Goal: Task Accomplishment & Management: Manage account settings

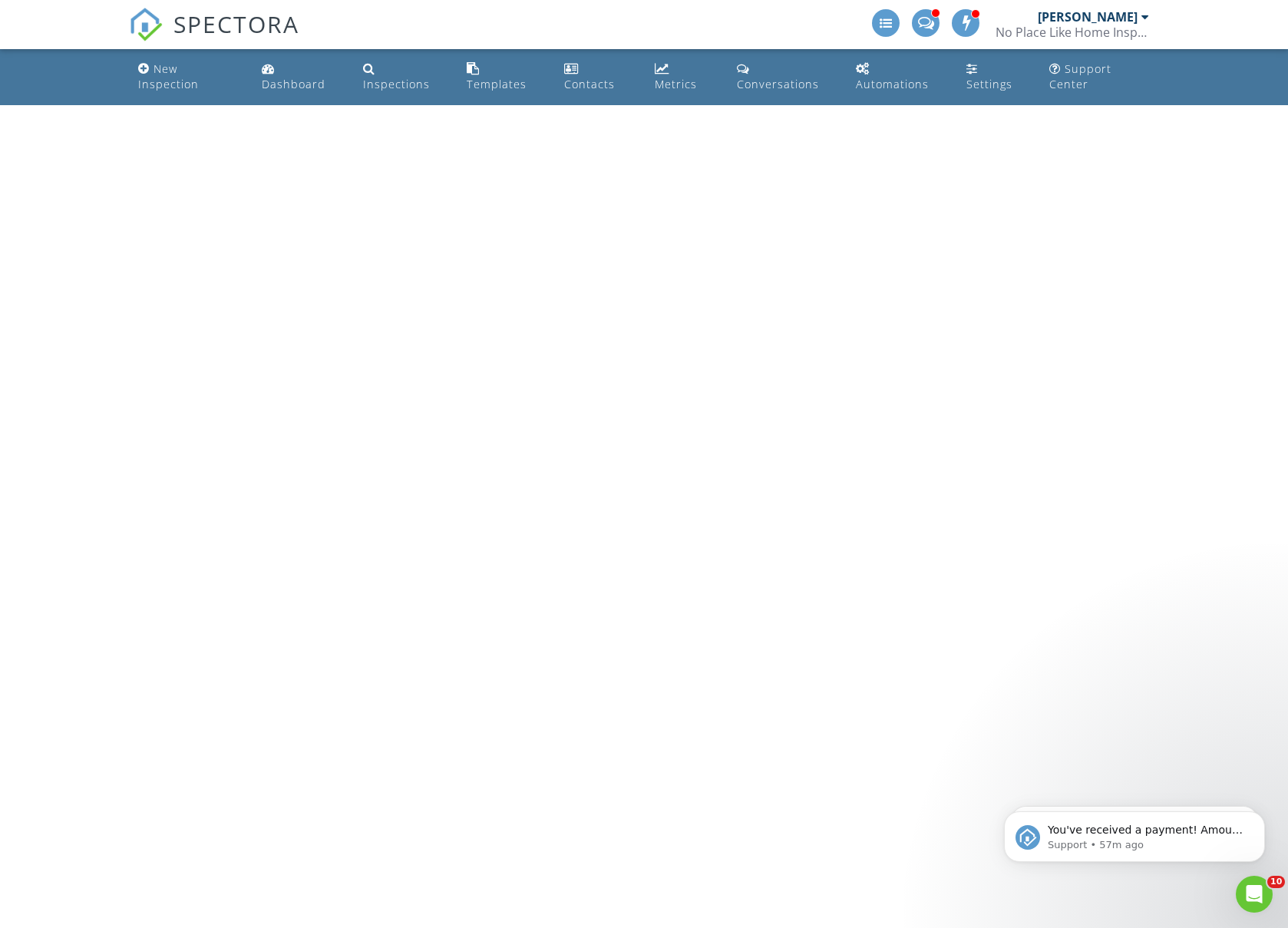
click at [239, 19] on span "SPECTORA" at bounding box center [237, 24] width 126 height 32
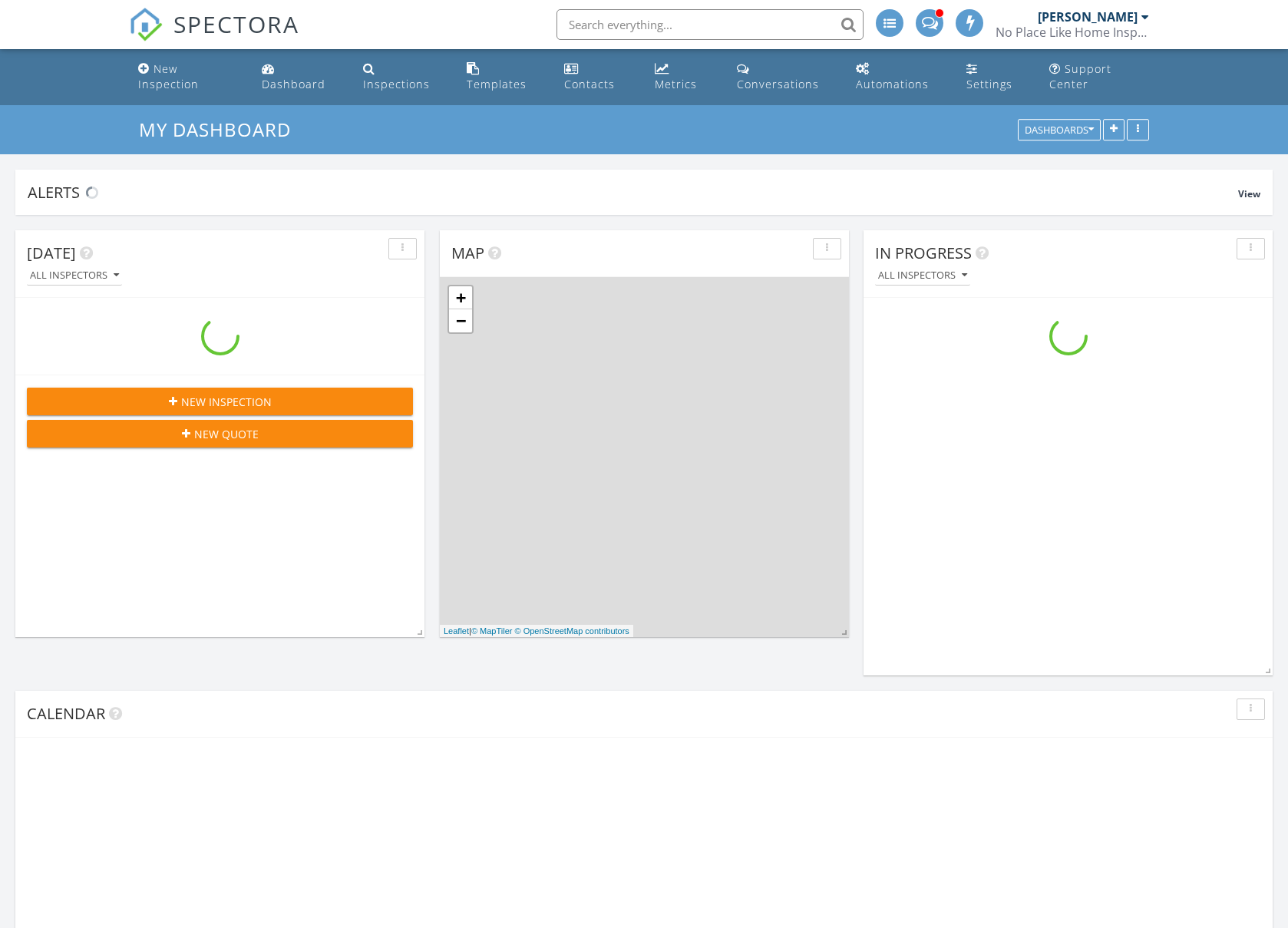
scroll to position [1398, 1289]
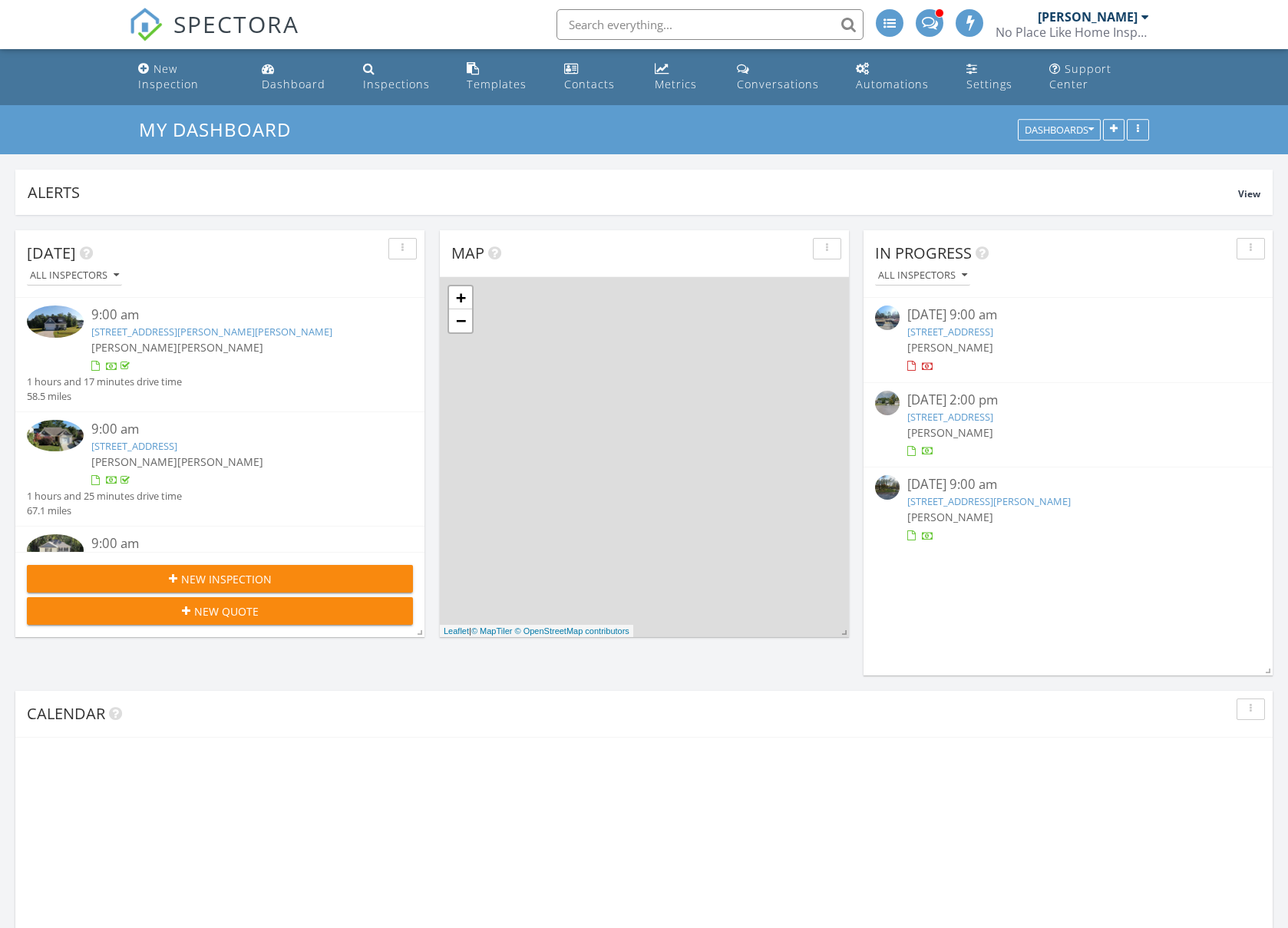
click at [698, 23] on input "text" at bounding box center [709, 25] width 307 height 31
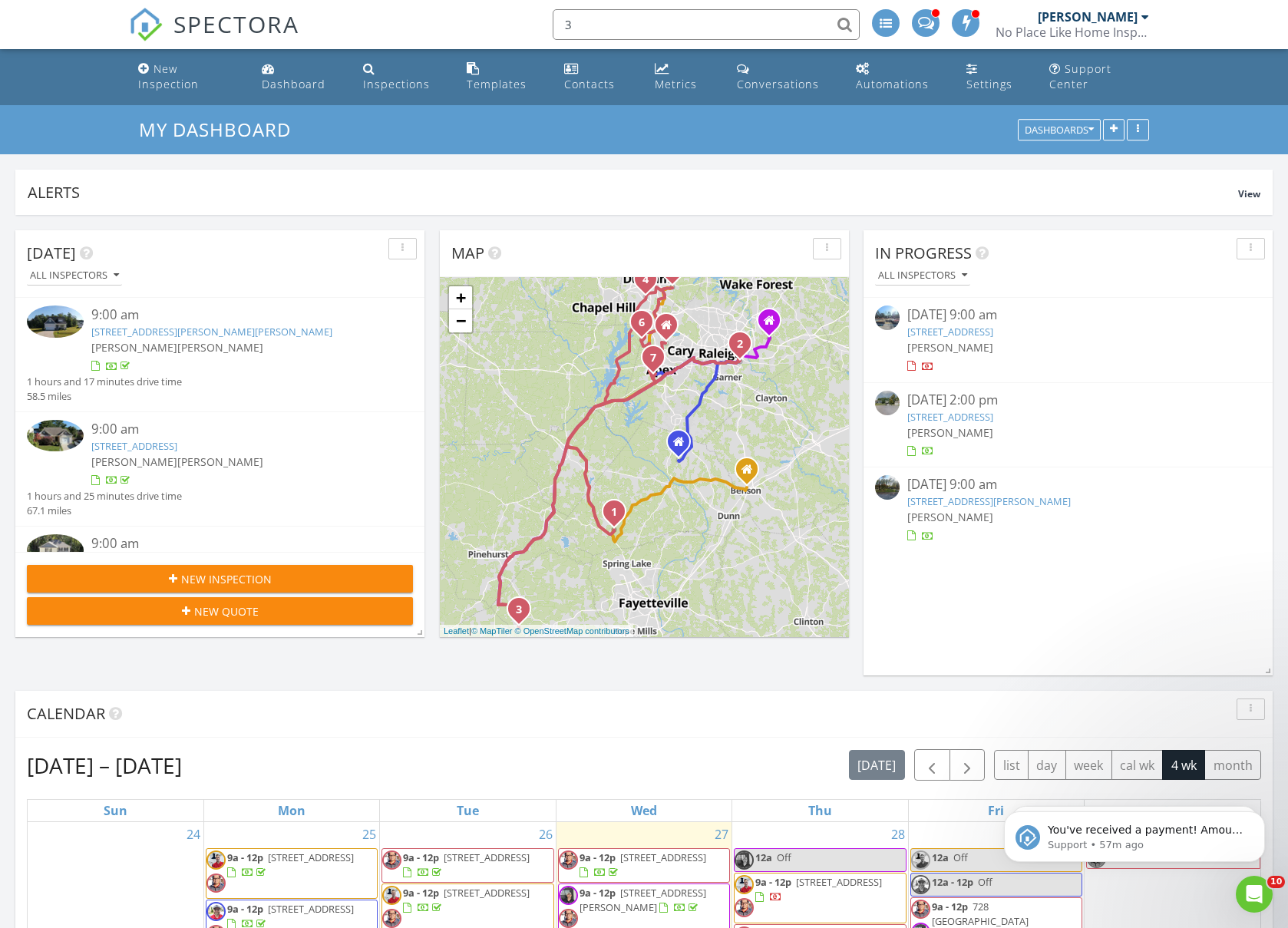
scroll to position [0, 0]
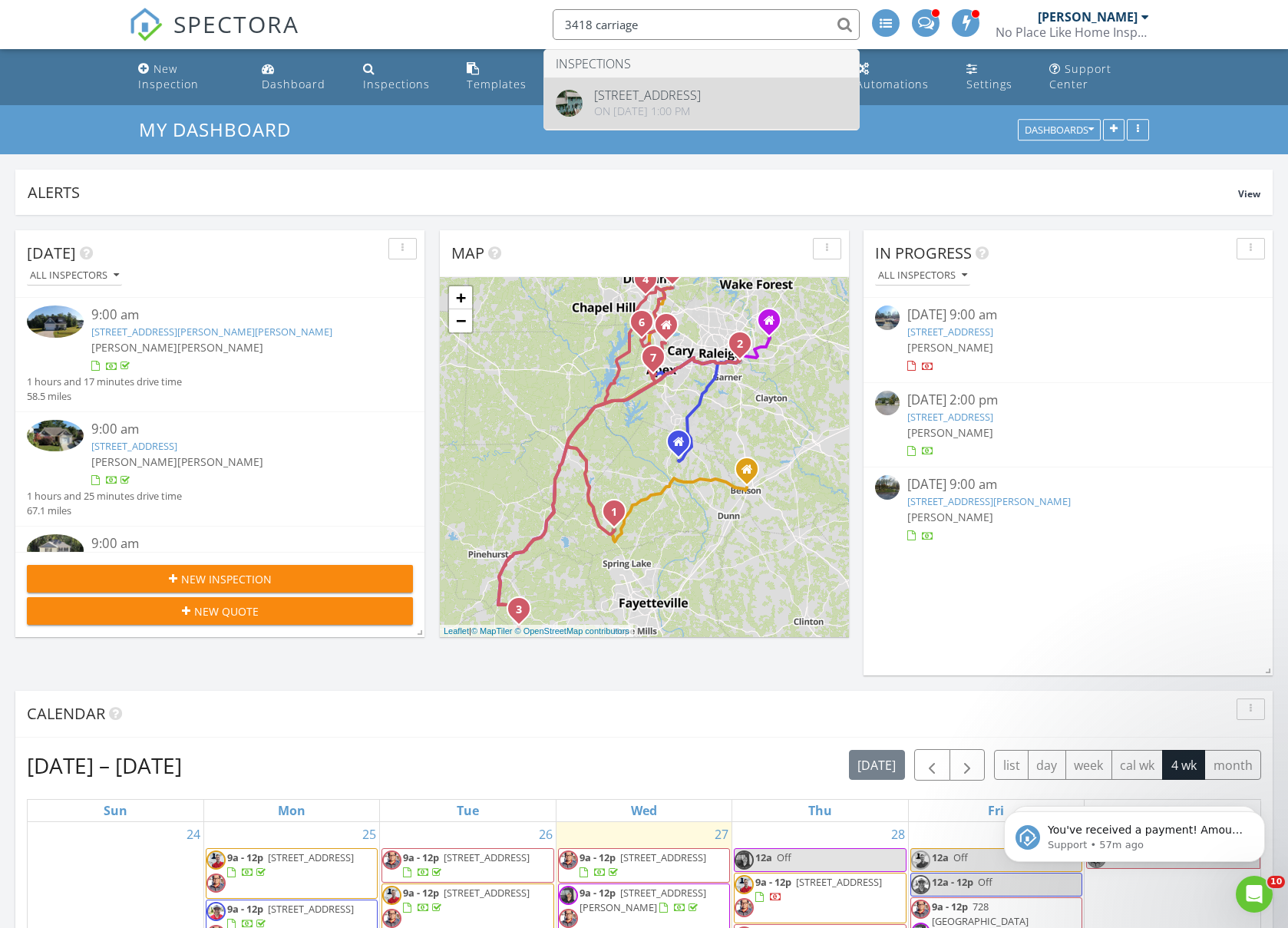
type input "3418 carriage"
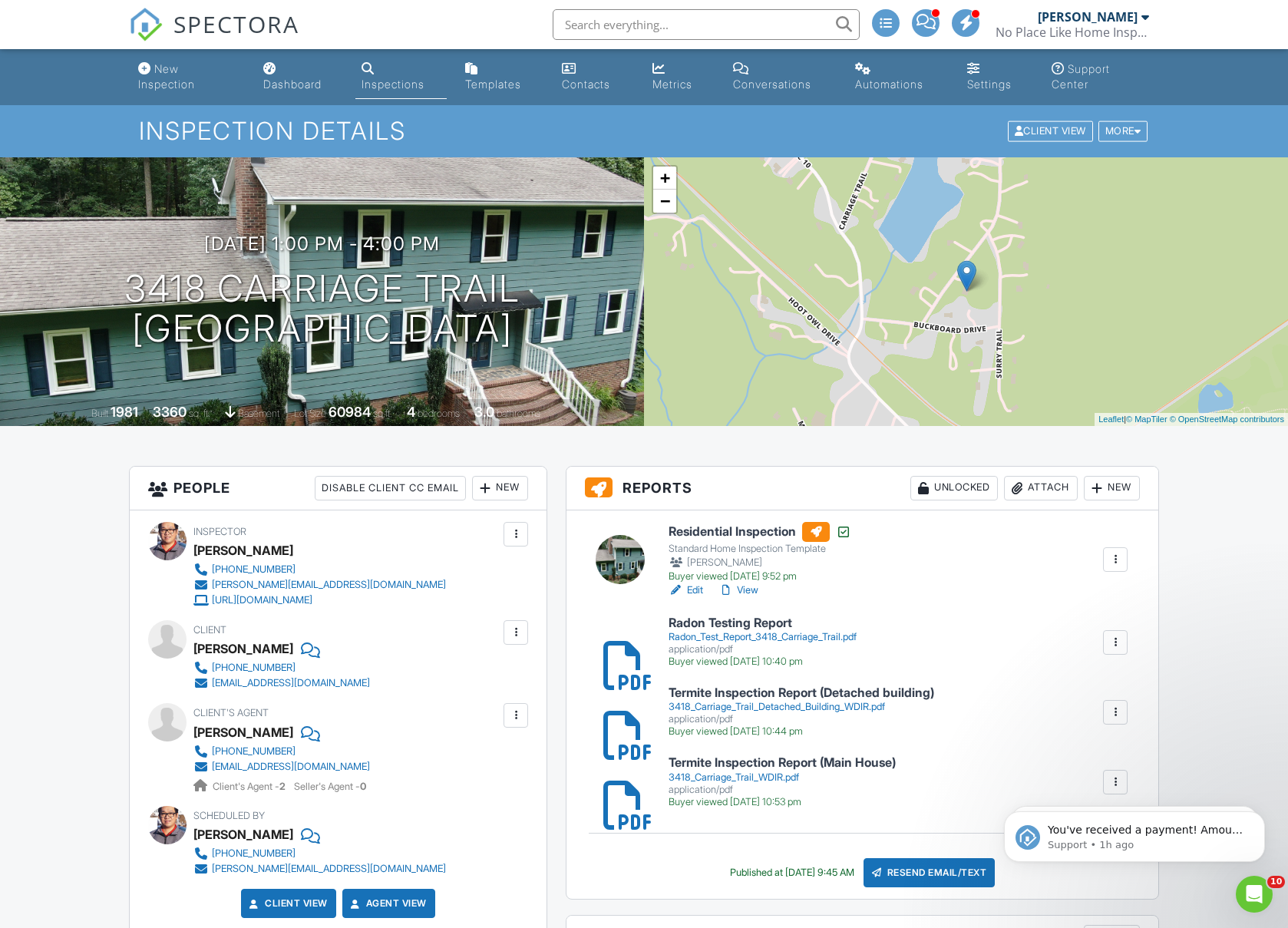
click at [1022, 489] on div "Attach" at bounding box center [1041, 488] width 74 height 25
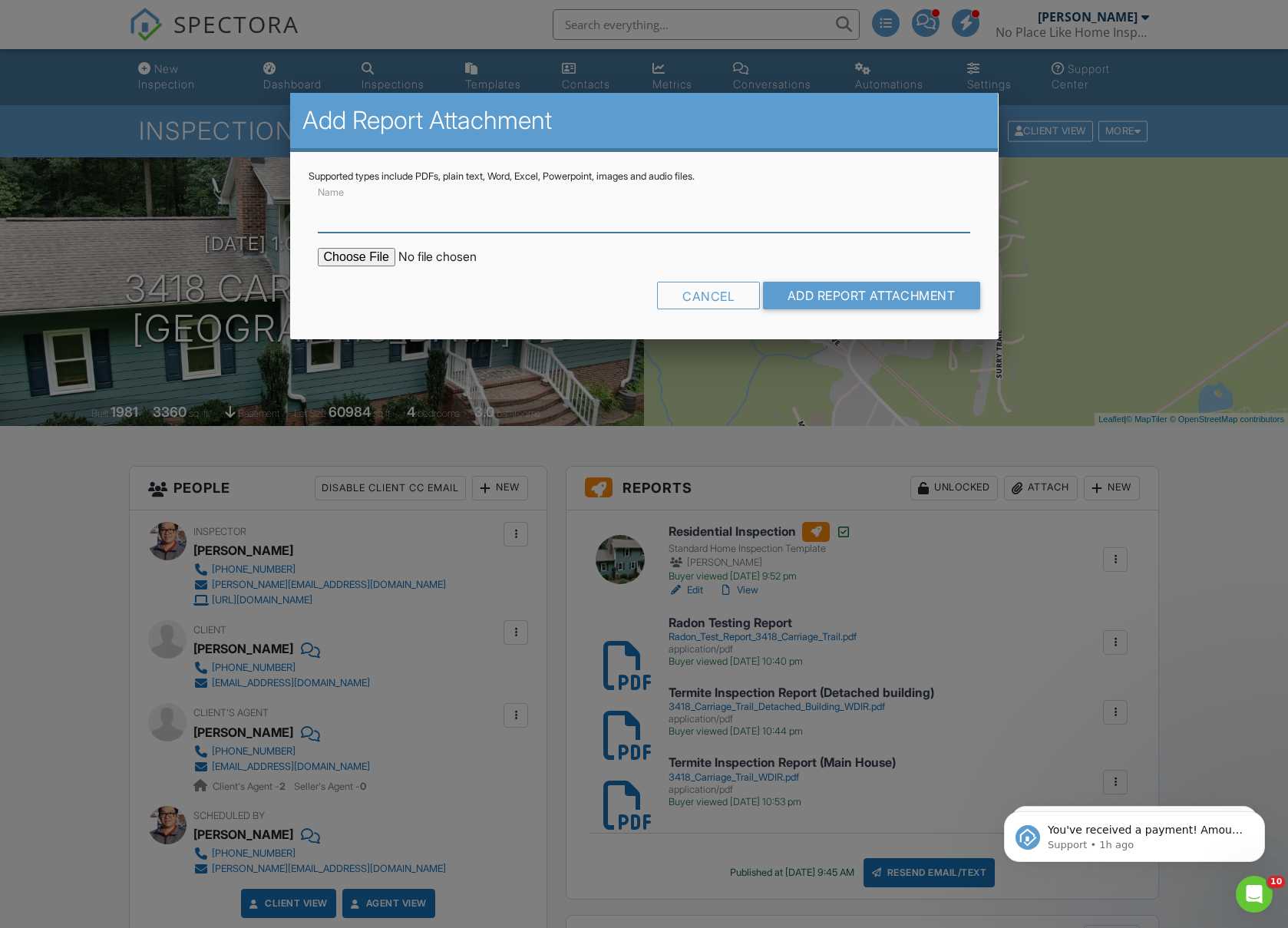
click at [436, 220] on input "Name" at bounding box center [645, 213] width 654 height 37
type input "Septic Inspection report"
click at [379, 255] on input "file" at bounding box center [448, 256] width 261 height 18
type input "C:\fakepath\Septic inspection report 3418 Carriage Trail.pdf"
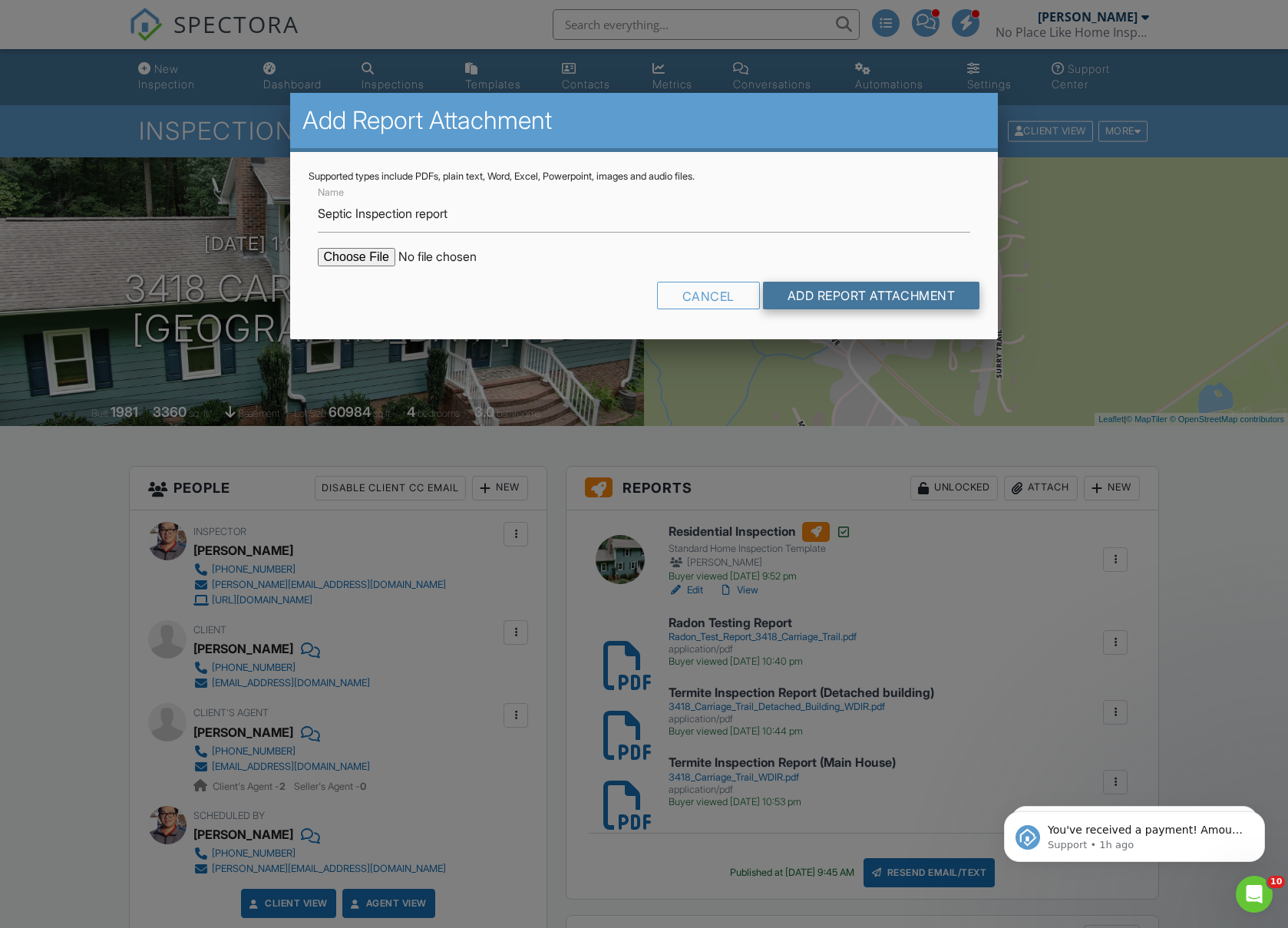
click at [862, 304] on input "Add Report Attachment" at bounding box center [870, 295] width 217 height 28
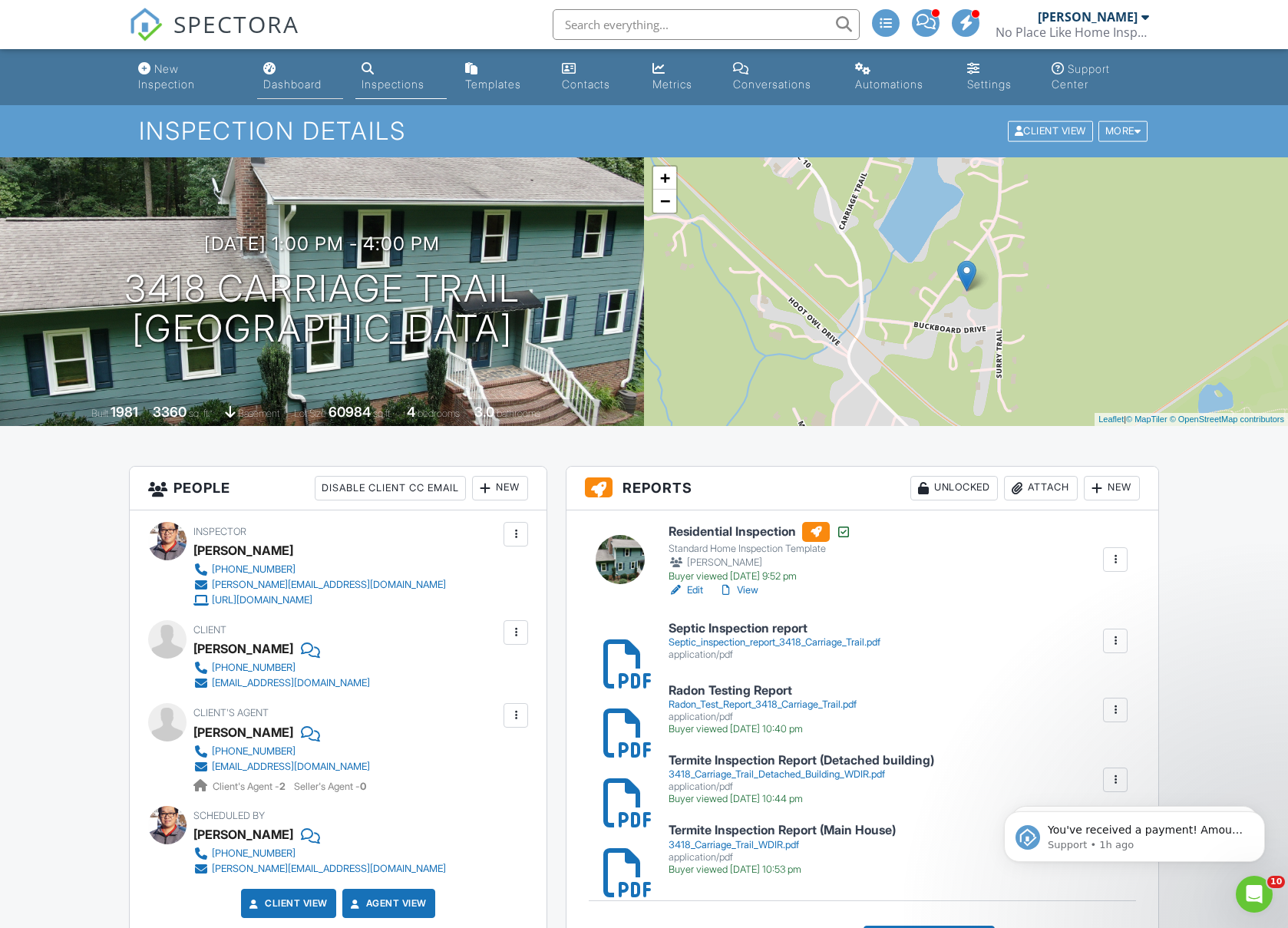
click at [295, 83] on div "Dashboard" at bounding box center [292, 84] width 58 height 13
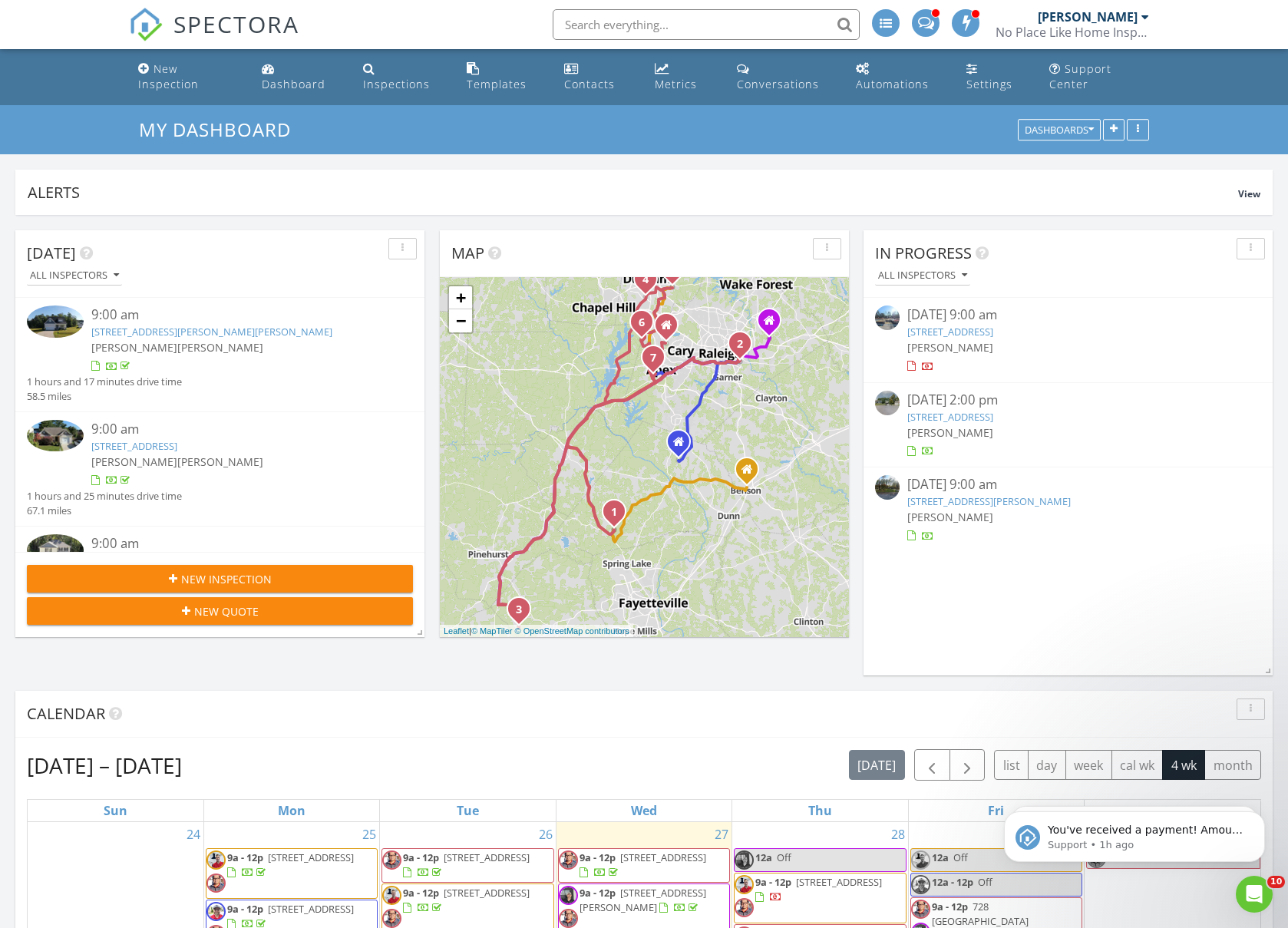
click at [696, 720] on div "Calendar" at bounding box center [632, 714] width 1211 height 23
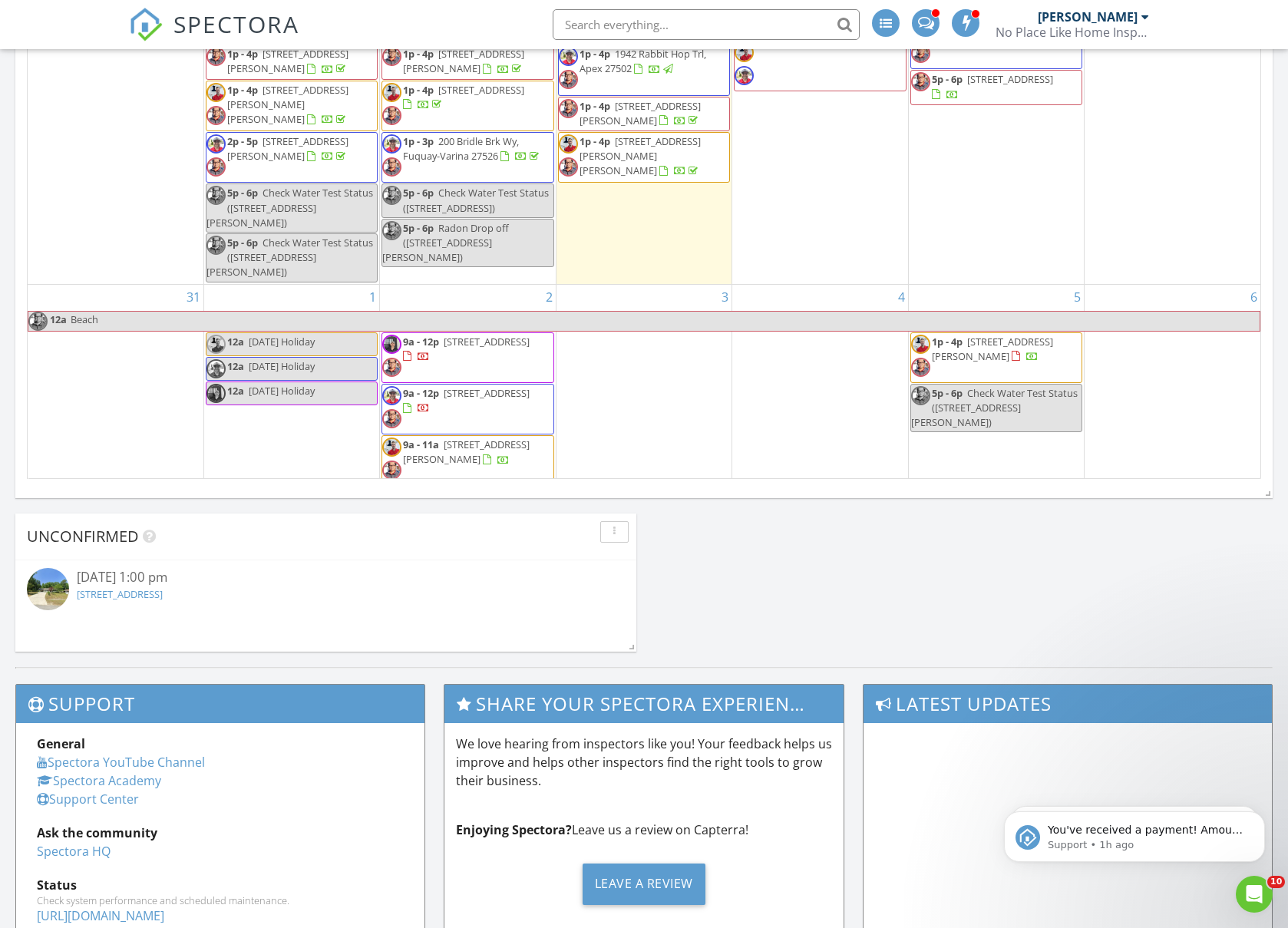
scroll to position [90, 0]
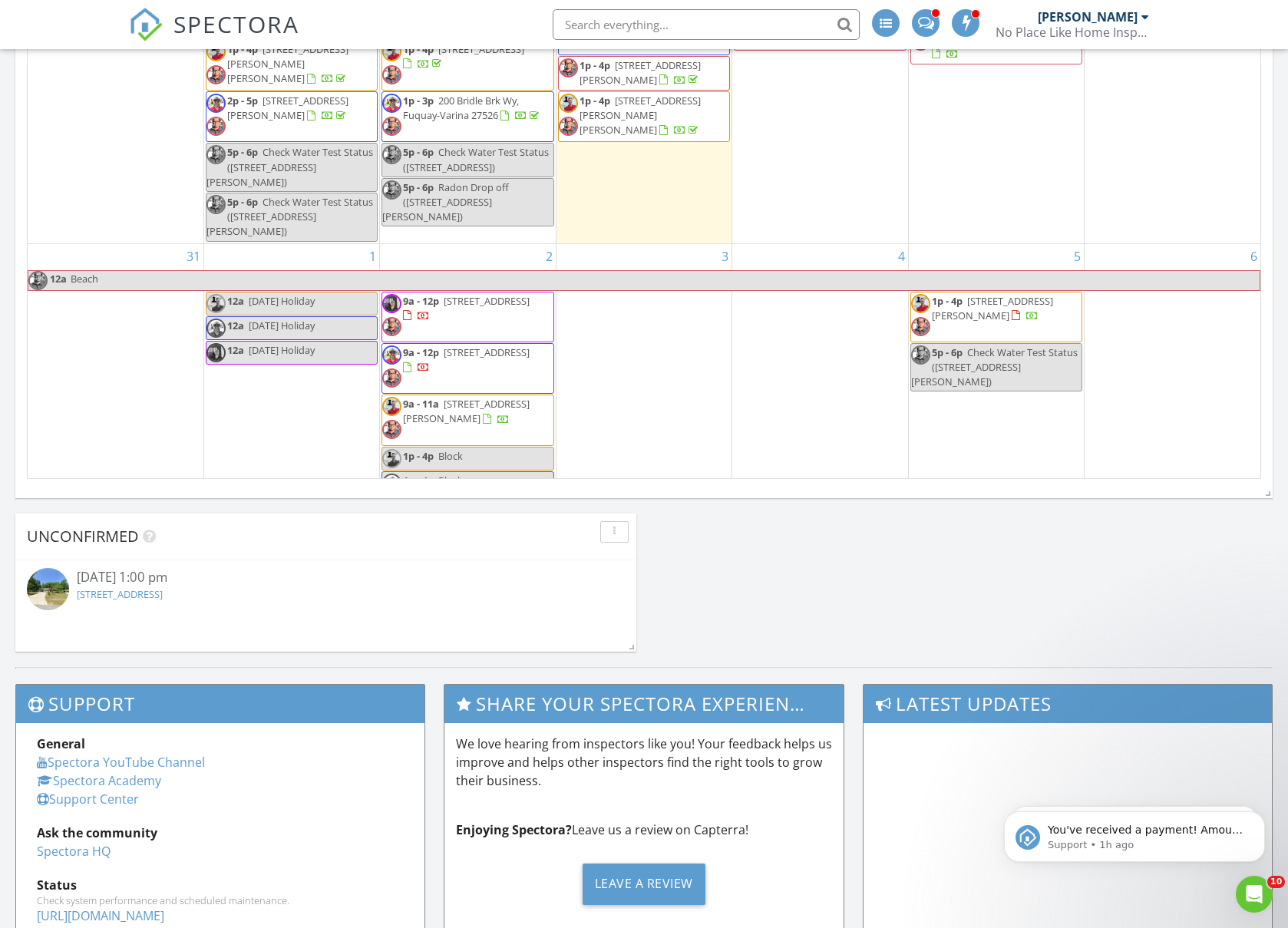
click at [162, 592] on link "115 Old Meadowbrook Dr, Garner, NC 27529" at bounding box center [119, 593] width 86 height 13
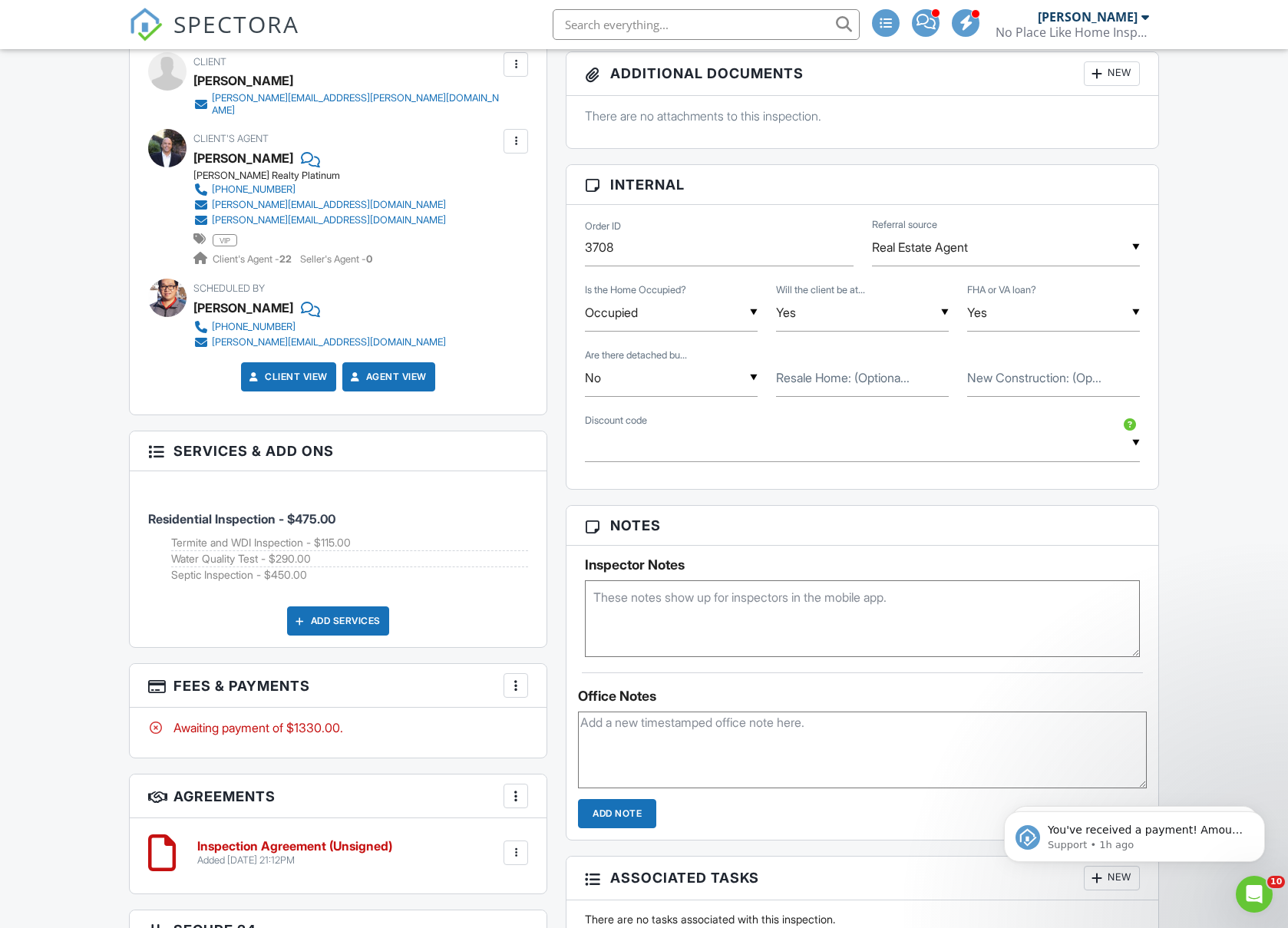
scroll to position [813, 0]
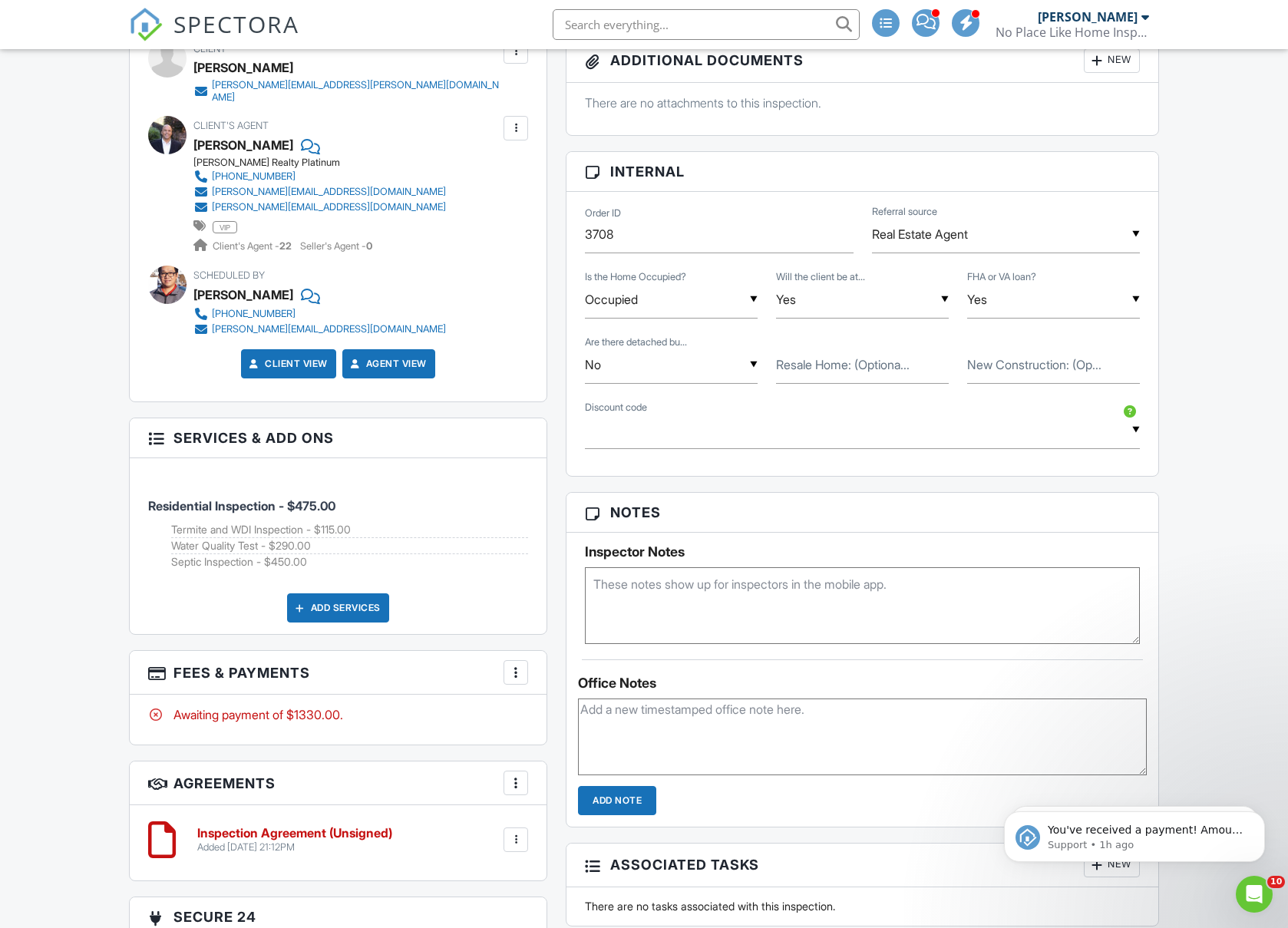
click at [521, 665] on div at bounding box center [516, 673] width 15 height 15
click at [579, 715] on li "Edit Fees & Payments" at bounding box center [593, 720] width 161 height 38
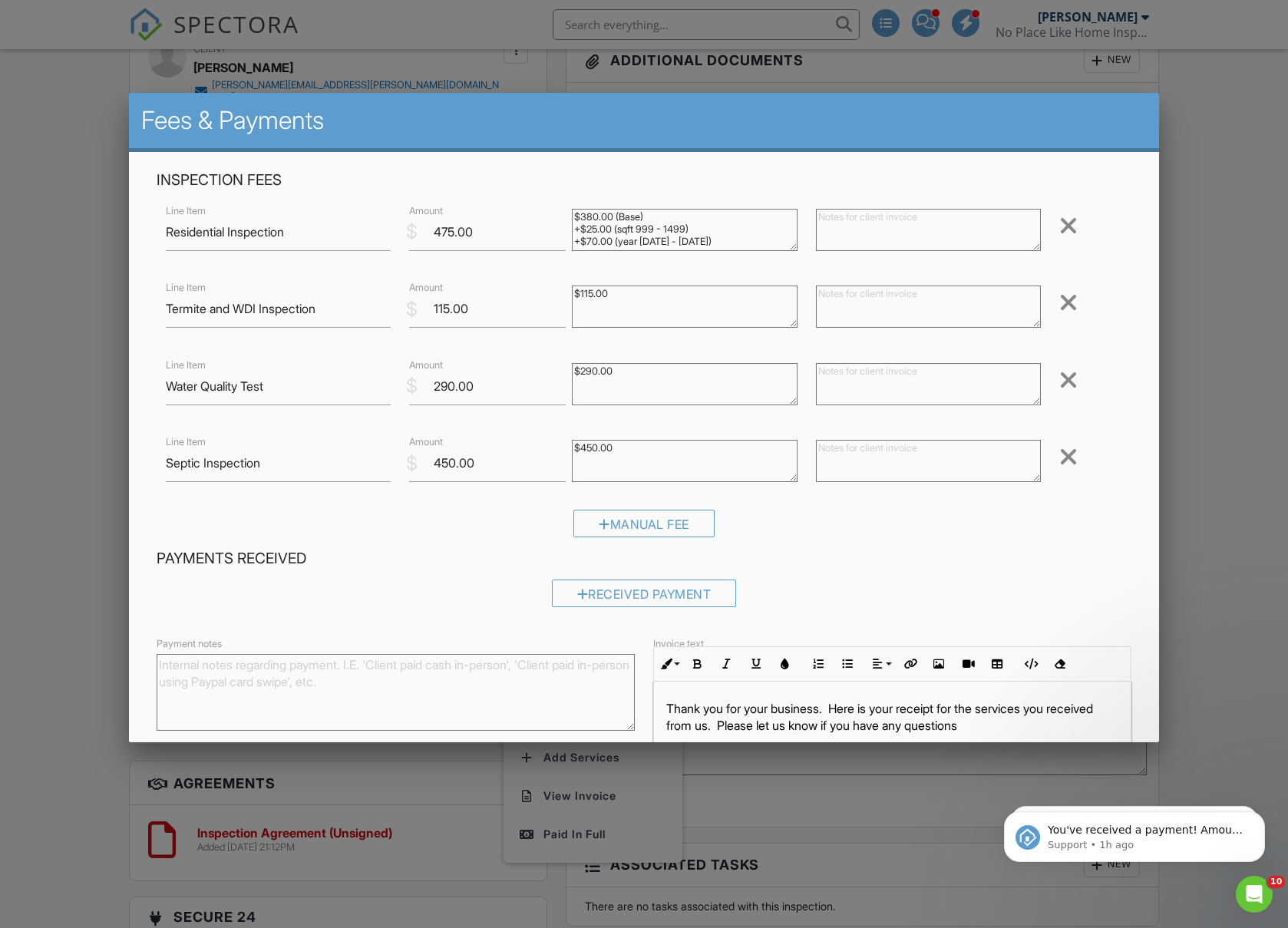
click at [1075, 379] on div at bounding box center [1067, 380] width 18 height 25
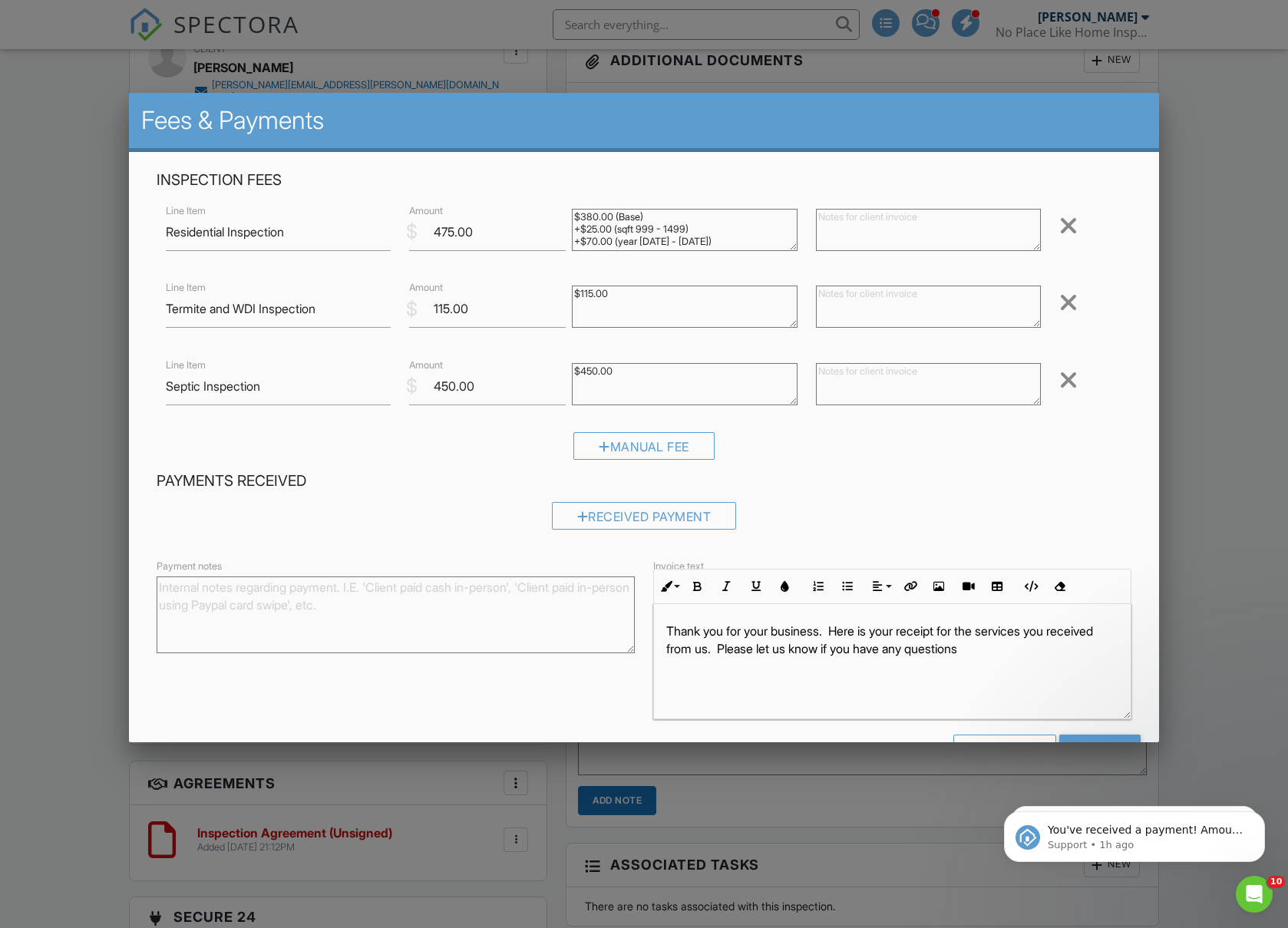
scroll to position [50, 0]
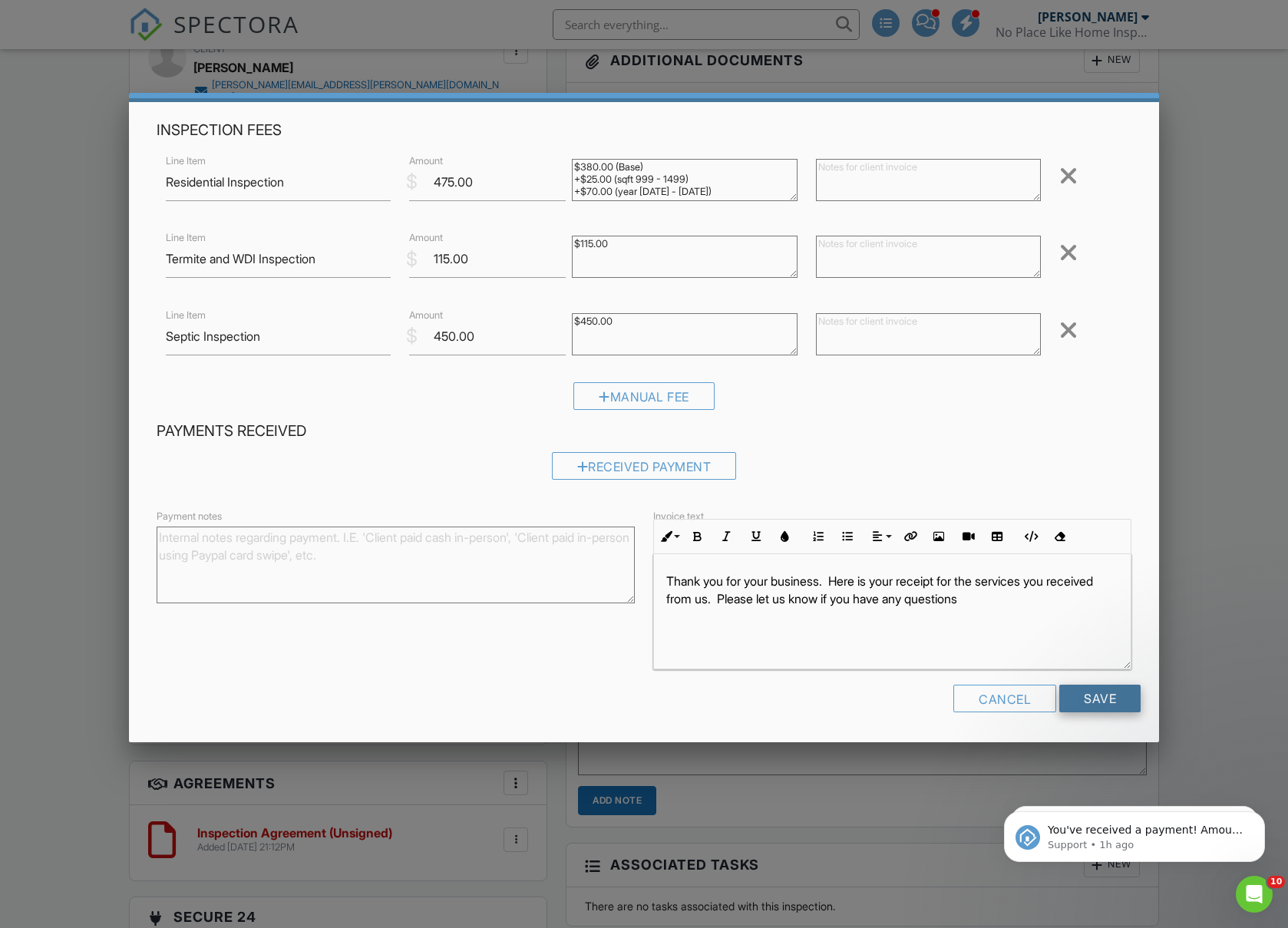
click at [1118, 694] on input "Save" at bounding box center [1099, 698] width 81 height 28
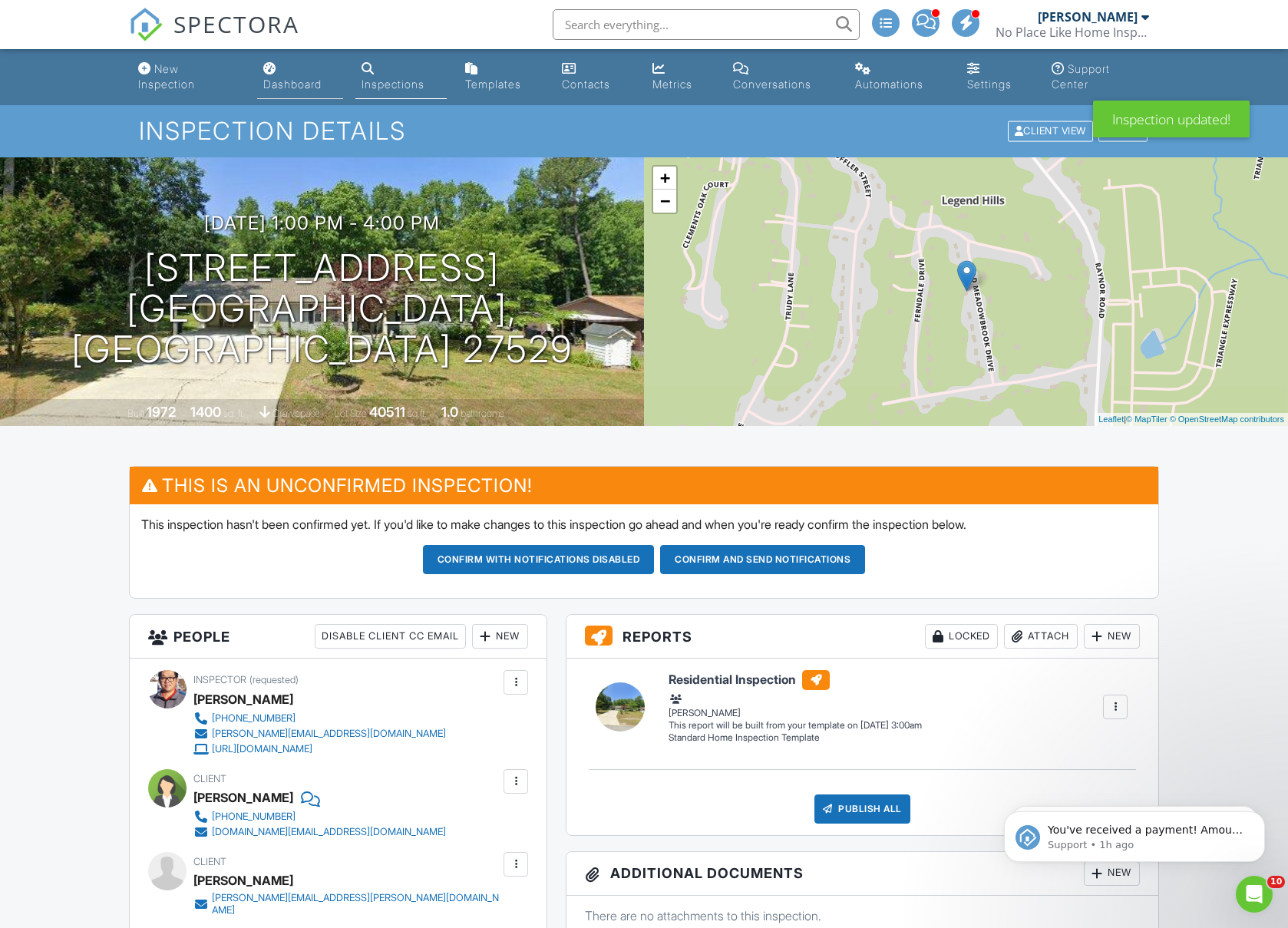
click at [310, 82] on div "Dashboard" at bounding box center [292, 84] width 58 height 13
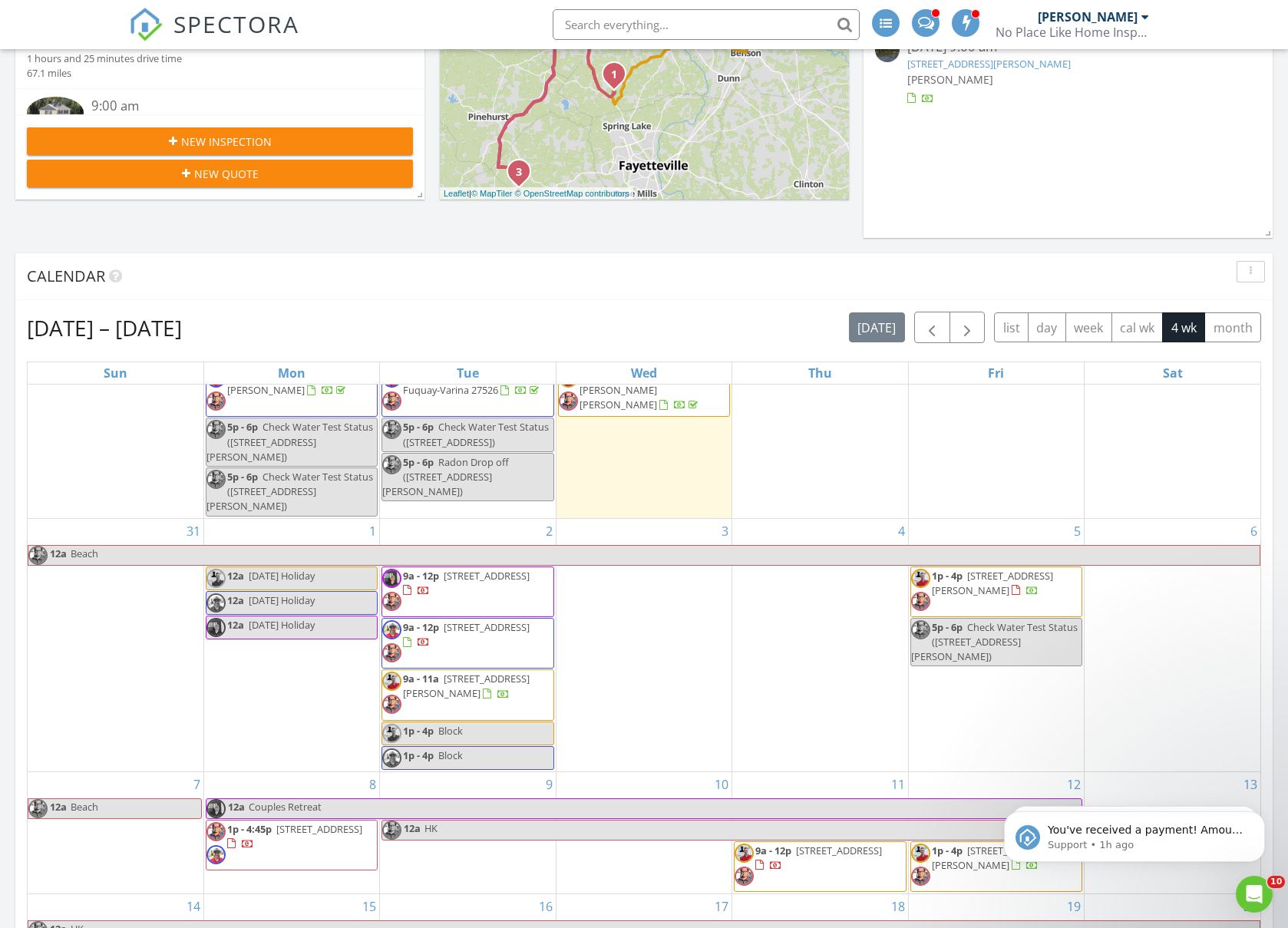
scroll to position [331, 0]
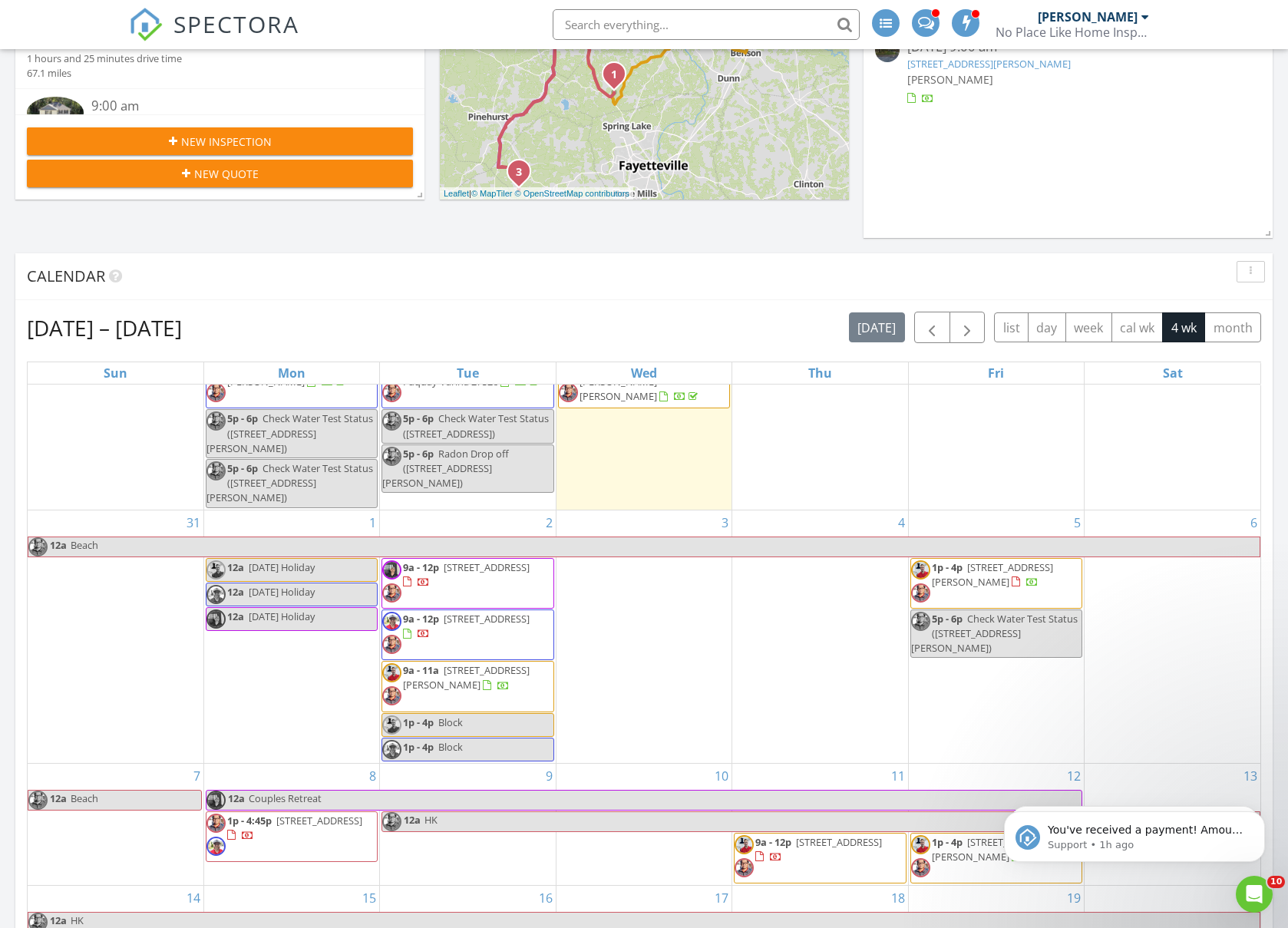
click at [482, 684] on span "1212 Bridgeforth Ln , Chapel Hill 27517" at bounding box center [466, 678] width 127 height 29
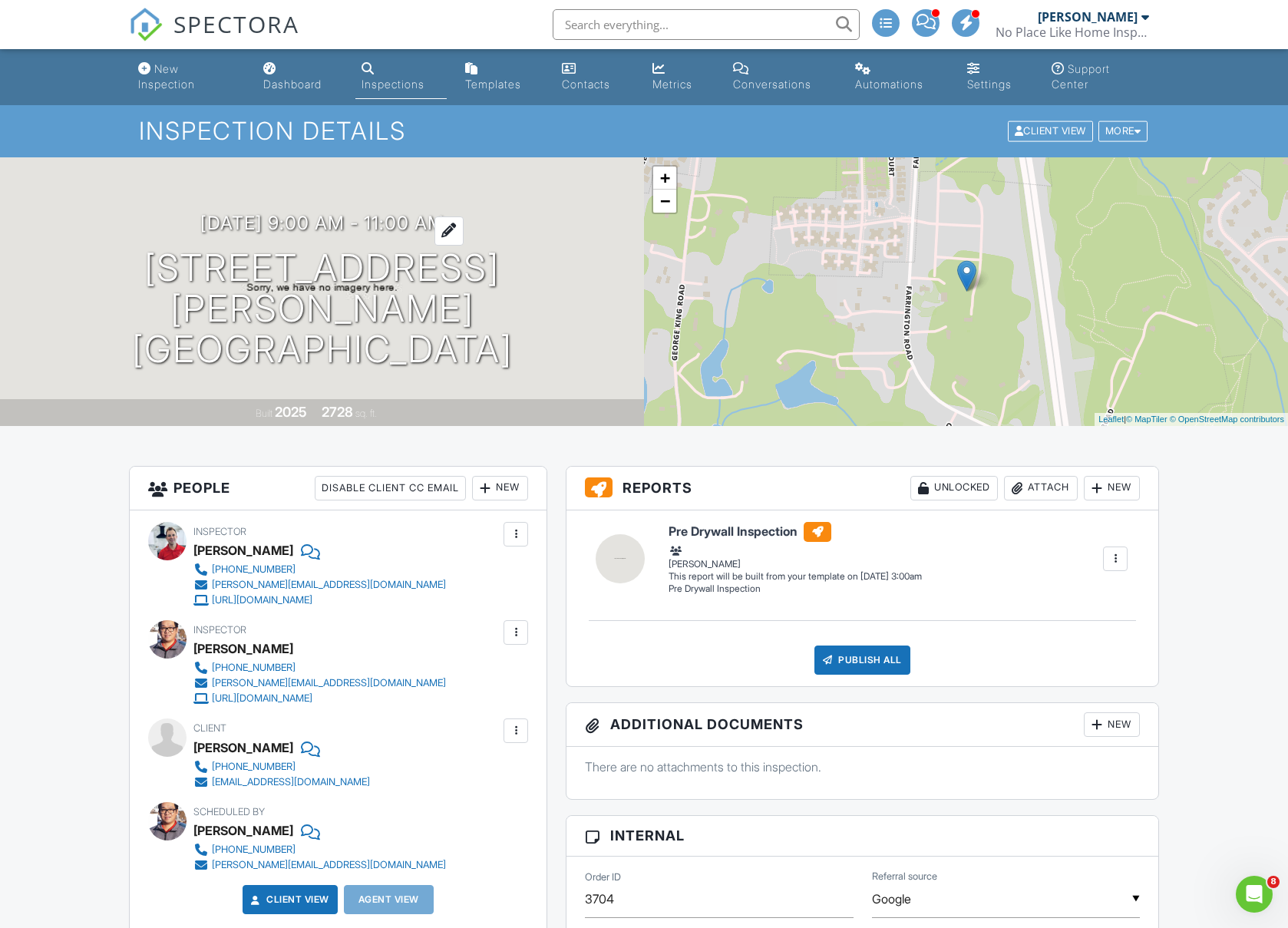
click at [349, 233] on h3 "09/02/2025 9:00 am - 11:00 am" at bounding box center [322, 223] width 244 height 21
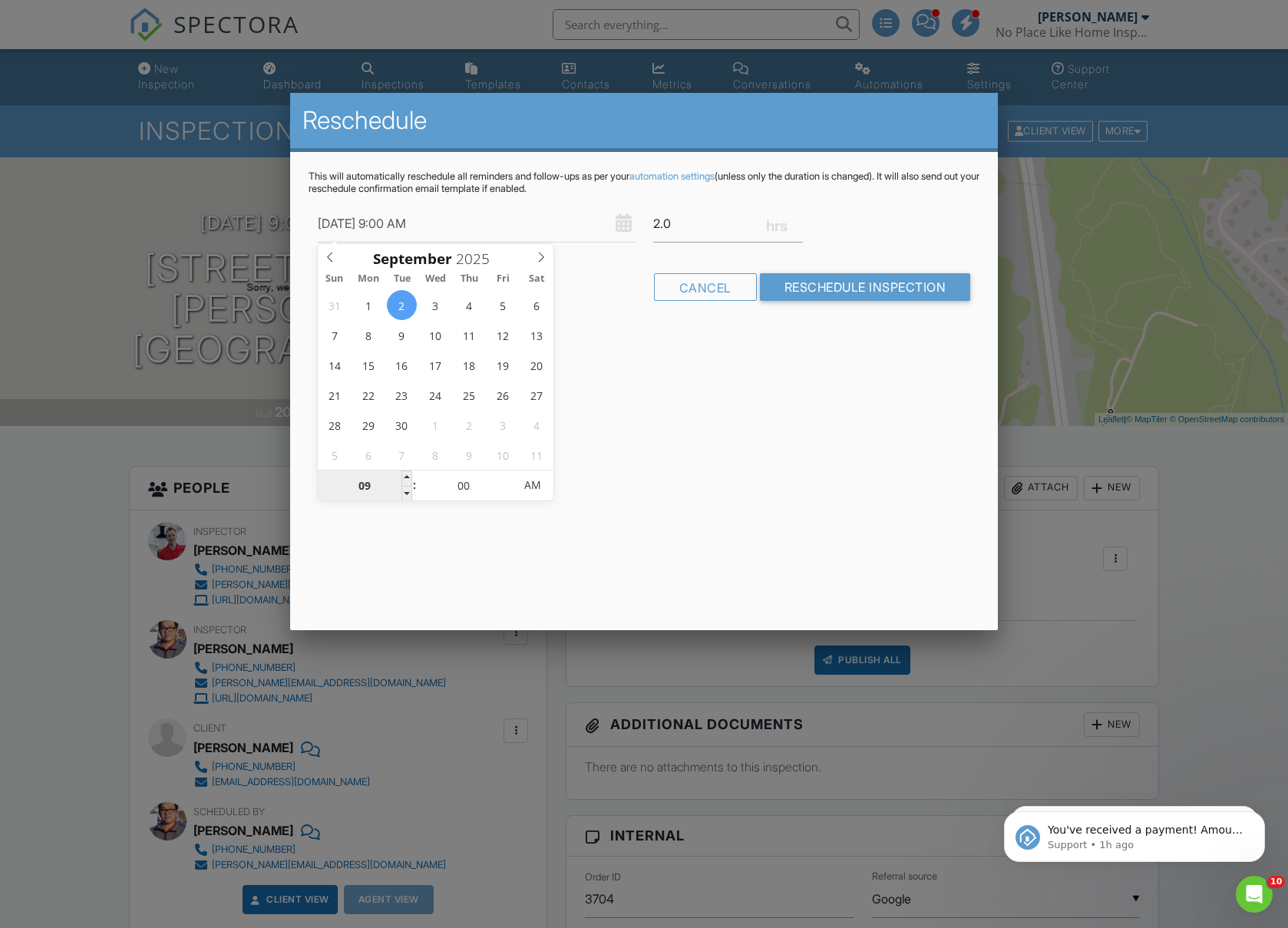
click at [377, 489] on input "09" at bounding box center [365, 486] width 95 height 31
type input "09/02/2025 8:00 AM"
type input "08"
type input "09/02/2025 7:00 AM"
type input "07"
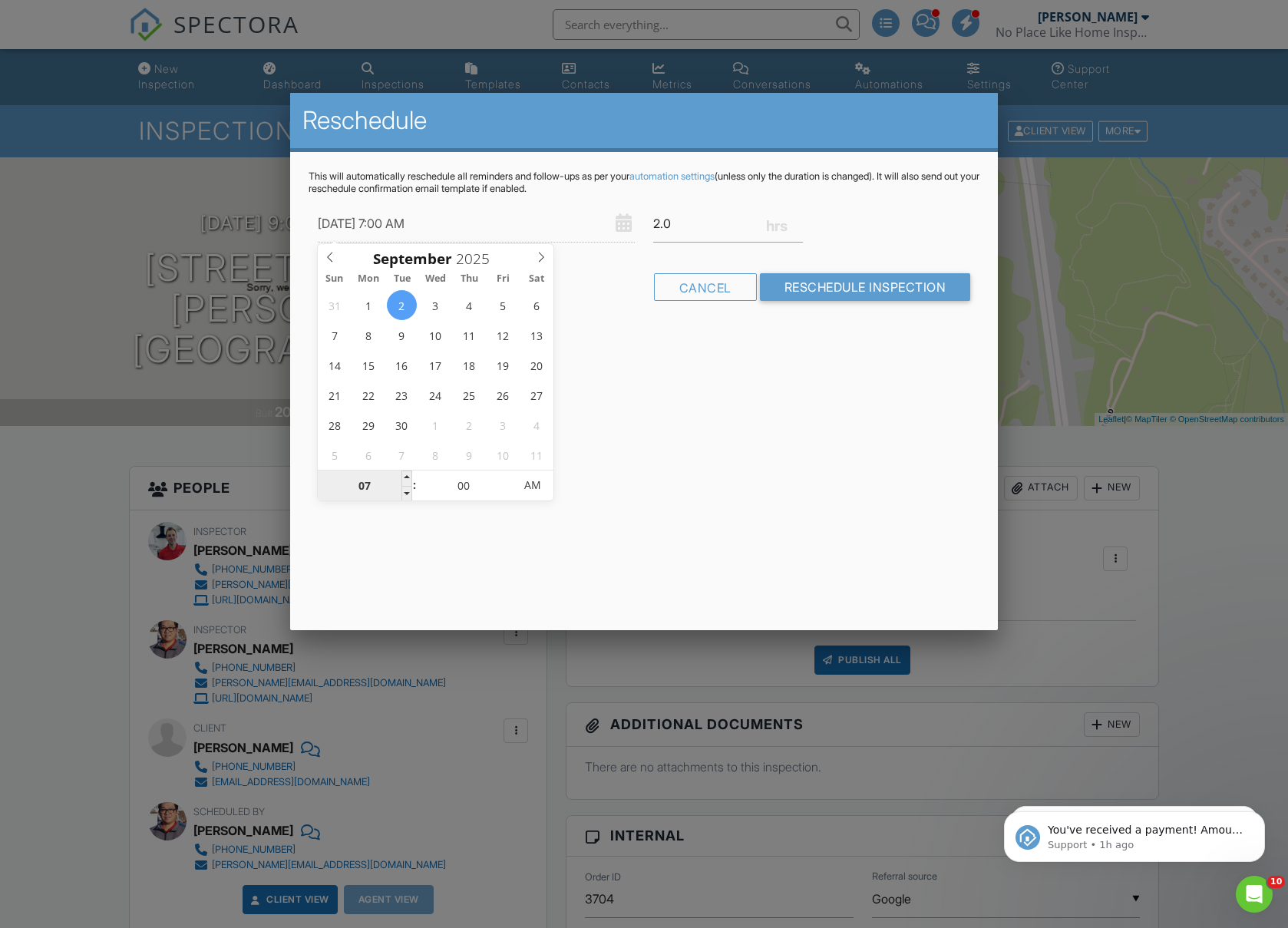
type input "09/02/2025 6:00 AM"
type input "06"
type input "09/02/2025 5:00 AM"
type input "05"
type input "09/02/2025 1:00 AM"
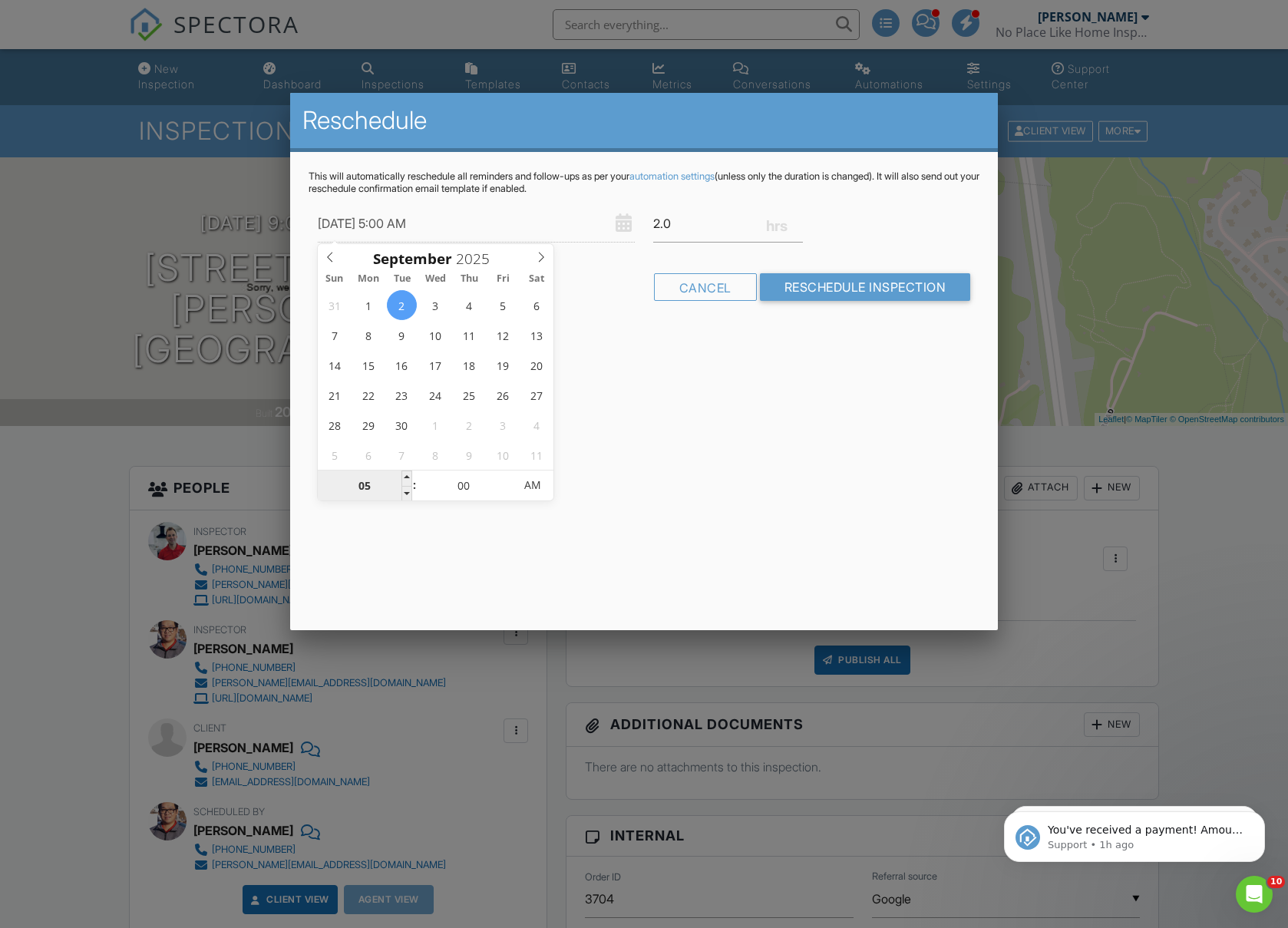
type input "01"
type input "09/02/2025 12:00 AM"
type input "12"
type input "09/02/2025 11:00 PM"
type input "11"
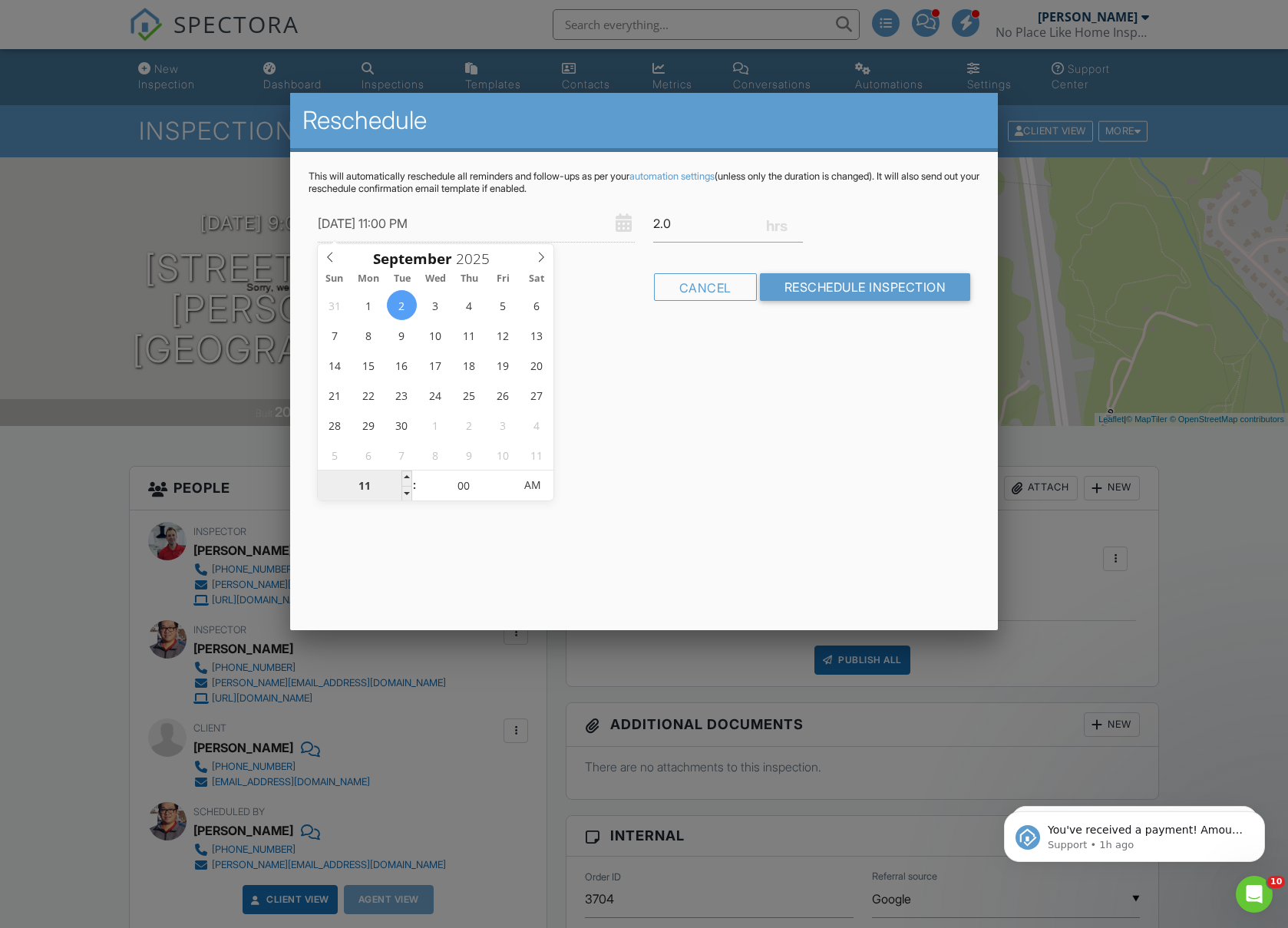
type input "09/02/2025 10:00 PM"
type input "10"
type input "09/02/2025 9:00 PM"
type input "09"
type input "09/02/2025 8:00 PM"
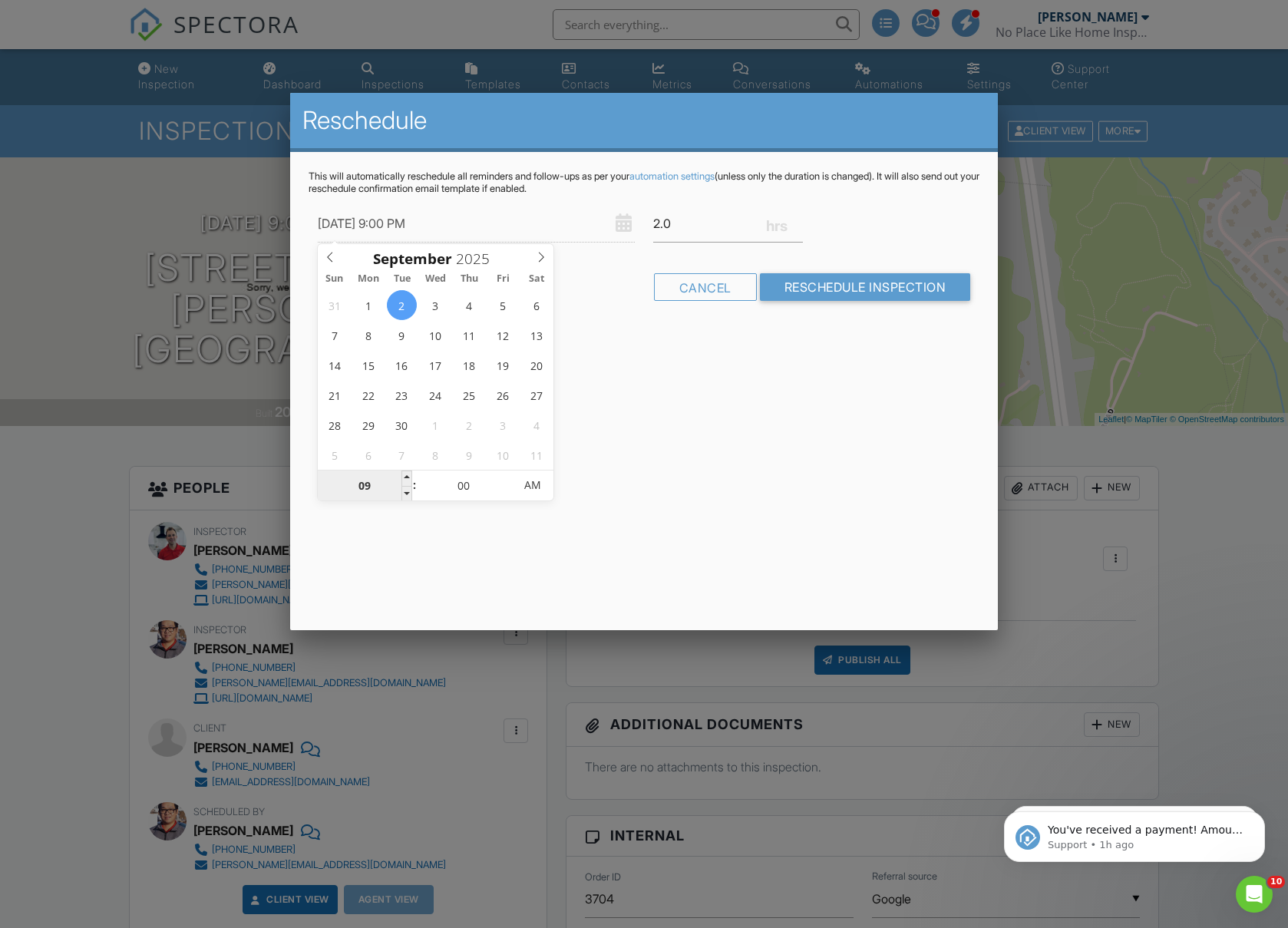
type input "08"
type input "09/02/2025 7:00 PM"
type input "07"
type input "09/02/2025 6:00 PM"
type input "06"
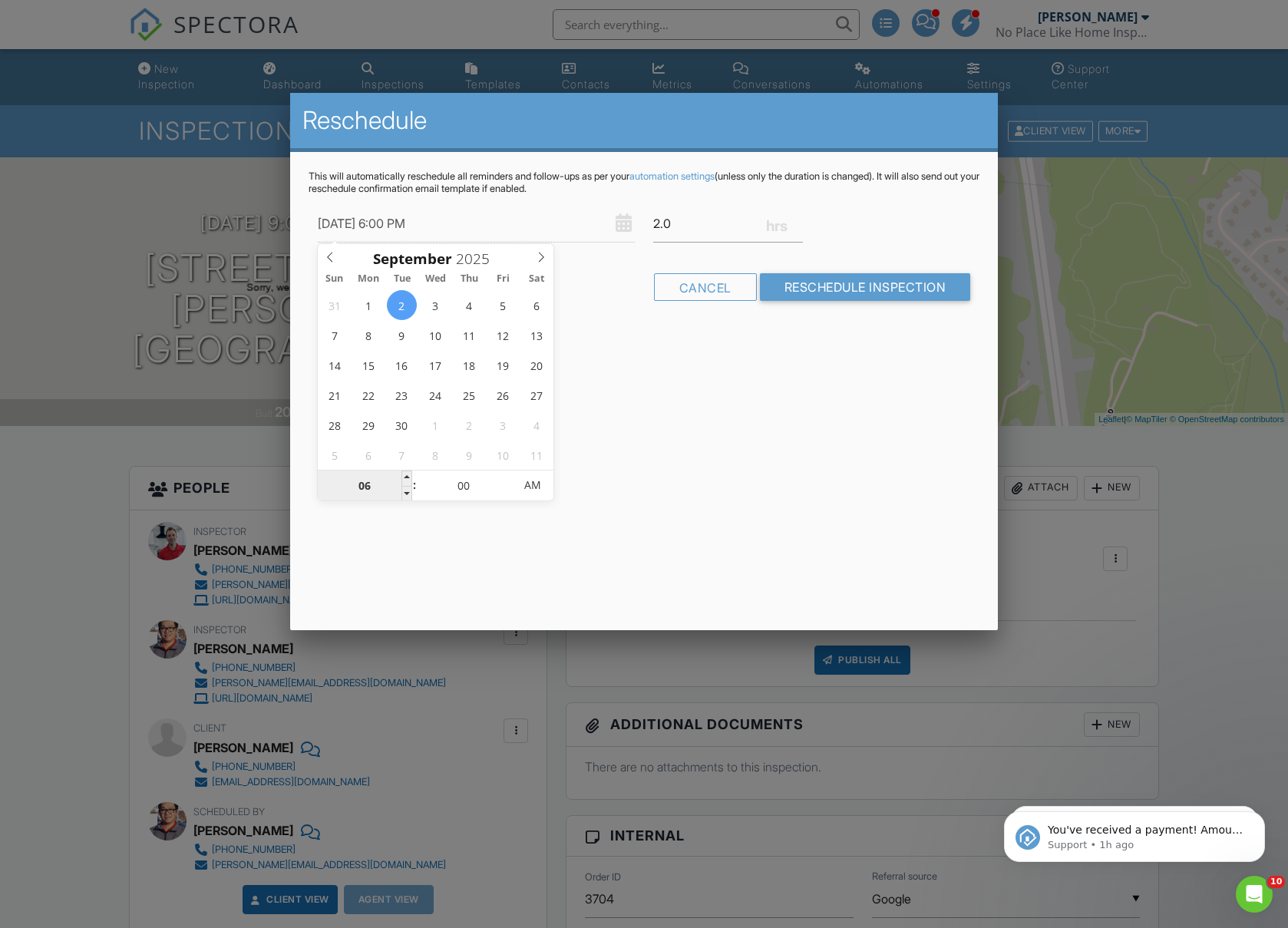
type input "09/02/2025 5:00 PM"
type input "05"
type input "[DATE] 4:00 PM"
type input "03"
type input "09/02/2025 6:00 PM"
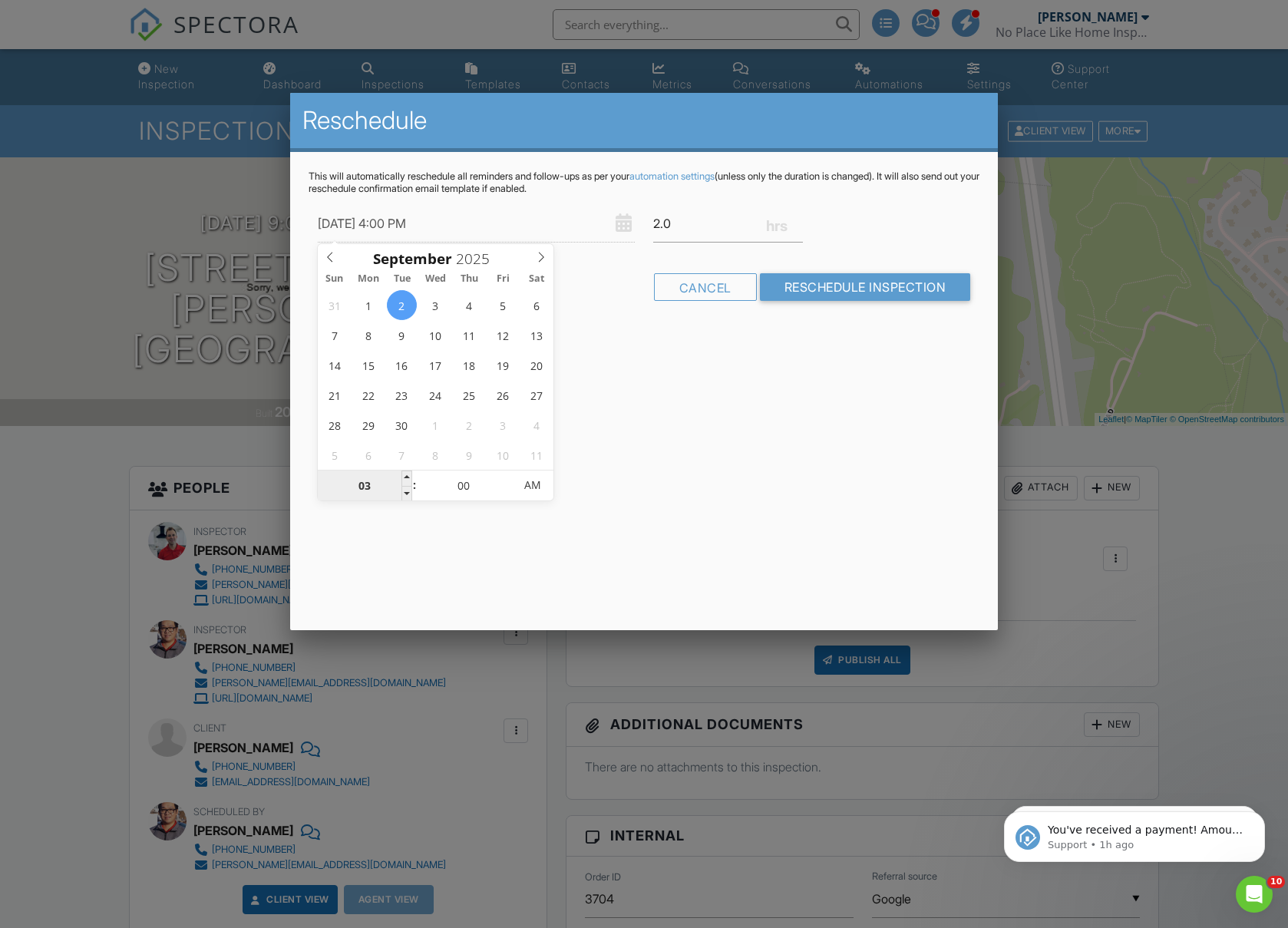
type input "06"
type input "09/02/2025 5:00 PM"
type input "05"
type input "[DATE] 4:00 PM"
type input "03"
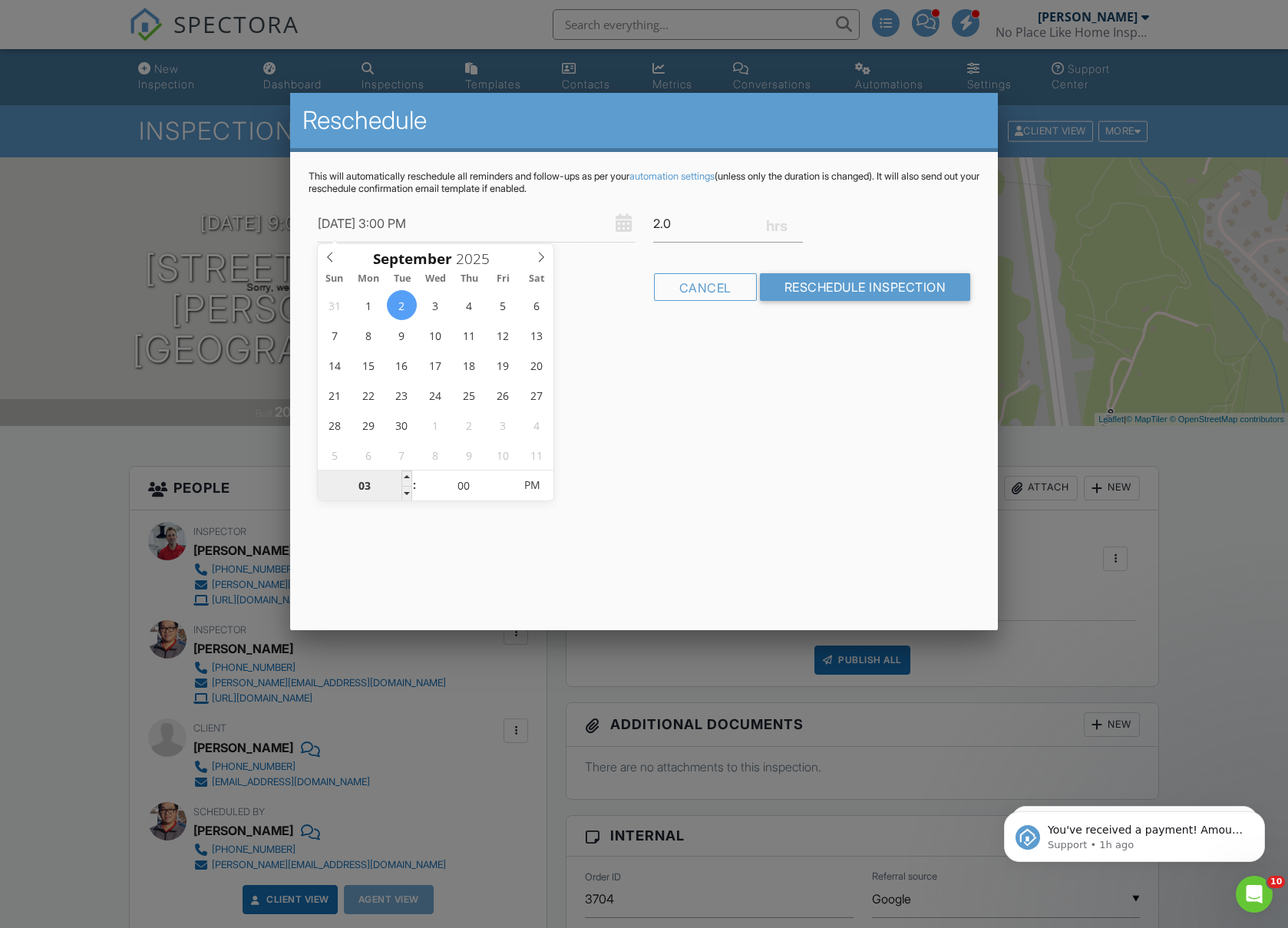
type input "09/02/2025 2:00 PM"
type input "02"
type input "[DATE] 1:00 PM"
type input "01"
type input "[DATE] 12:00 PM"
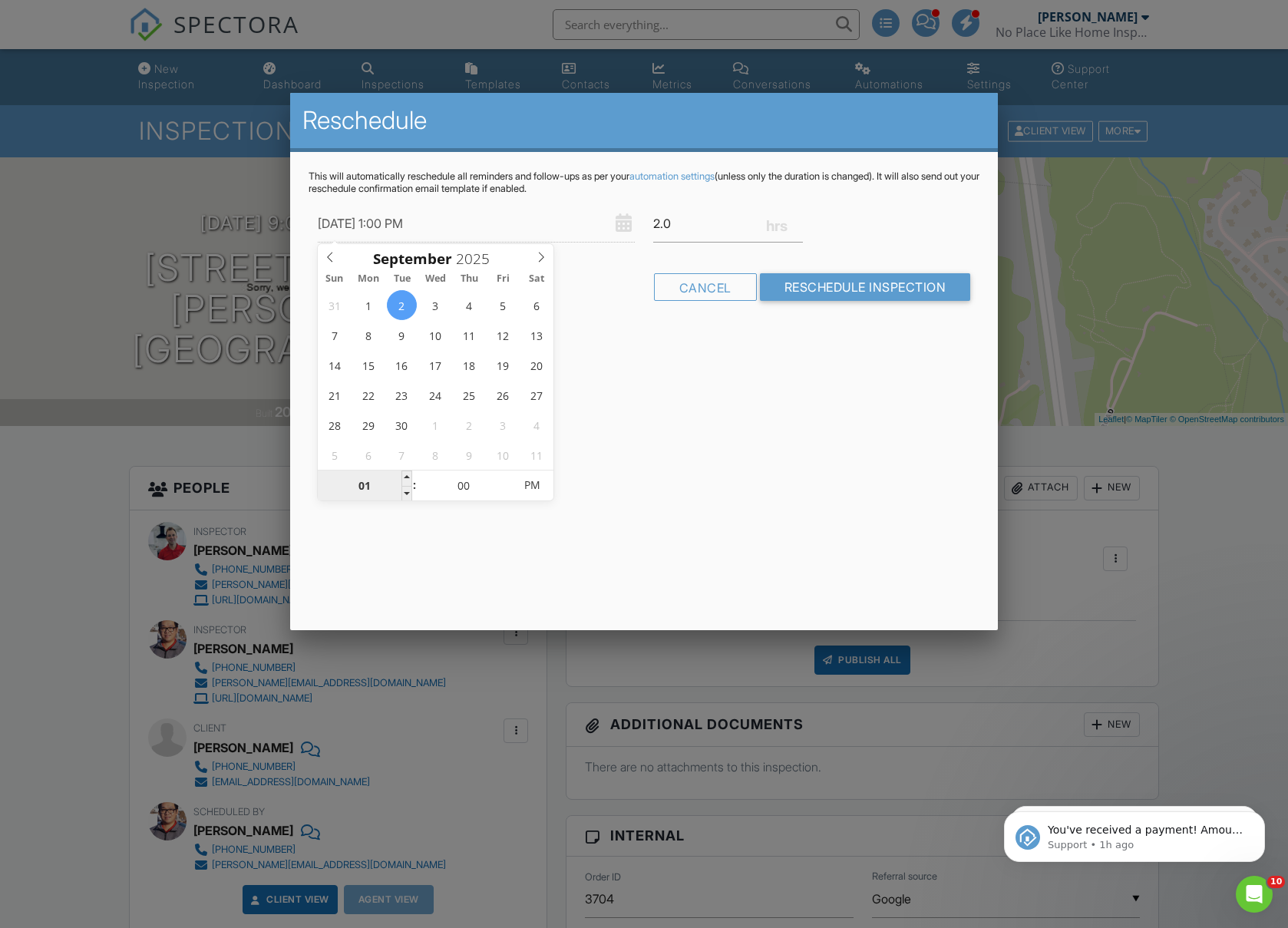
type input "12"
type input "[DATE] 11:00 AM"
type input "11"
type input "[DATE] 10:00 AM"
type input "10"
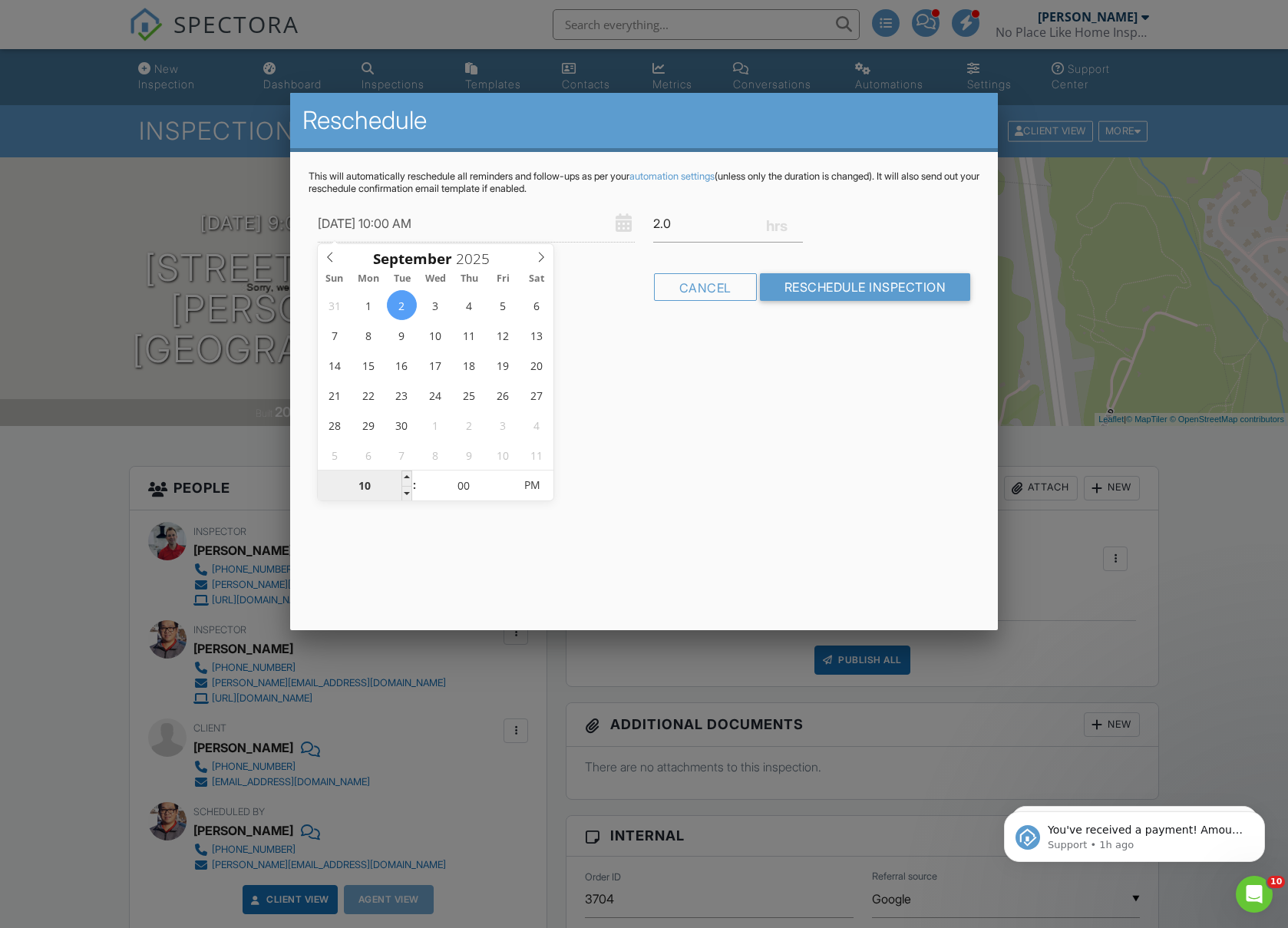
type input "[DATE] 9:00 AM"
type input "09"
type input "09/02/2025 8:00 AM"
type input "08"
type input "09/02/2025 7:00 AM"
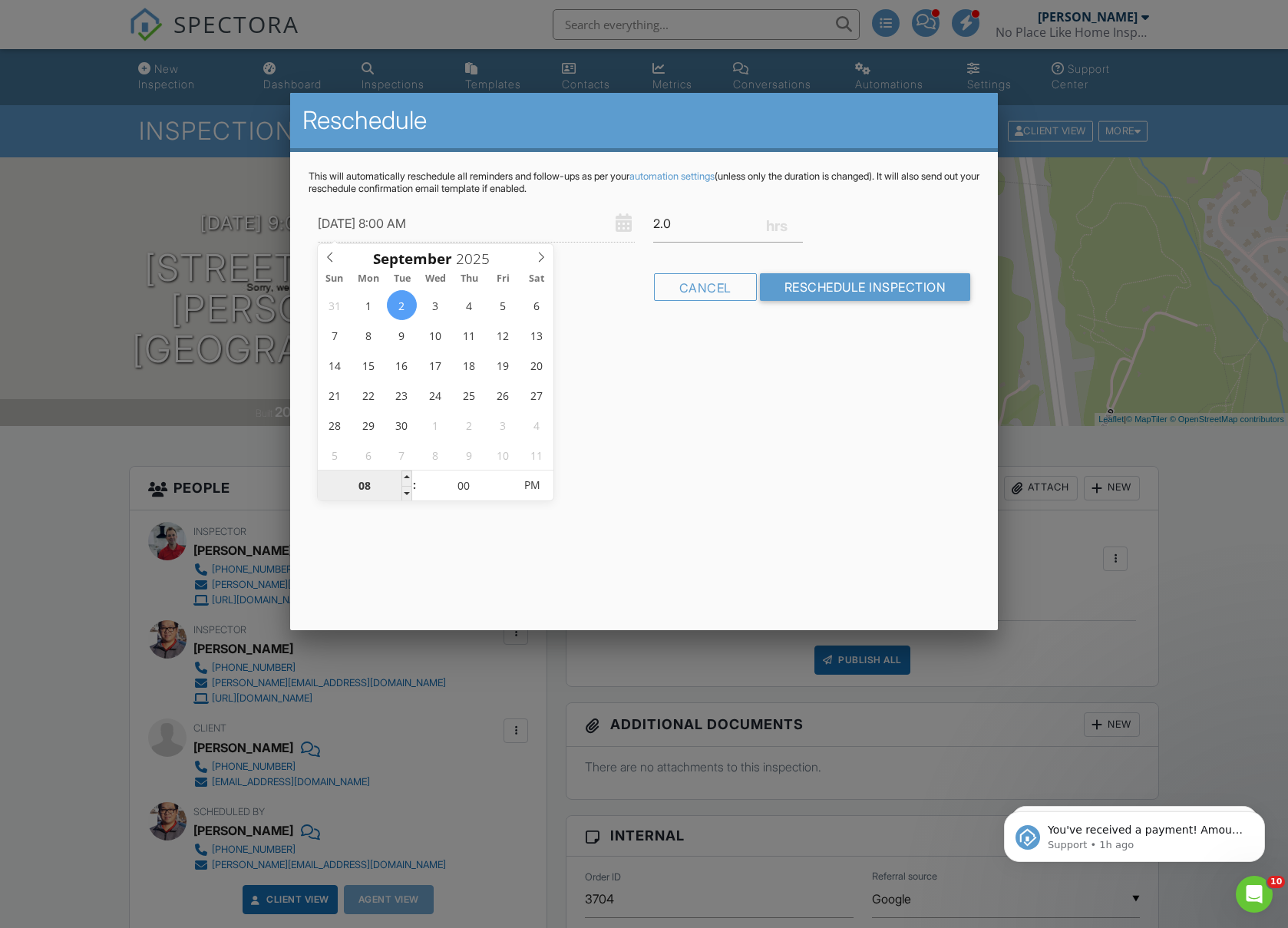
type input "07"
type input "09/02/2025 6:00 AM"
type input "06"
type input "09/02/2025 5:00 AM"
type input "05"
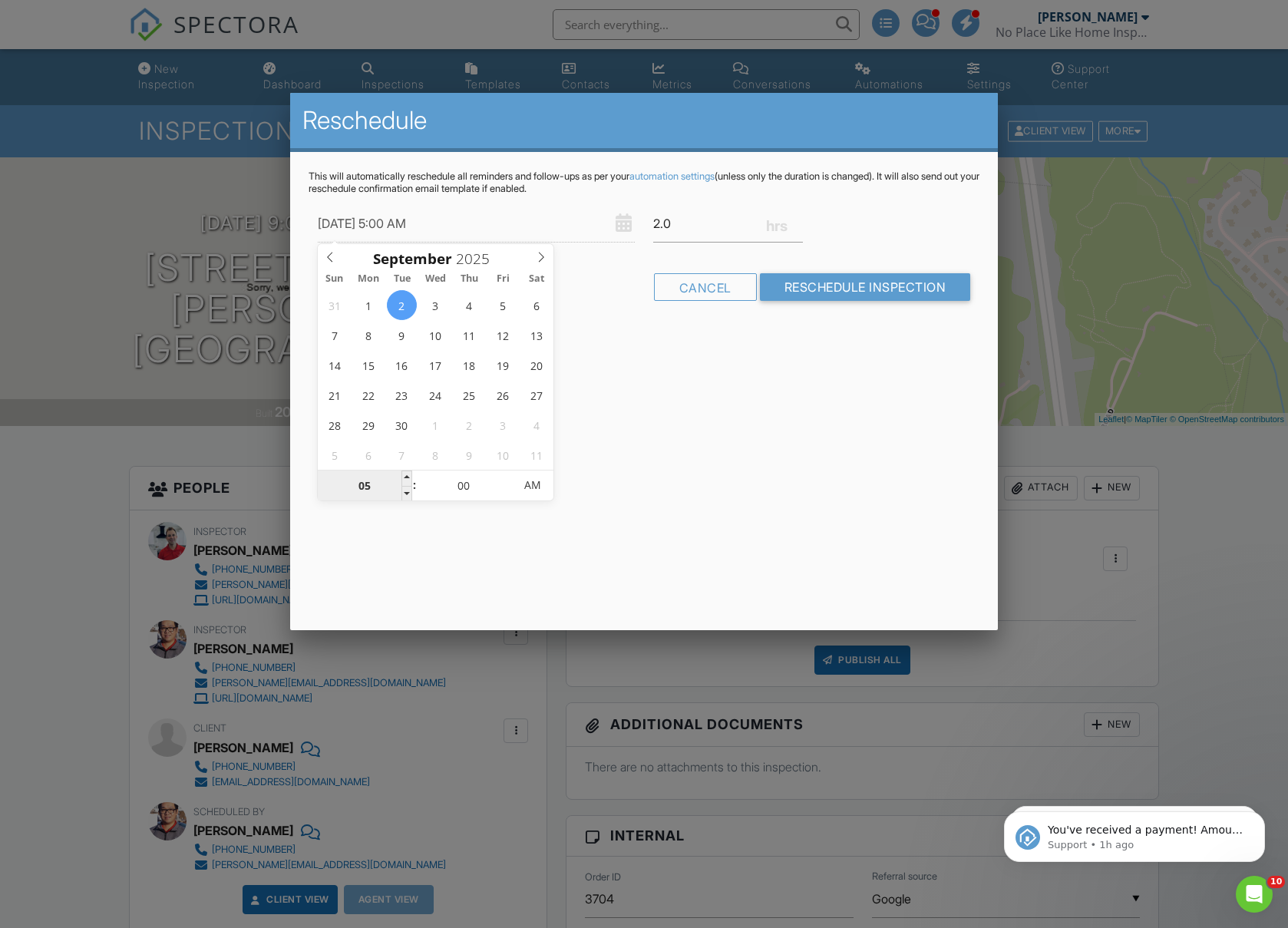
type input "09/02/2025 4:00 AM"
type input "04"
type input "09/02/2025 3:00 AM"
type input "03"
type input "[DATE] 2:00 AM"
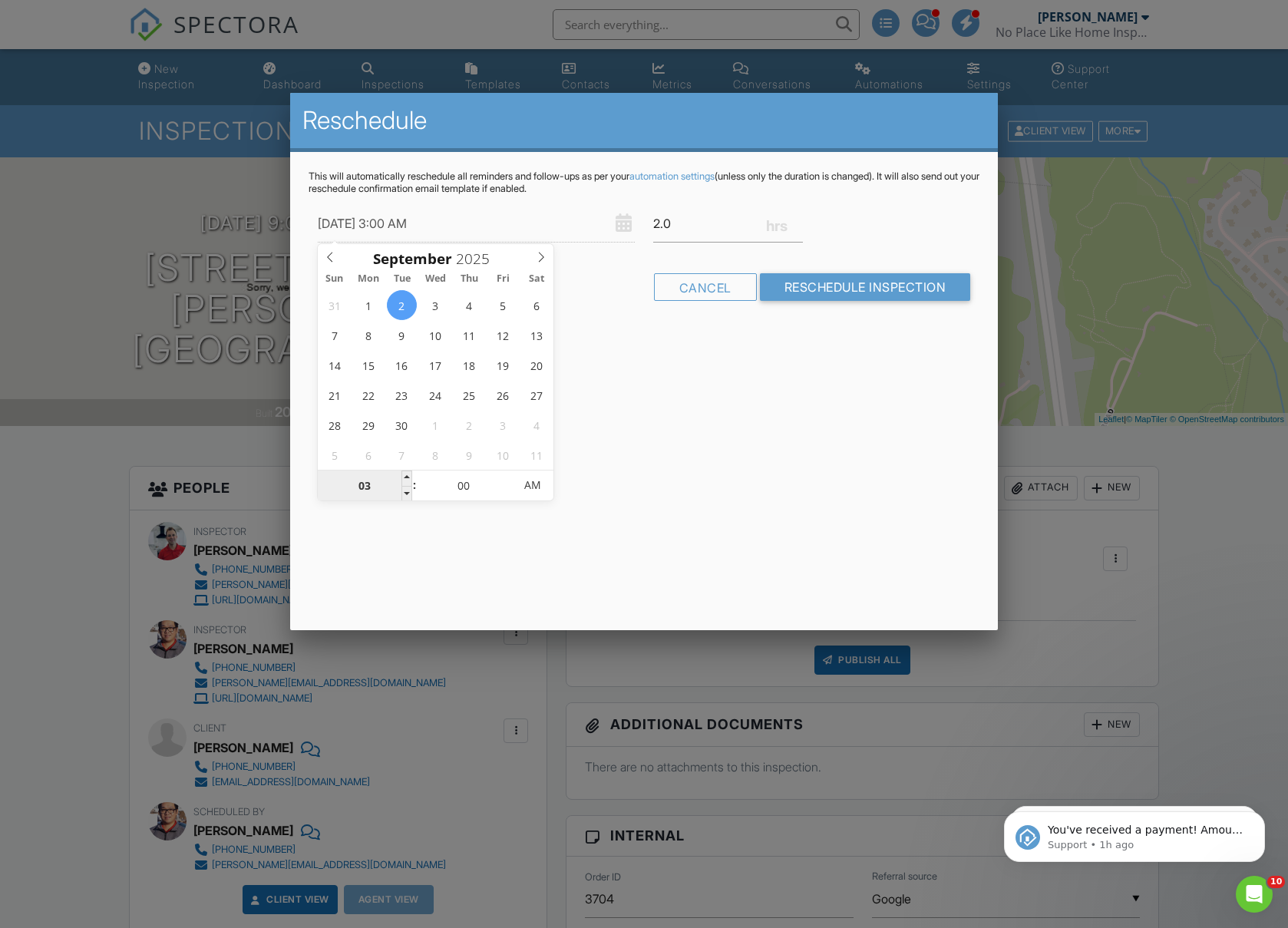
type input "02"
type input "[DATE] 1:00 AM"
type input "01"
type input "09/02/2025 12:00 AM"
type input "12"
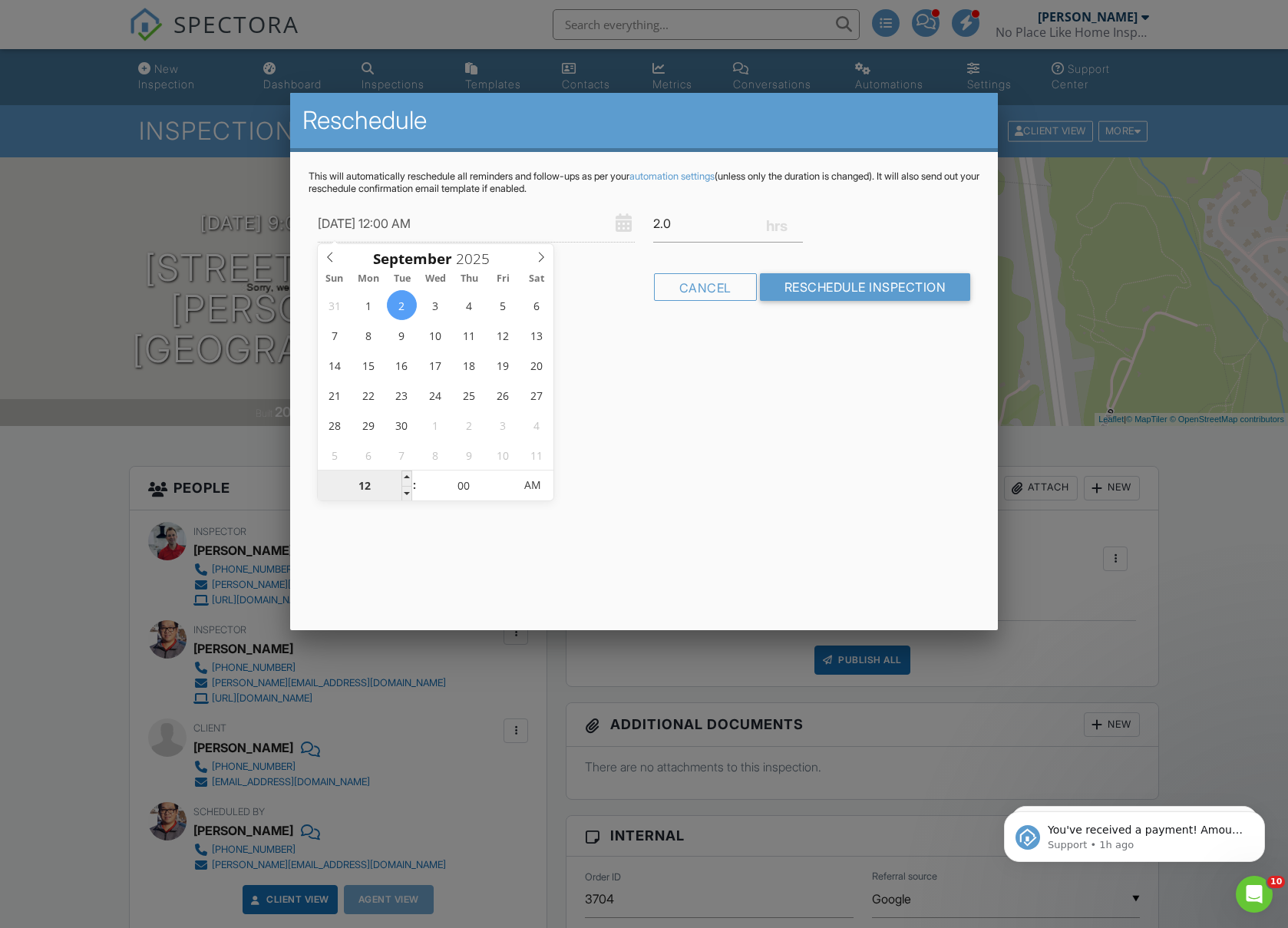
type input "09/02/2025 11:00 PM"
type input "11"
type input "09/02/2025 10:00 PM"
type input "10"
type input "09/02/2025 9:00 PM"
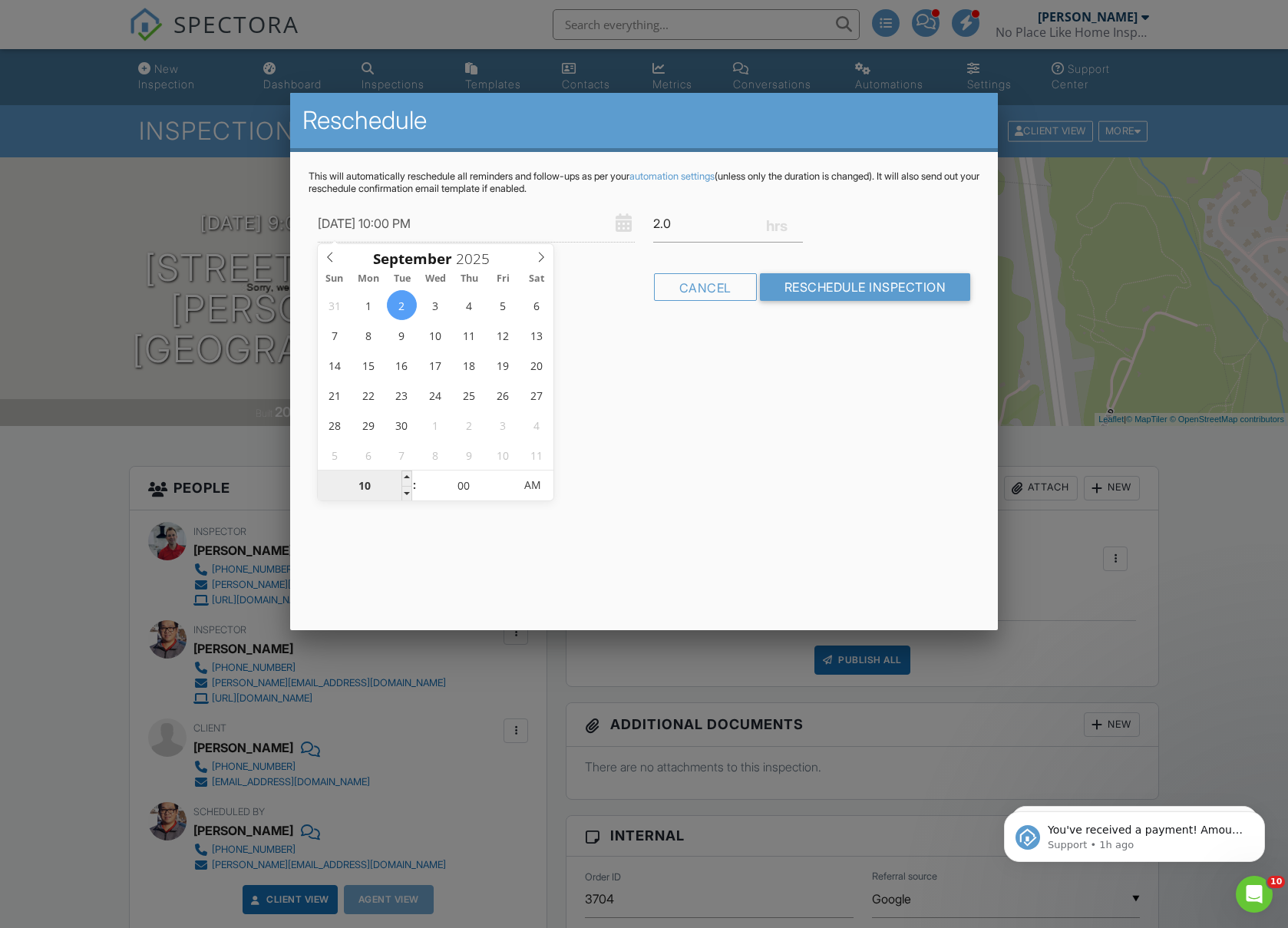
type input "09"
type input "09/02/2025 8:00 PM"
type input "08"
type input "09/02/2025 7:00 PM"
type input "07"
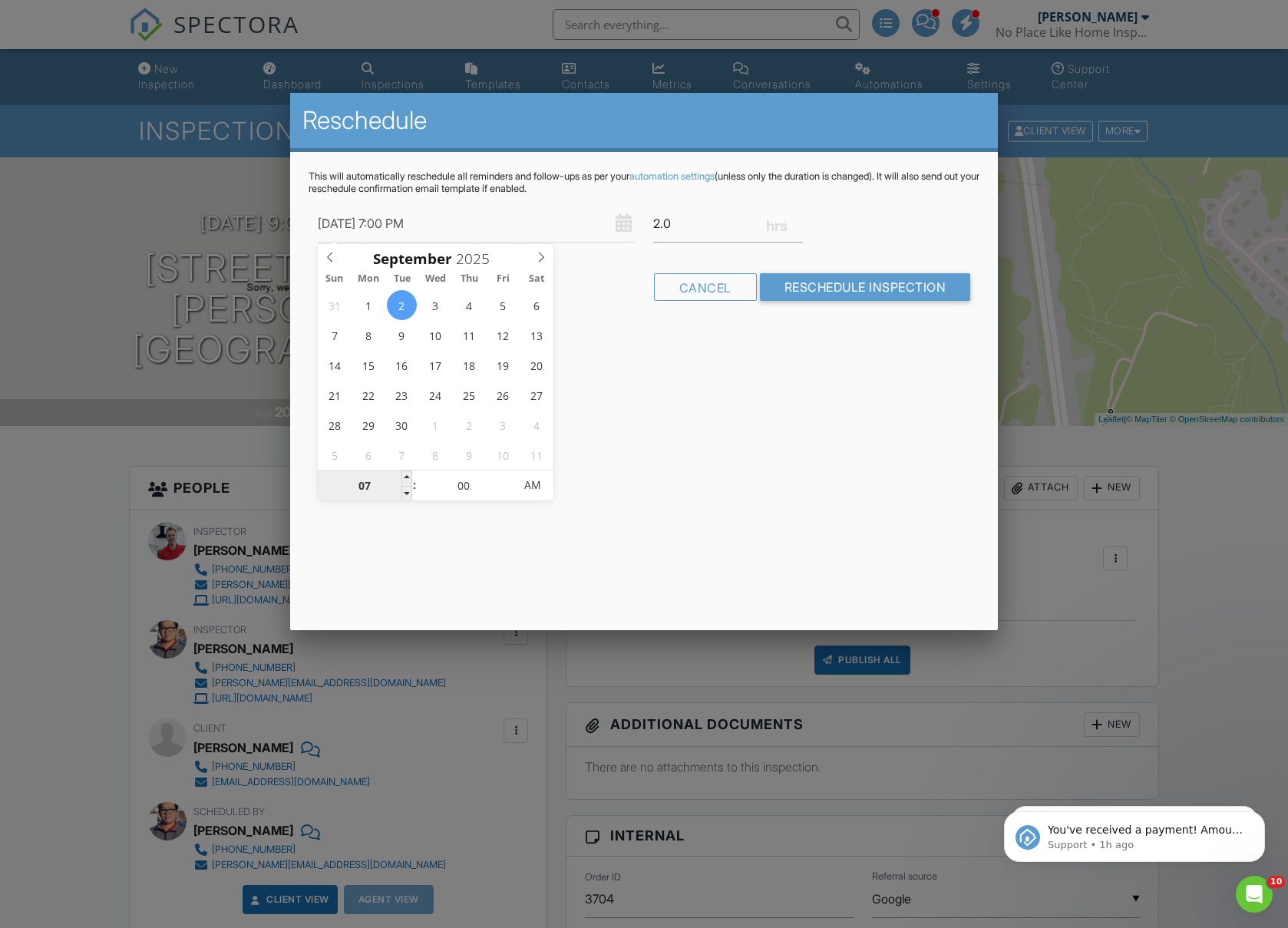
type input "09/02/2025 6:00 PM"
type input "06"
type input "09/02/2025 5:00 PM"
type input "05"
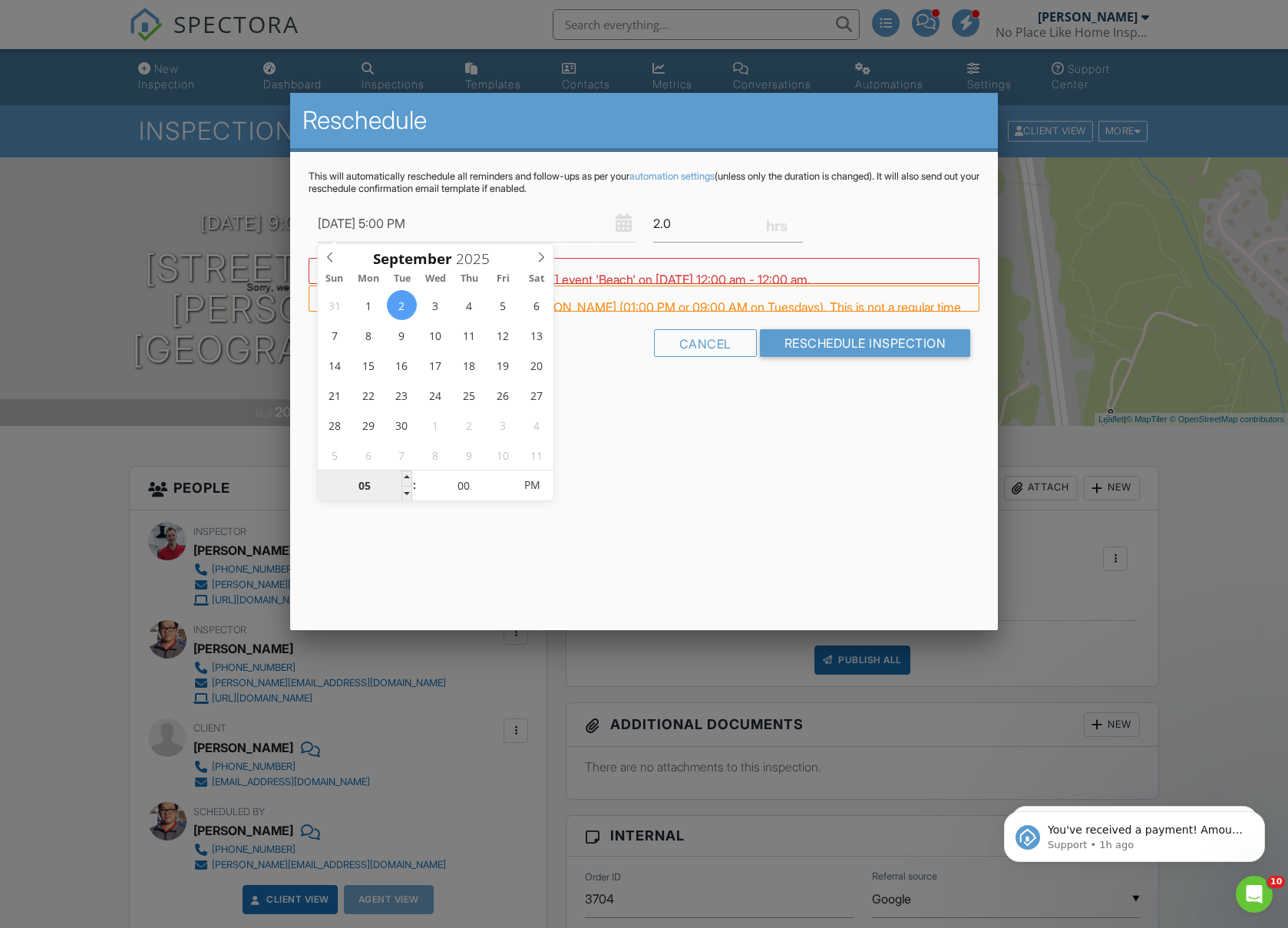
type input "09/02/2025 4:00 PM"
type input "04"
type input "09/02/2025 2:00 PM"
type input "02"
type input "09/02/2025 1:00 PM"
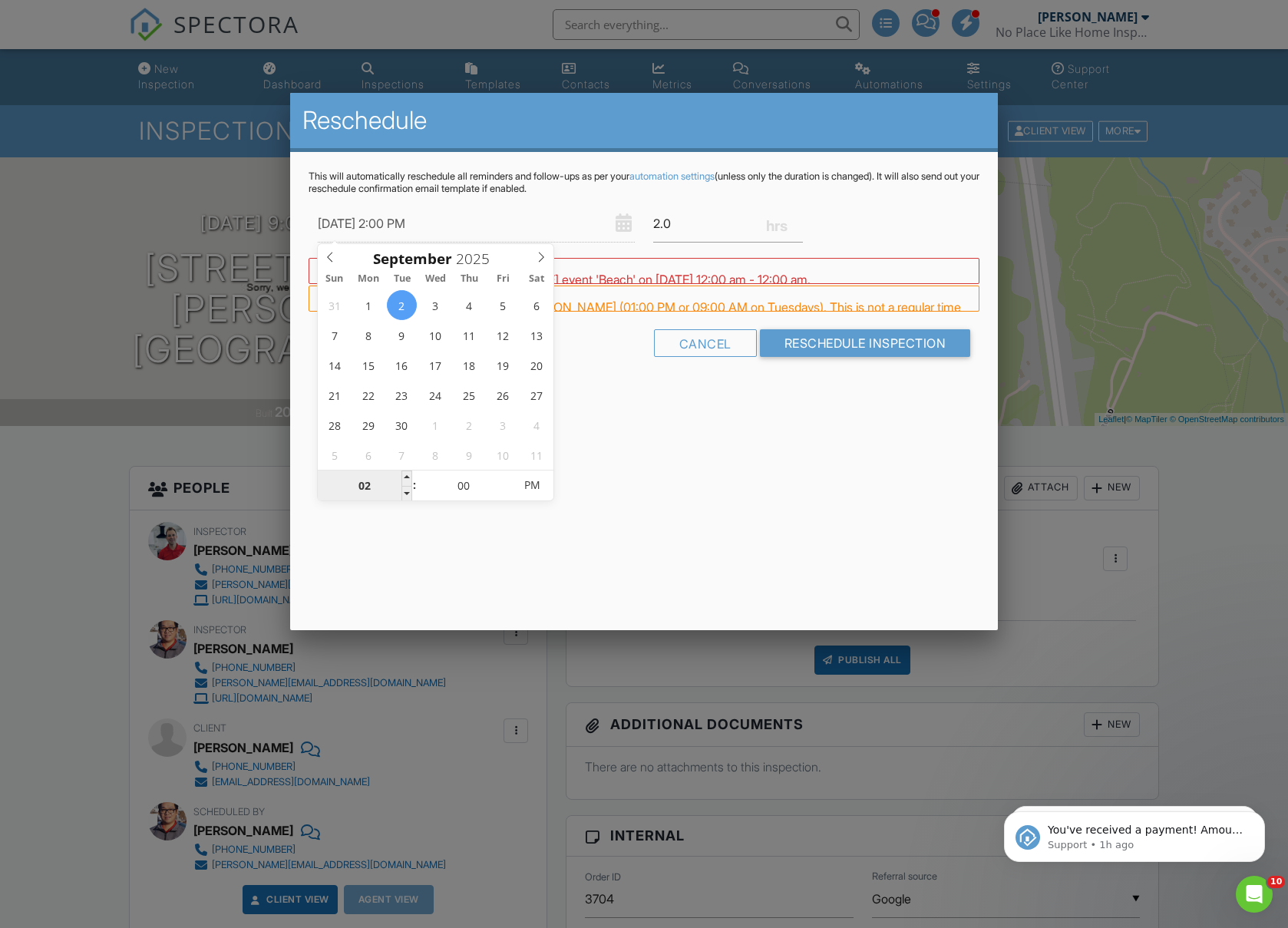
type input "01"
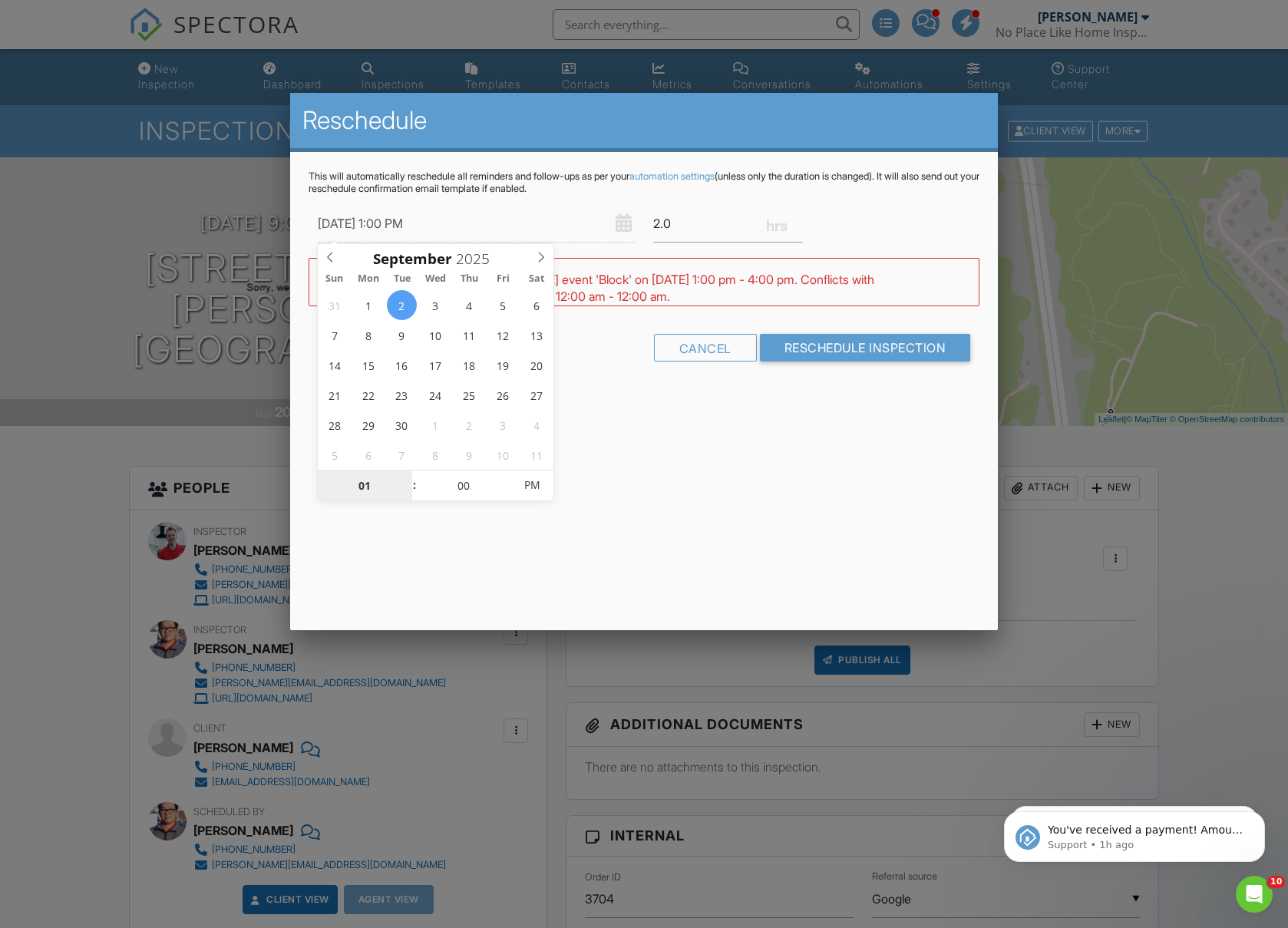
type input "[DATE] 1:00 AM"
click at [802, 455] on div "Reschedule This will automatically reschedule all reminders and follow-ups as p…" at bounding box center [644, 361] width 708 height 537
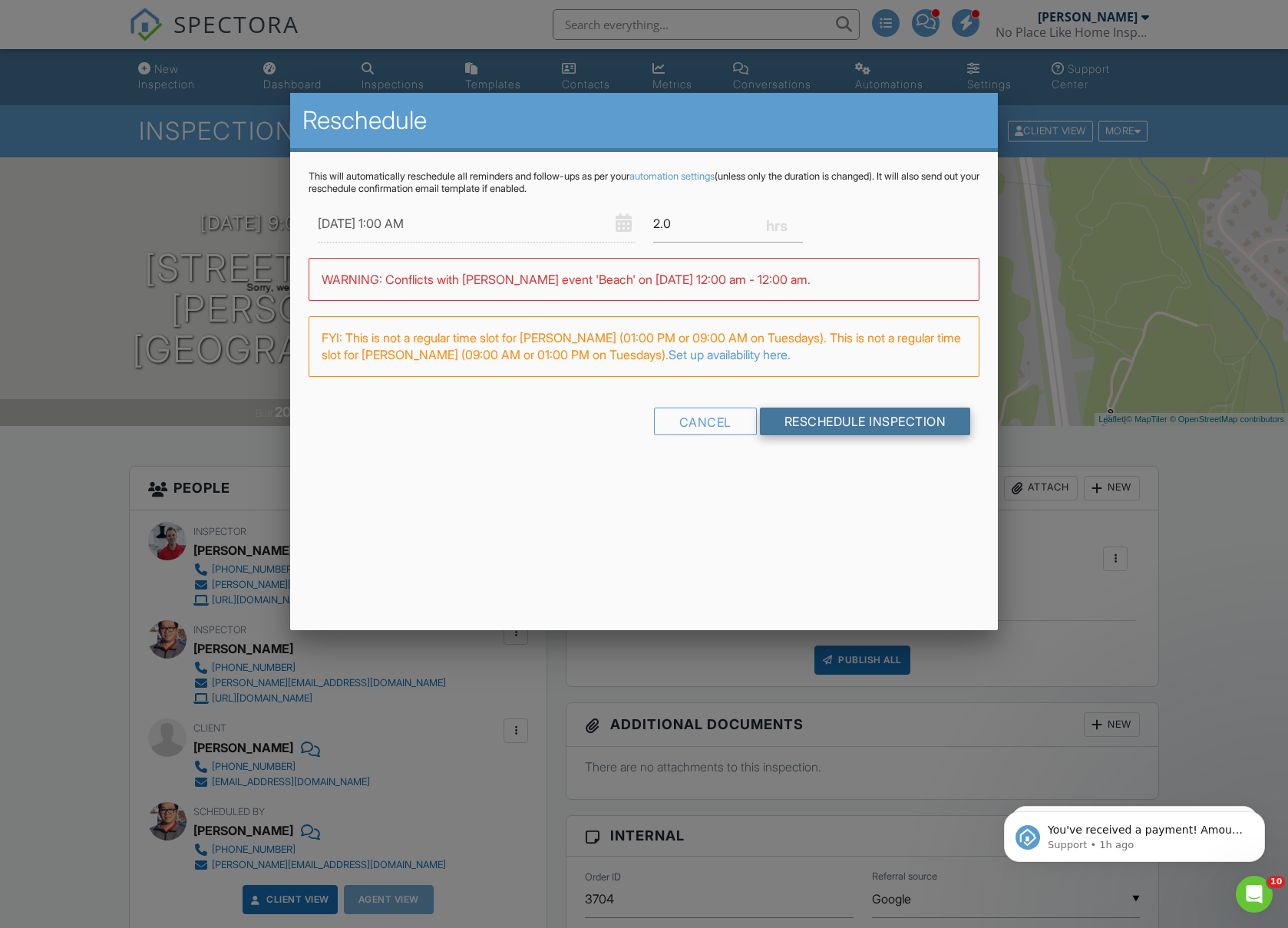
click at [858, 416] on input "Reschedule Inspection" at bounding box center [865, 421] width 211 height 28
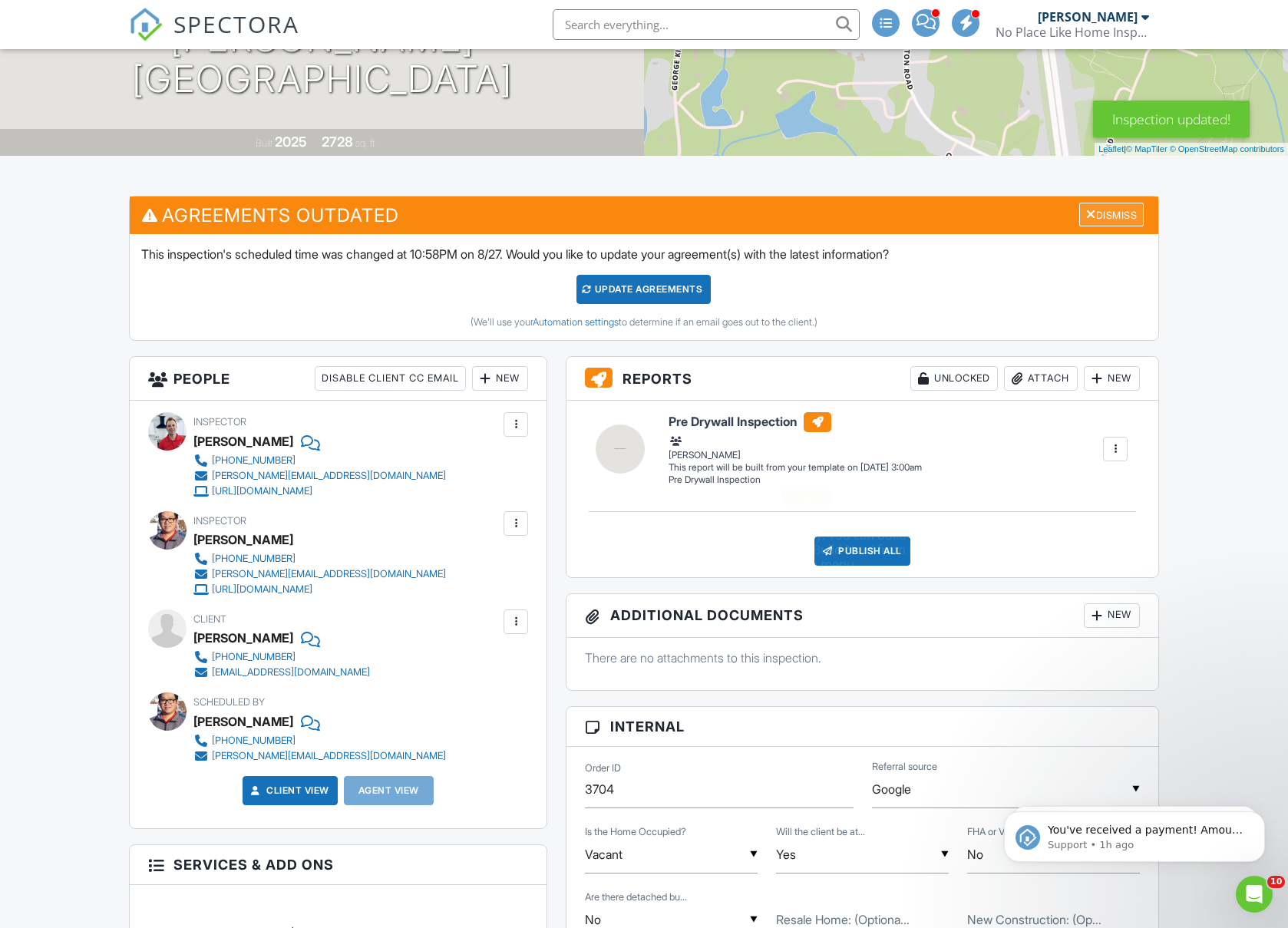
click at [1114, 205] on div "Dismiss" at bounding box center [1110, 214] width 64 height 24
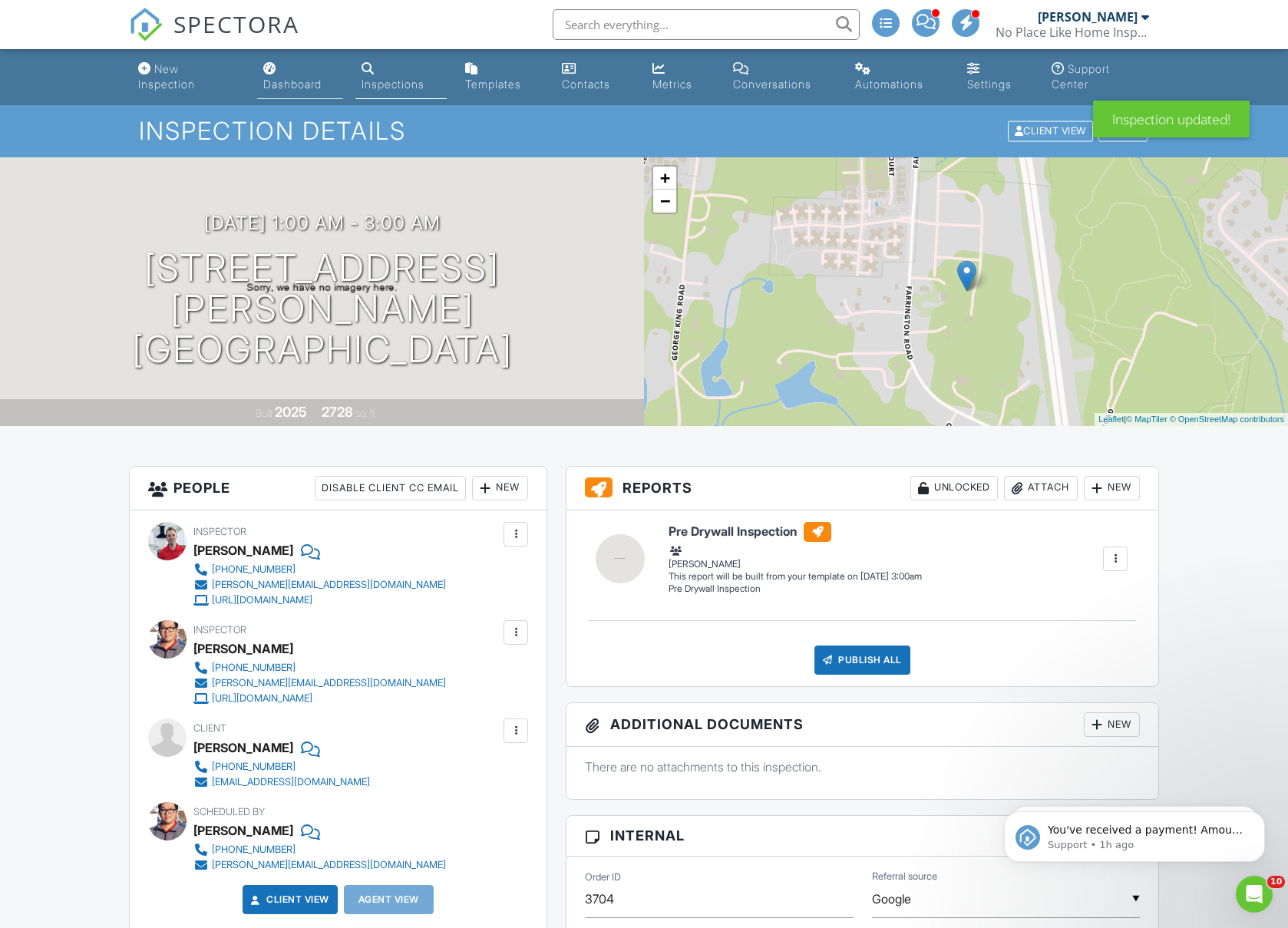
click at [285, 91] on link "Dashboard" at bounding box center [300, 77] width 87 height 44
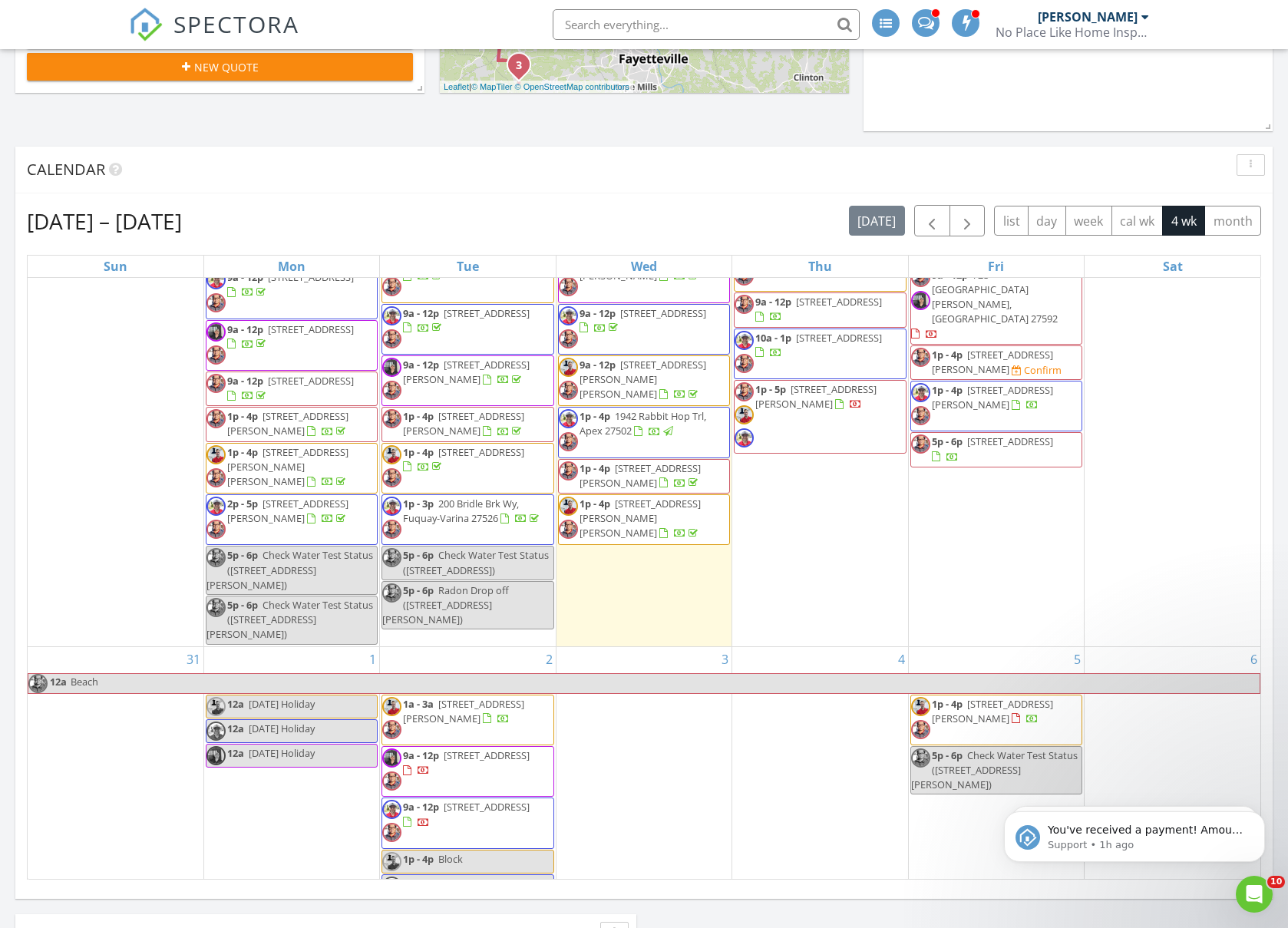
scroll to position [276, 0]
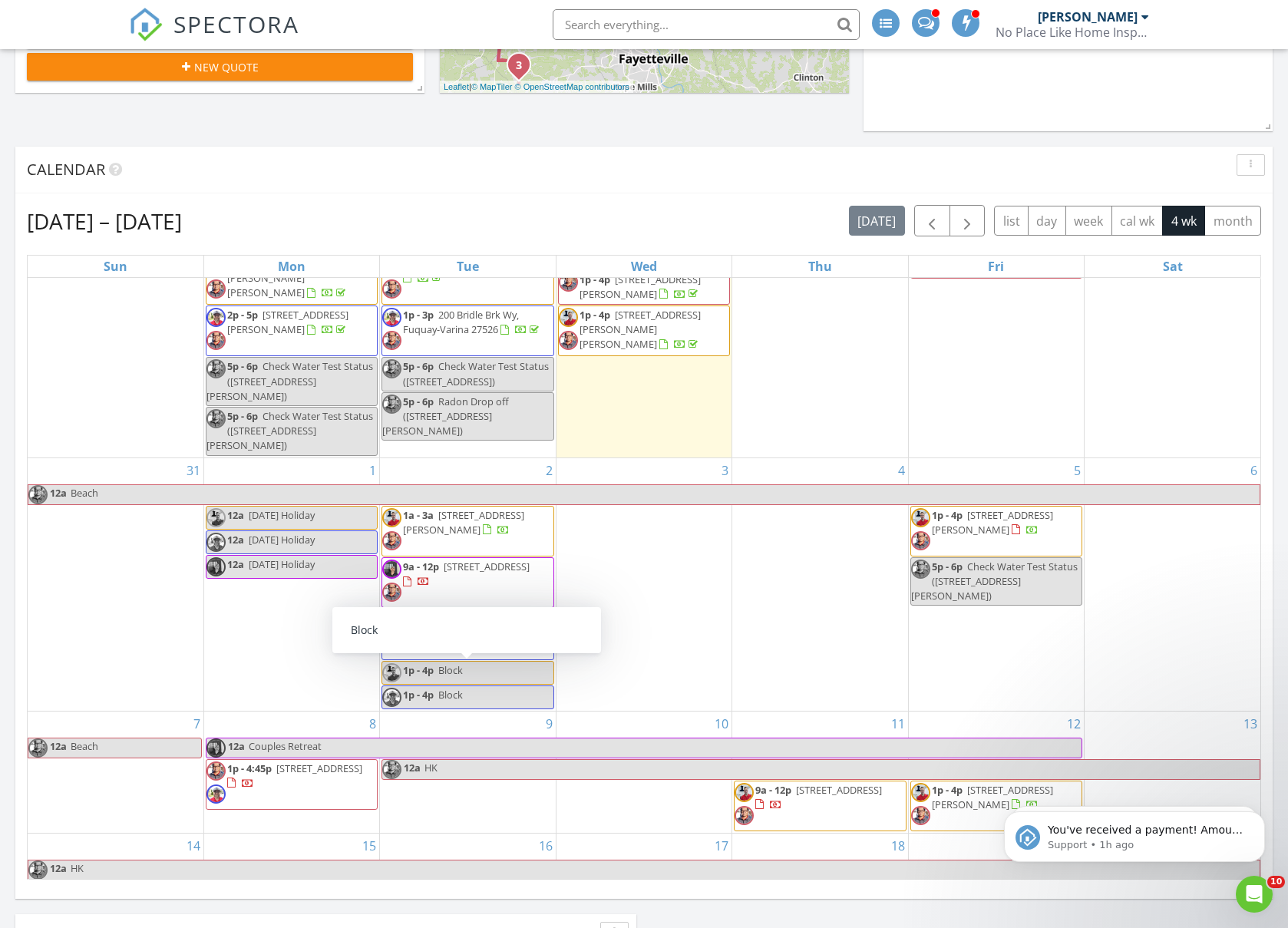
click at [490, 669] on link "1p - 4p Block" at bounding box center [467, 673] width 172 height 24
select select "8"
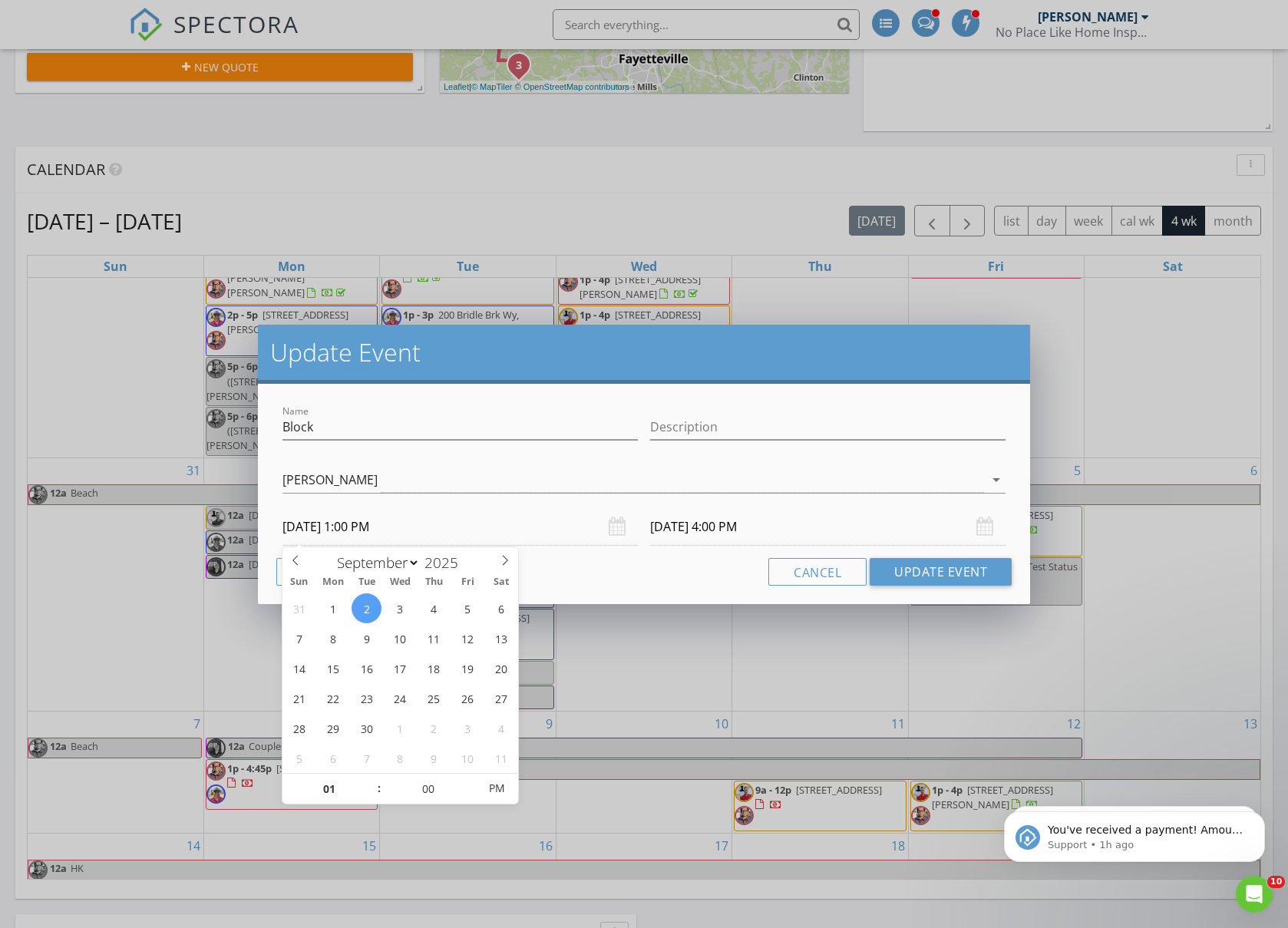
click at [350, 528] on input "[DATE] 1:00 PM" at bounding box center [461, 527] width 355 height 37
type input "12"
type input "[DATE] 12:00 PM"
click at [376, 794] on span at bounding box center [371, 797] width 11 height 15
type input "11"
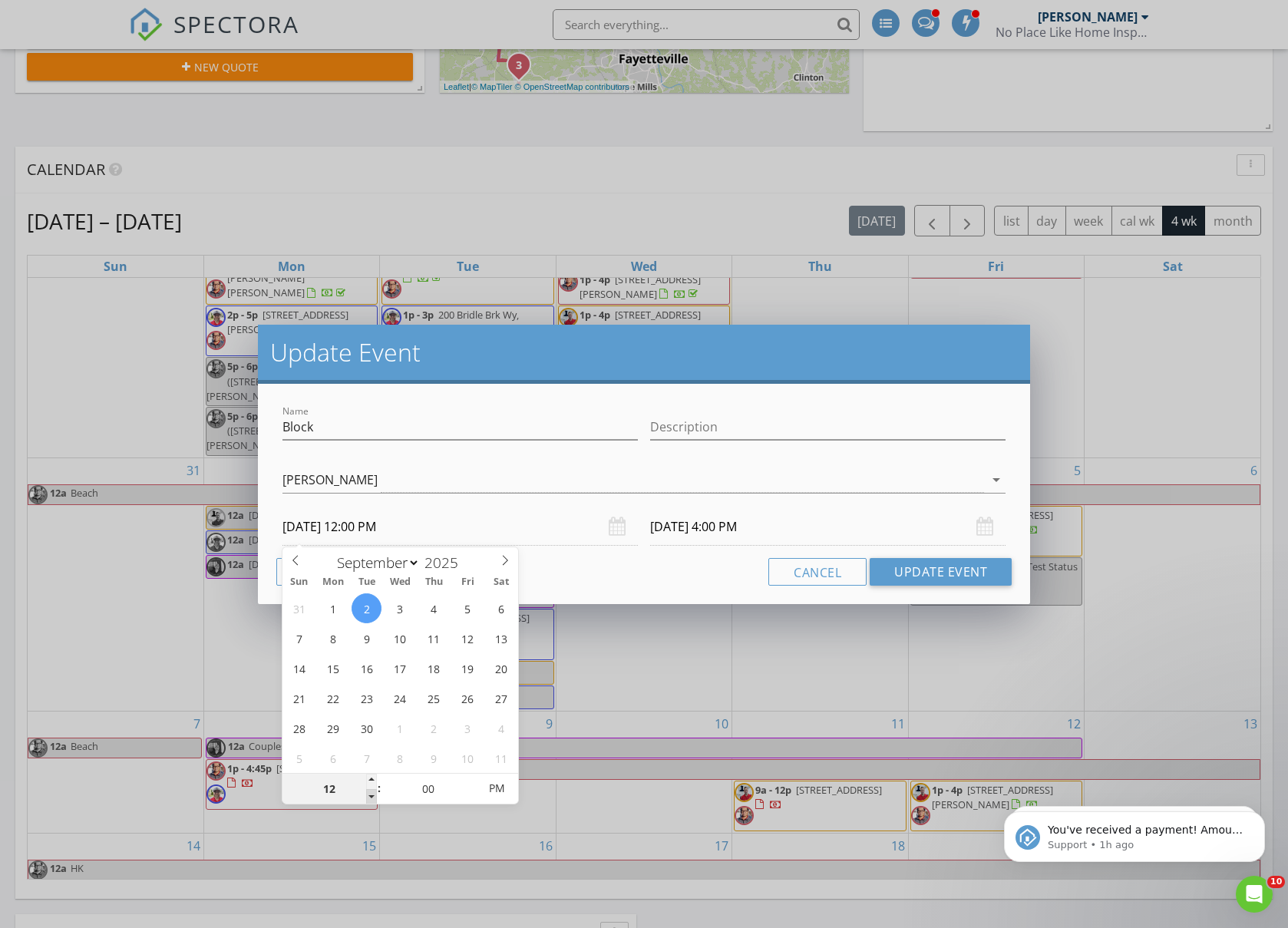
type input "[DATE] 11:00 AM"
click at [376, 794] on span at bounding box center [371, 797] width 11 height 15
type input "10"
type input "09/02/2025 10:00 AM"
click at [376, 794] on span at bounding box center [371, 797] width 11 height 15
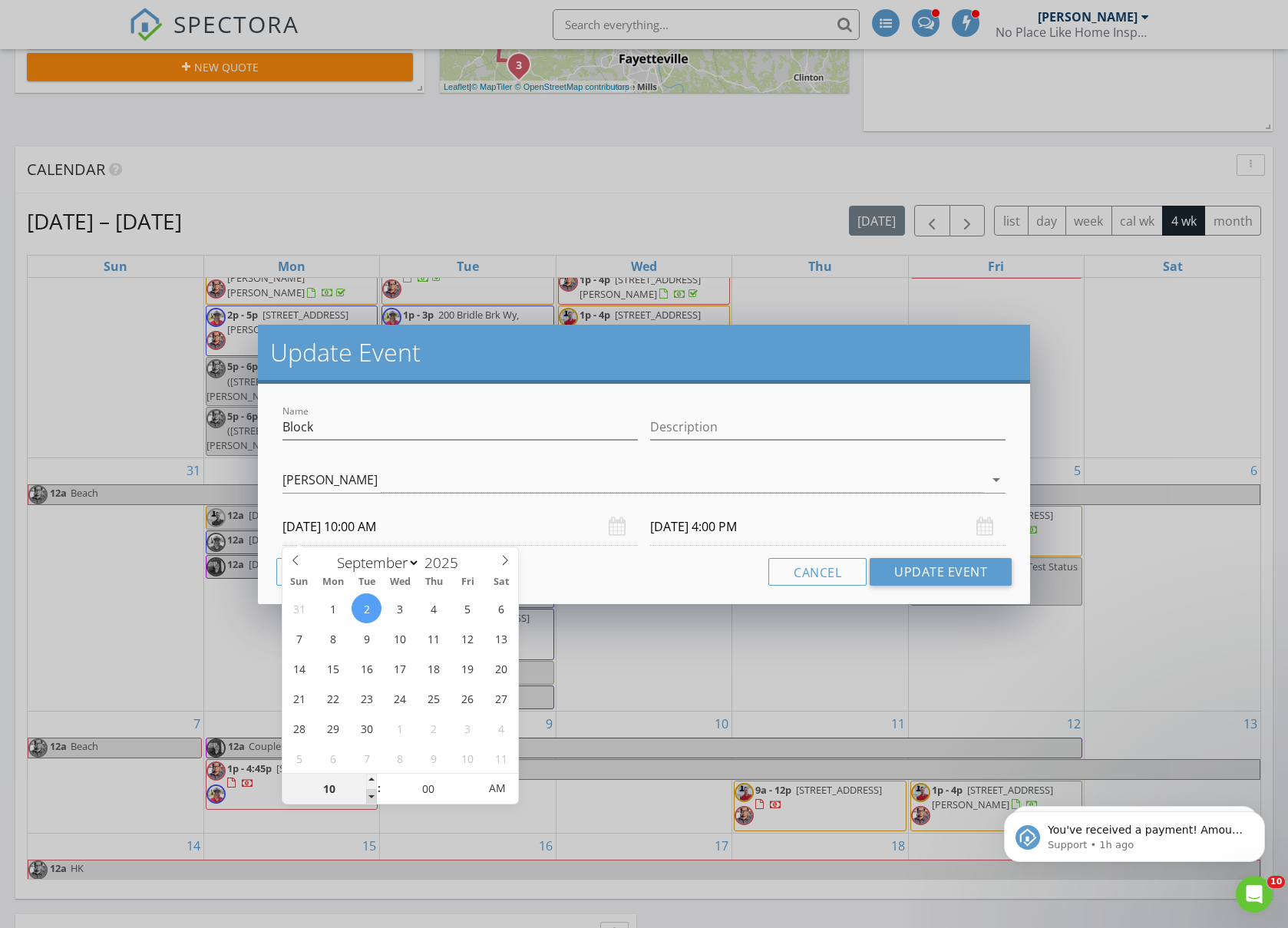
type input "09/02/2025 1:00 PM"
type input "09"
type input "09/02/2025 9:00 AM"
click at [376, 794] on span at bounding box center [371, 797] width 11 height 15
type input "09/02/2025 12:00 PM"
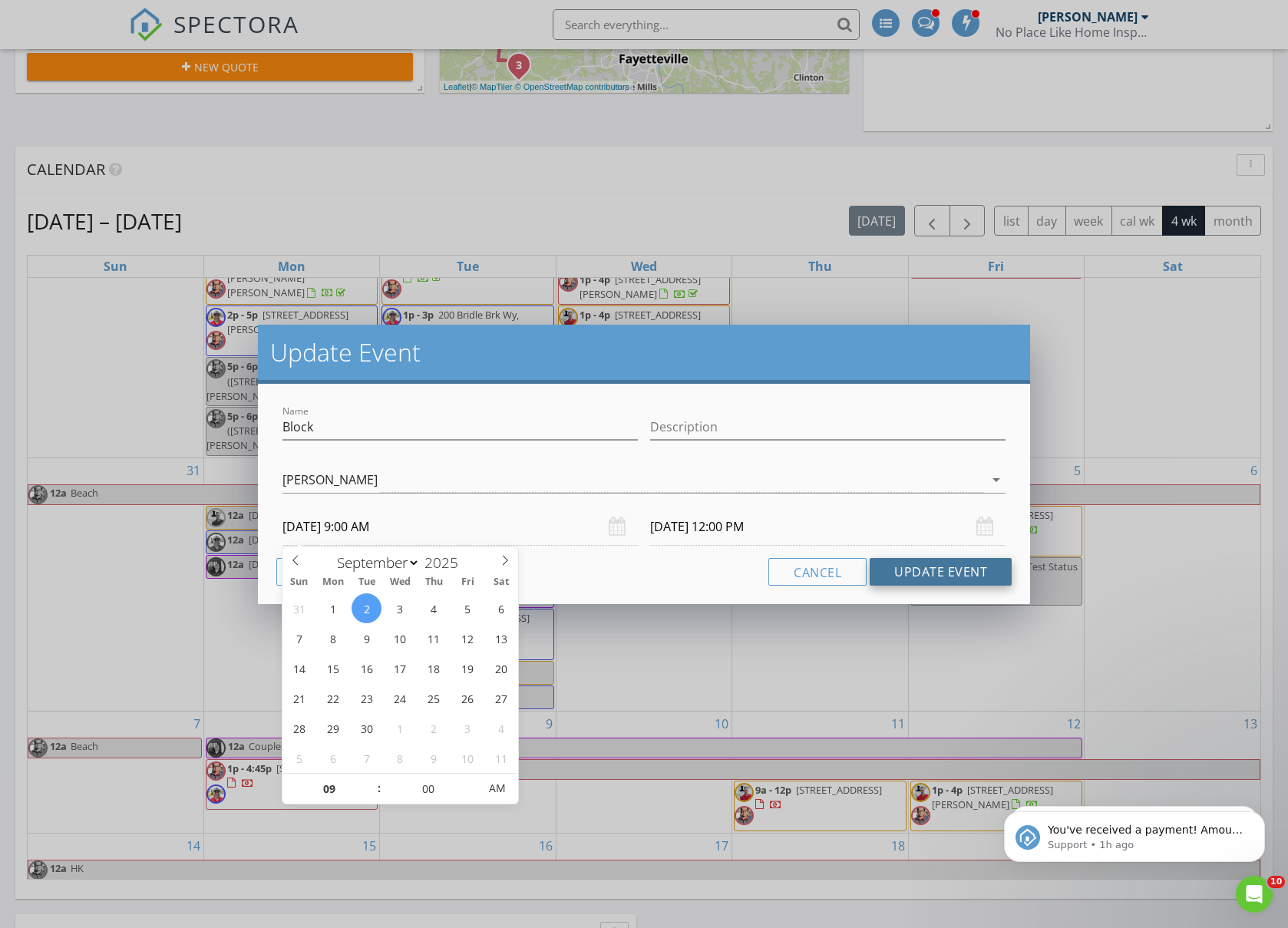
click at [954, 569] on button "Update Event" at bounding box center [940, 572] width 142 height 28
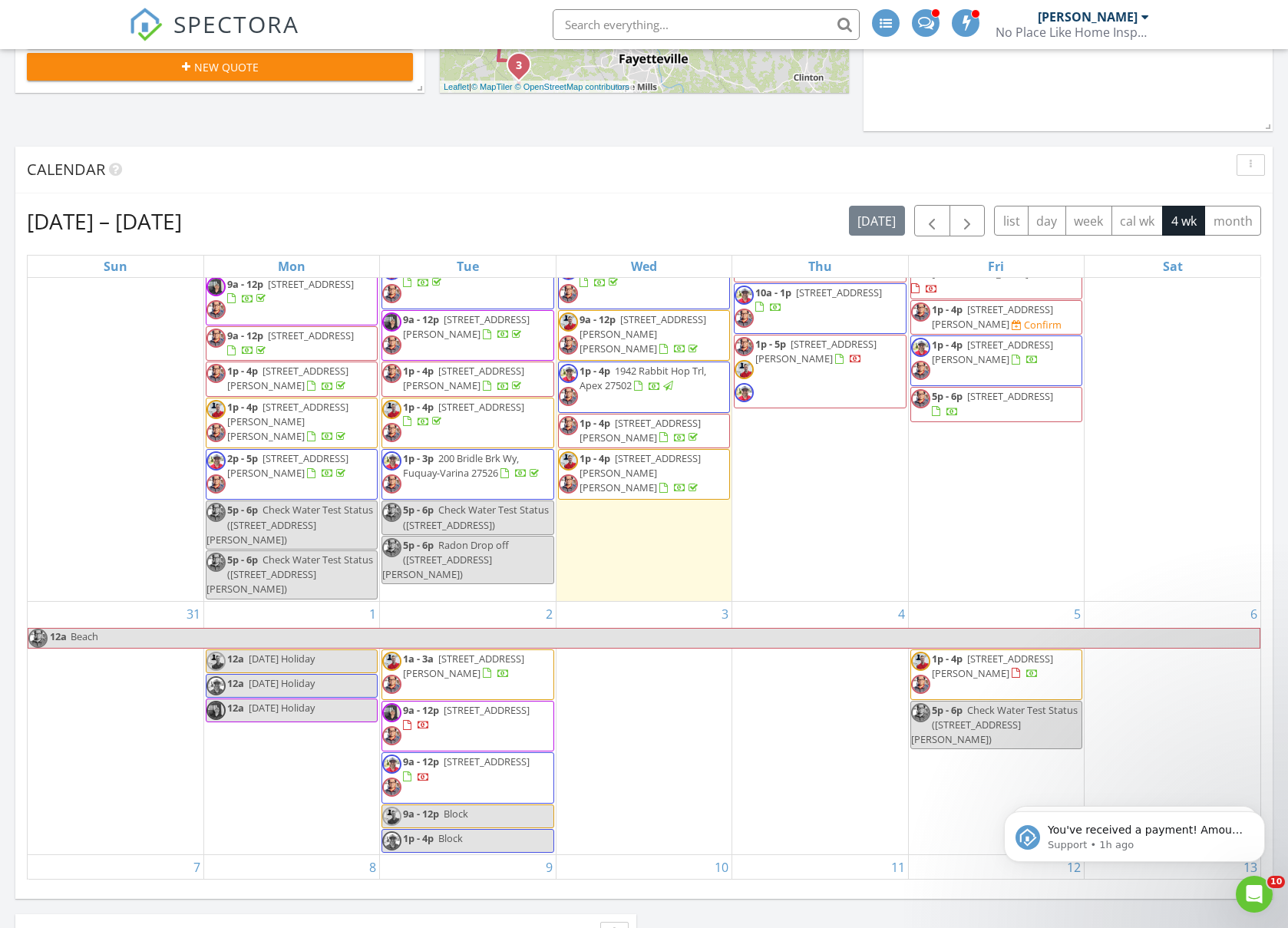
scroll to position [331, 0]
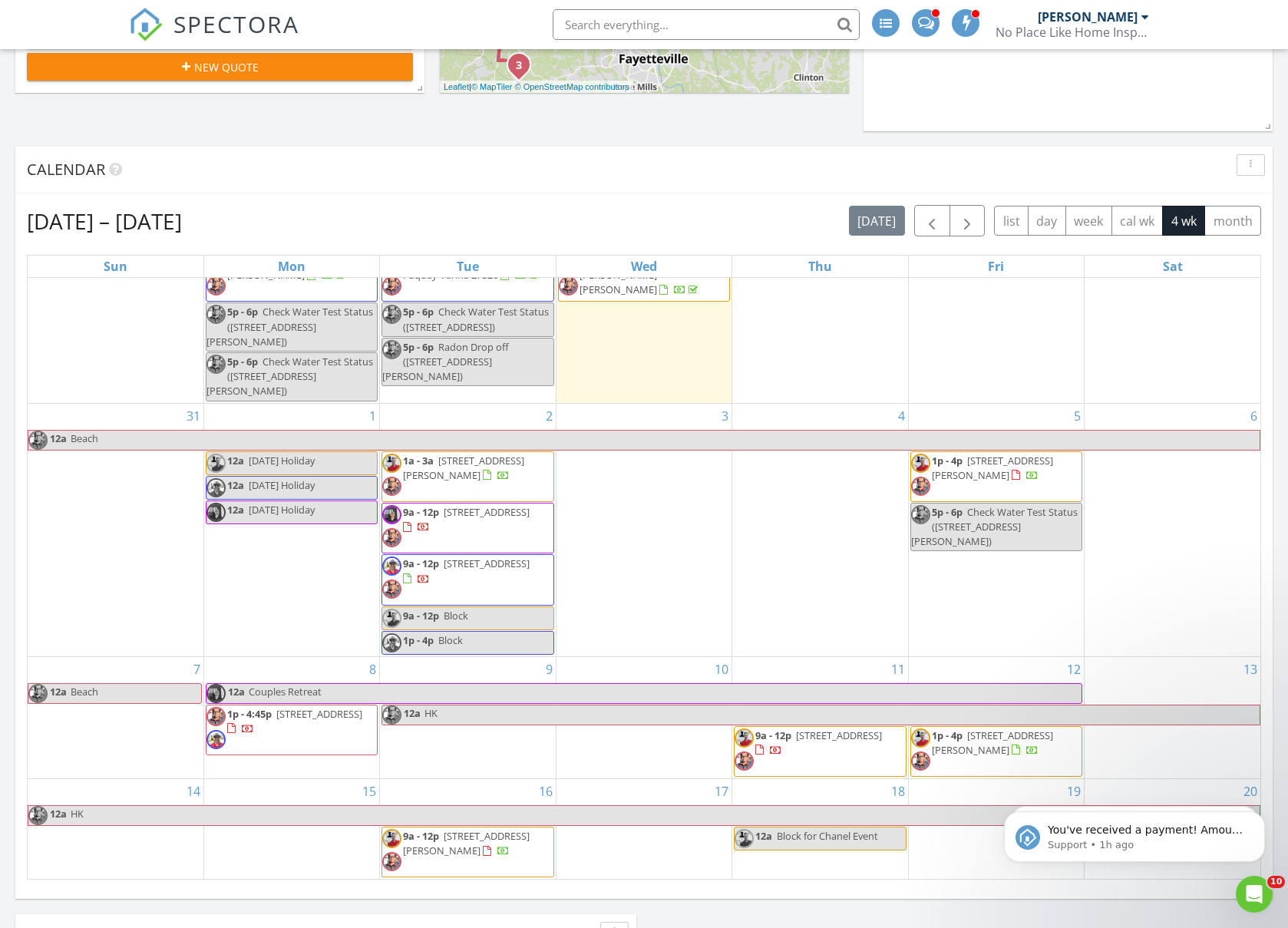
click at [506, 479] on div at bounding box center [503, 476] width 12 height 12
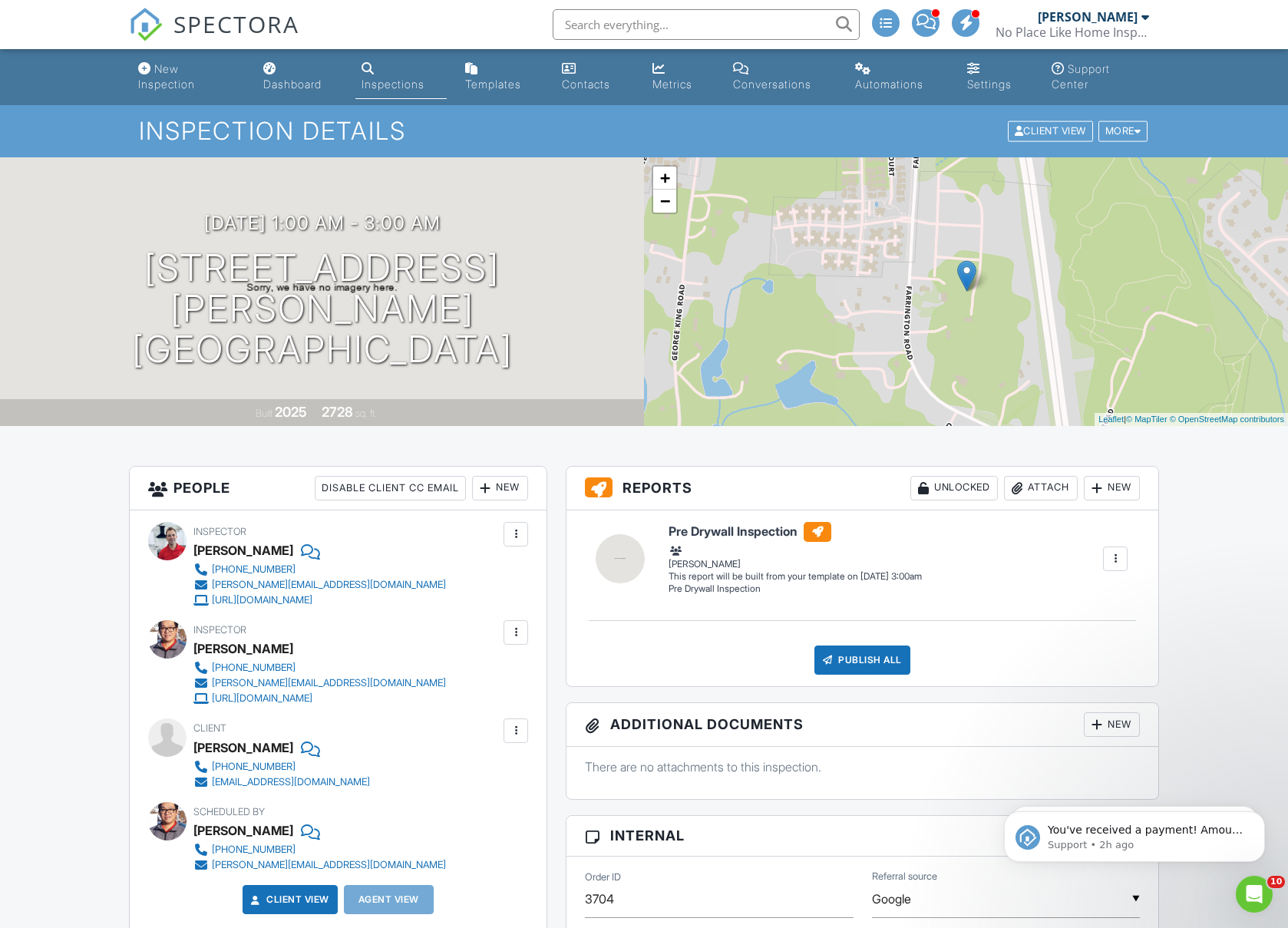
click at [615, 20] on input "text" at bounding box center [705, 25] width 307 height 31
type input "f"
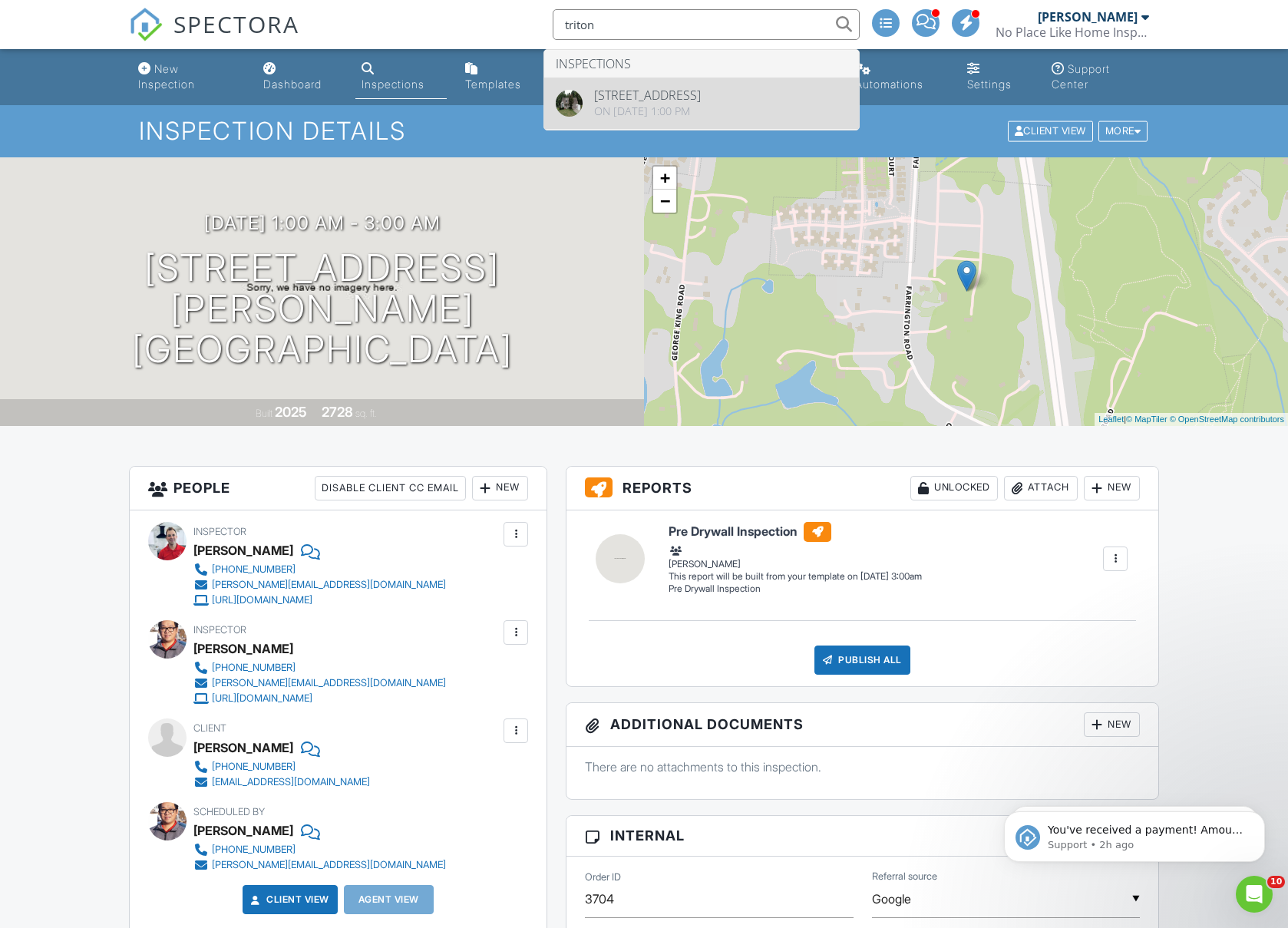
type input "triton"
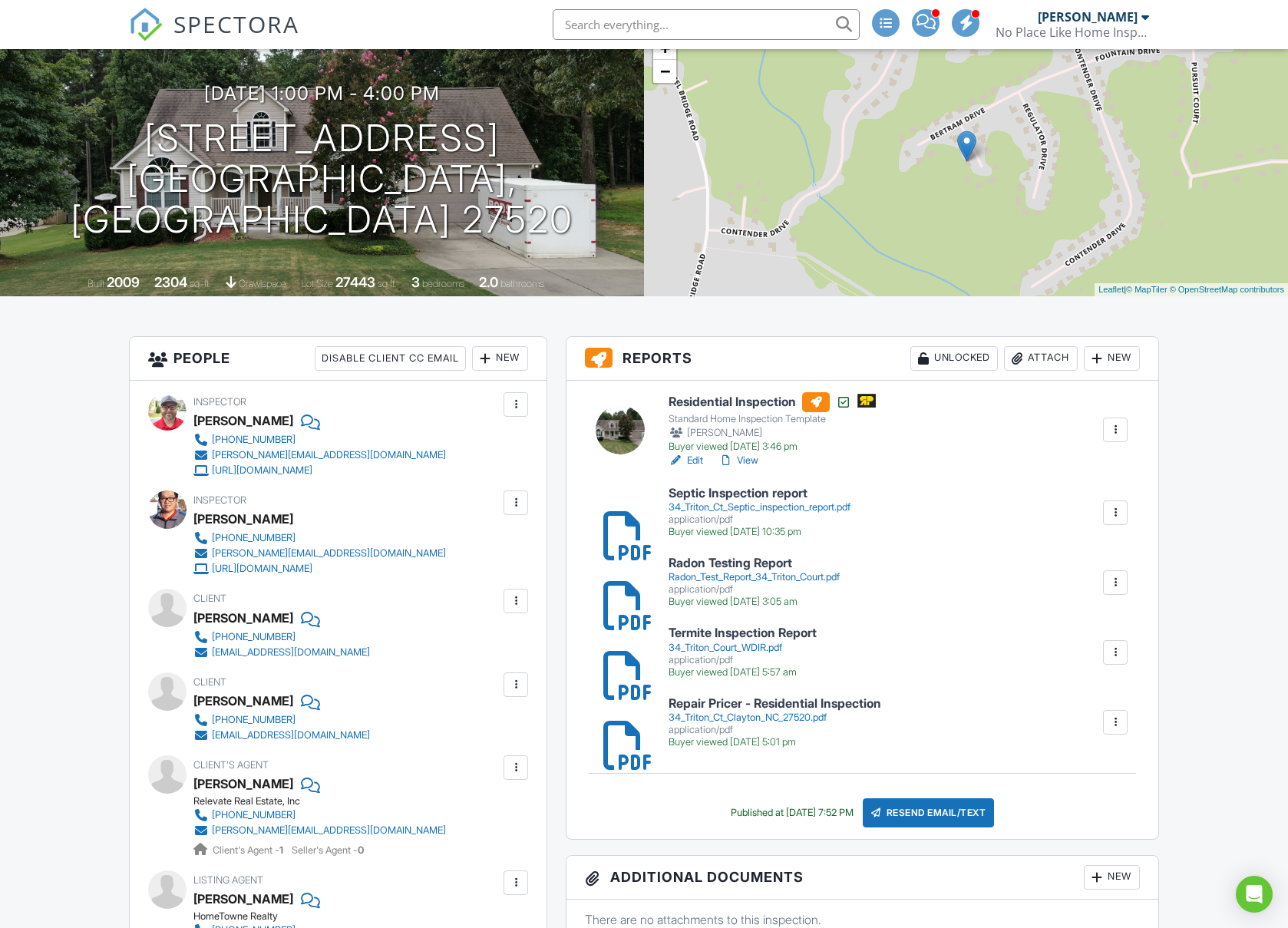
scroll to position [131, 0]
click at [1042, 362] on div "Attach" at bounding box center [1041, 357] width 74 height 25
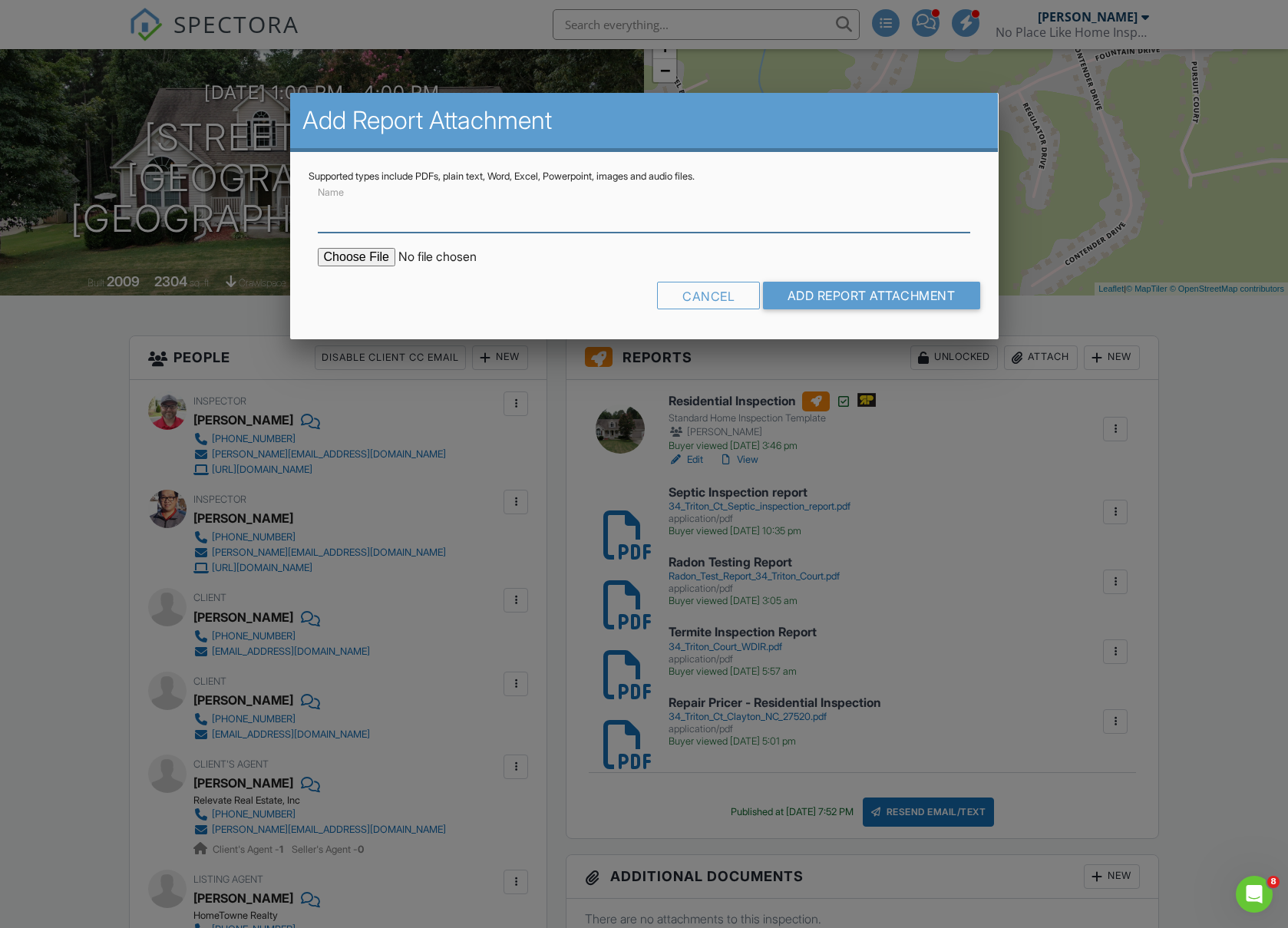
click at [330, 214] on input "Name" at bounding box center [645, 213] width 654 height 37
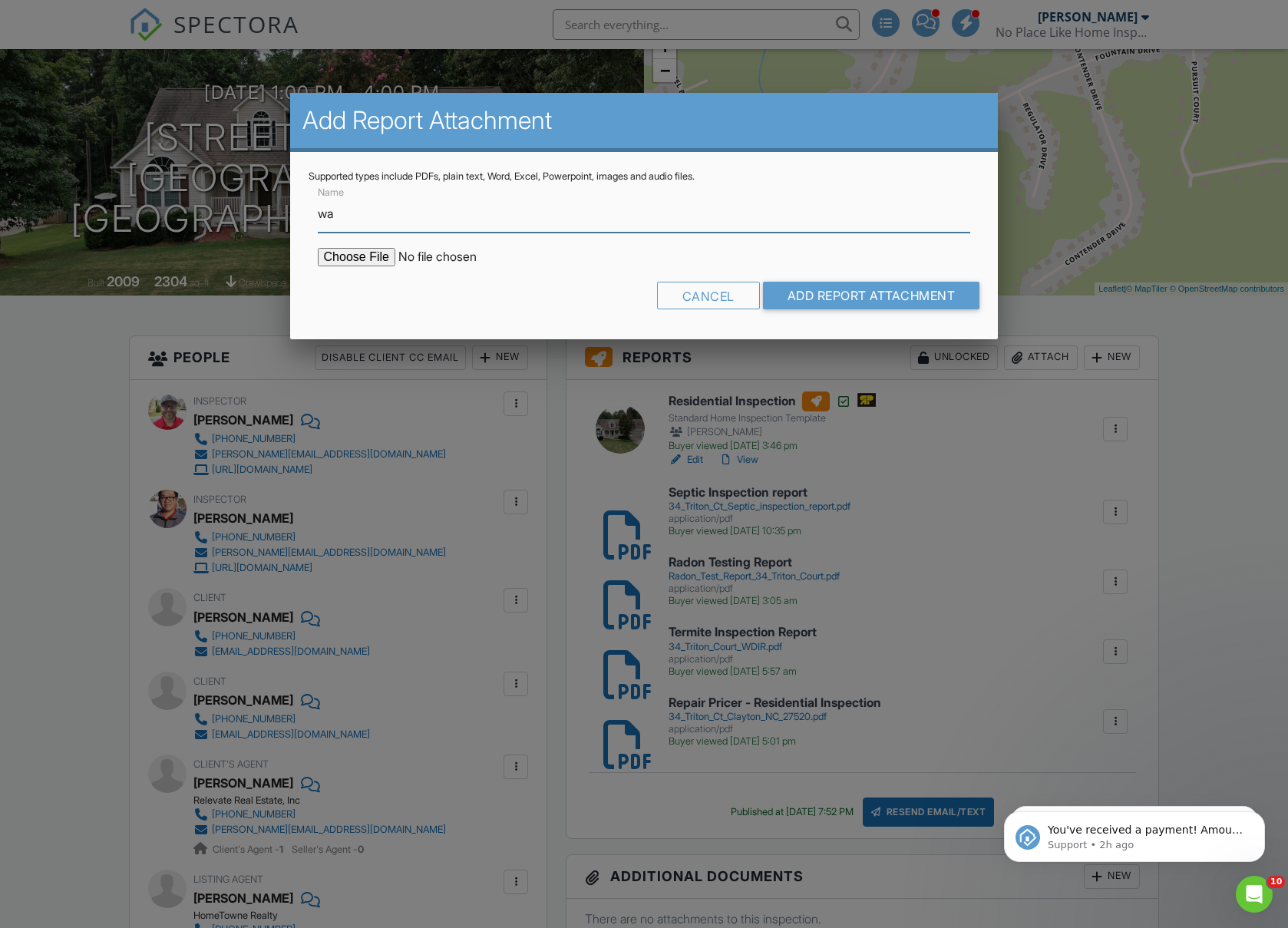
type input "Water Quality Testing Report"
click at [380, 260] on input "file" at bounding box center [448, 256] width 261 height 18
type input "C:\fakepath\412508932_001.pdf"
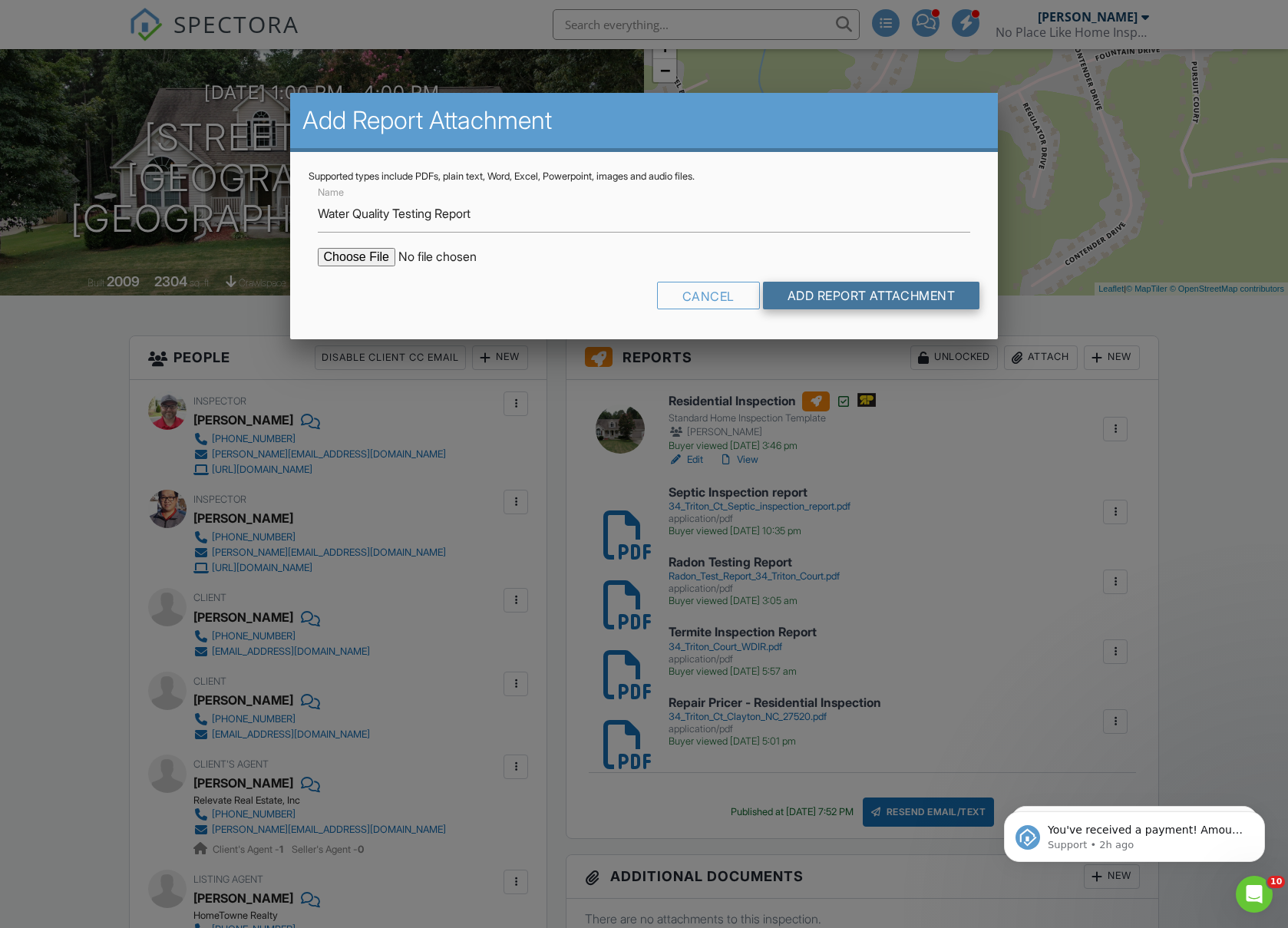
click at [920, 296] on input "Add Report Attachment" at bounding box center [870, 295] width 217 height 28
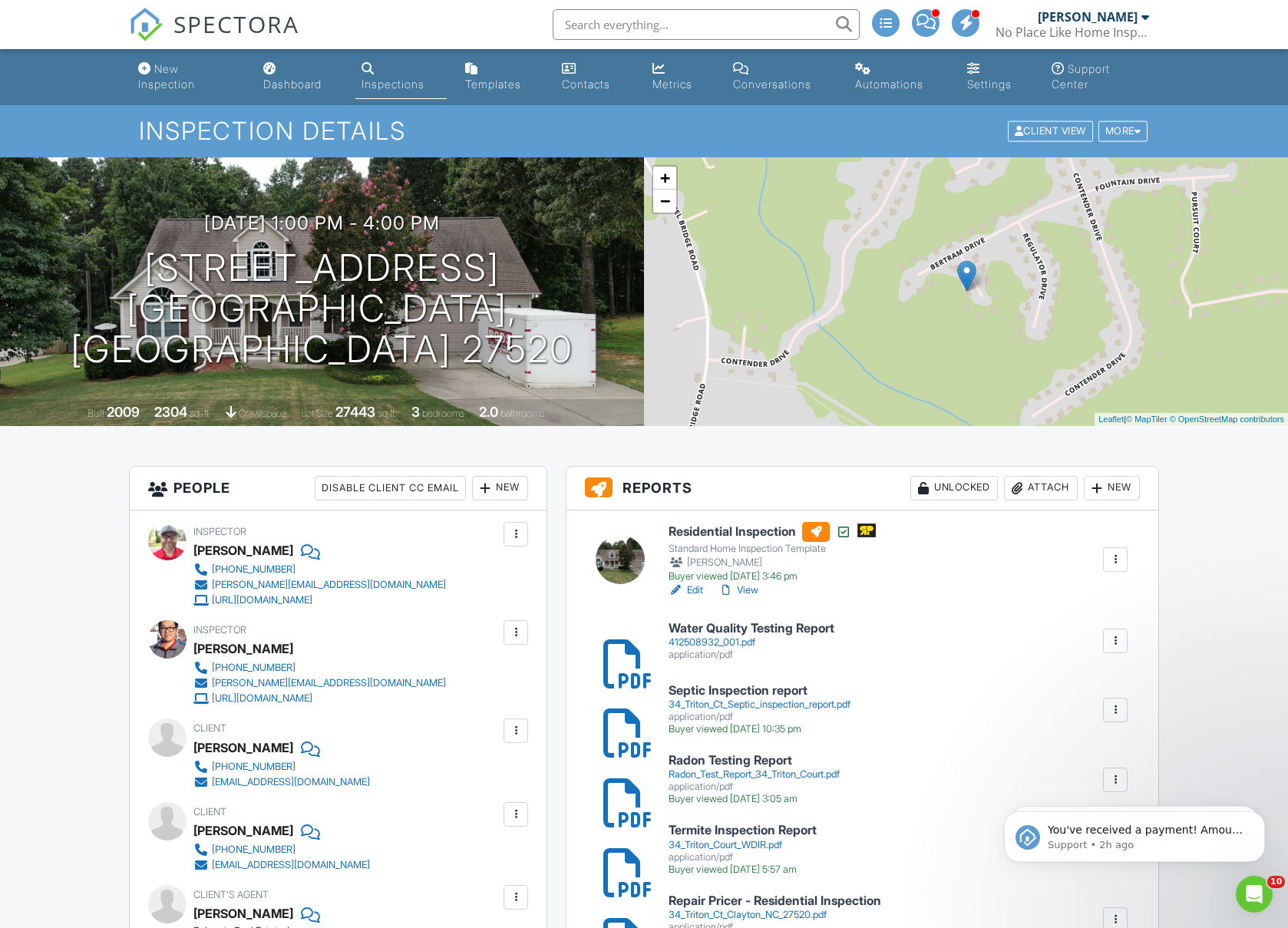
click at [287, 71] on link "Dashboard" at bounding box center [300, 77] width 87 height 44
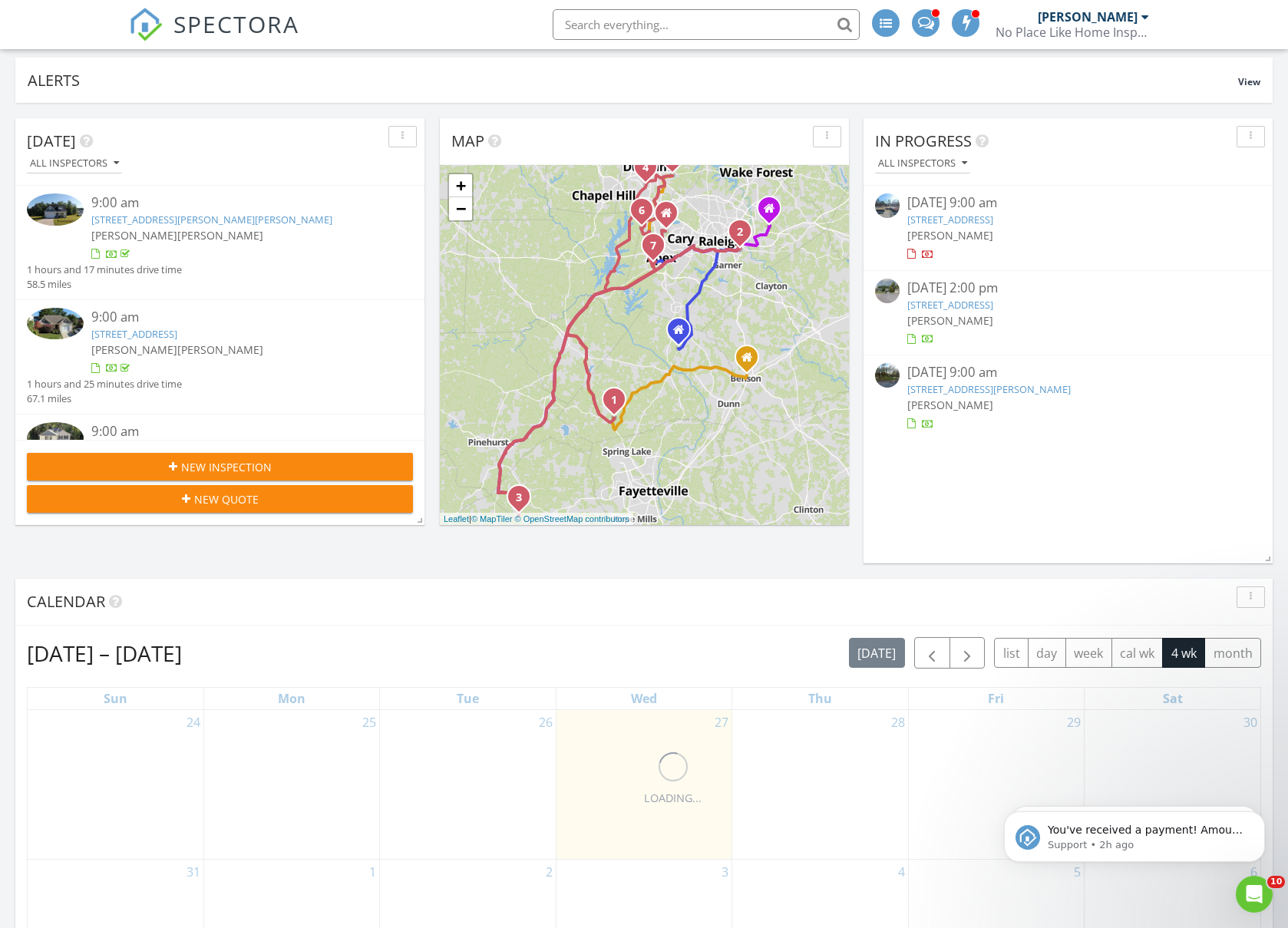
scroll to position [415, 0]
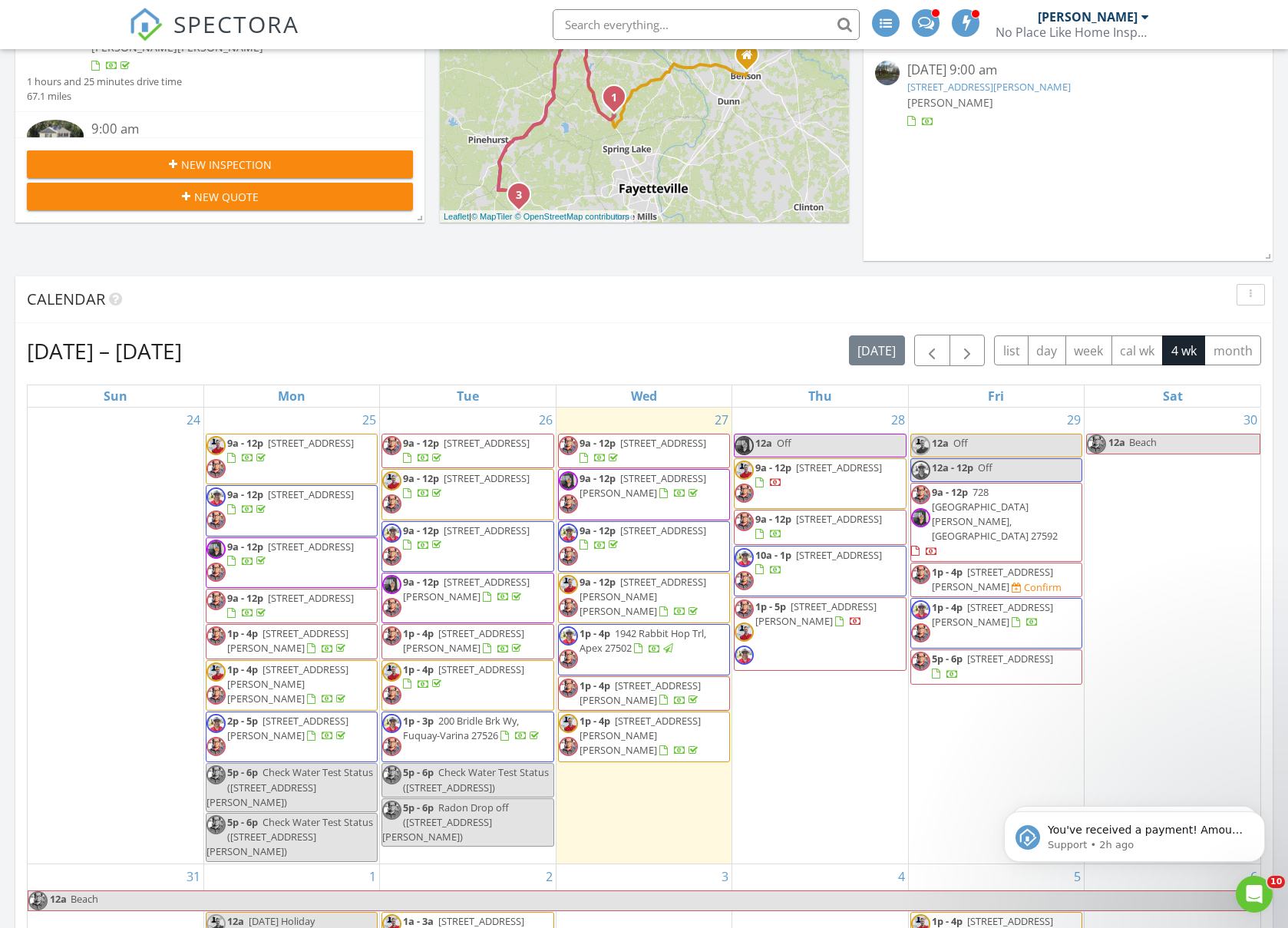
click at [665, 687] on span "[STREET_ADDRESS][PERSON_NAME]" at bounding box center [639, 693] width 121 height 29
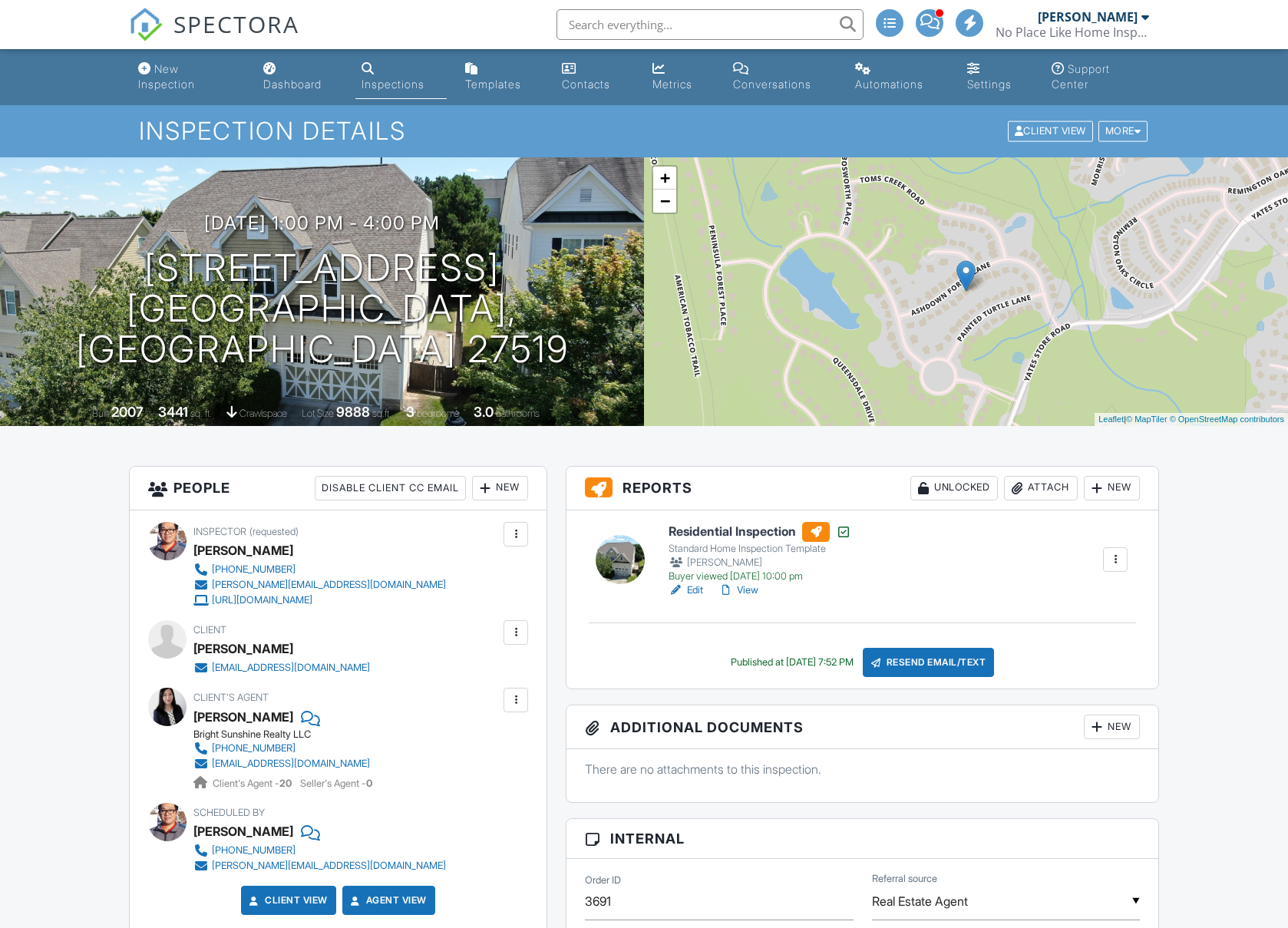
click at [1036, 479] on div "Attach" at bounding box center [1041, 488] width 74 height 25
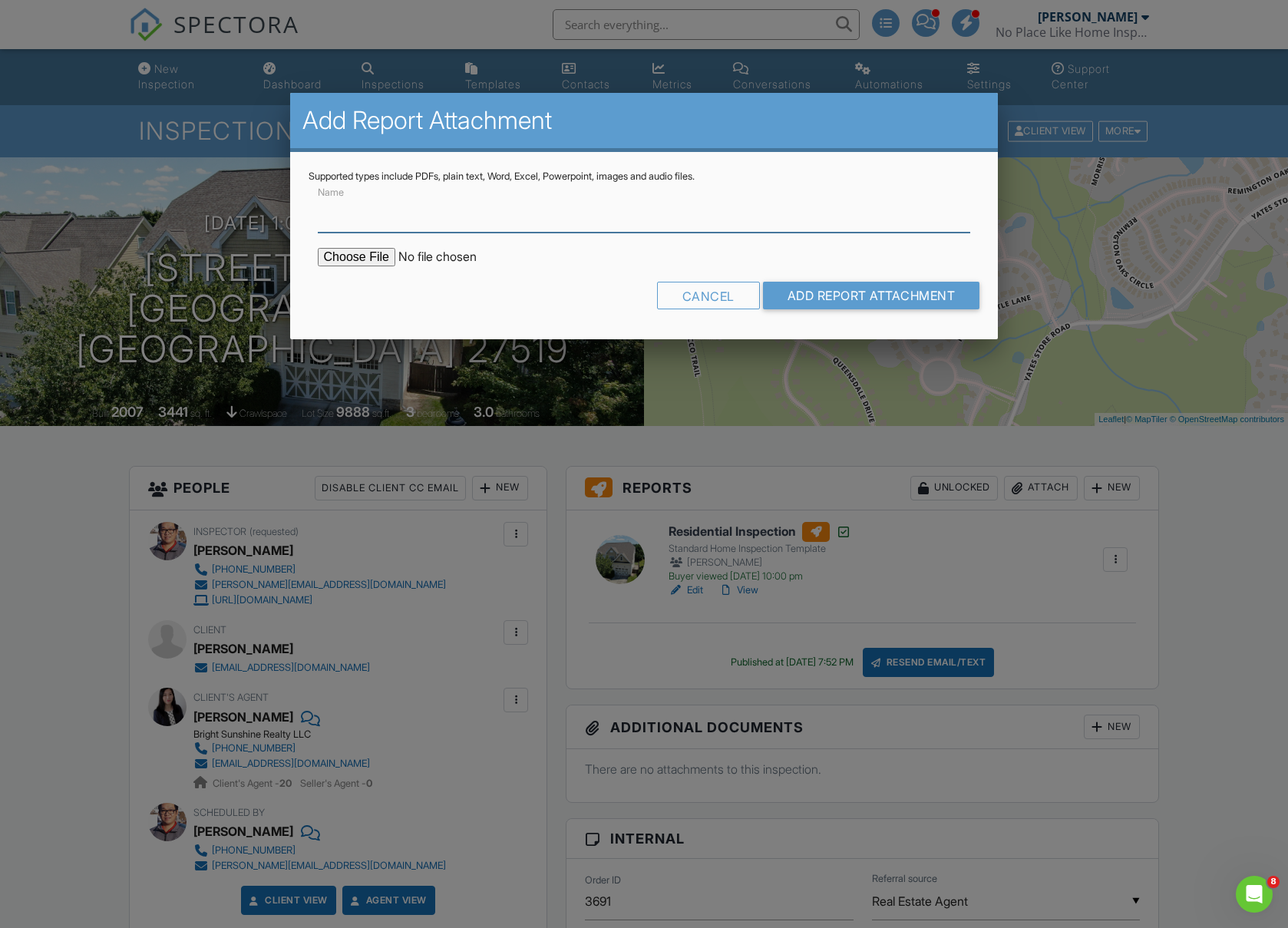
drag, startPoint x: 342, startPoint y: 205, endPoint x: 350, endPoint y: 211, distance: 10.0
click at [343, 205] on input "Name" at bounding box center [645, 213] width 654 height 37
type input "Radon Testing Report"
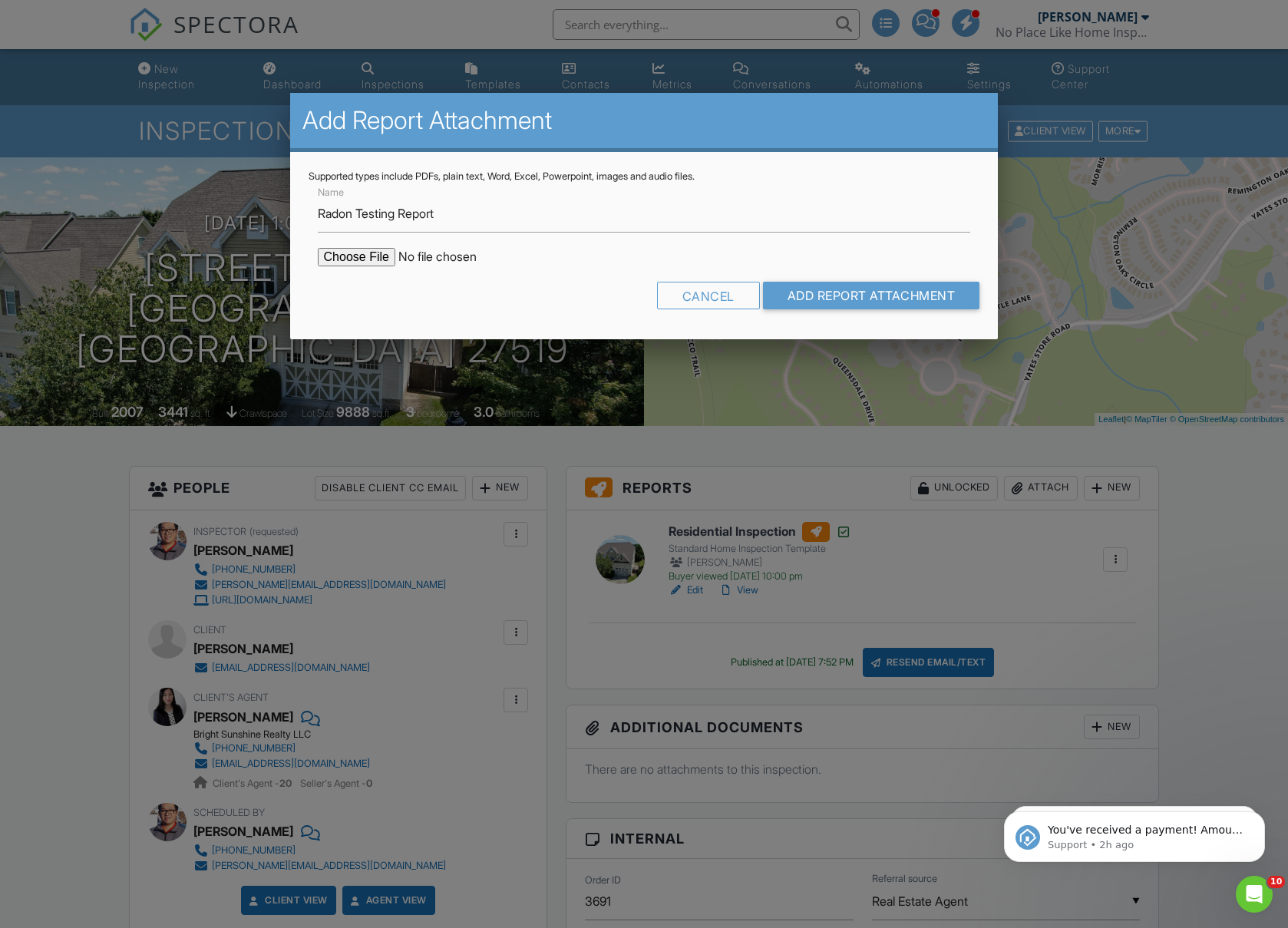
click at [384, 255] on input "file" at bounding box center [448, 256] width 261 height 18
type input "C:\fakepath\Radon Test Report 214 Ashdown Forest Lane (2).pdf"
click at [825, 287] on input "Add Report Attachment" at bounding box center [870, 295] width 217 height 28
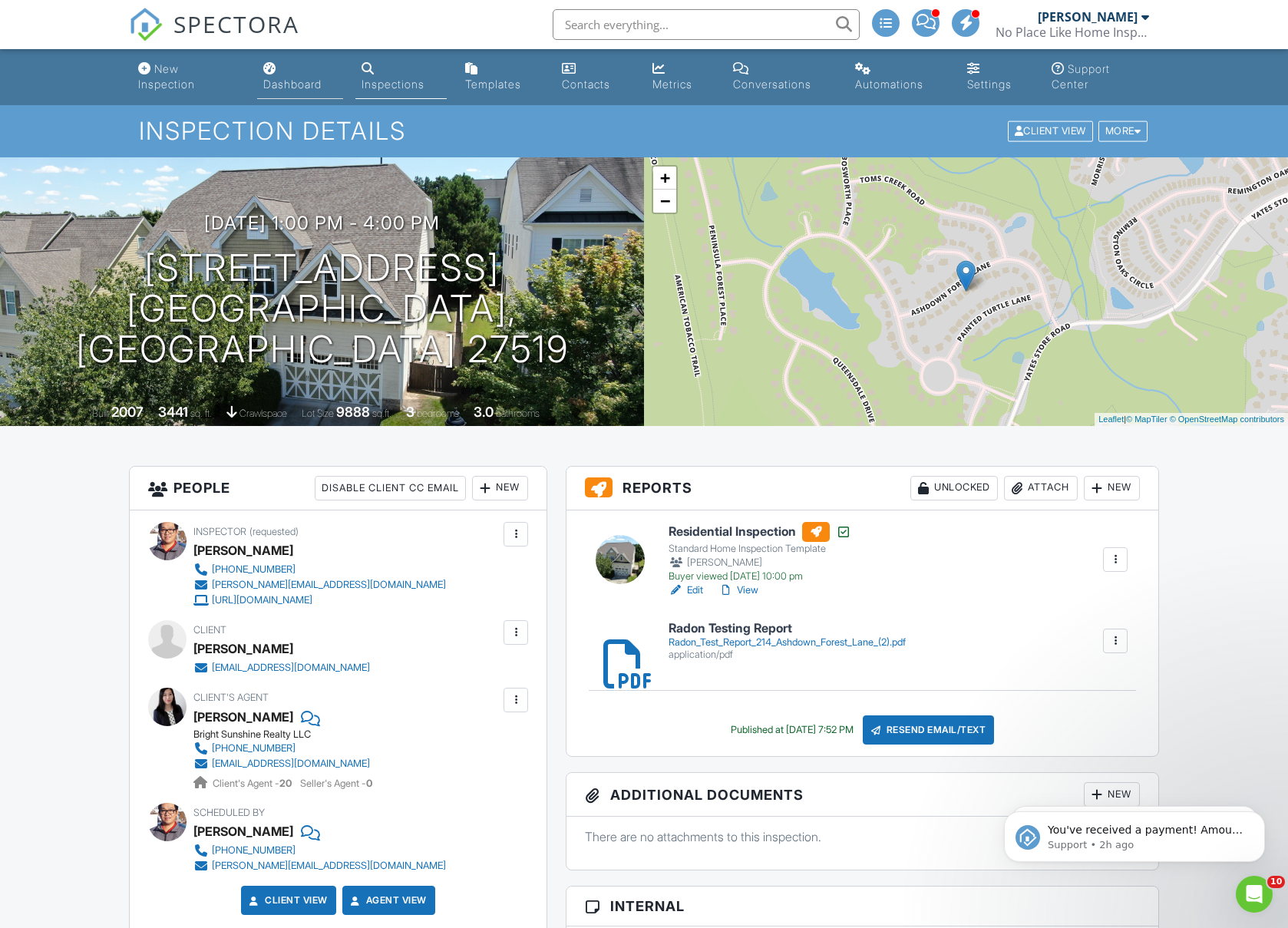
click at [322, 77] on div "Dashboard" at bounding box center [292, 84] width 58 height 13
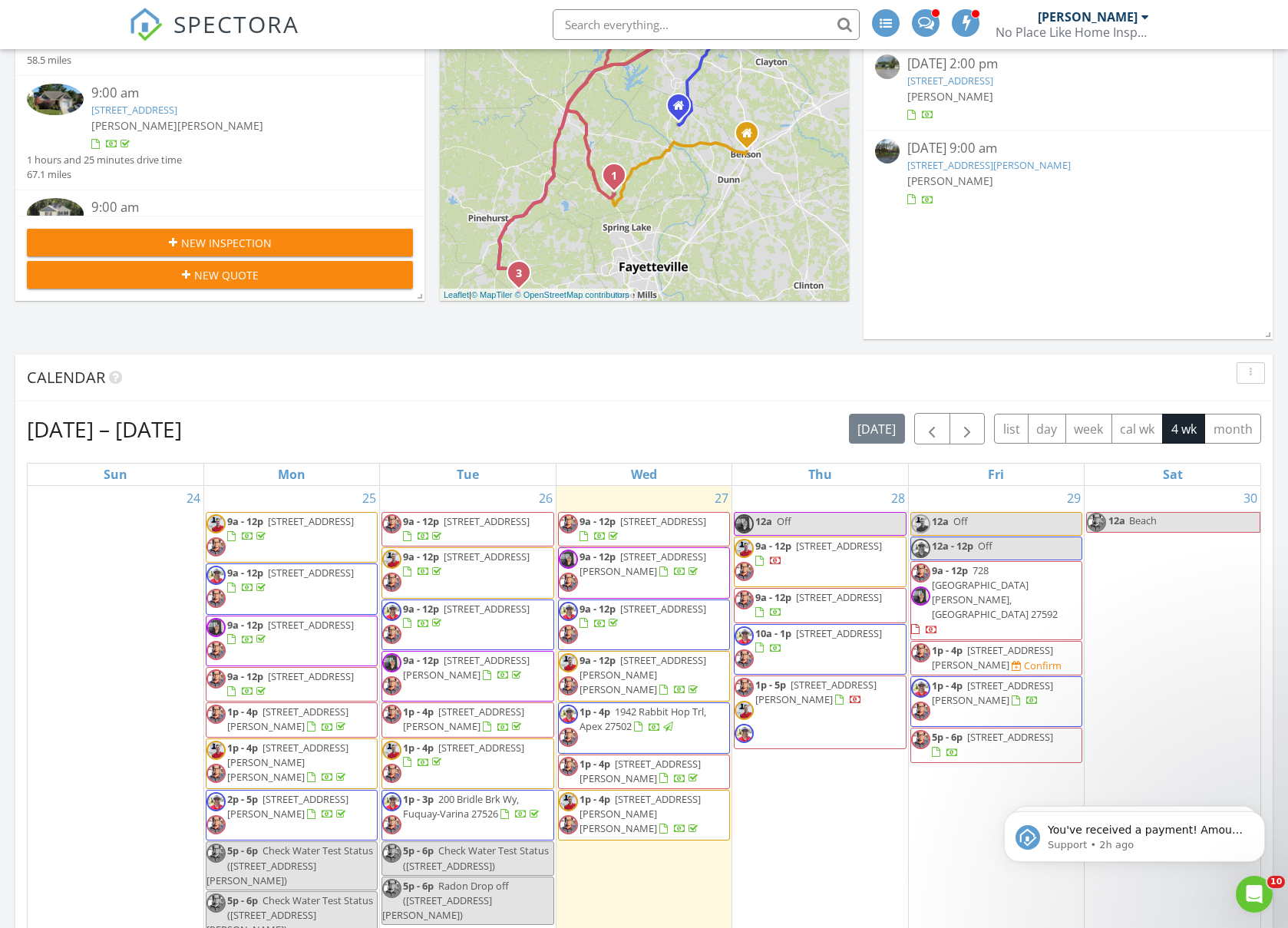
scroll to position [362, 0]
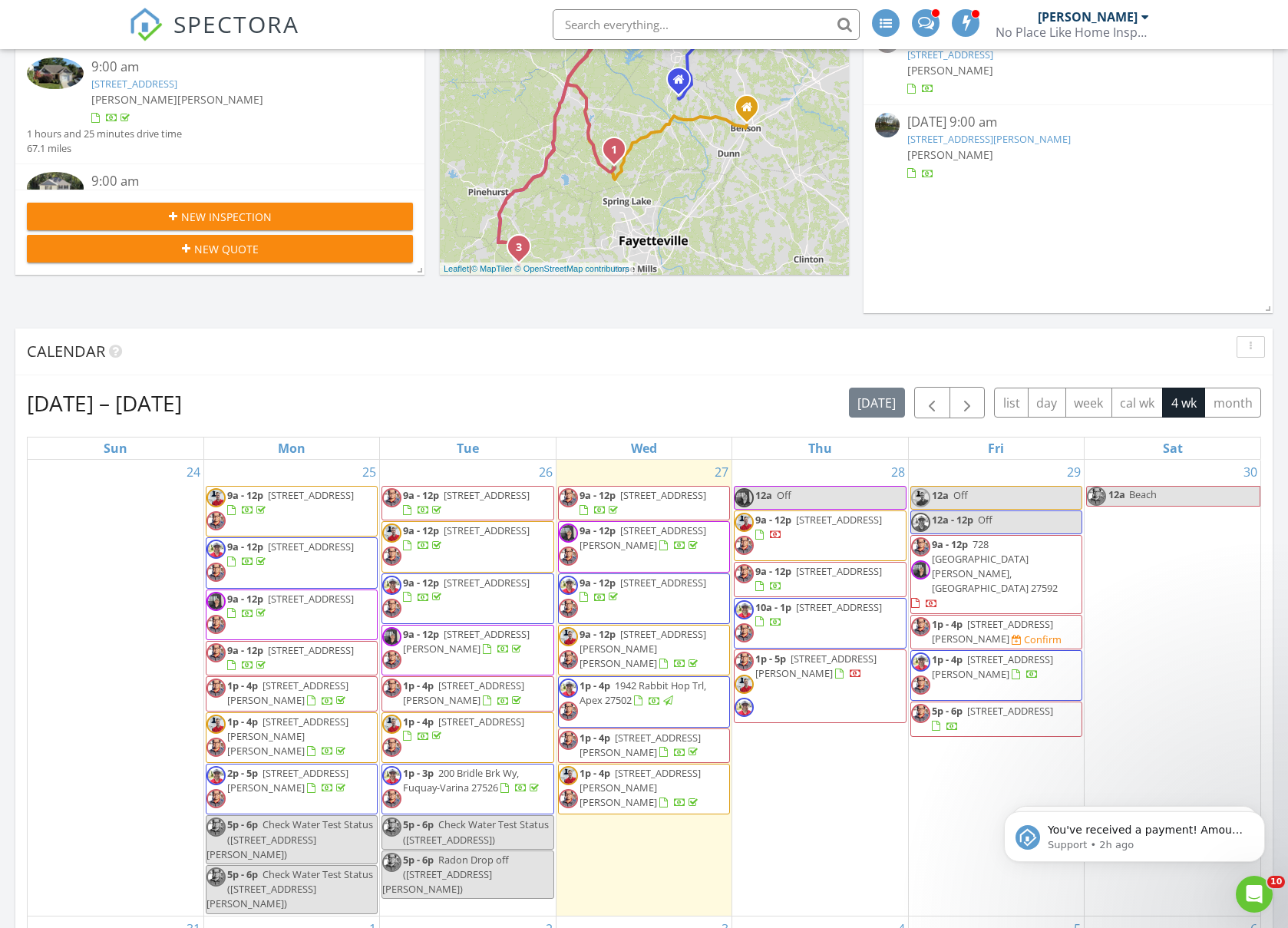
click at [251, 696] on span "121 Whitetail Deer Ln, Garner 27529" at bounding box center [288, 693] width 121 height 29
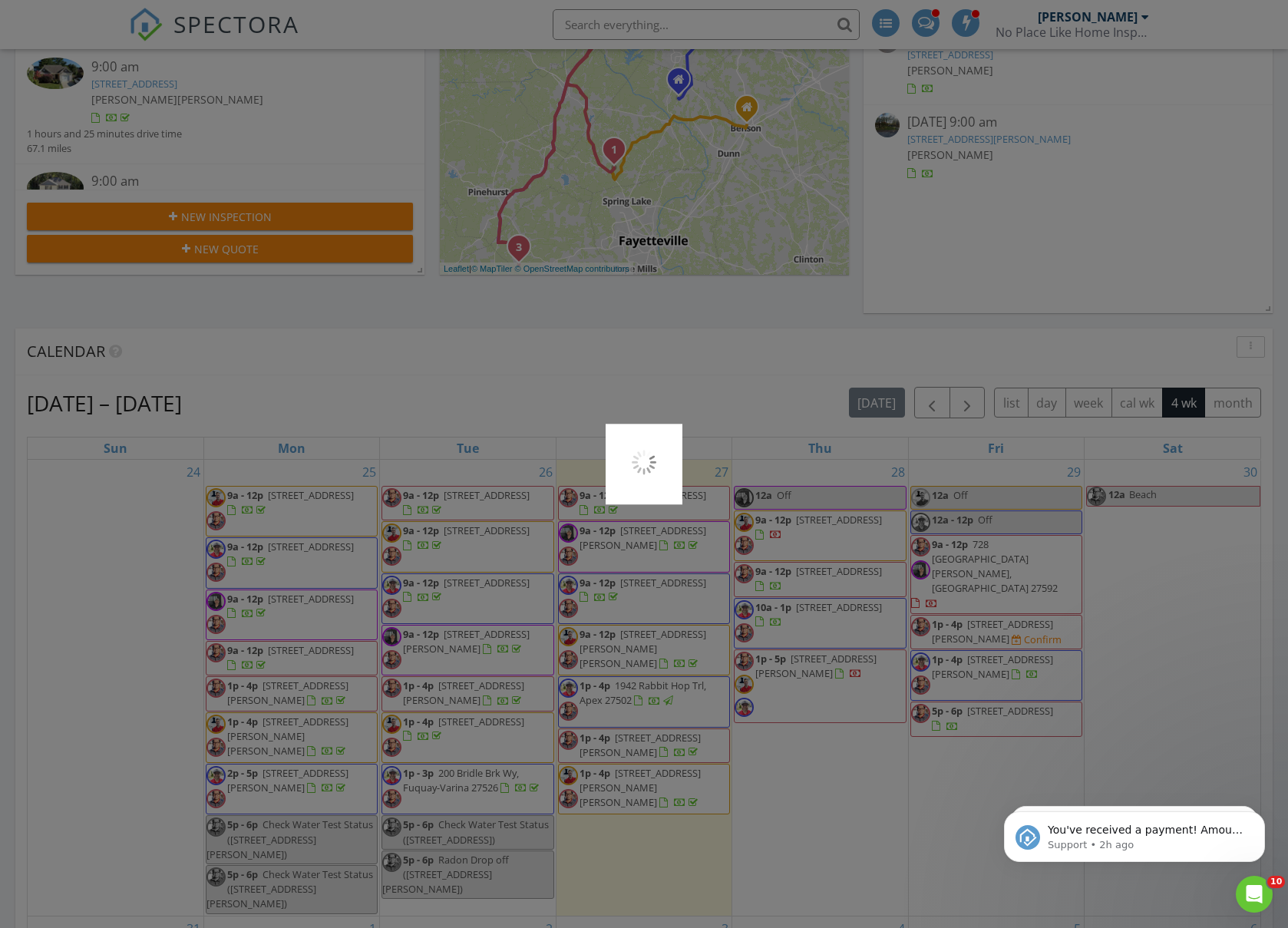
scroll to position [363, 0]
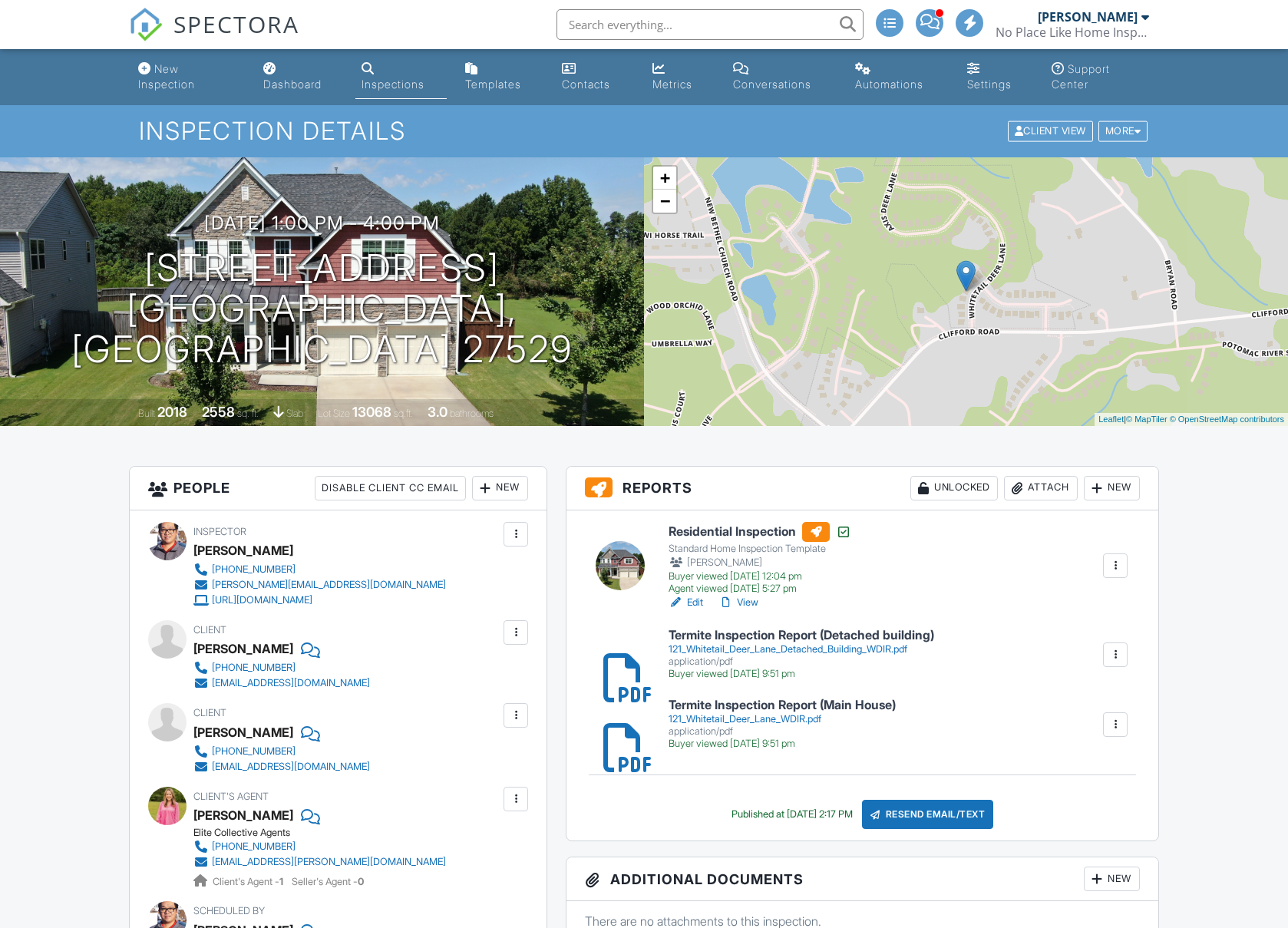
click at [1037, 492] on div "Attach" at bounding box center [1041, 488] width 74 height 25
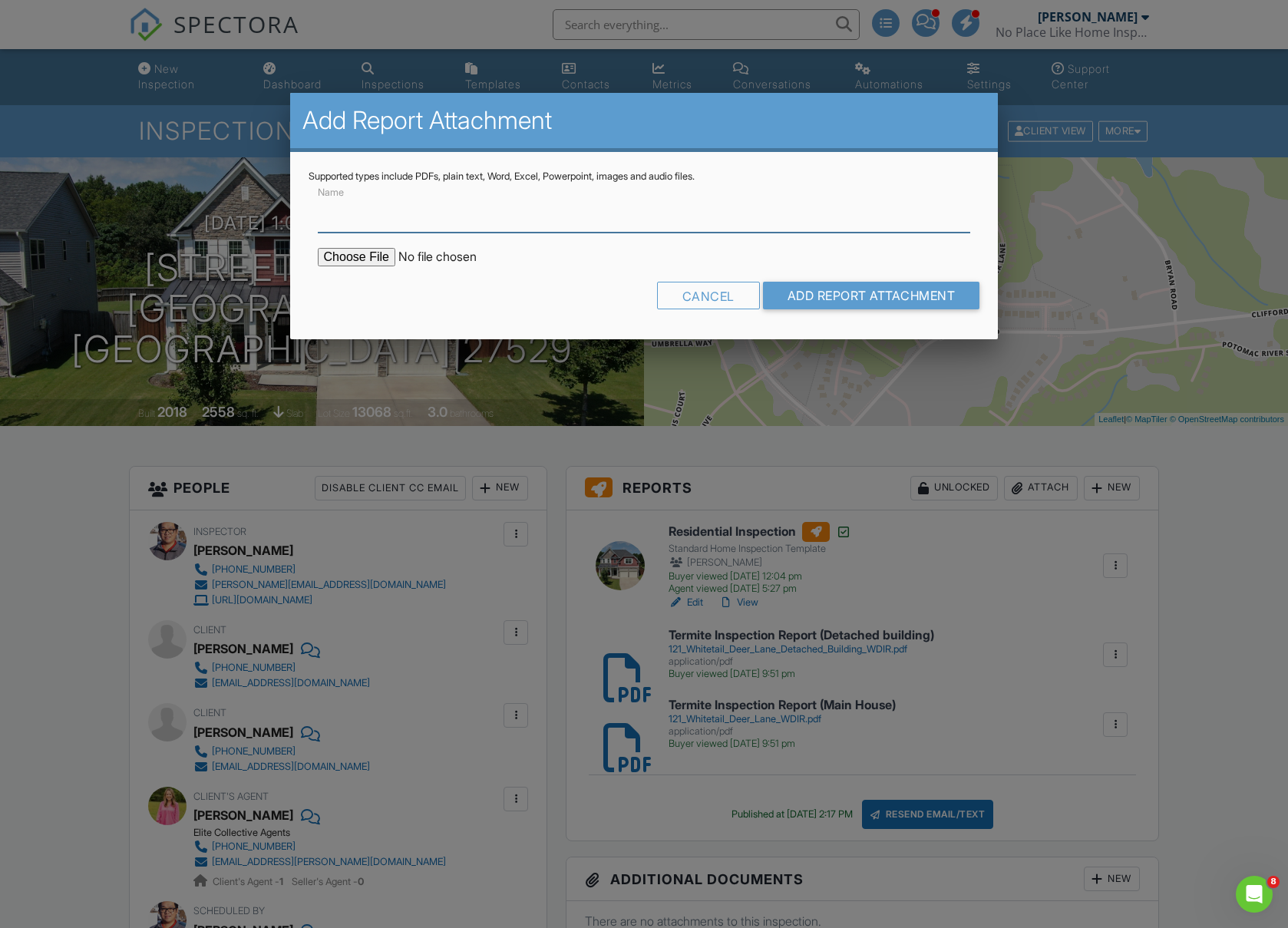
click at [359, 212] on input "Name" at bounding box center [645, 213] width 654 height 37
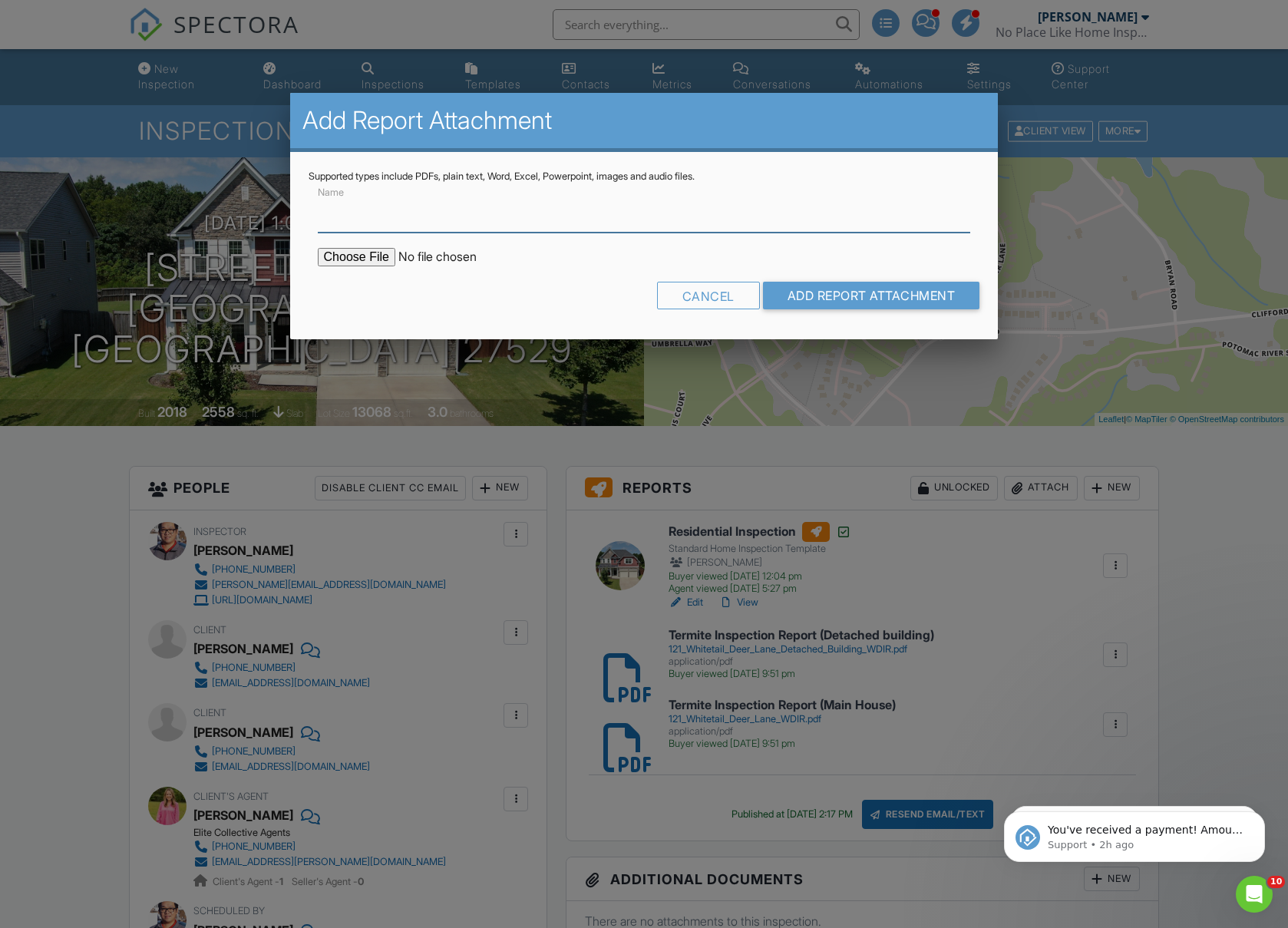
type input "Radon Testing Report"
click at [376, 262] on input "file" at bounding box center [448, 256] width 261 height 18
type input "C:\fakepath\Radon Test Report 121 Whitetail Deer Lane.pdf"
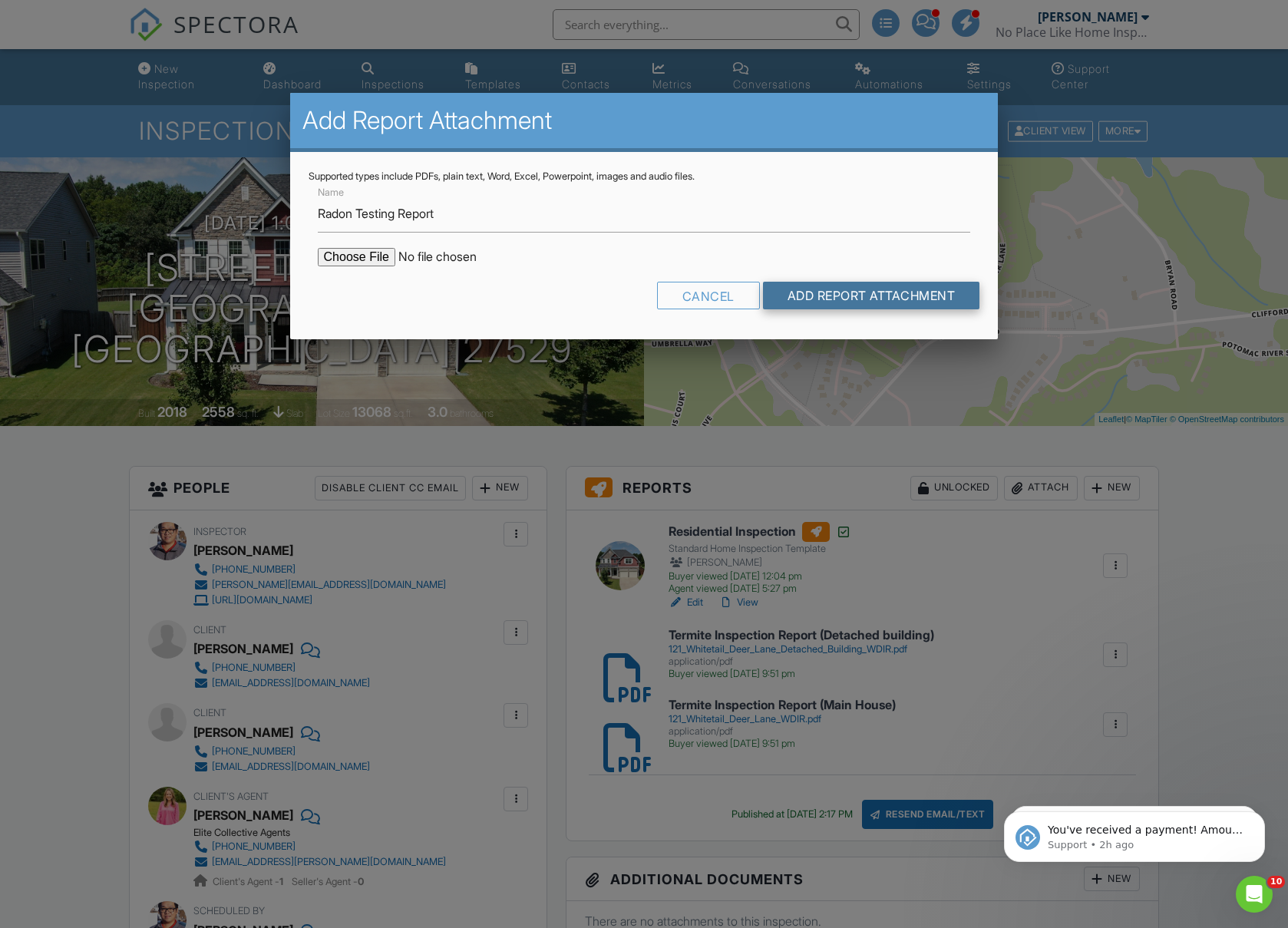
click at [804, 290] on input "Add Report Attachment" at bounding box center [870, 295] width 217 height 28
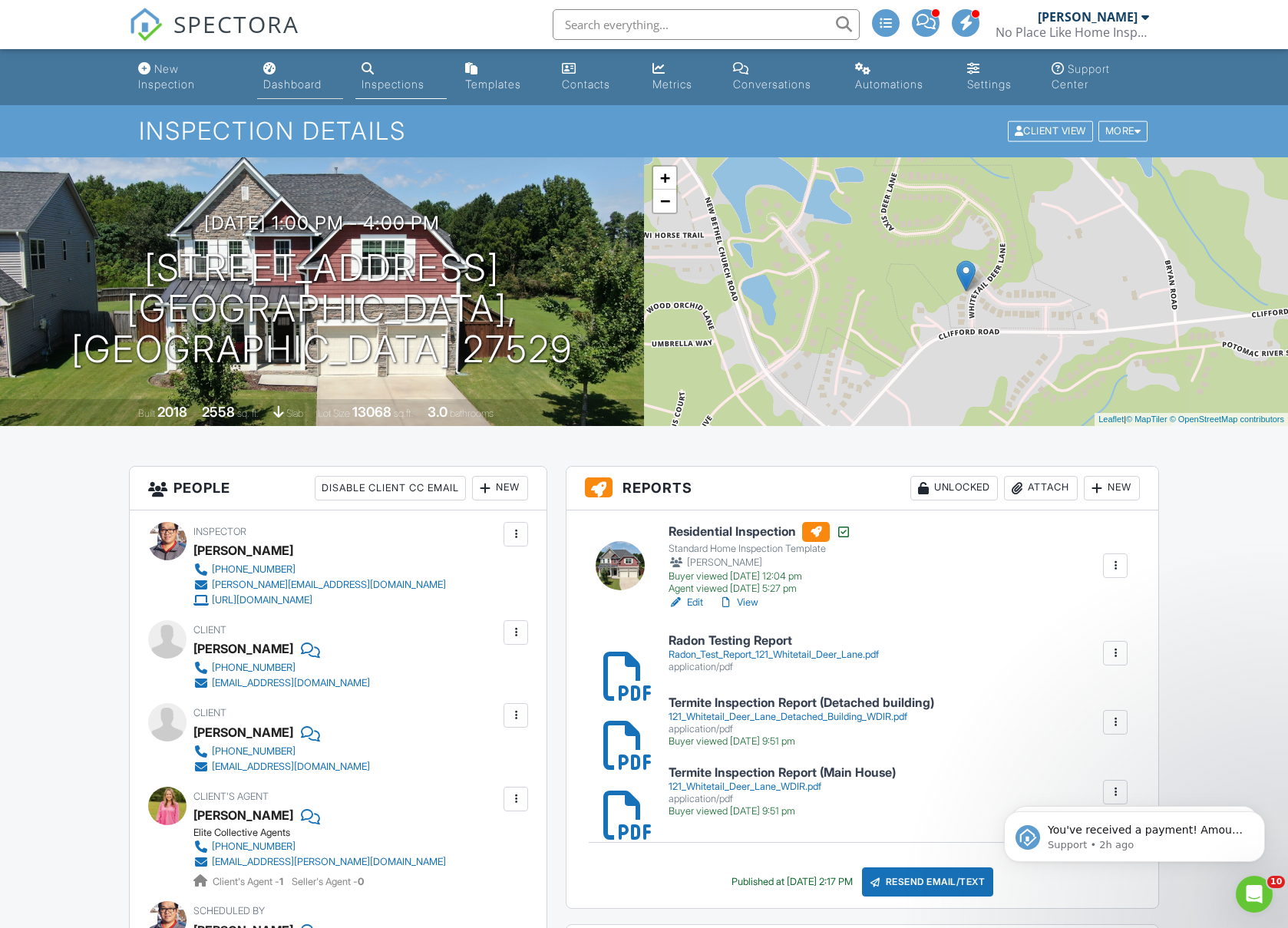
click at [284, 86] on div "Dashboard" at bounding box center [292, 84] width 58 height 13
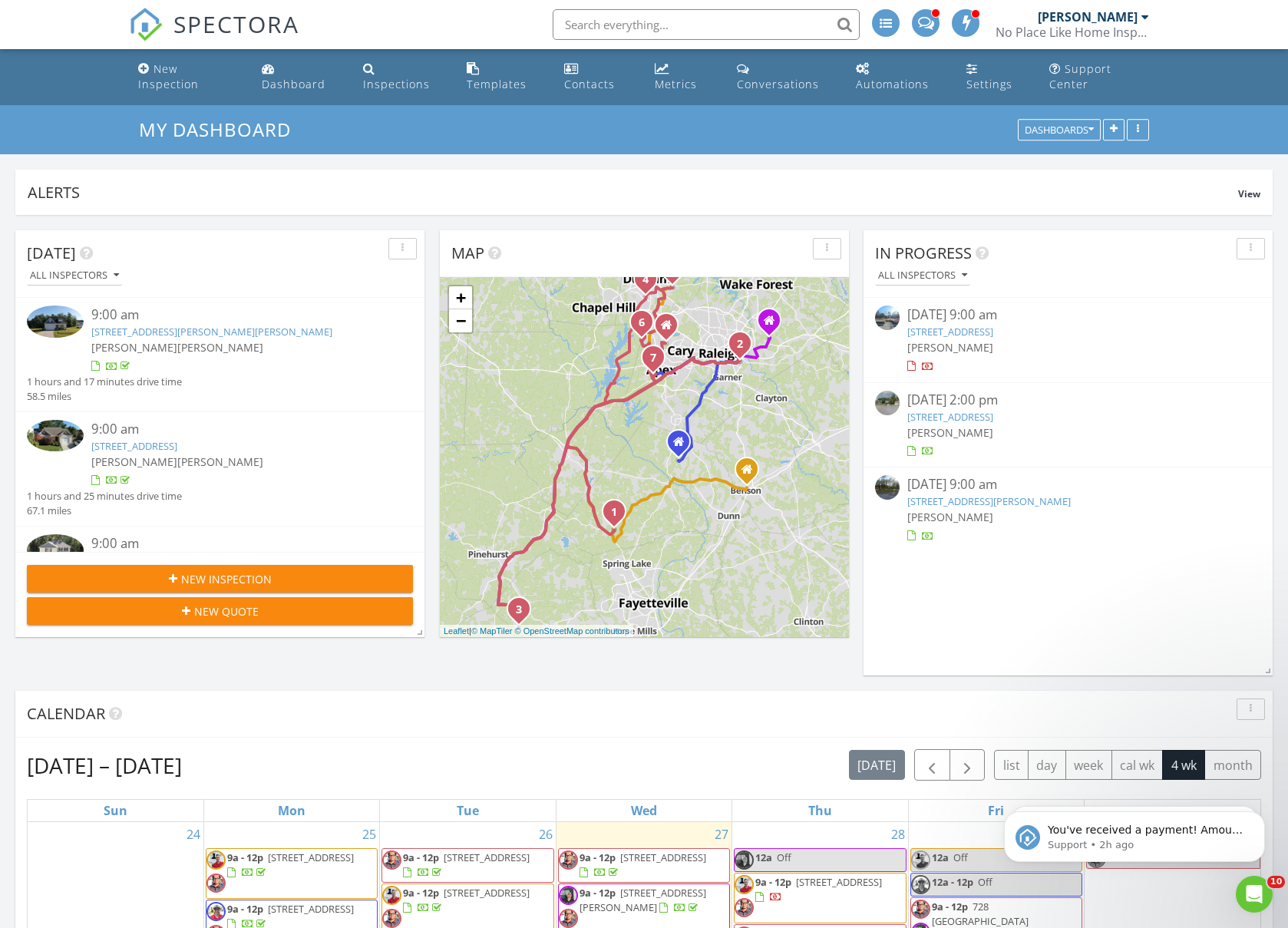
click at [955, 335] on link "[STREET_ADDRESS]" at bounding box center [950, 332] width 86 height 13
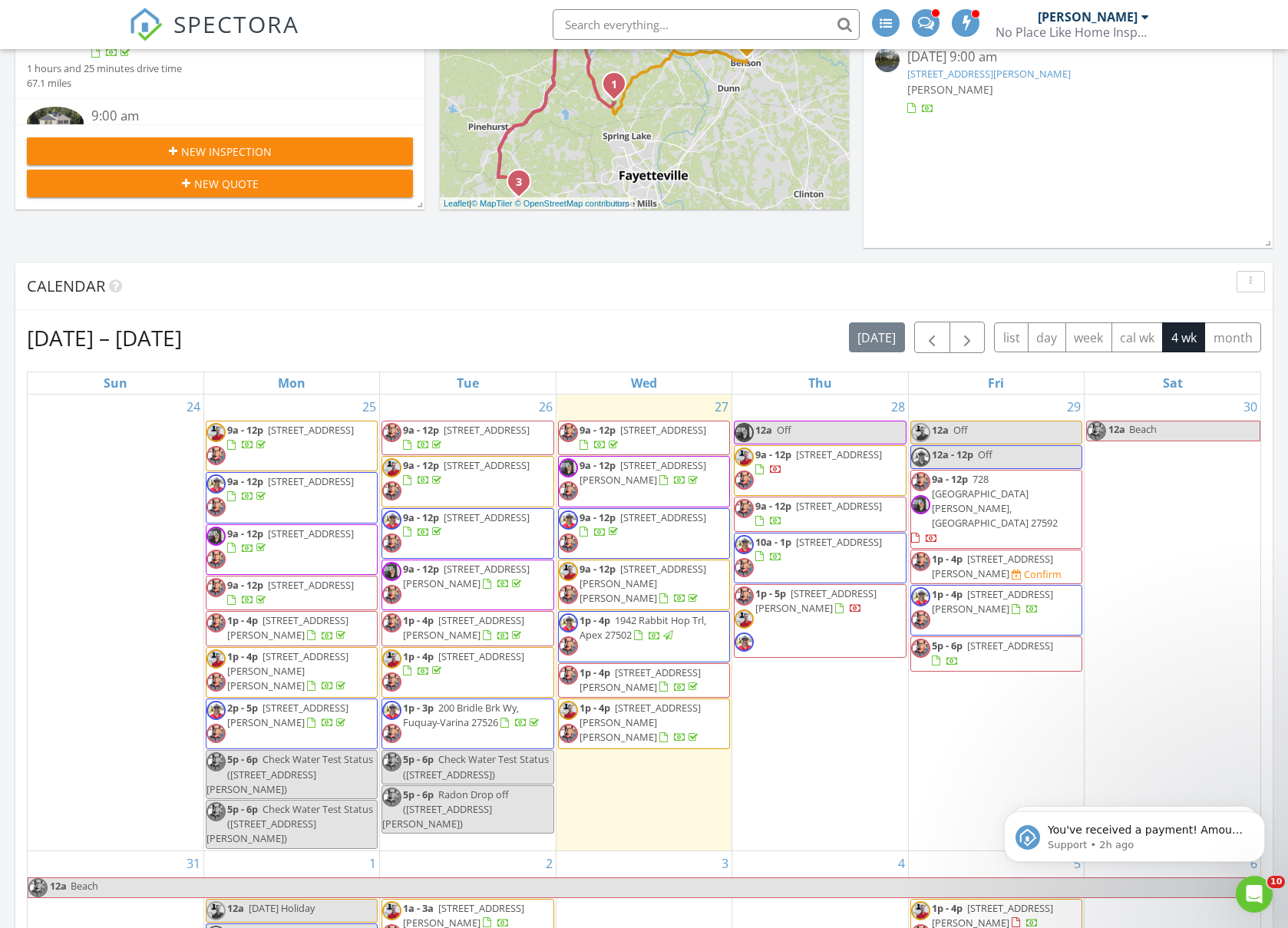
scroll to position [402, 0]
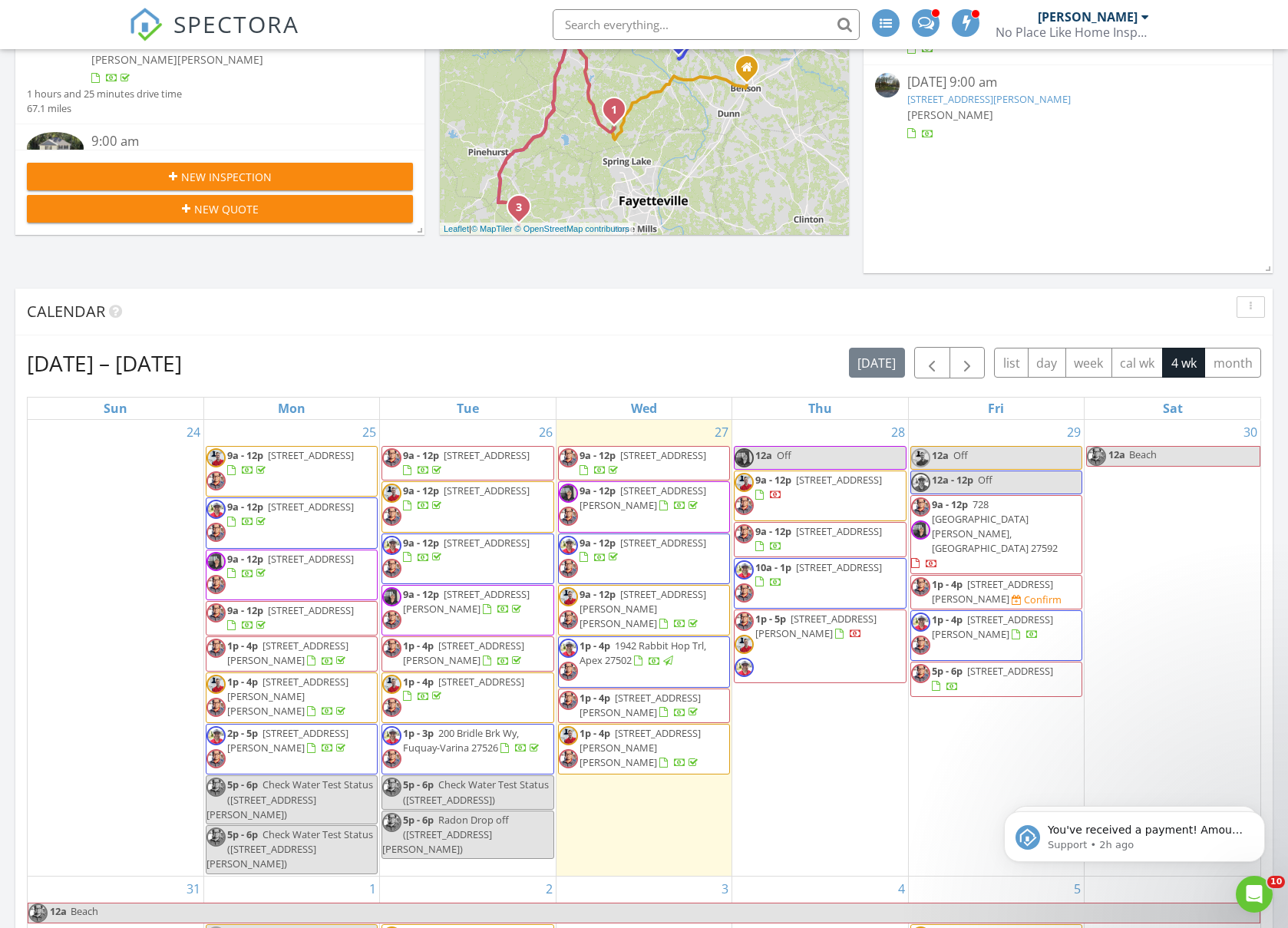
click at [318, 759] on span "2p - 5p 315 Birdwood Ct , Cary 27519" at bounding box center [291, 749] width 170 height 46
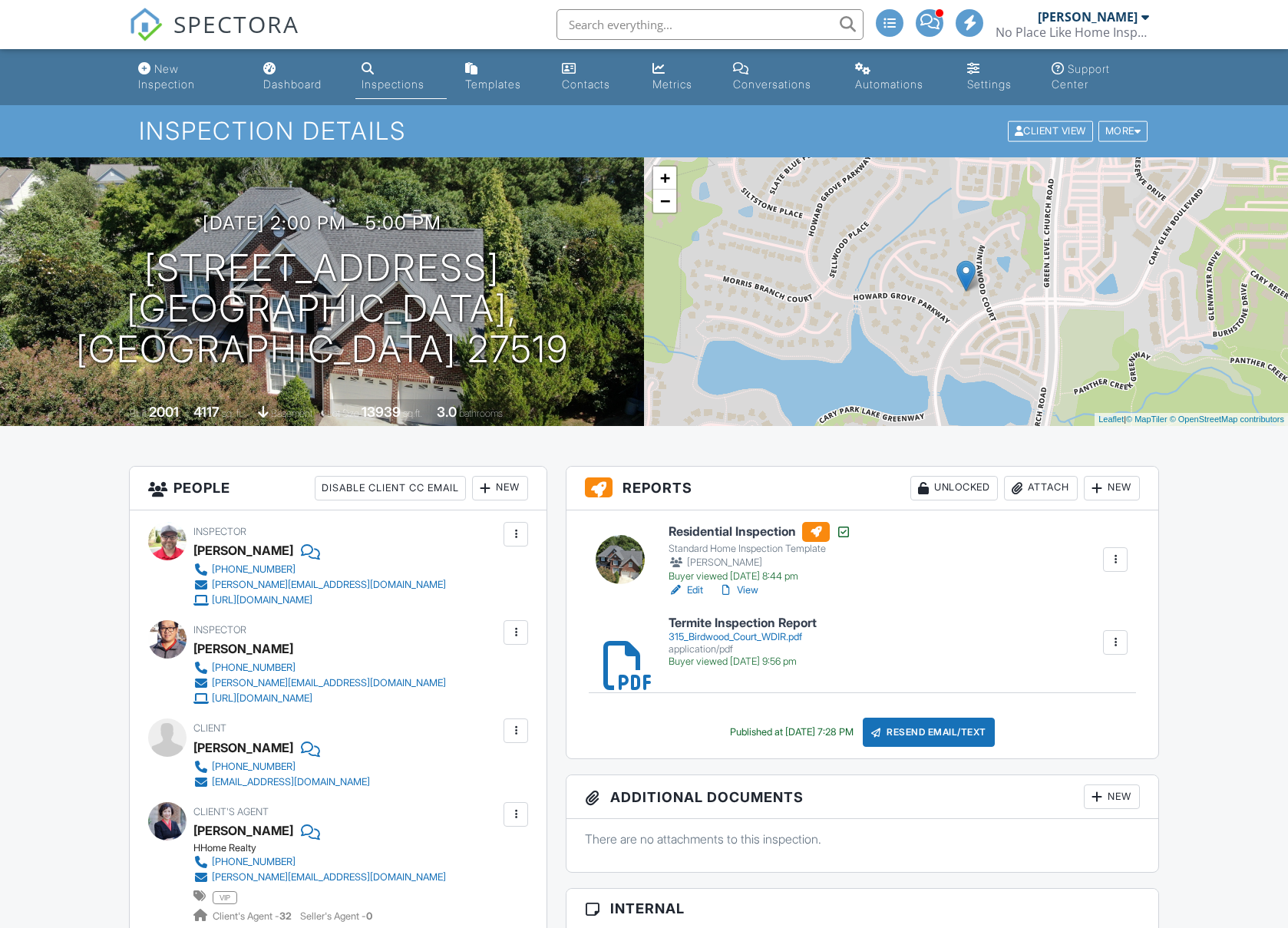
click at [1035, 490] on div "Attach" at bounding box center [1041, 488] width 74 height 25
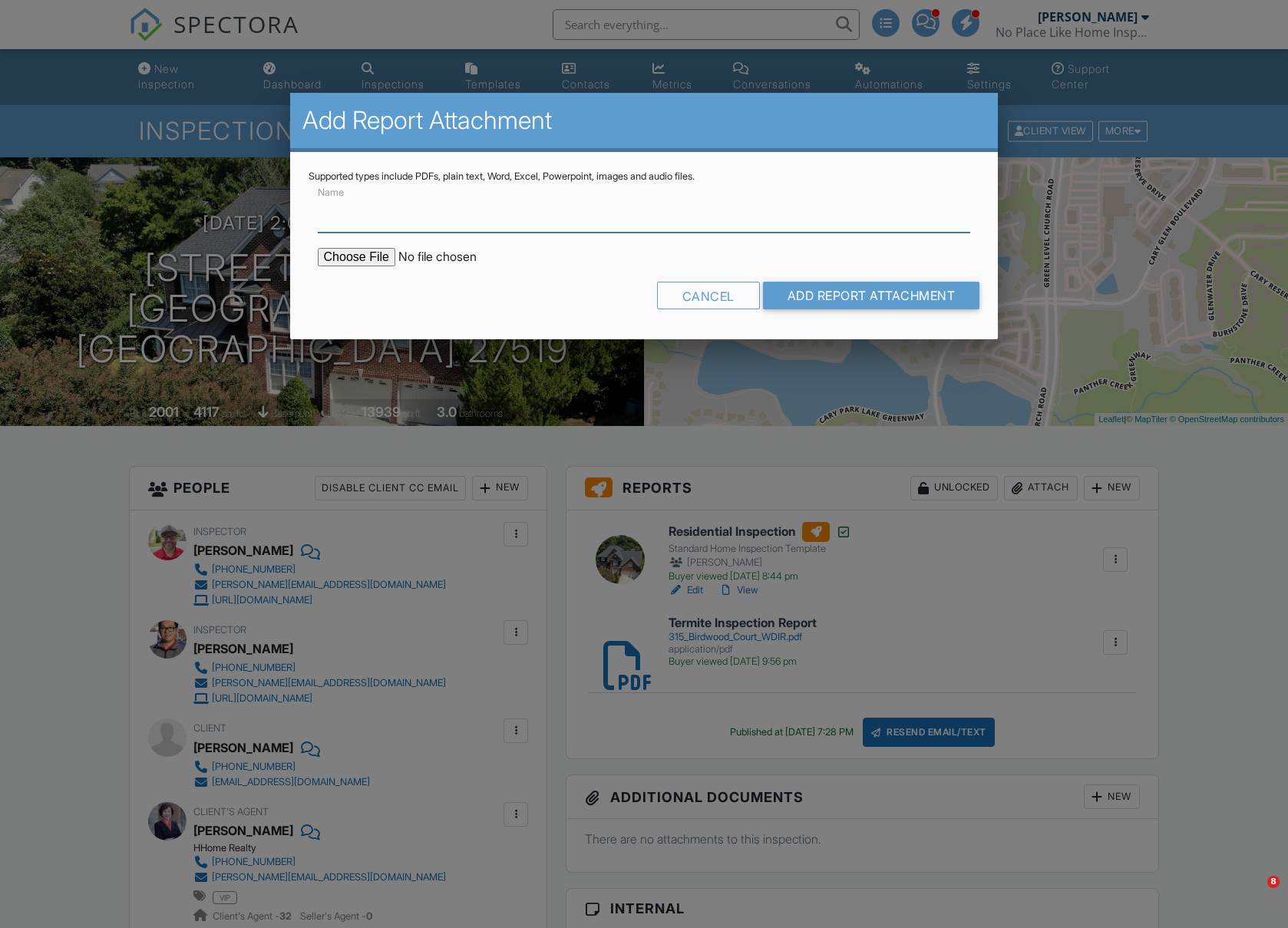
click at [434, 208] on input "Name" at bounding box center [645, 213] width 654 height 37
type input "Radon Testing Report"
click at [386, 253] on input "file" at bounding box center [448, 256] width 261 height 18
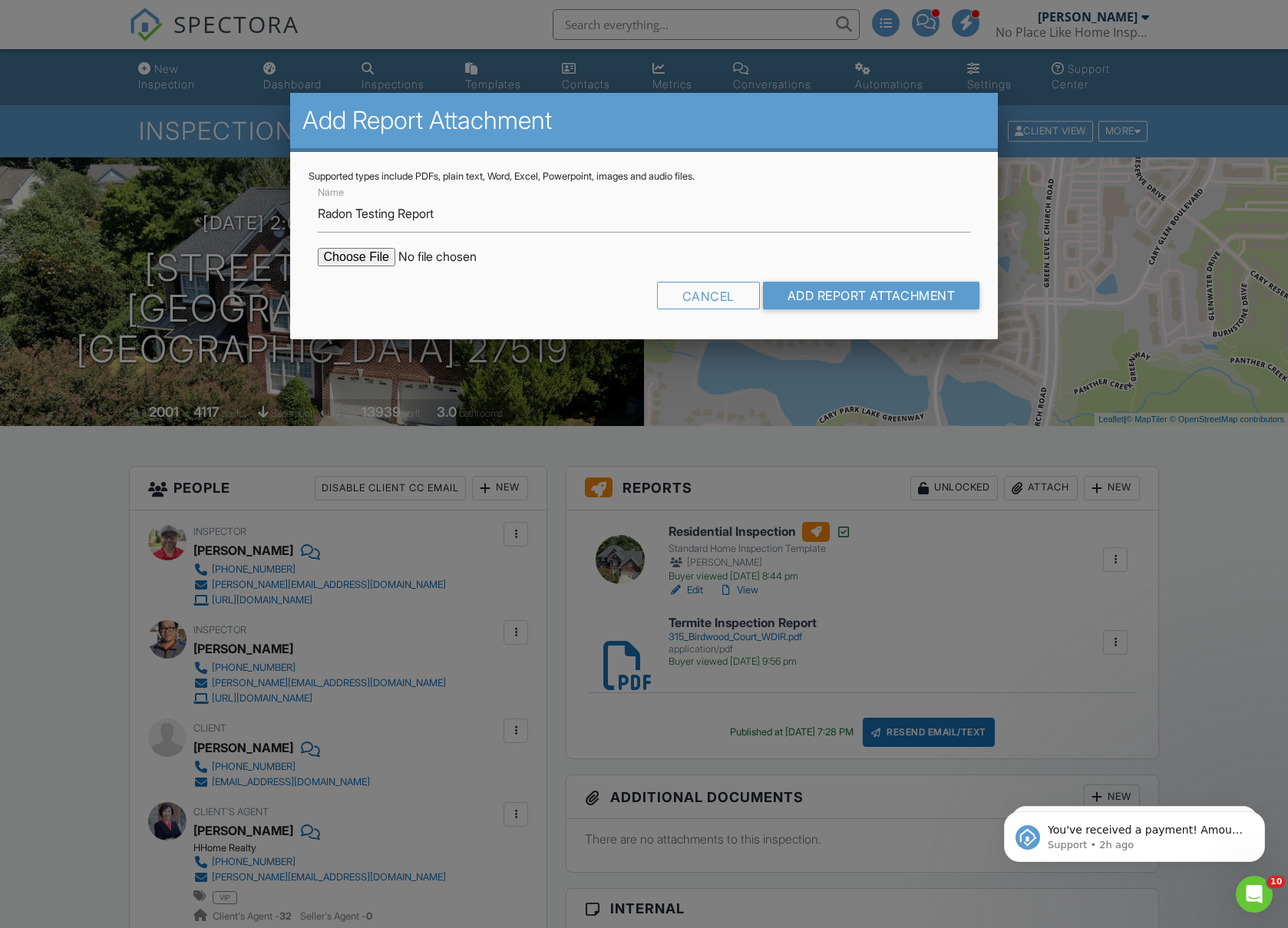
type input "C:\fakepath\Radon Test Report 315 Birdwood Court (2).pdf"
click at [811, 294] on input "Add Report Attachment" at bounding box center [870, 295] width 217 height 28
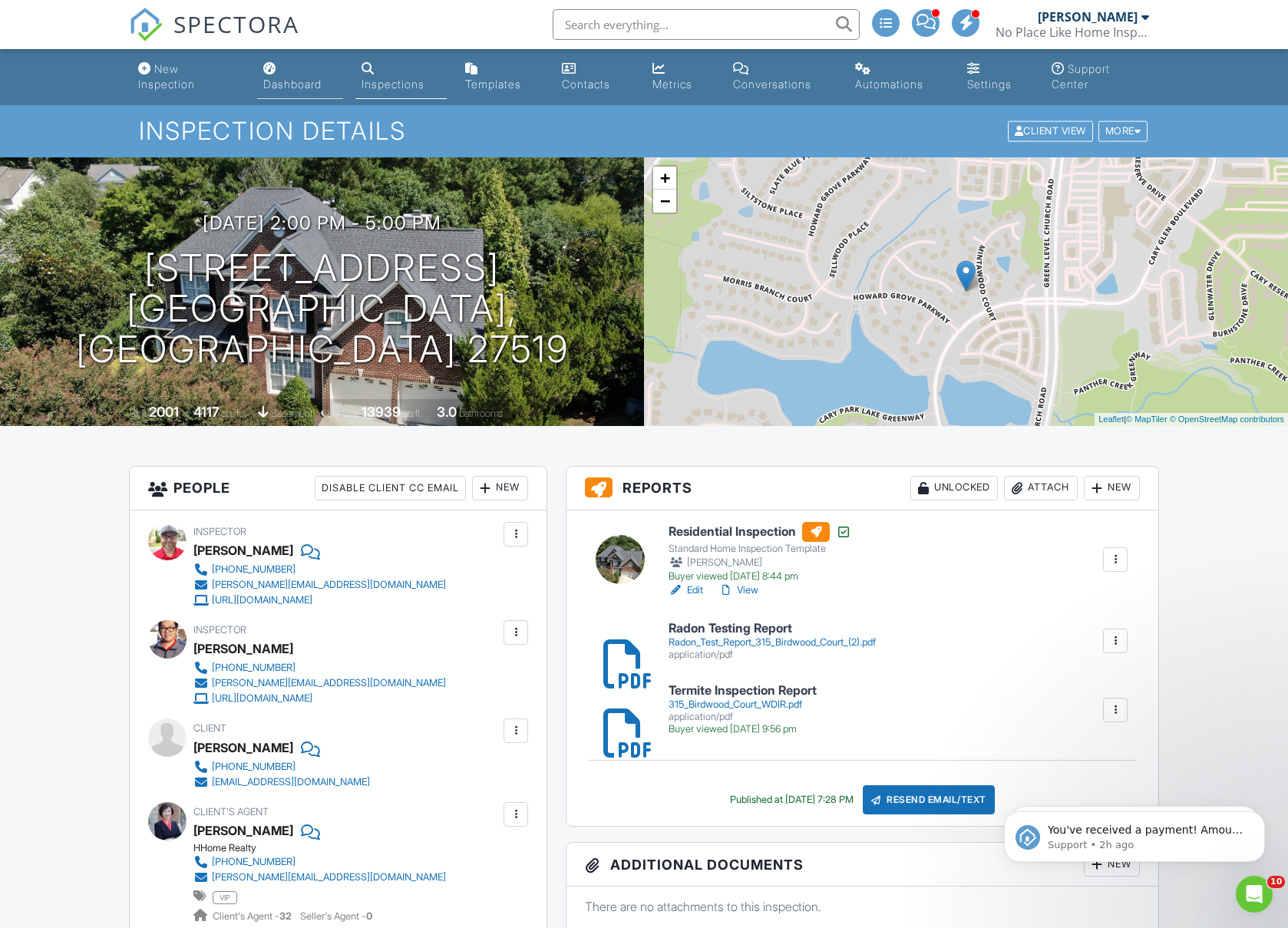
click at [294, 79] on div "Dashboard" at bounding box center [292, 84] width 58 height 13
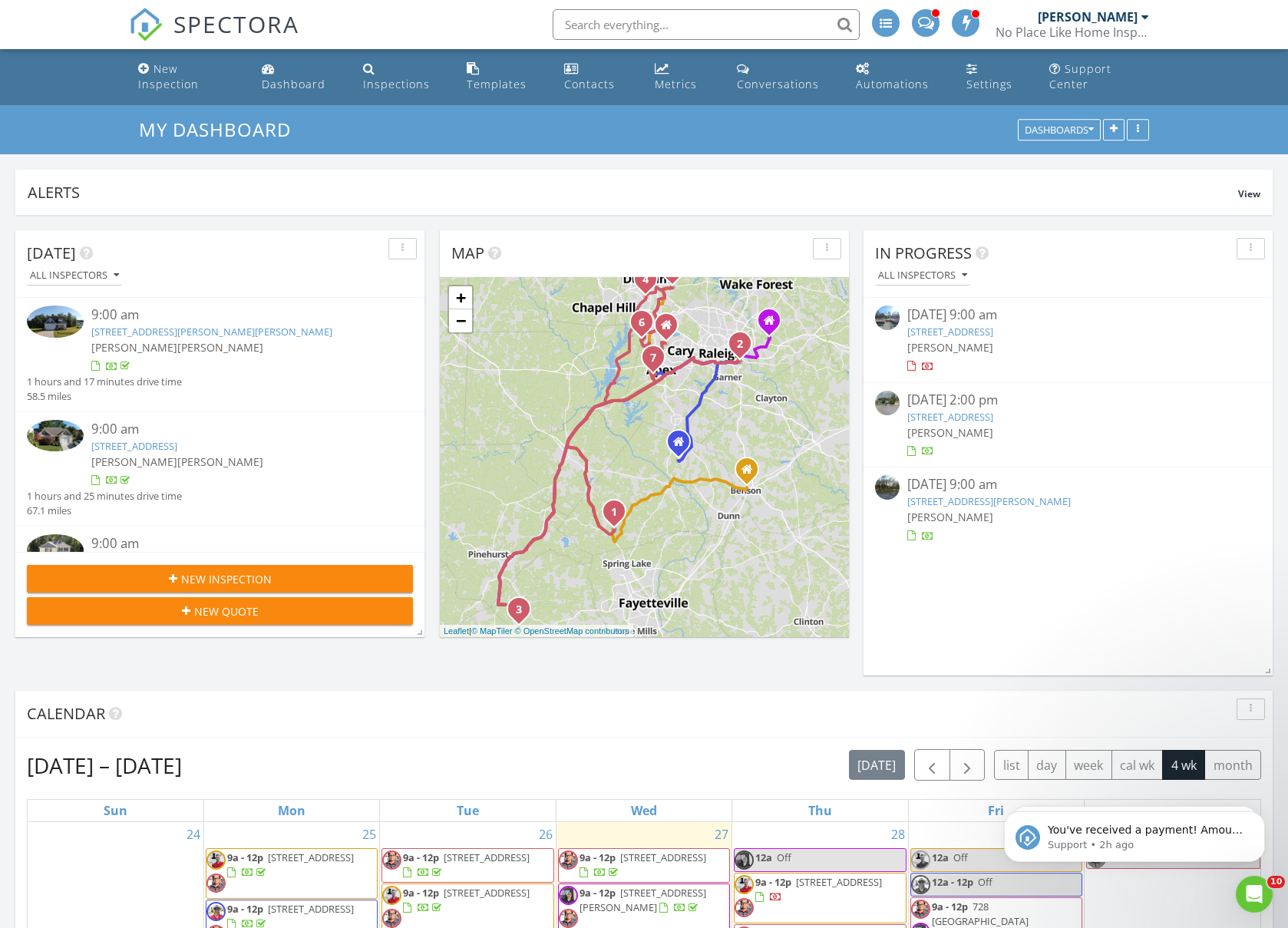
click at [682, 31] on input "text" at bounding box center [705, 25] width 307 height 31
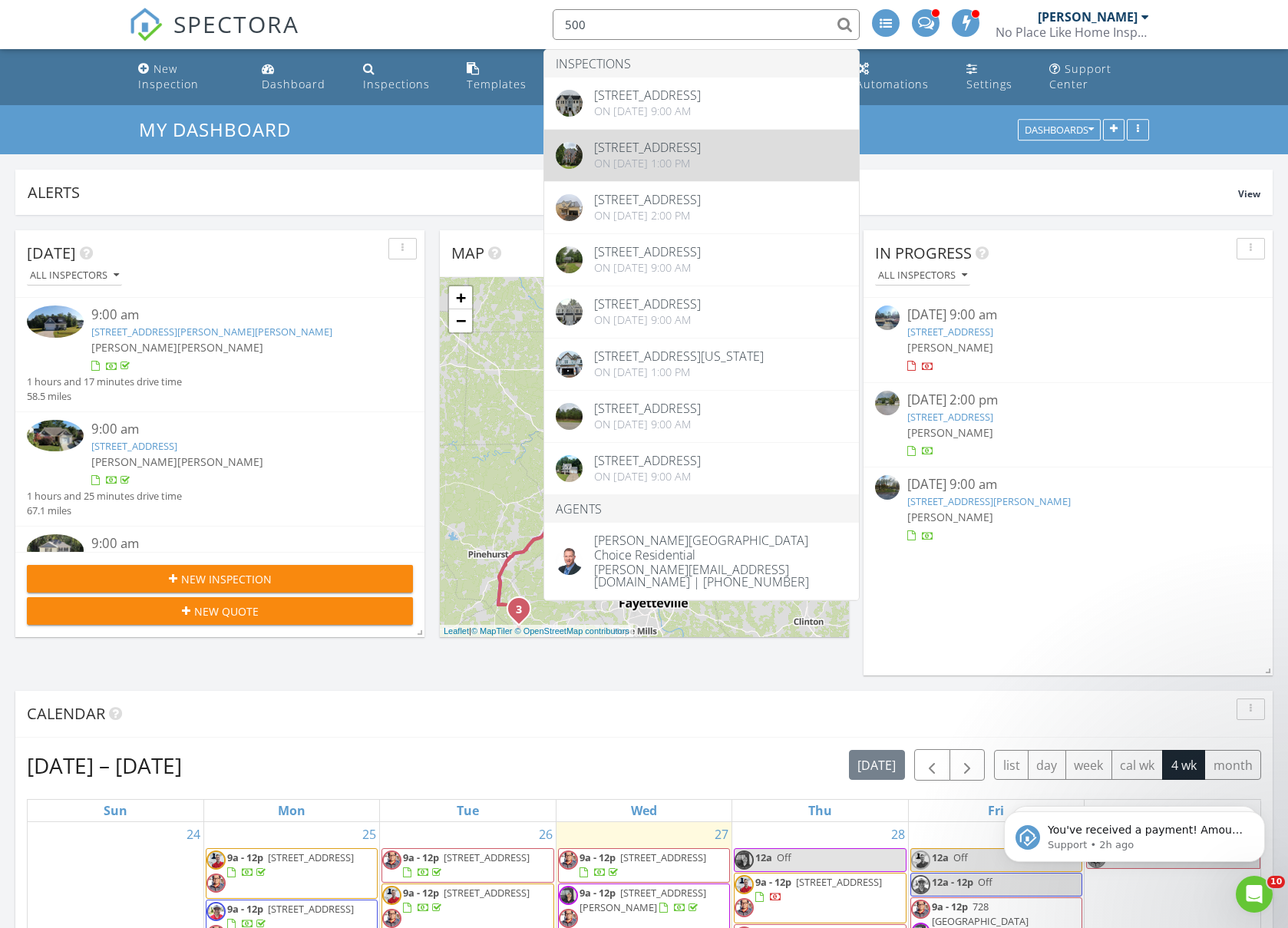
type input "500"
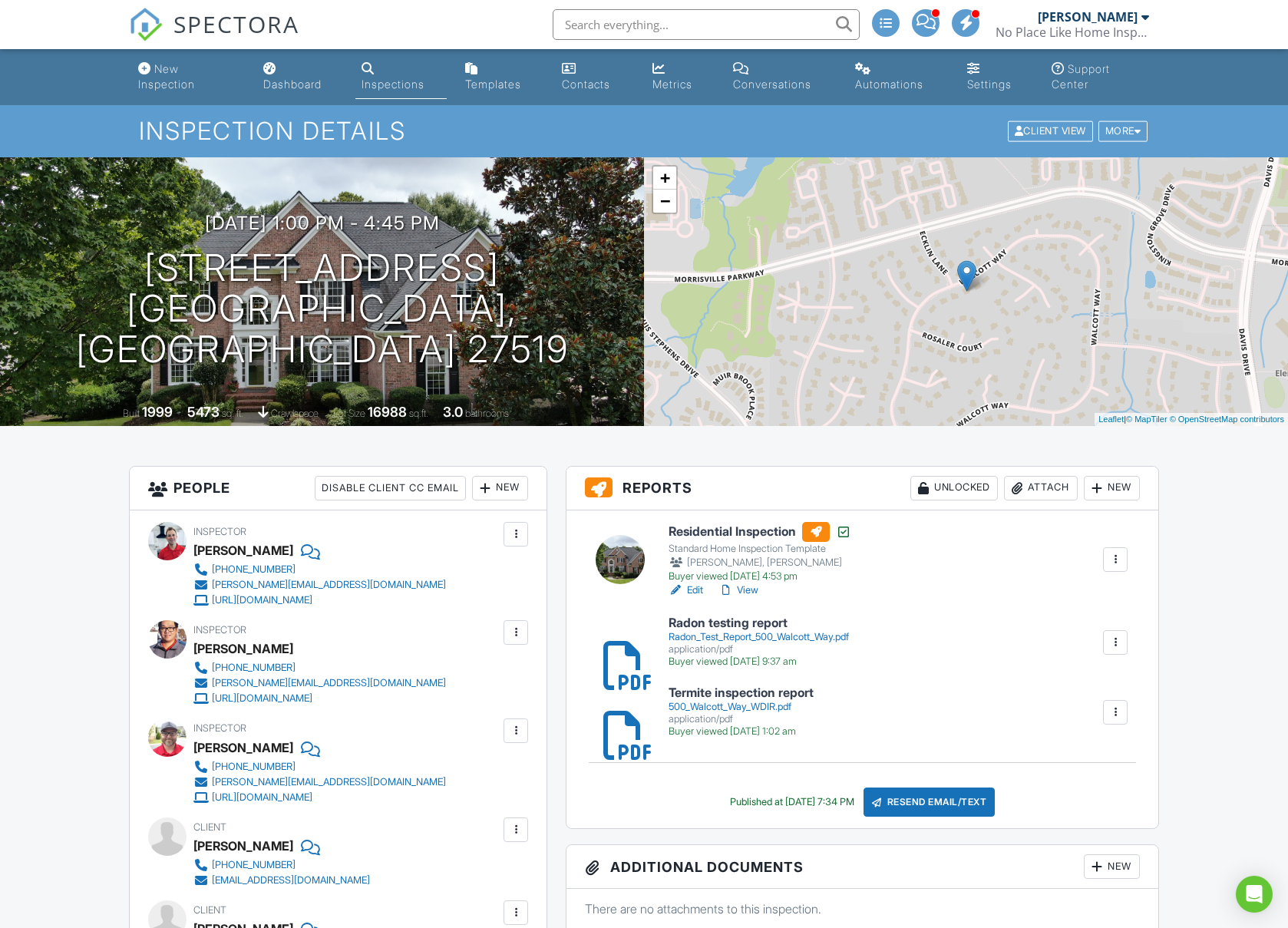
click at [1061, 489] on div "Attach" at bounding box center [1041, 488] width 74 height 25
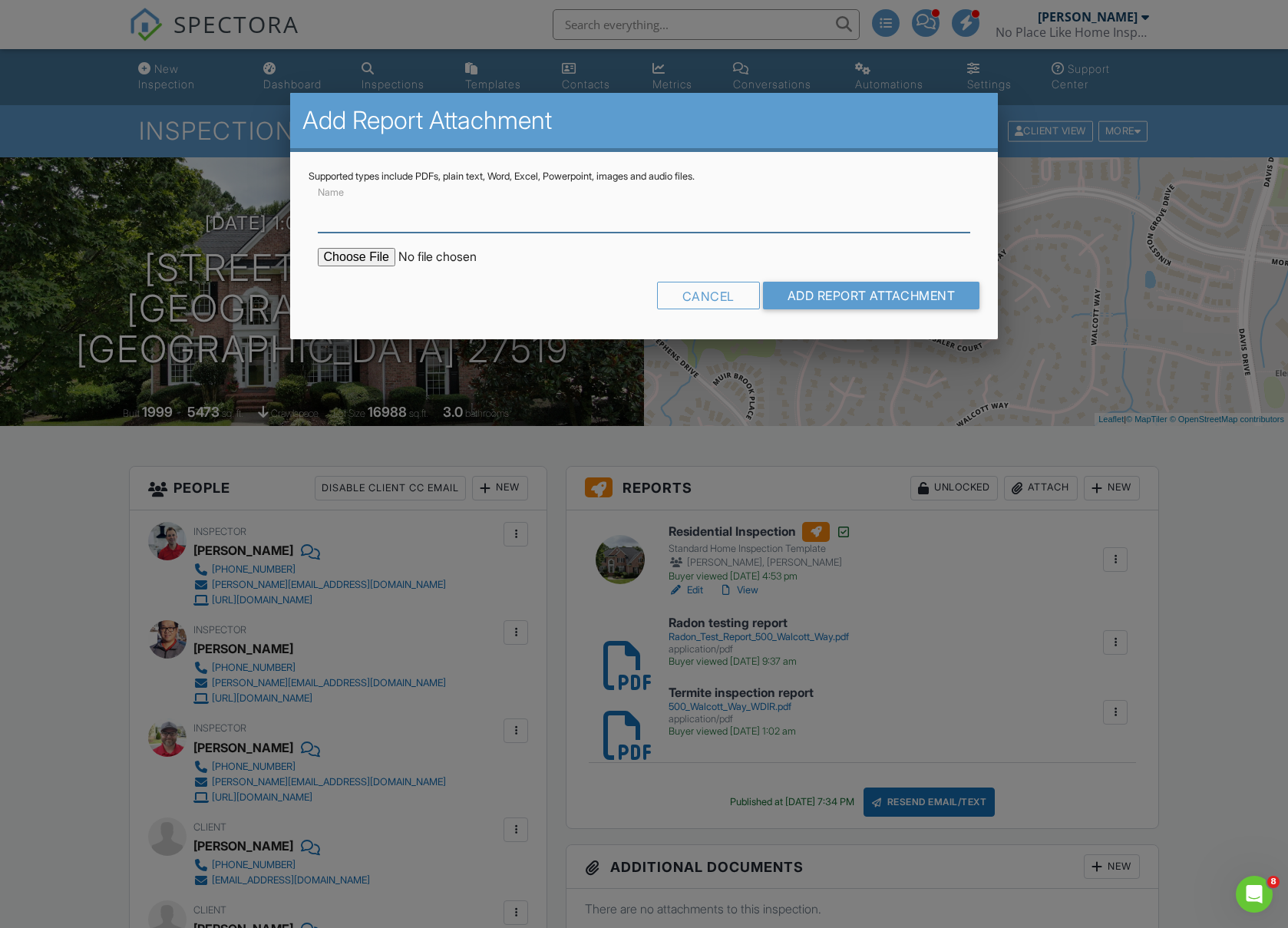
click at [453, 225] on input "Name" at bounding box center [645, 213] width 654 height 37
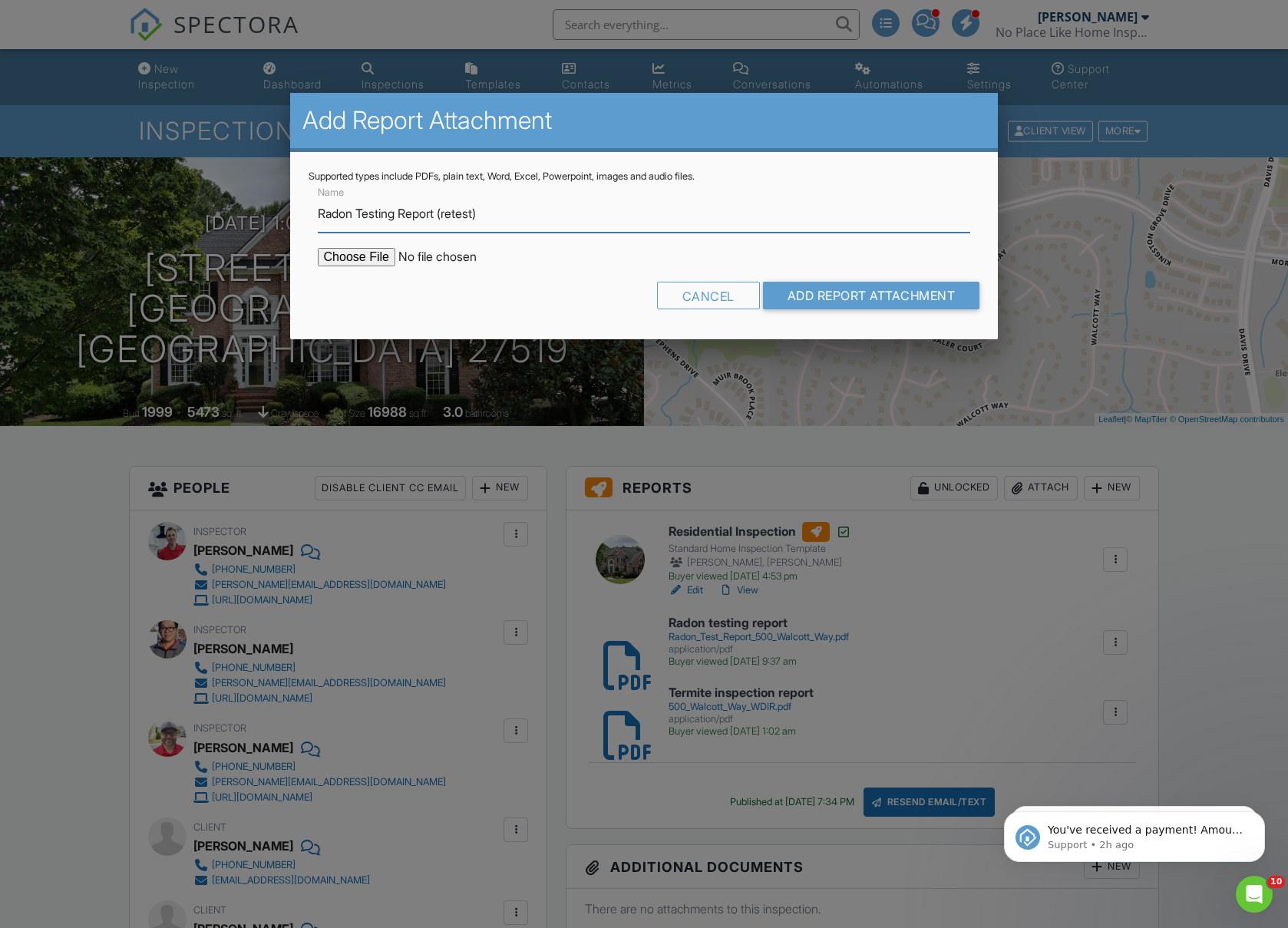
type input "Radon Testing Report (retest)"
click at [343, 256] on input "file" at bounding box center [448, 256] width 261 height 18
type input "C:\fakepath\Radon Test Report 500 Walcott Way retest.pdf"
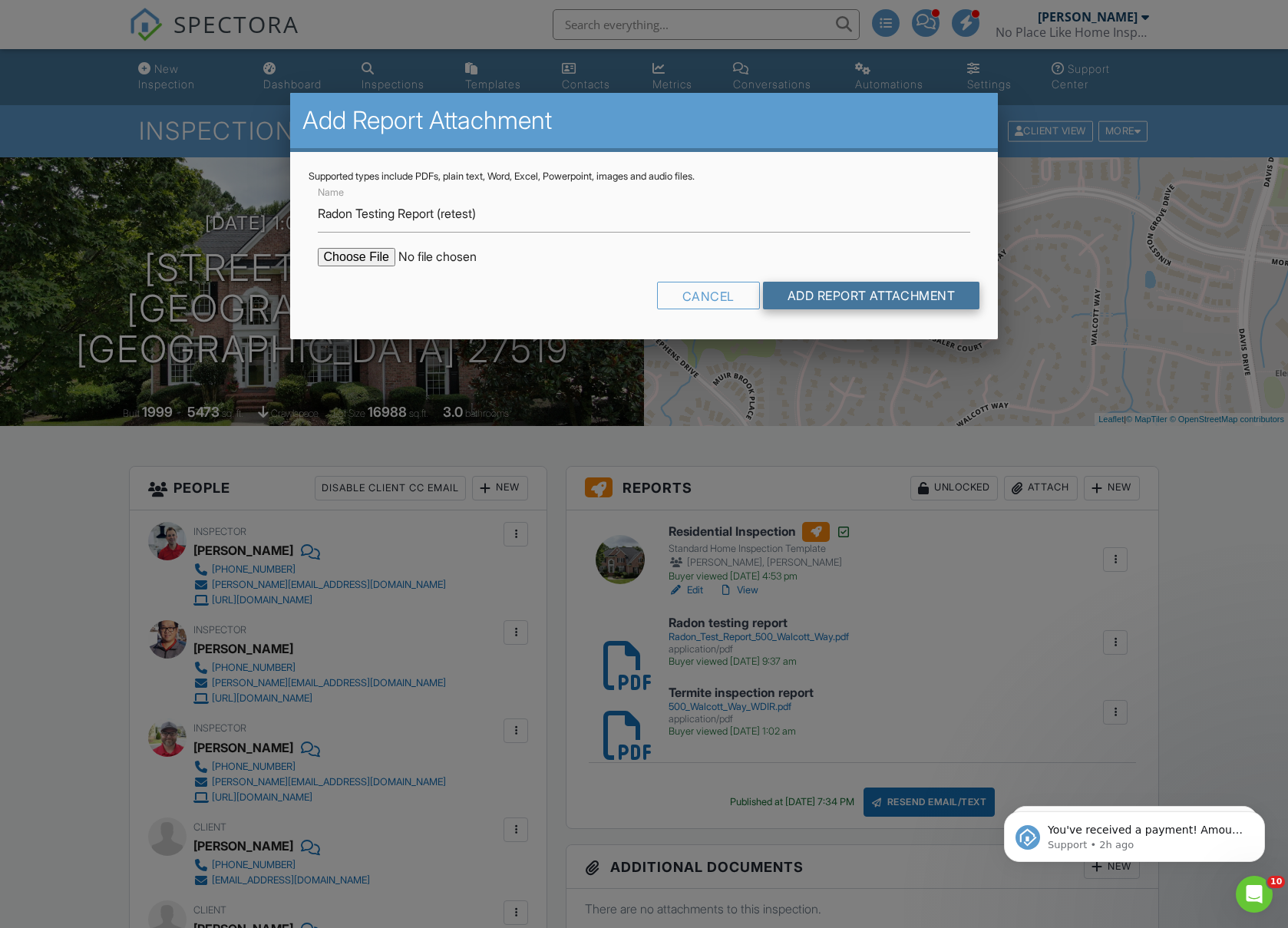
click at [932, 298] on input "Add Report Attachment" at bounding box center [870, 295] width 217 height 28
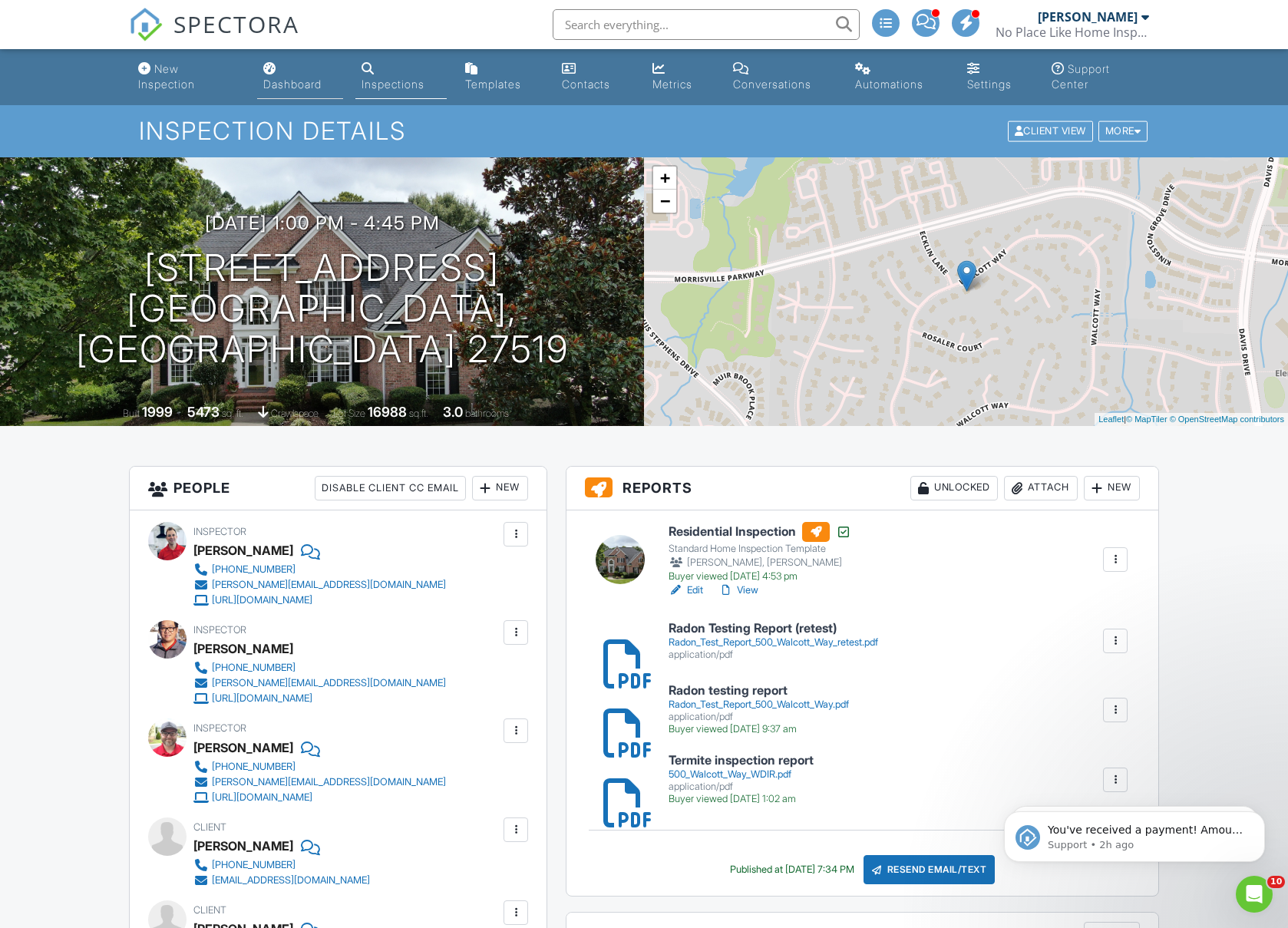
click at [287, 81] on div "Dashboard" at bounding box center [292, 84] width 58 height 13
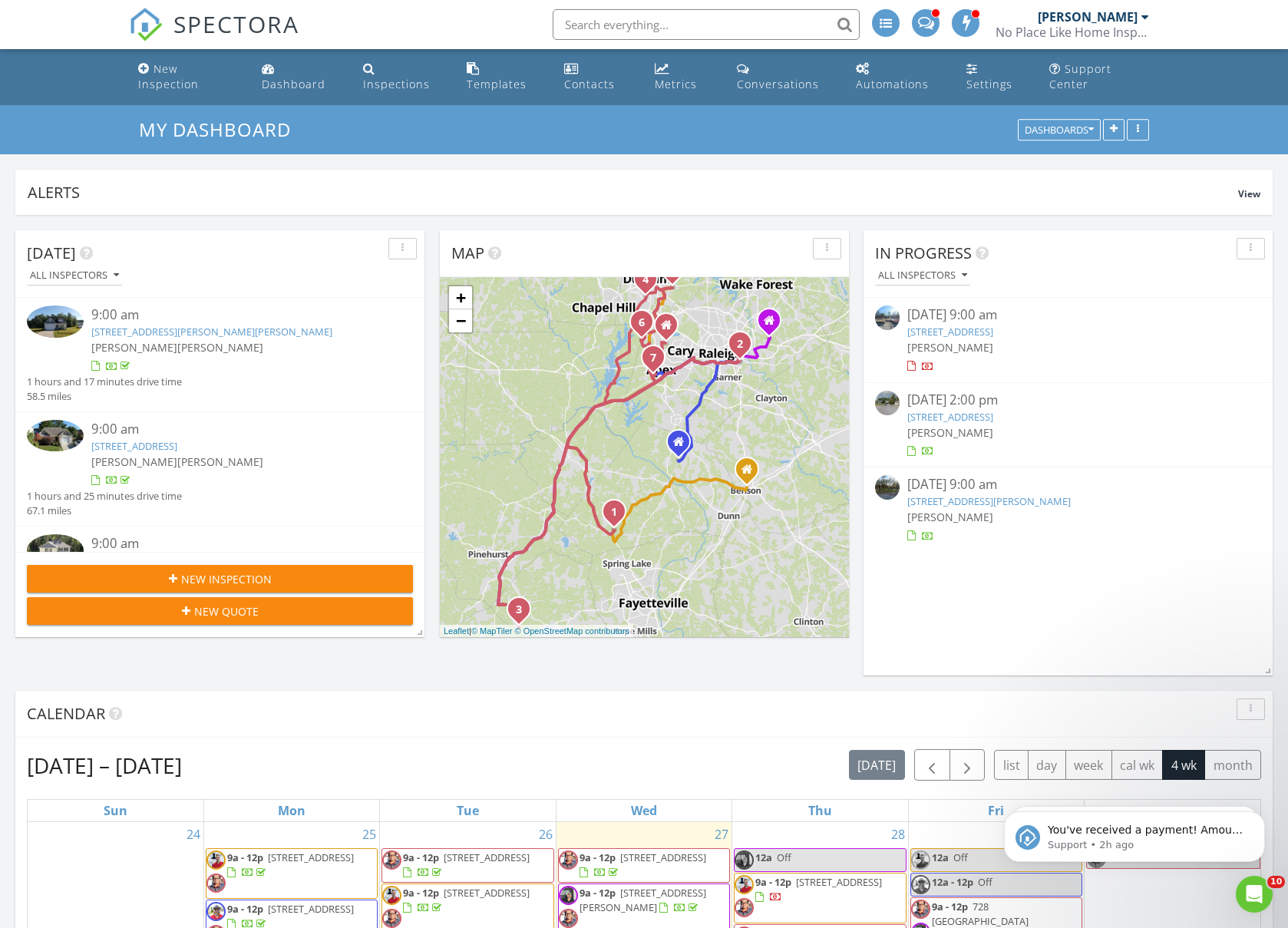
click at [583, 31] on input "text" at bounding box center [705, 25] width 307 height 31
type input "4717"
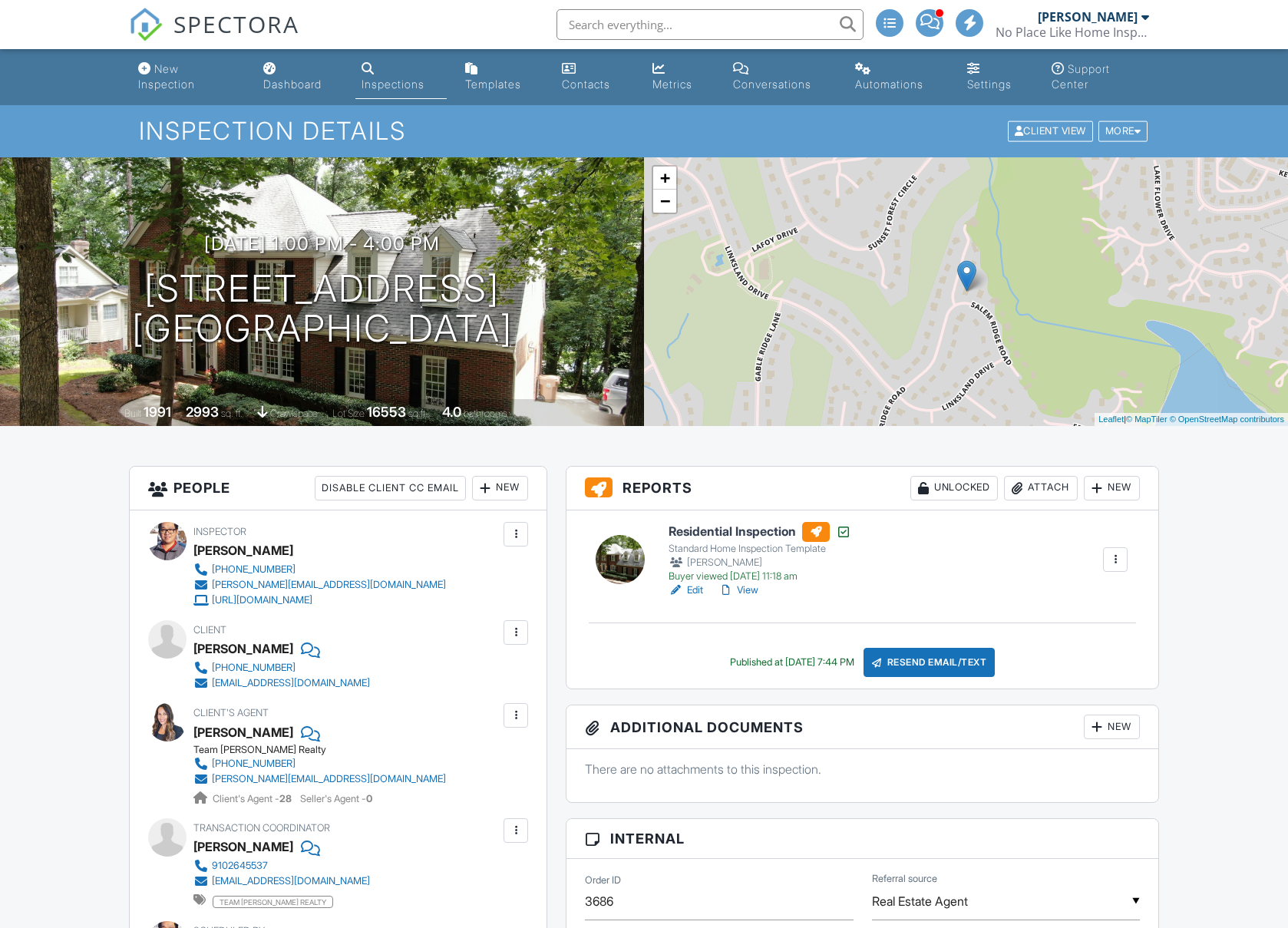
click at [1036, 480] on div "Attach" at bounding box center [1041, 488] width 74 height 25
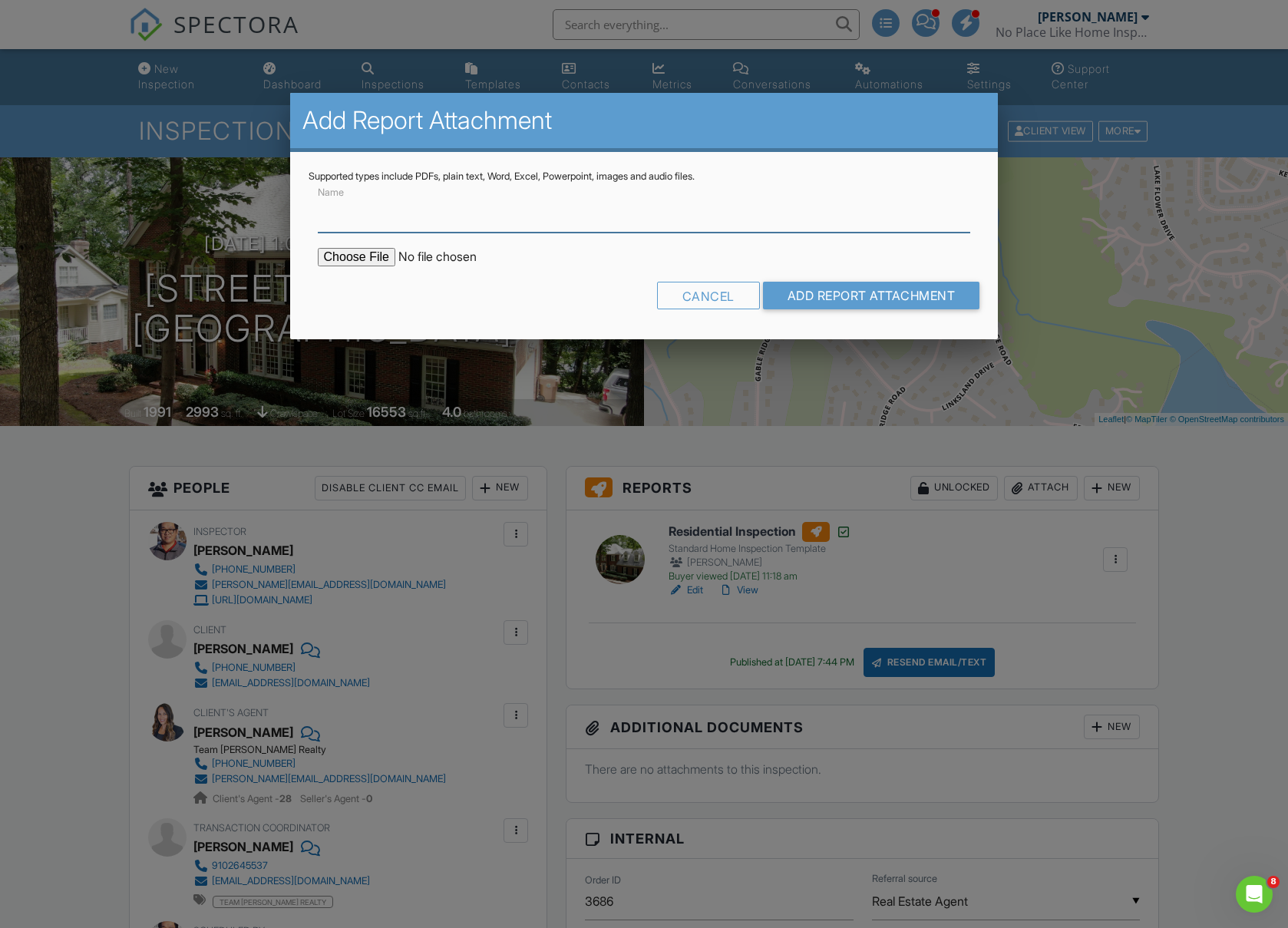
click at [415, 221] on input "Name" at bounding box center [645, 213] width 654 height 37
type input "Termite Inspection Report"
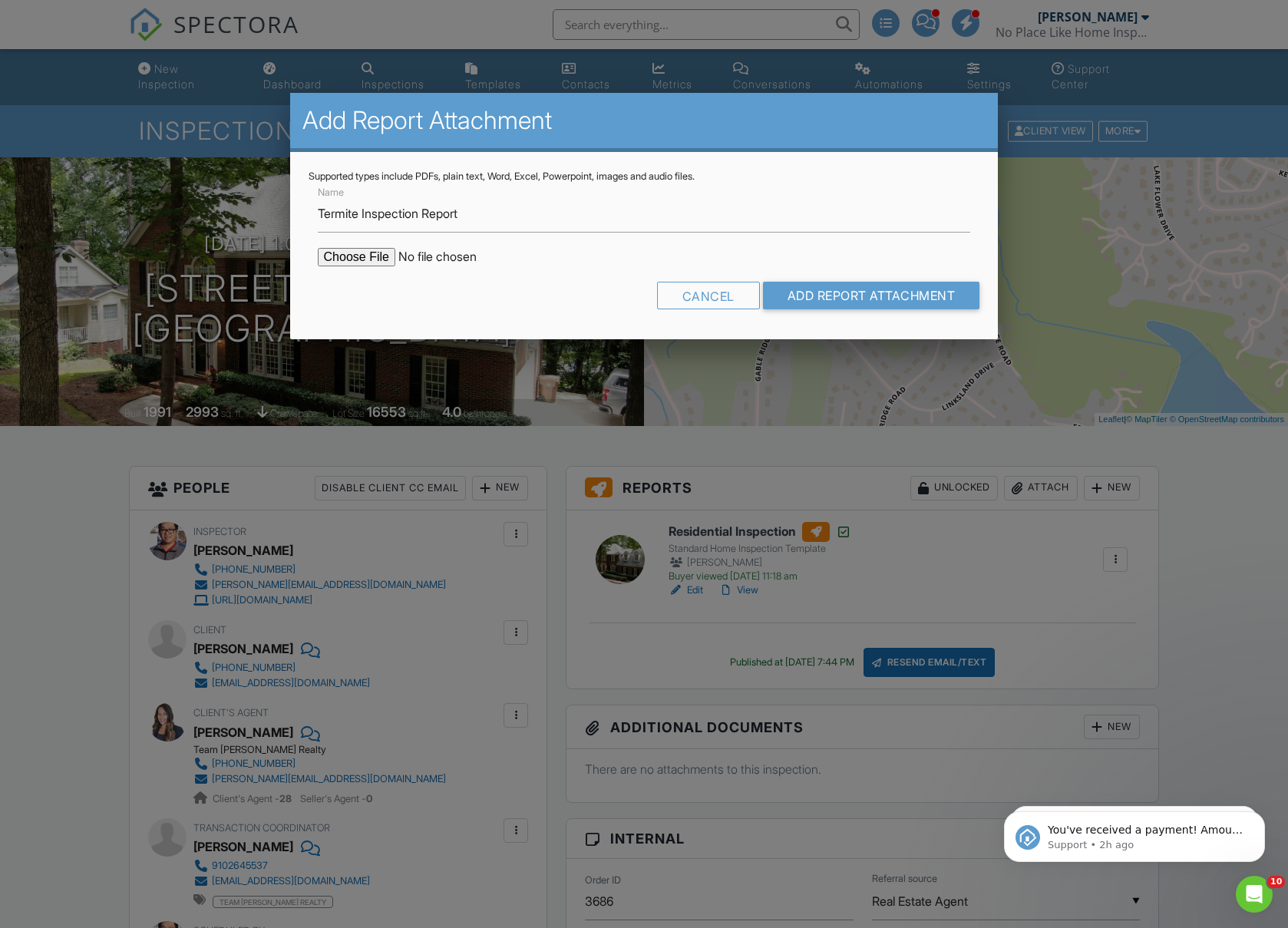
click at [359, 263] on input "file" at bounding box center [448, 256] width 261 height 18
type input "C:\fakepath\4717 Shadow Ridge Court WDIR.pdf"
click at [868, 298] on input "Add Report Attachment" at bounding box center [870, 295] width 217 height 28
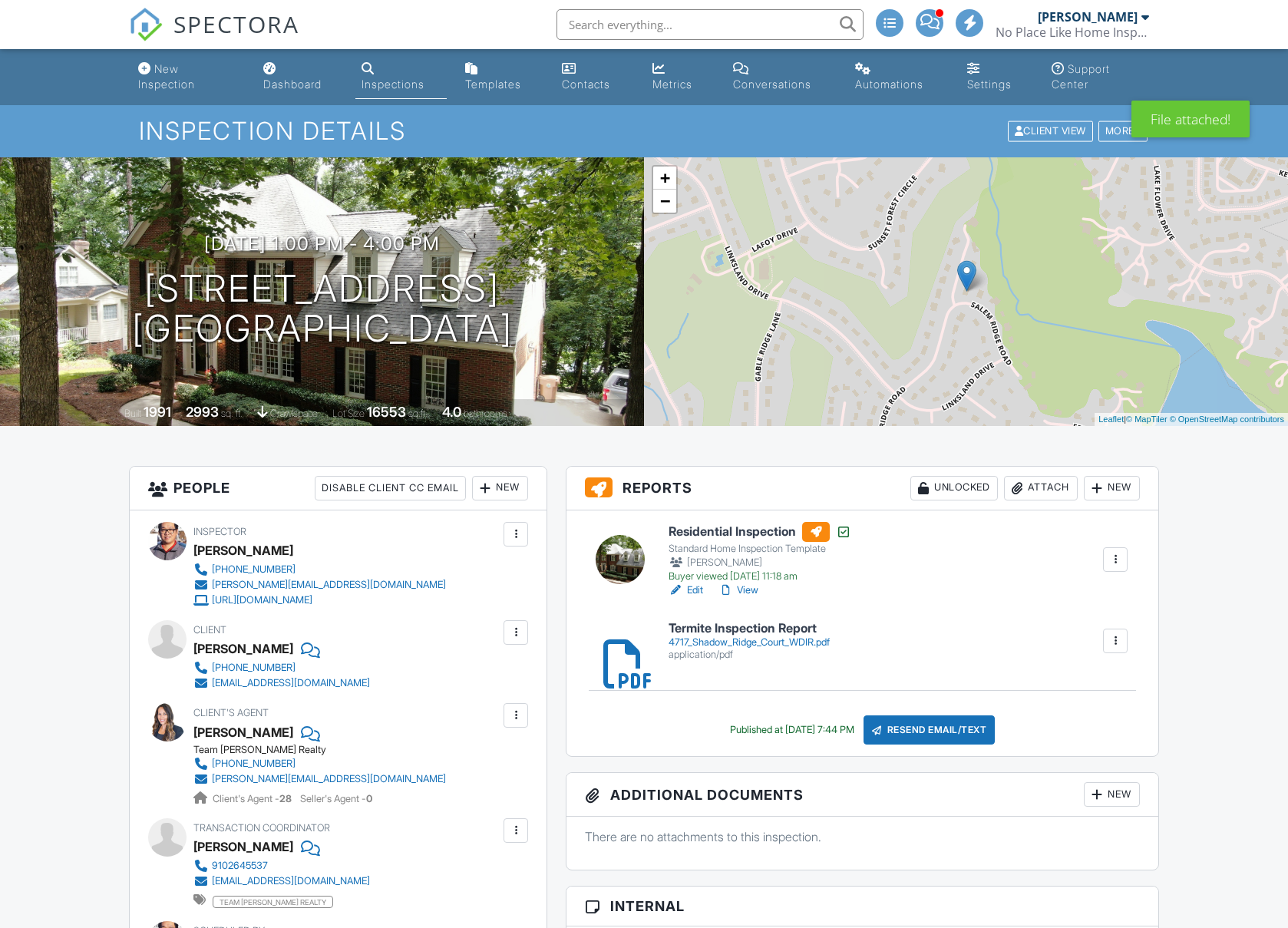
click at [1059, 493] on div "Attach" at bounding box center [1041, 488] width 74 height 25
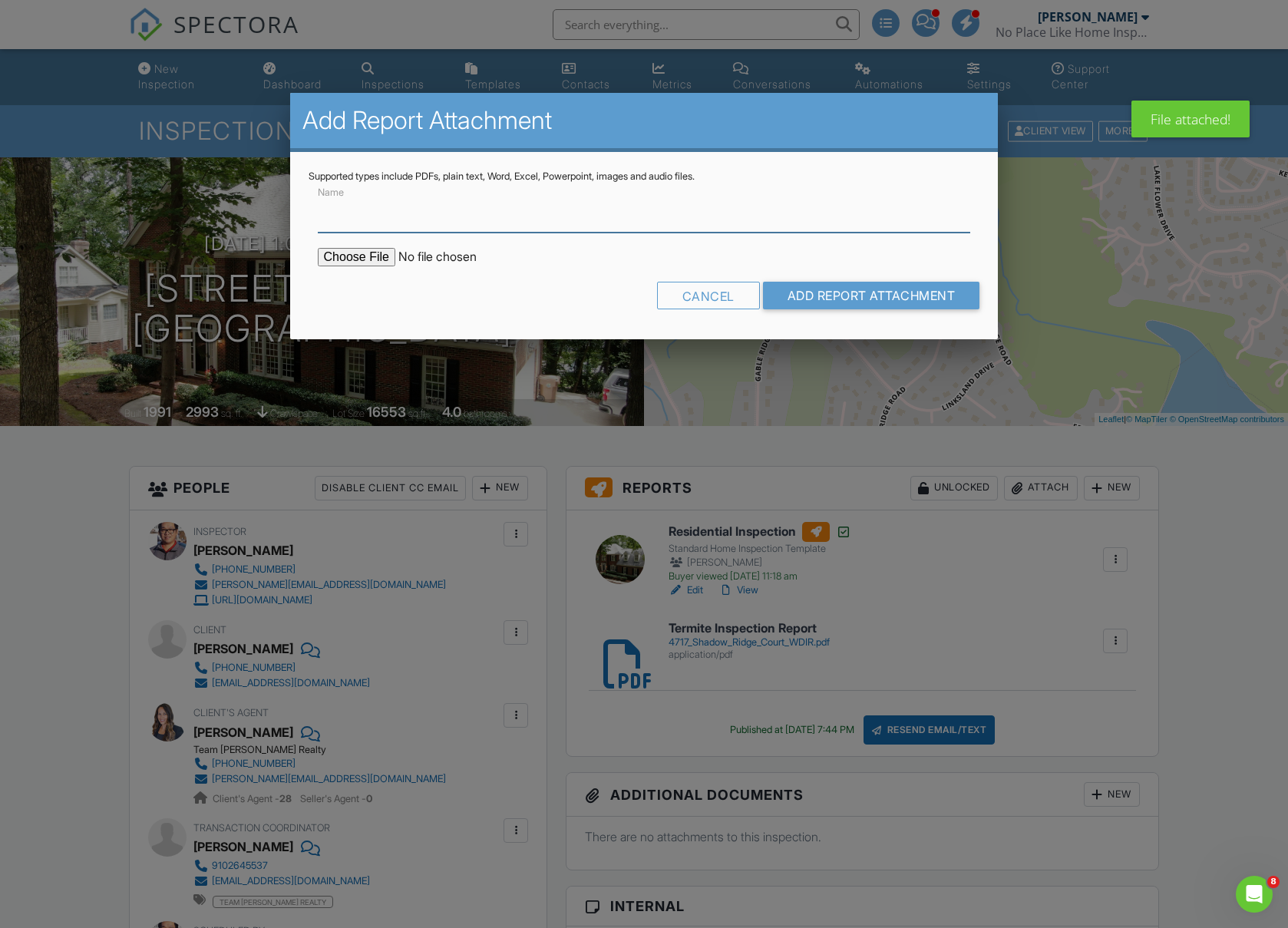
click at [435, 223] on input "Name" at bounding box center [645, 213] width 654 height 37
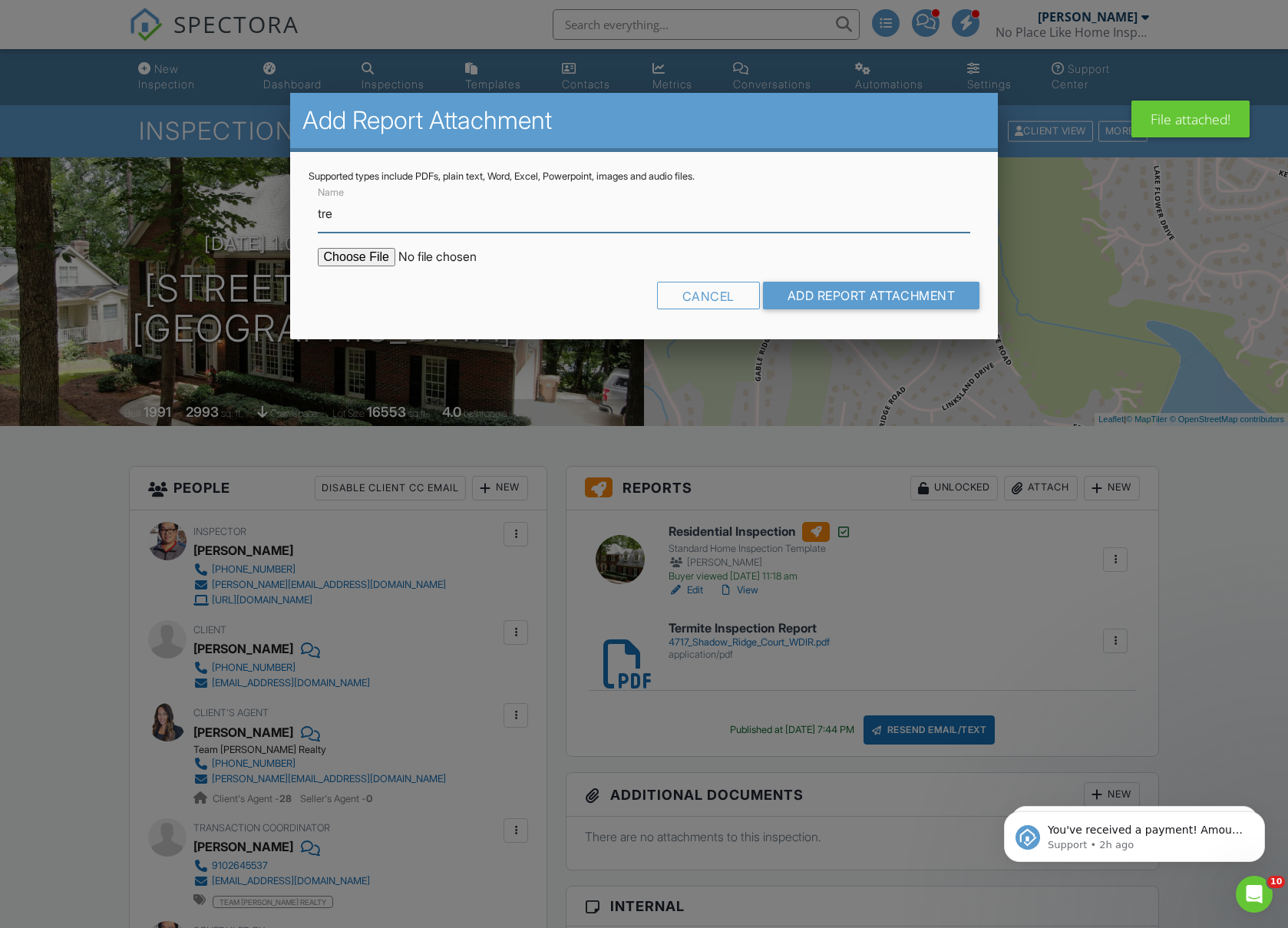
type input "Treatment estimate (Vapor Barrier and Dehumidifier)"
click at [395, 254] on input "file" at bounding box center [448, 256] width 261 height 18
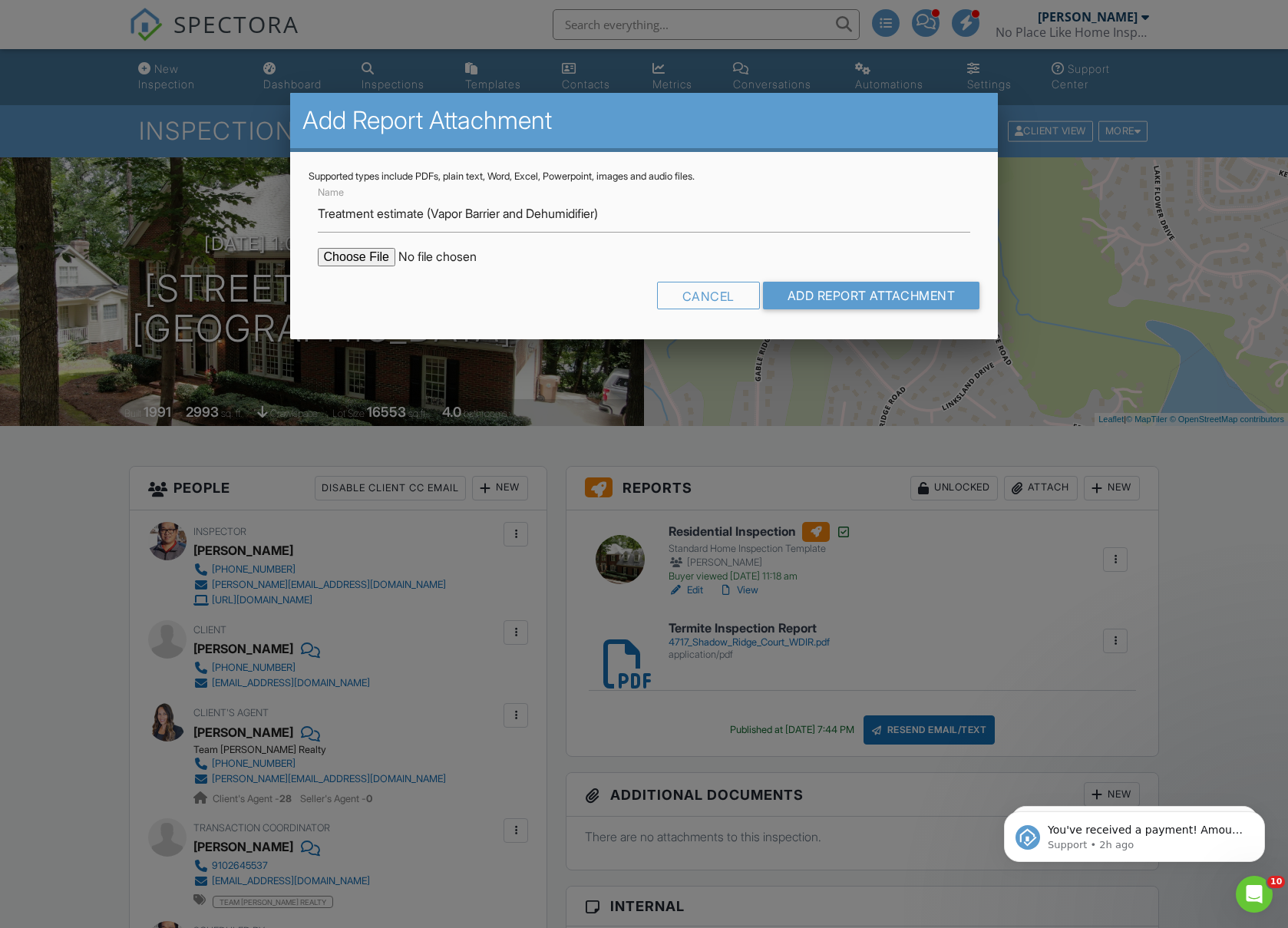
type input "C:\fakepath\4717 Shadow Ridge Court Estimate.pdf"
click at [945, 294] on input "Add Report Attachment" at bounding box center [870, 295] width 217 height 28
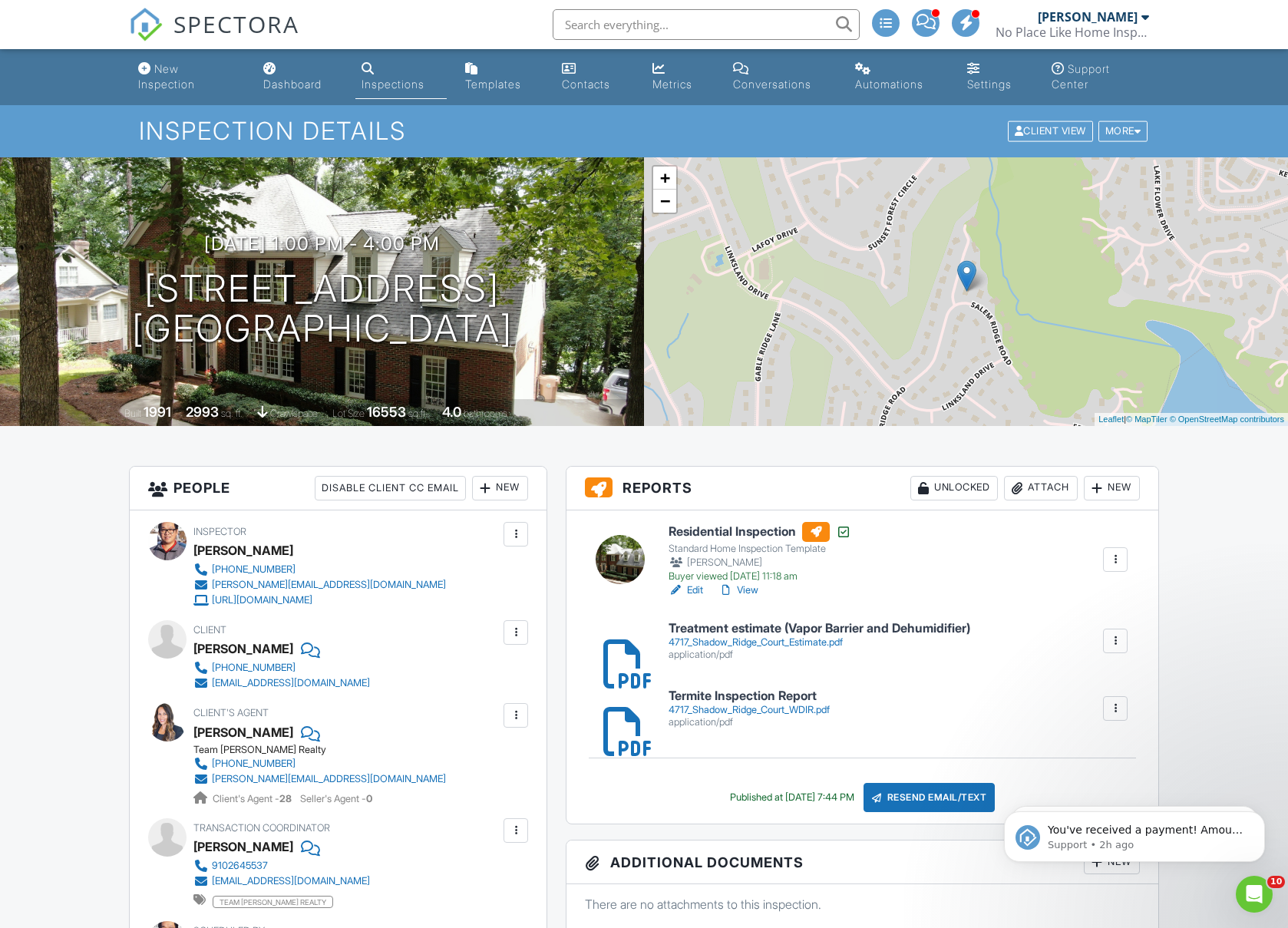
click at [627, 22] on input "text" at bounding box center [705, 25] width 307 height 31
click at [568, 26] on input "cypress" at bounding box center [705, 25] width 307 height 31
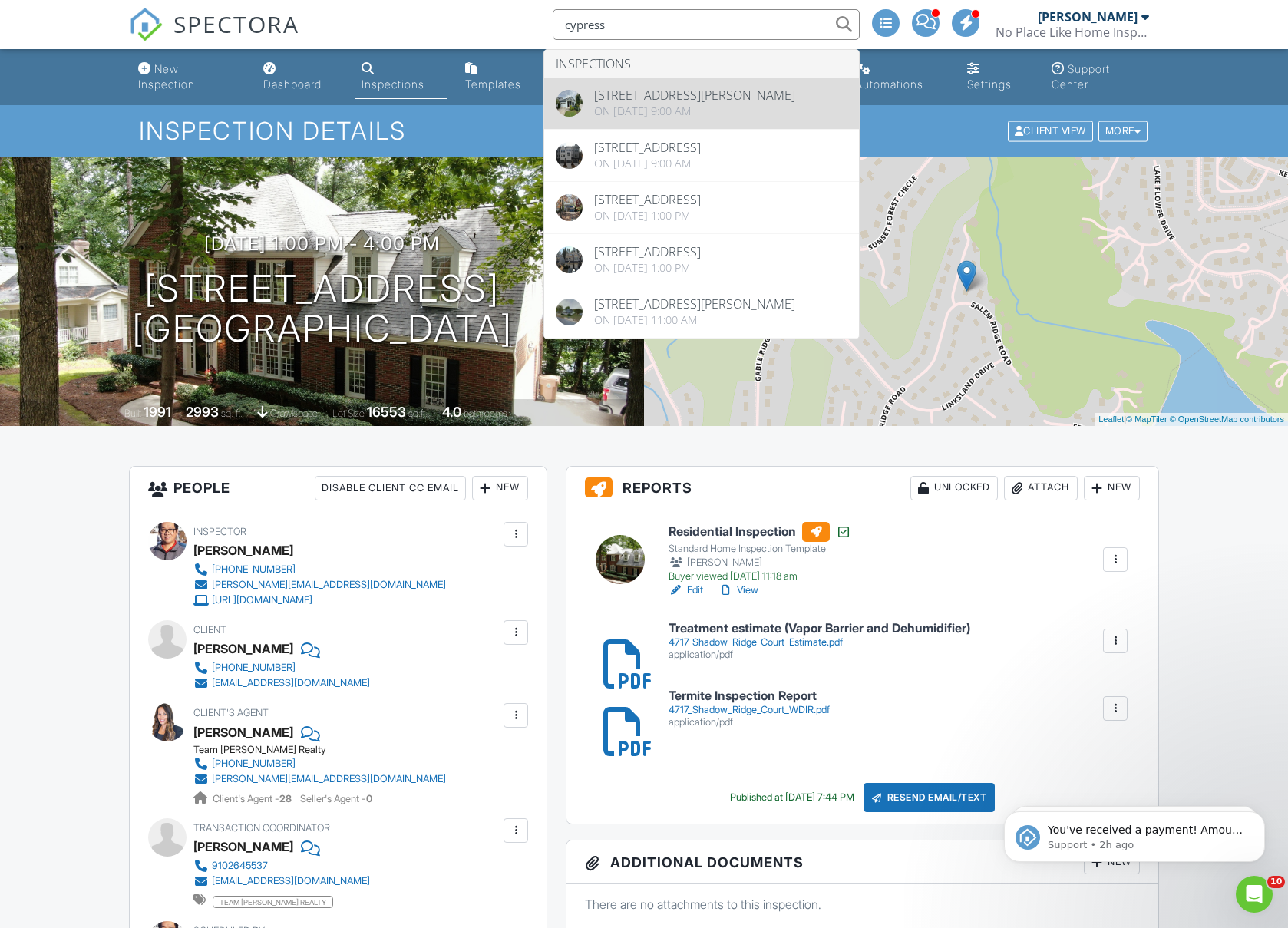
type input "cypress"
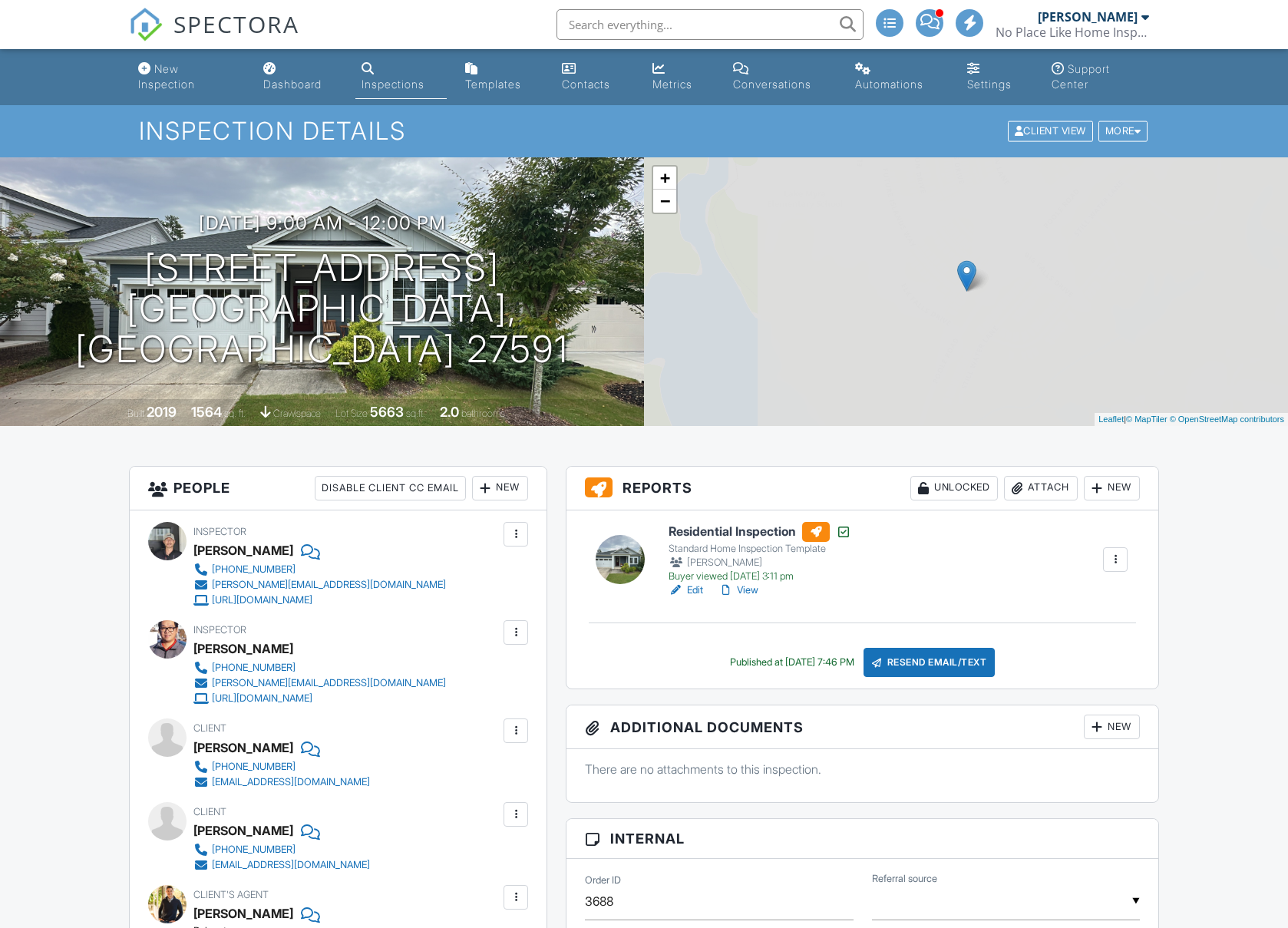
click at [1069, 495] on div "Attach" at bounding box center [1041, 488] width 74 height 25
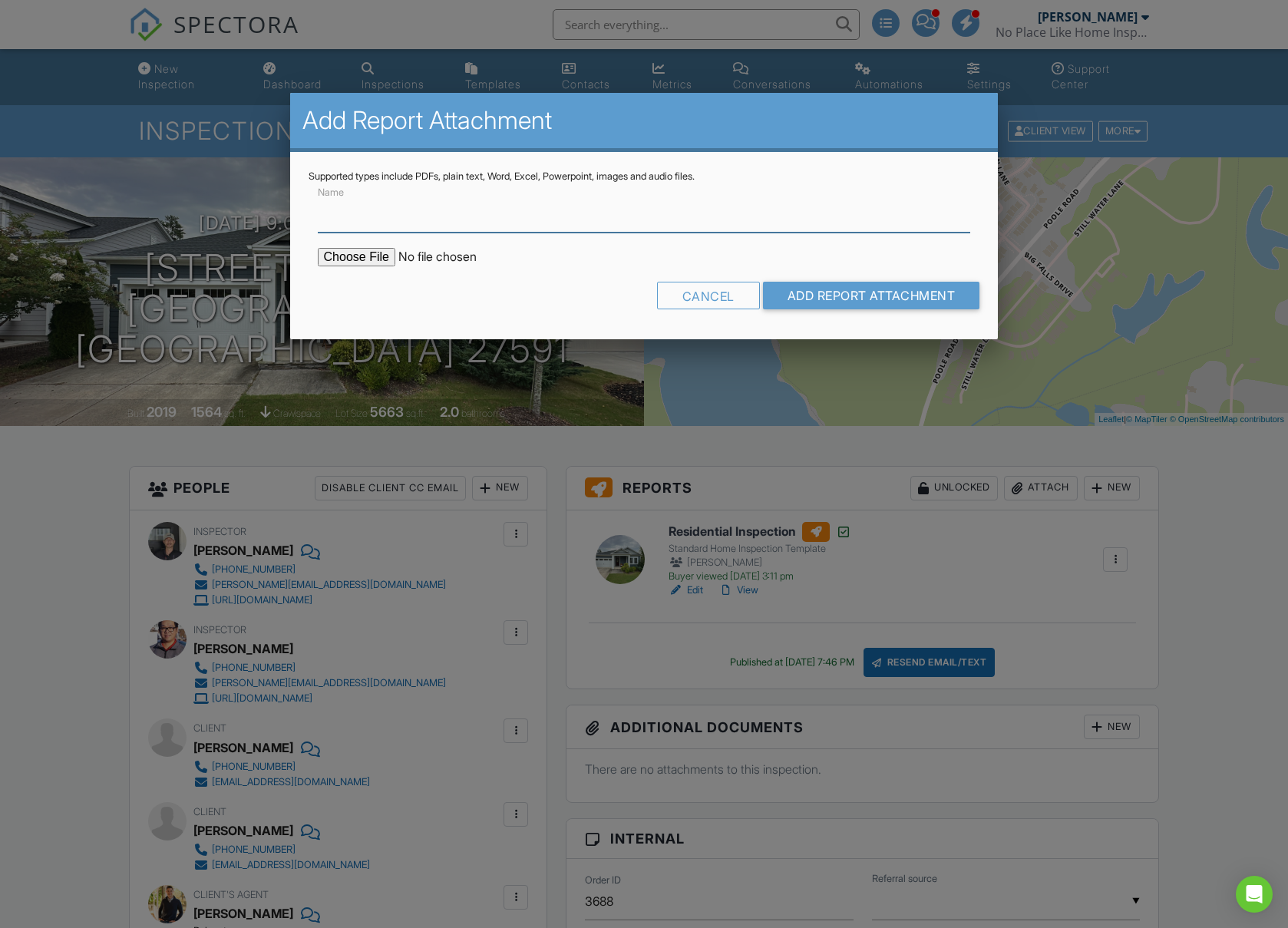
click at [435, 227] on input "Name" at bounding box center [645, 213] width 654 height 37
type input "Termite Inspection Report"
click at [370, 261] on input "file" at bounding box center [448, 256] width 261 height 18
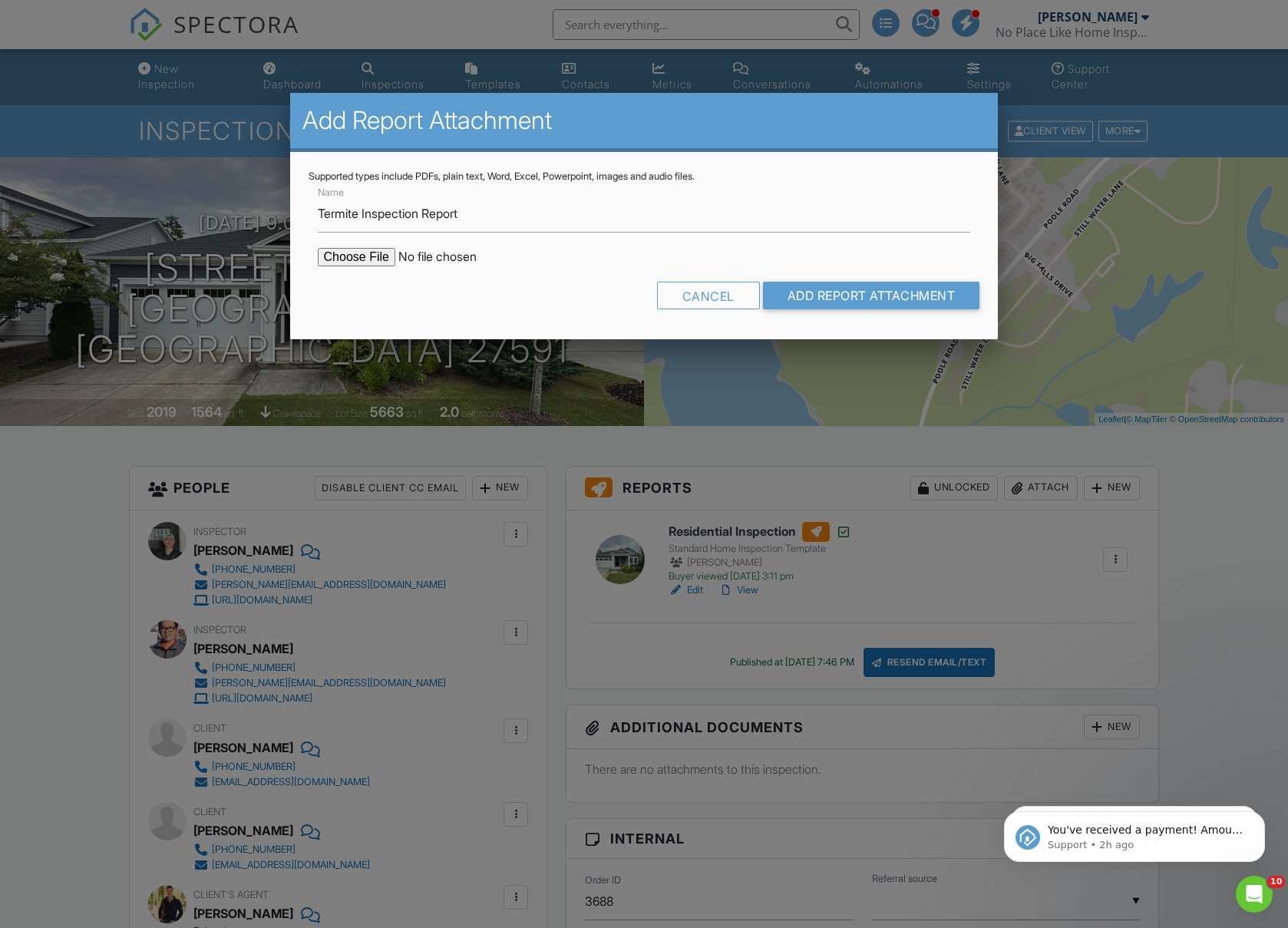
type input "C:\fakepath\1821 Cypress Cove Drive WDIR.pdf"
click at [855, 298] on input "Add Report Attachment" at bounding box center [870, 295] width 217 height 28
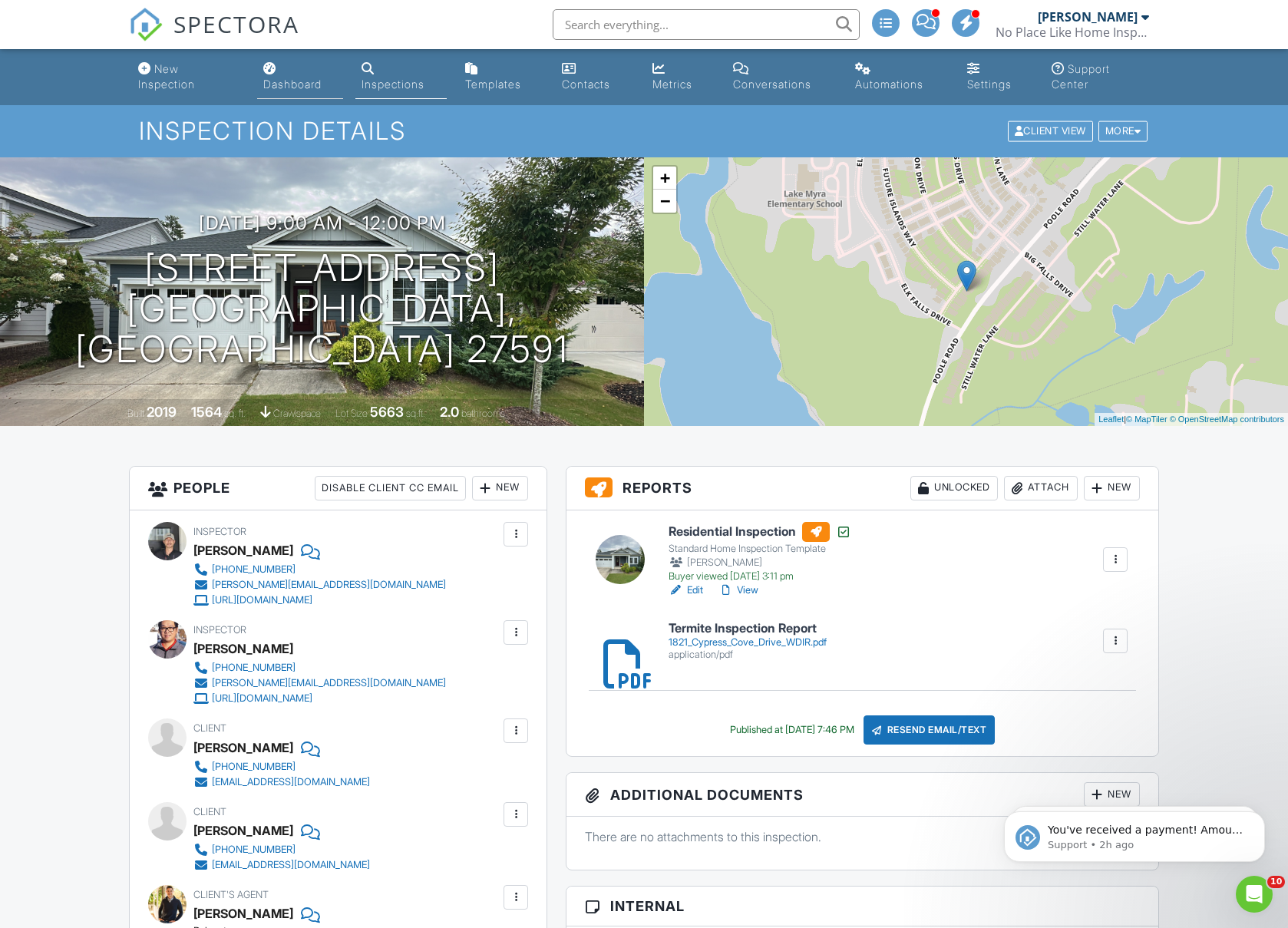
click at [275, 65] on div "Dashboard" at bounding box center [270, 68] width 13 height 12
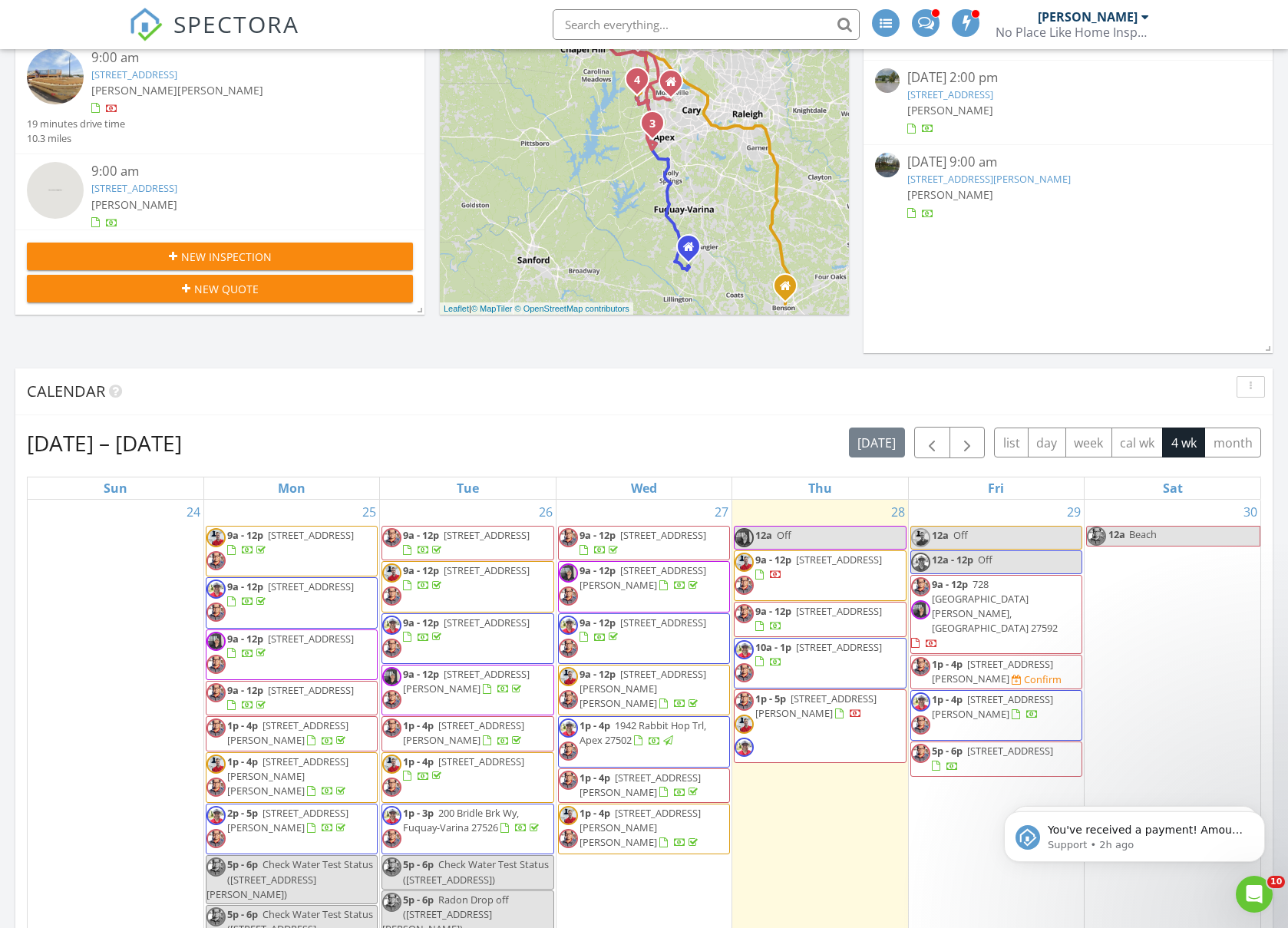
click at [662, 700] on div at bounding box center [663, 704] width 9 height 10
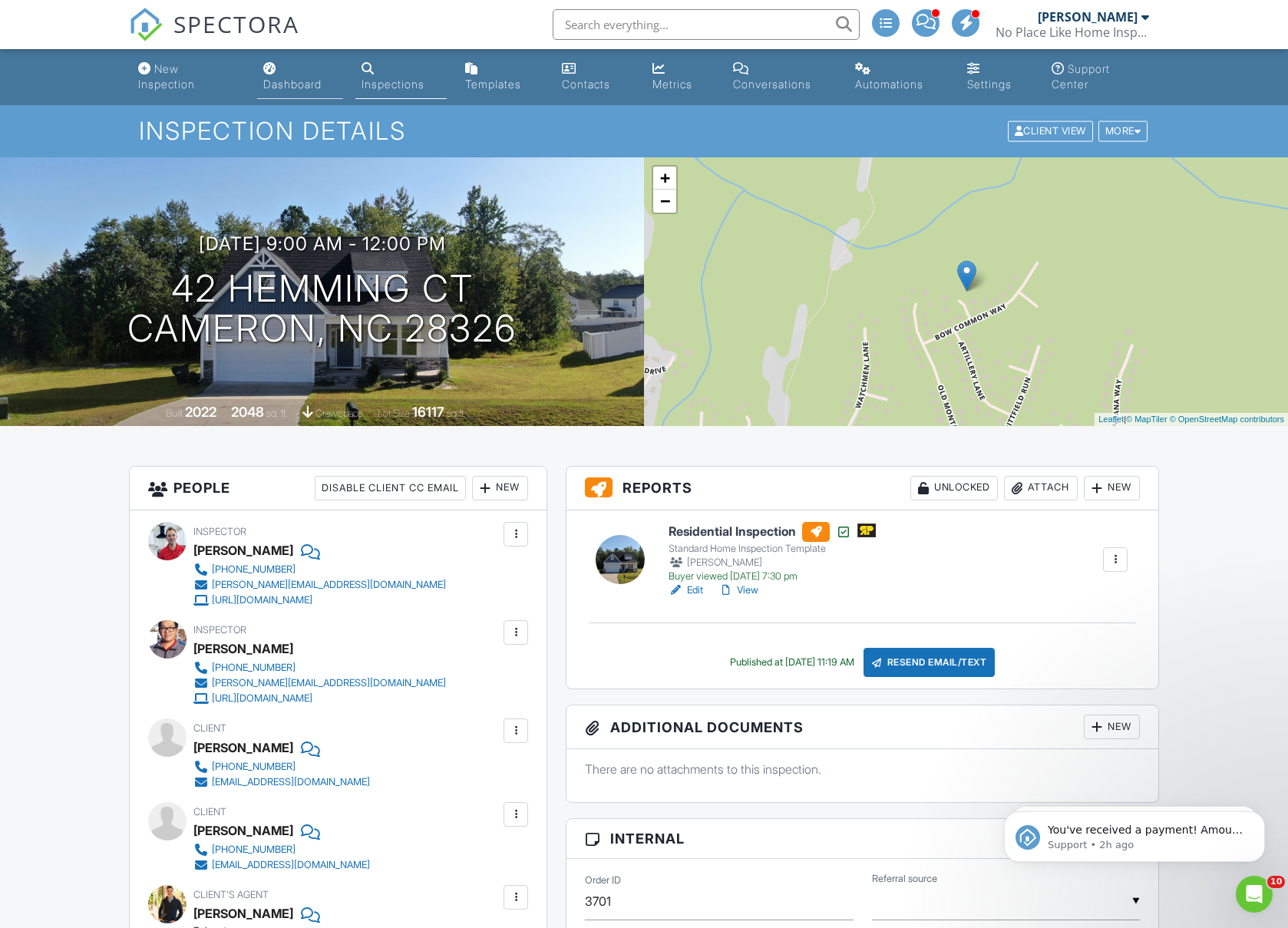
click at [276, 80] on div "Dashboard" at bounding box center [292, 84] width 58 height 13
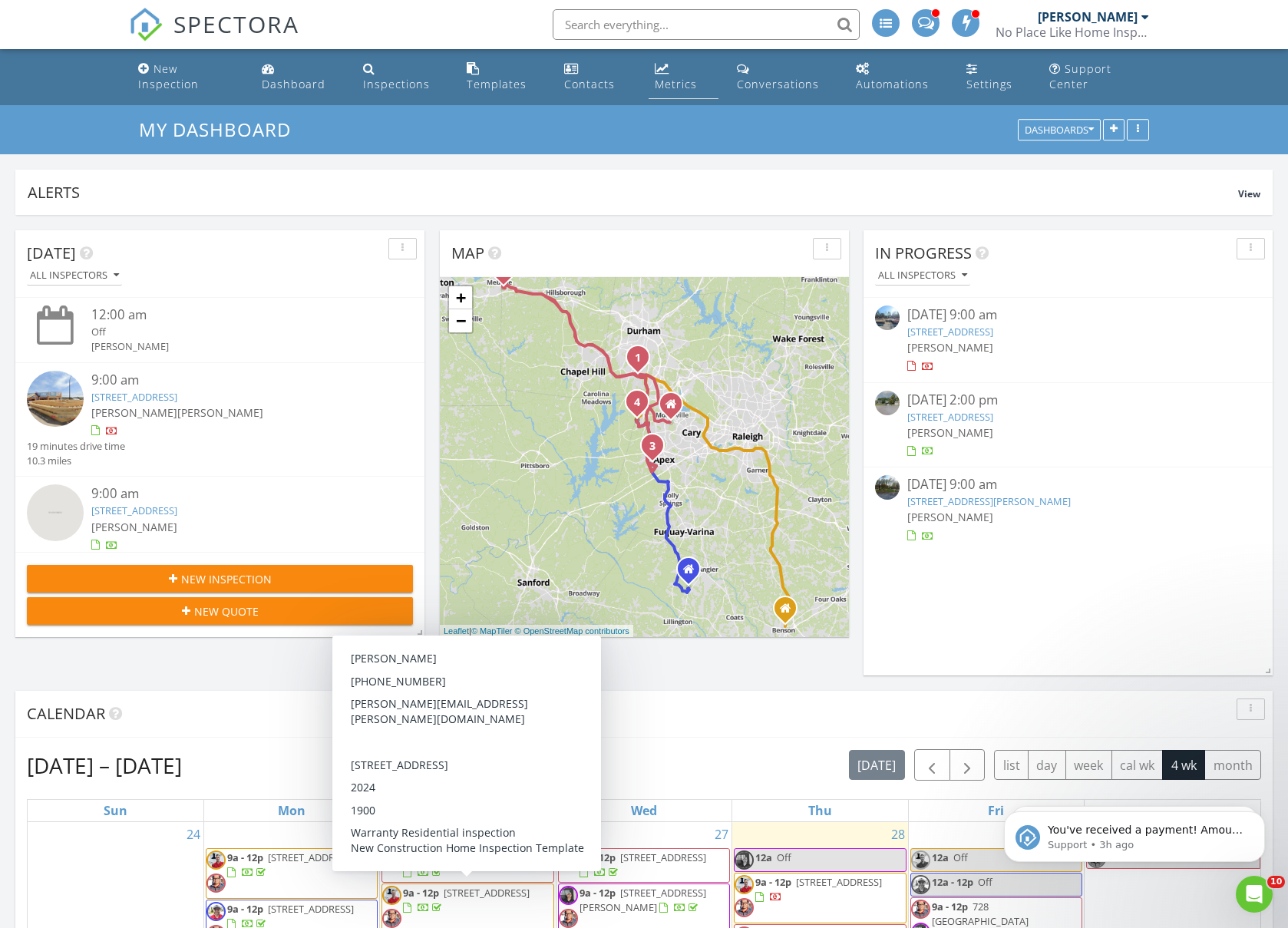
click at [664, 67] on div "Metrics" at bounding box center [661, 68] width 14 height 12
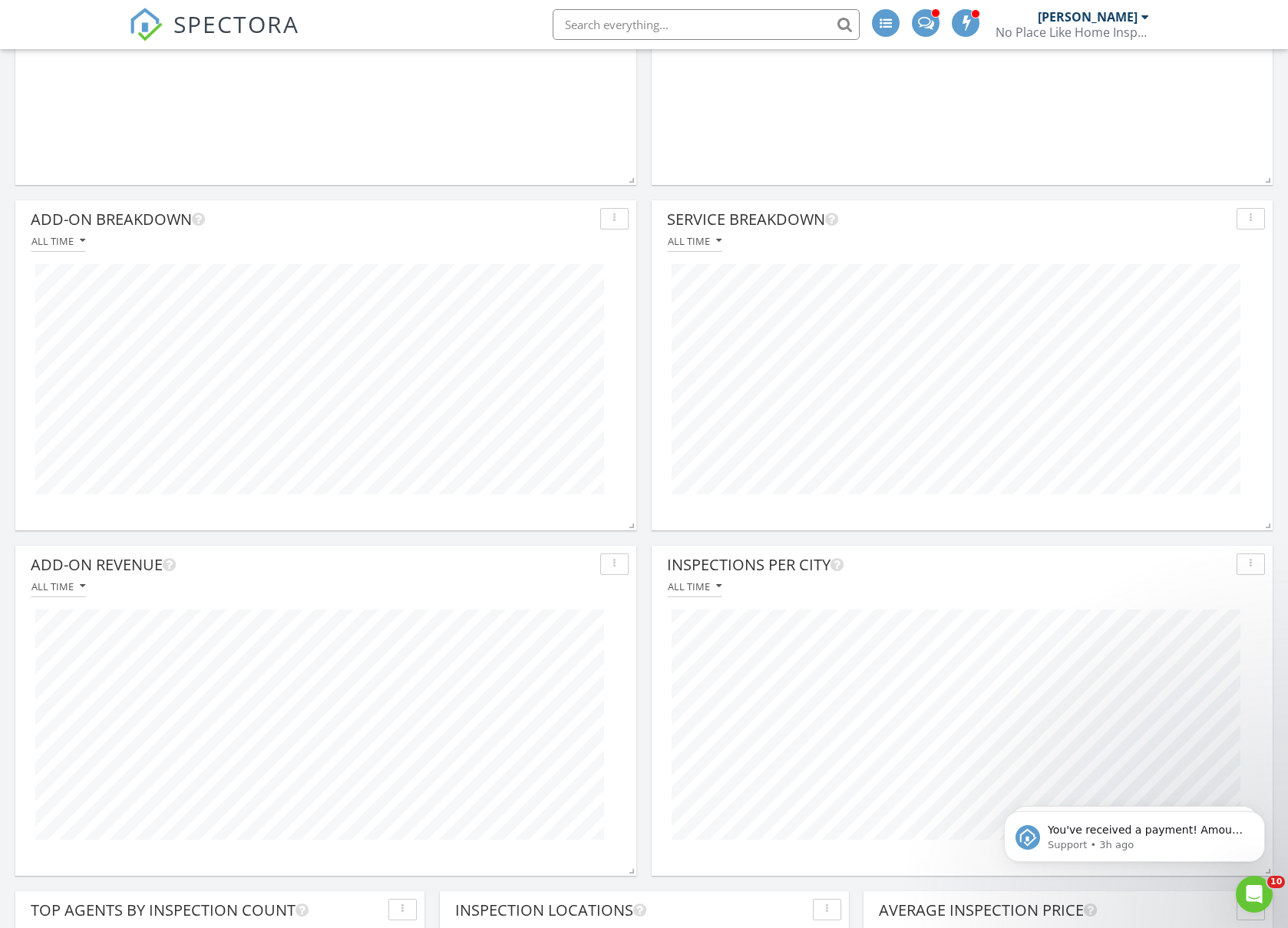
scroll to position [723, 0]
click at [68, 588] on div "All time" at bounding box center [58, 584] width 54 height 11
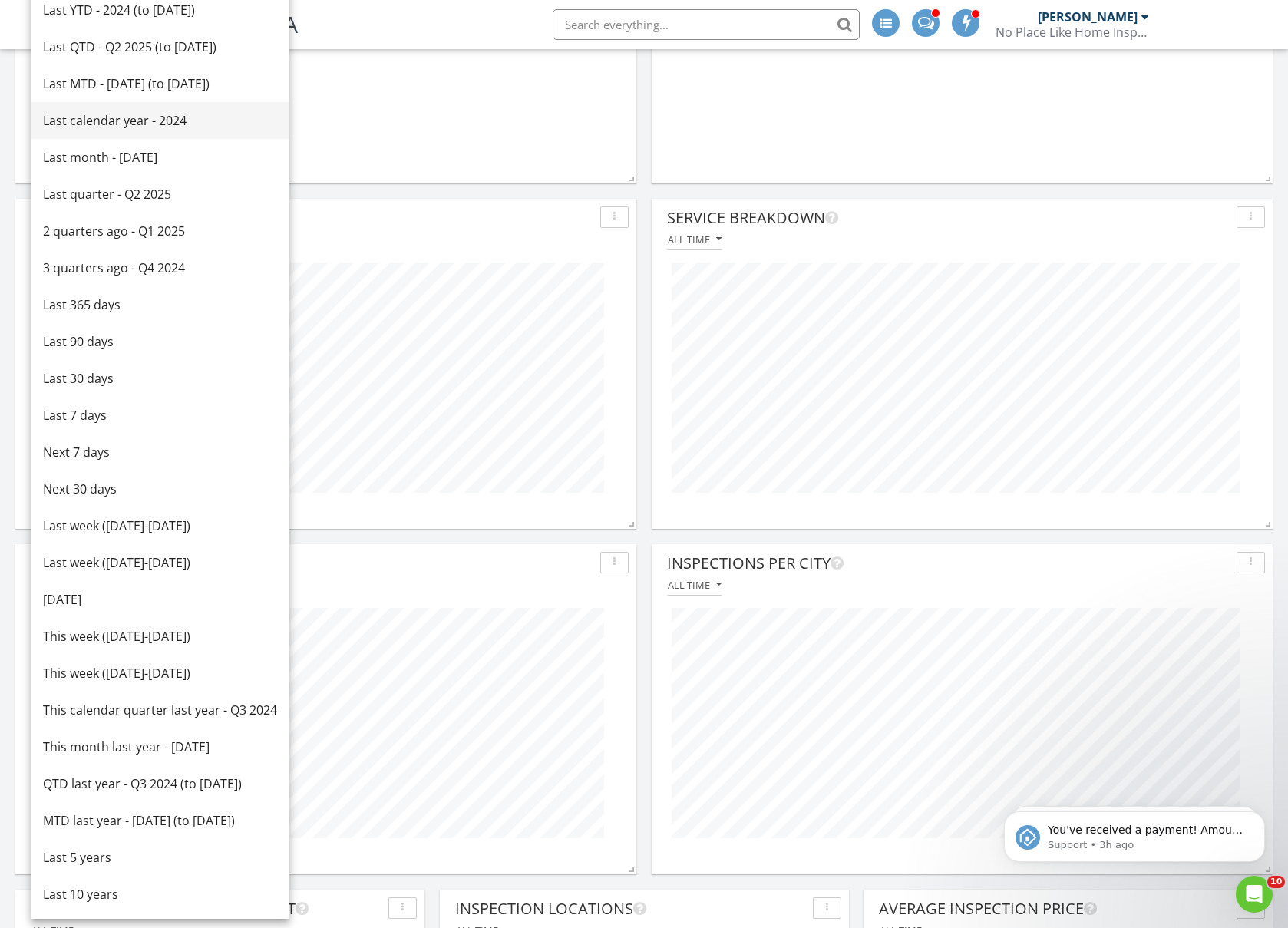
click at [98, 134] on link "Last calendar year - 2024" at bounding box center [160, 120] width 259 height 37
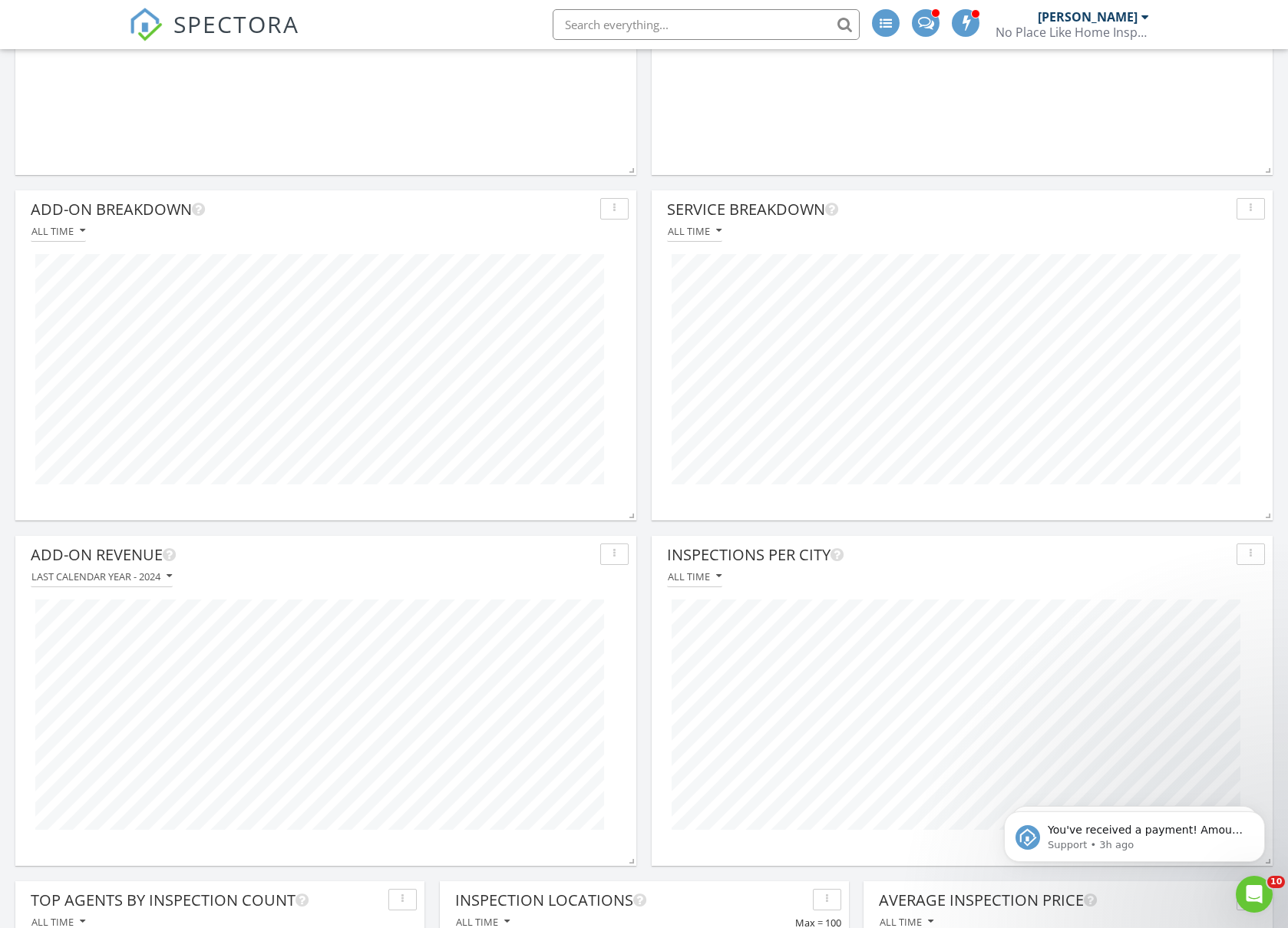
scroll to position [330, 621]
click at [148, 572] on div "Last calendar year - 2024" at bounding box center [101, 576] width 140 height 11
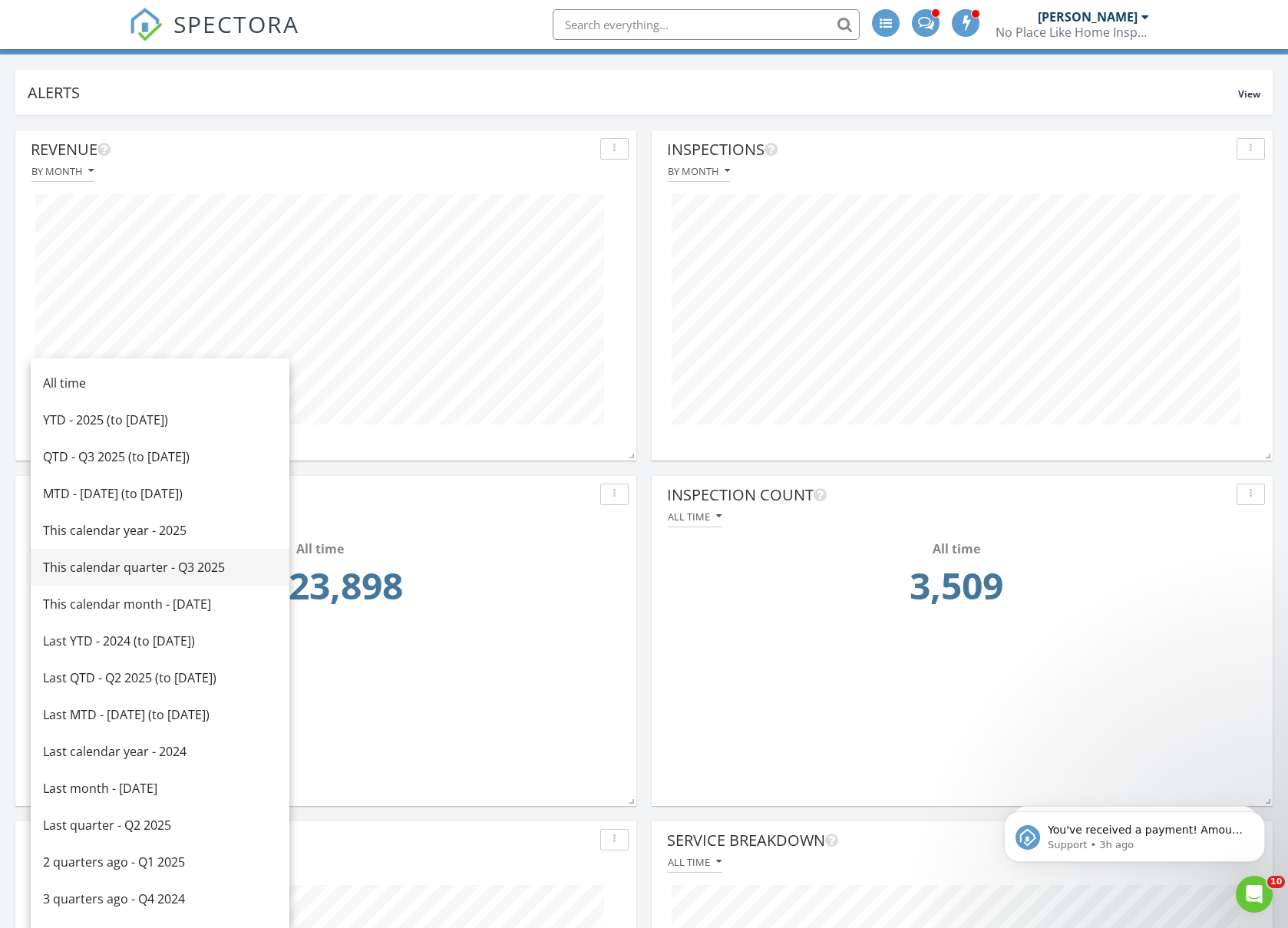
scroll to position [96, 0]
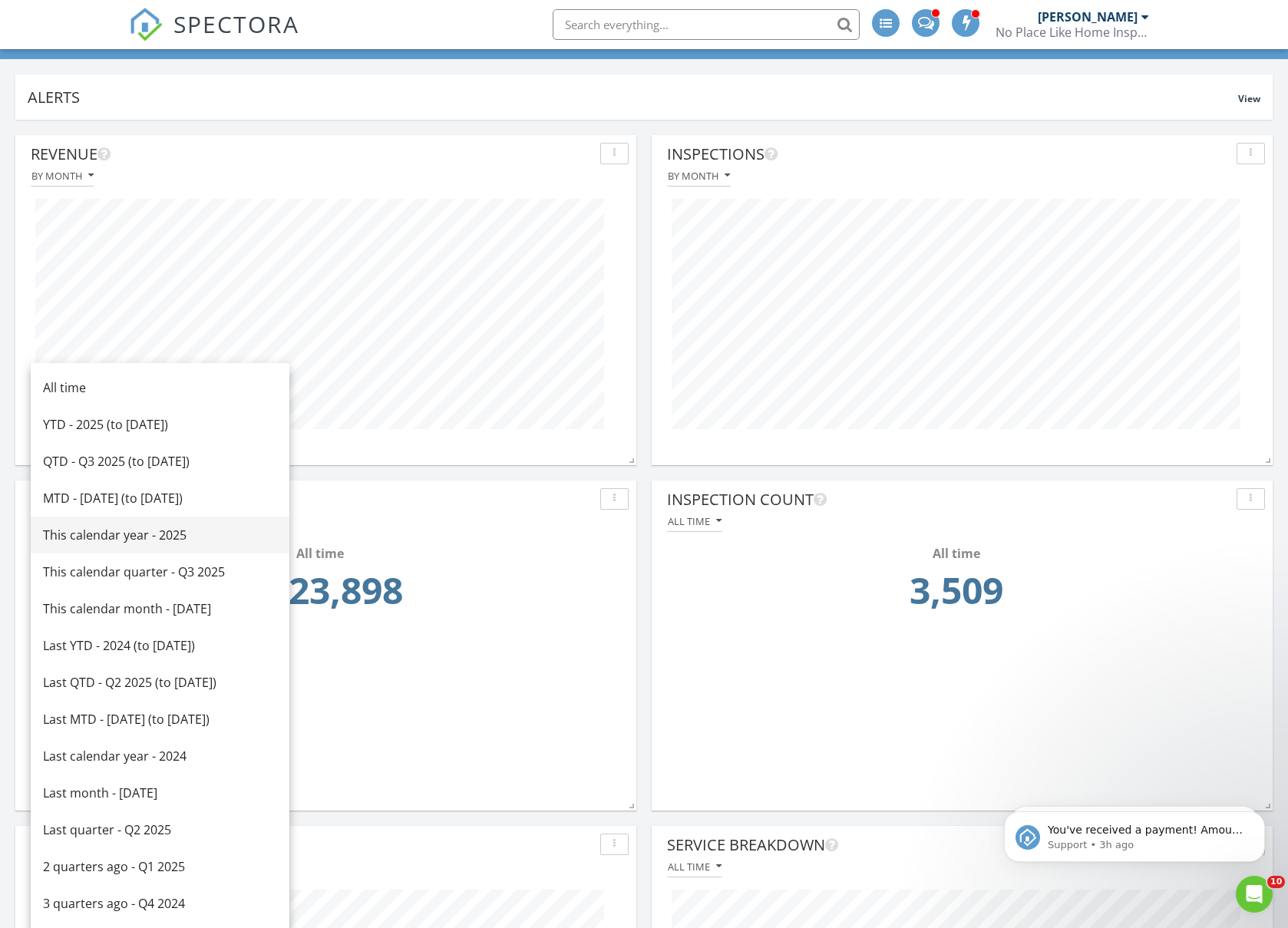
click at [133, 539] on div "This calendar year - 2025" at bounding box center [160, 534] width 234 height 18
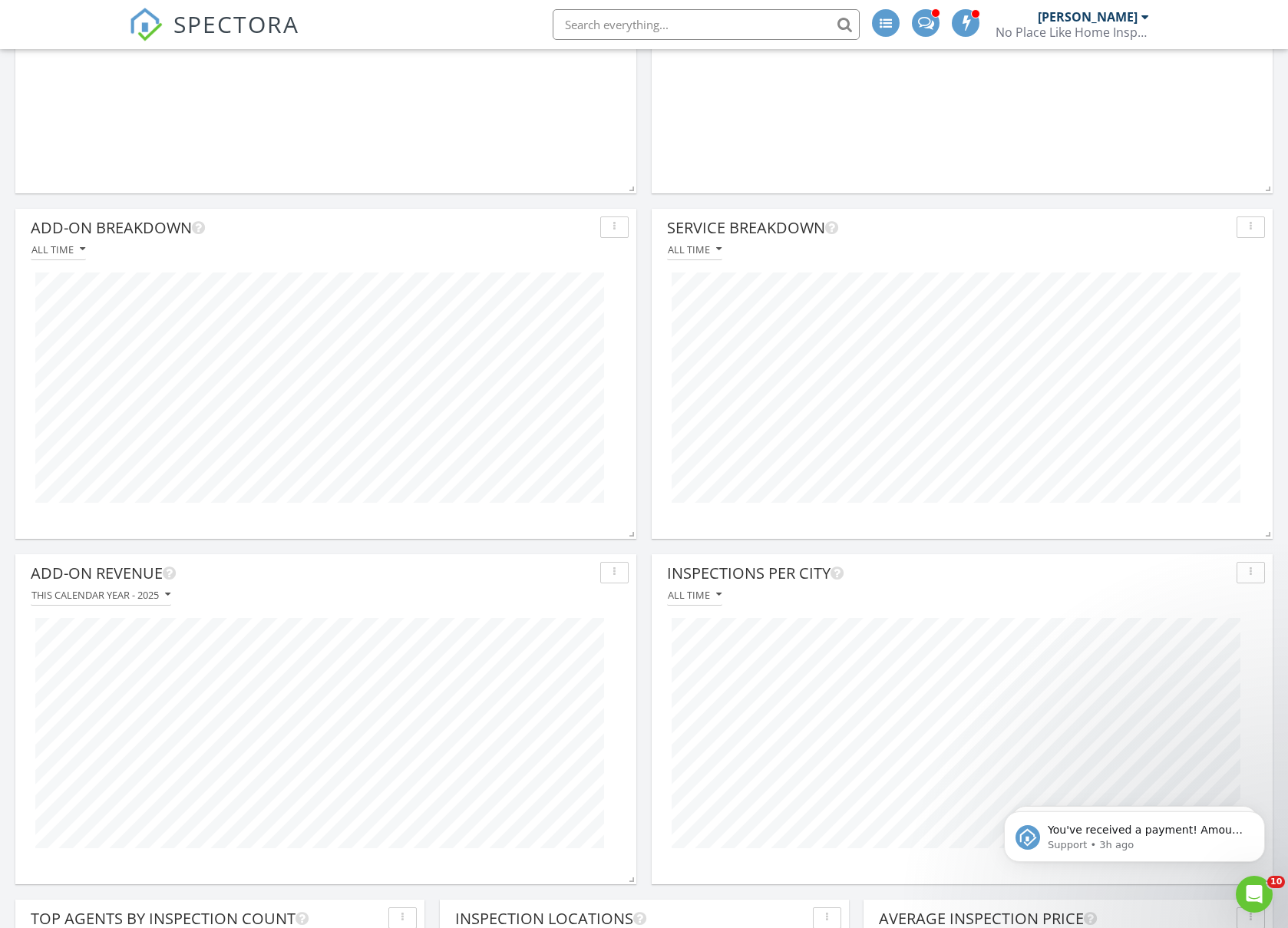
scroll to position [532, 0]
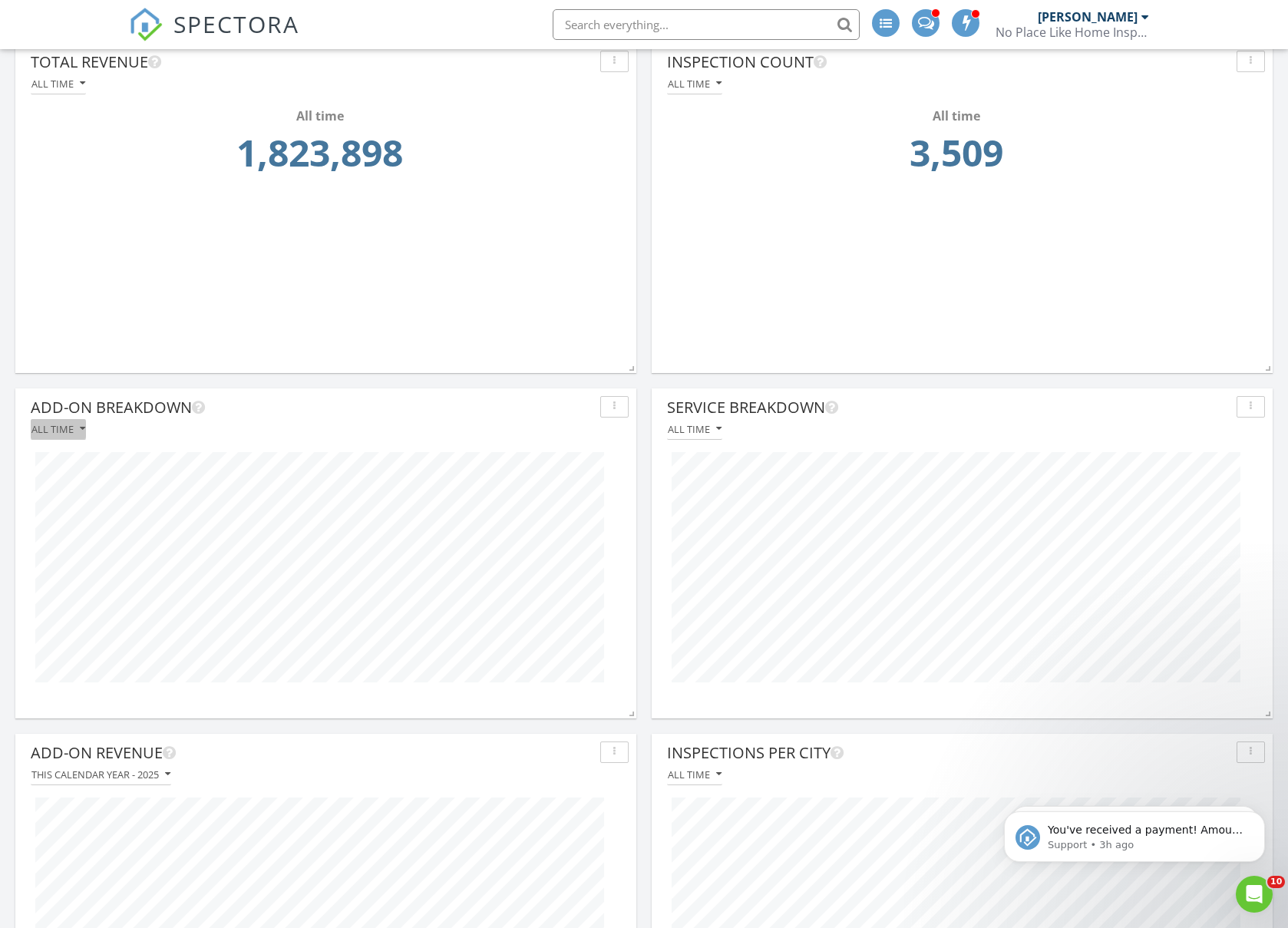
click at [74, 432] on div "All time" at bounding box center [58, 428] width 54 height 11
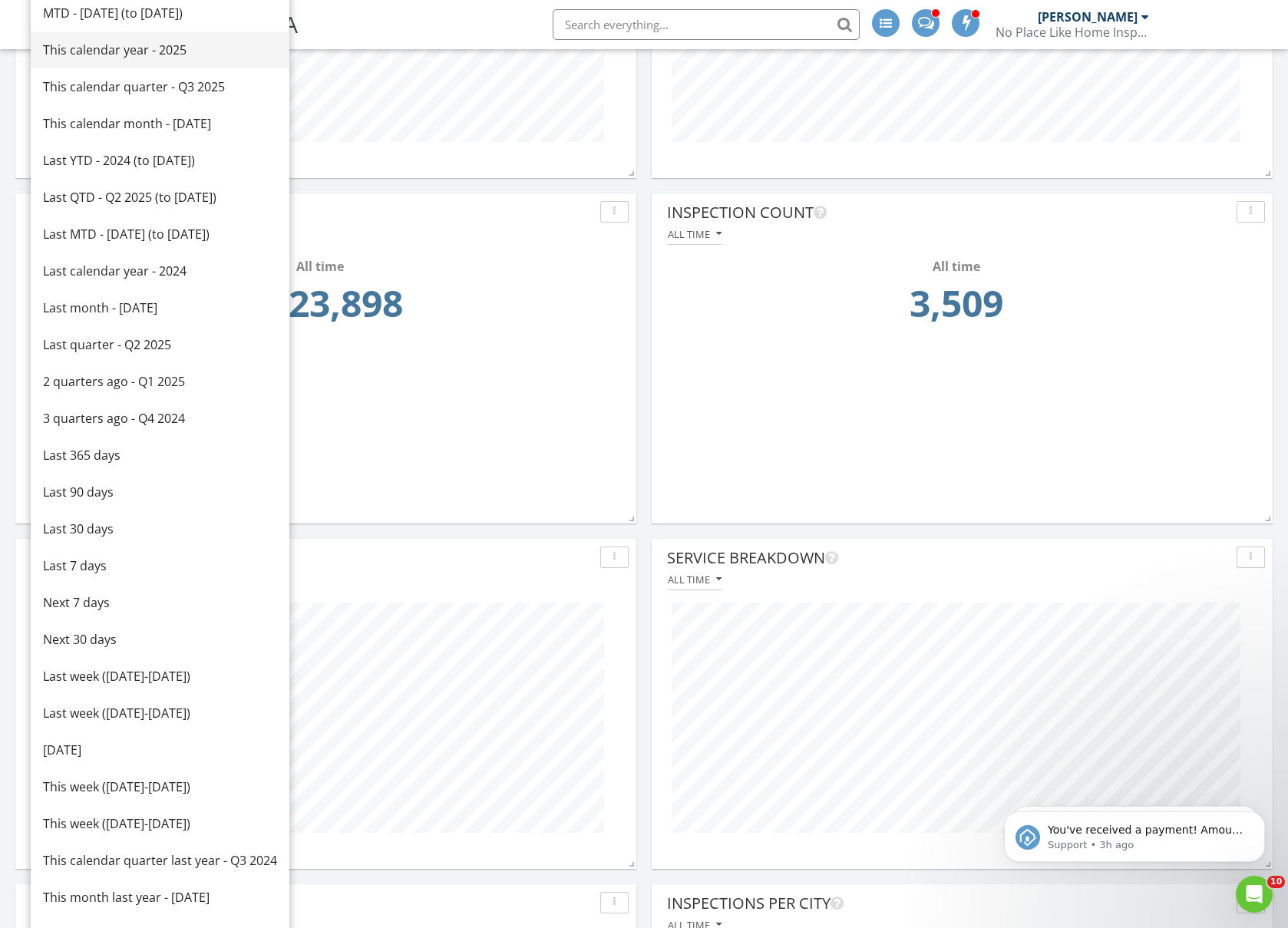
scroll to position [204, 0]
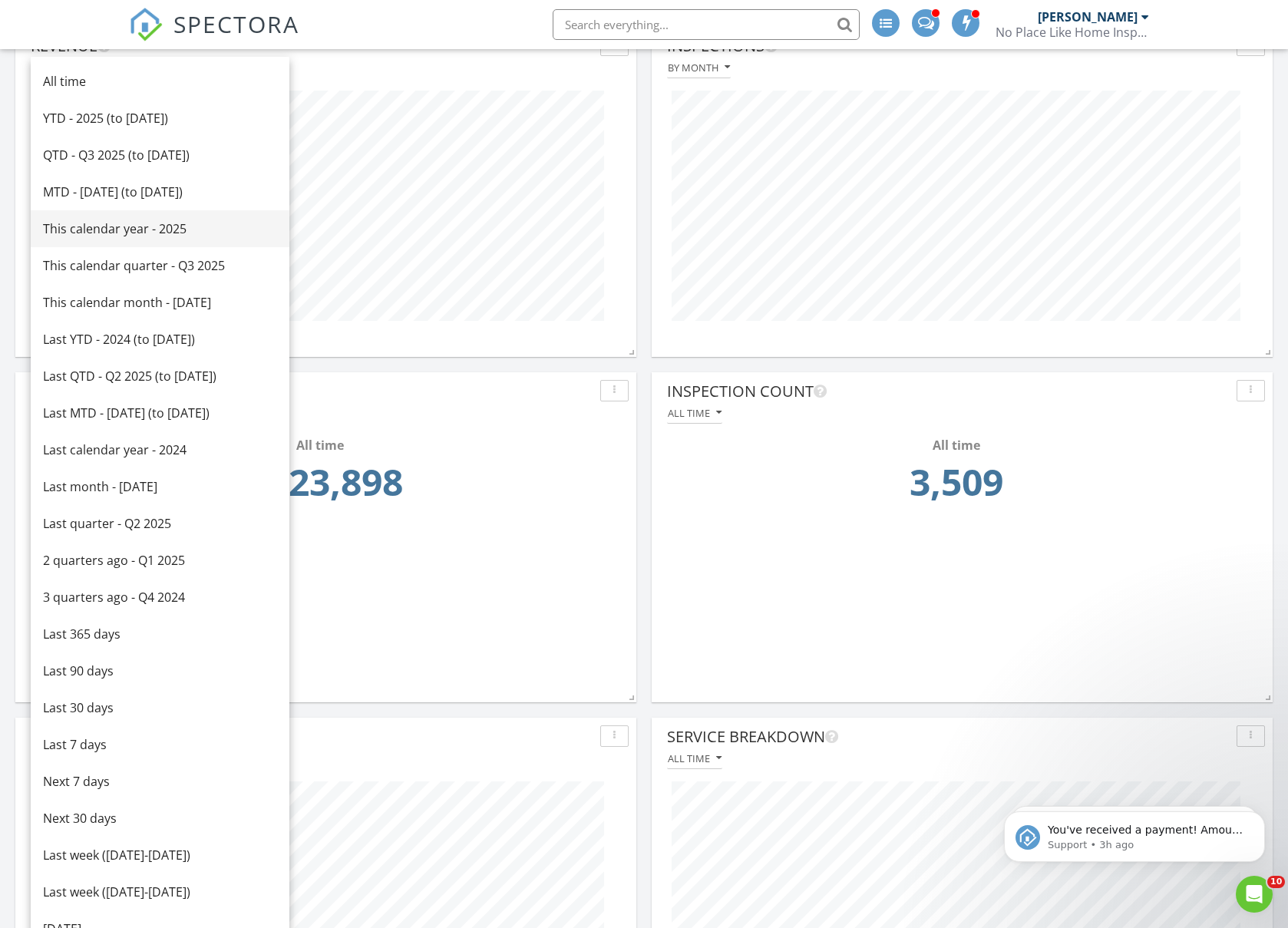
click at [115, 225] on div "This calendar year - 2025" at bounding box center [160, 228] width 234 height 18
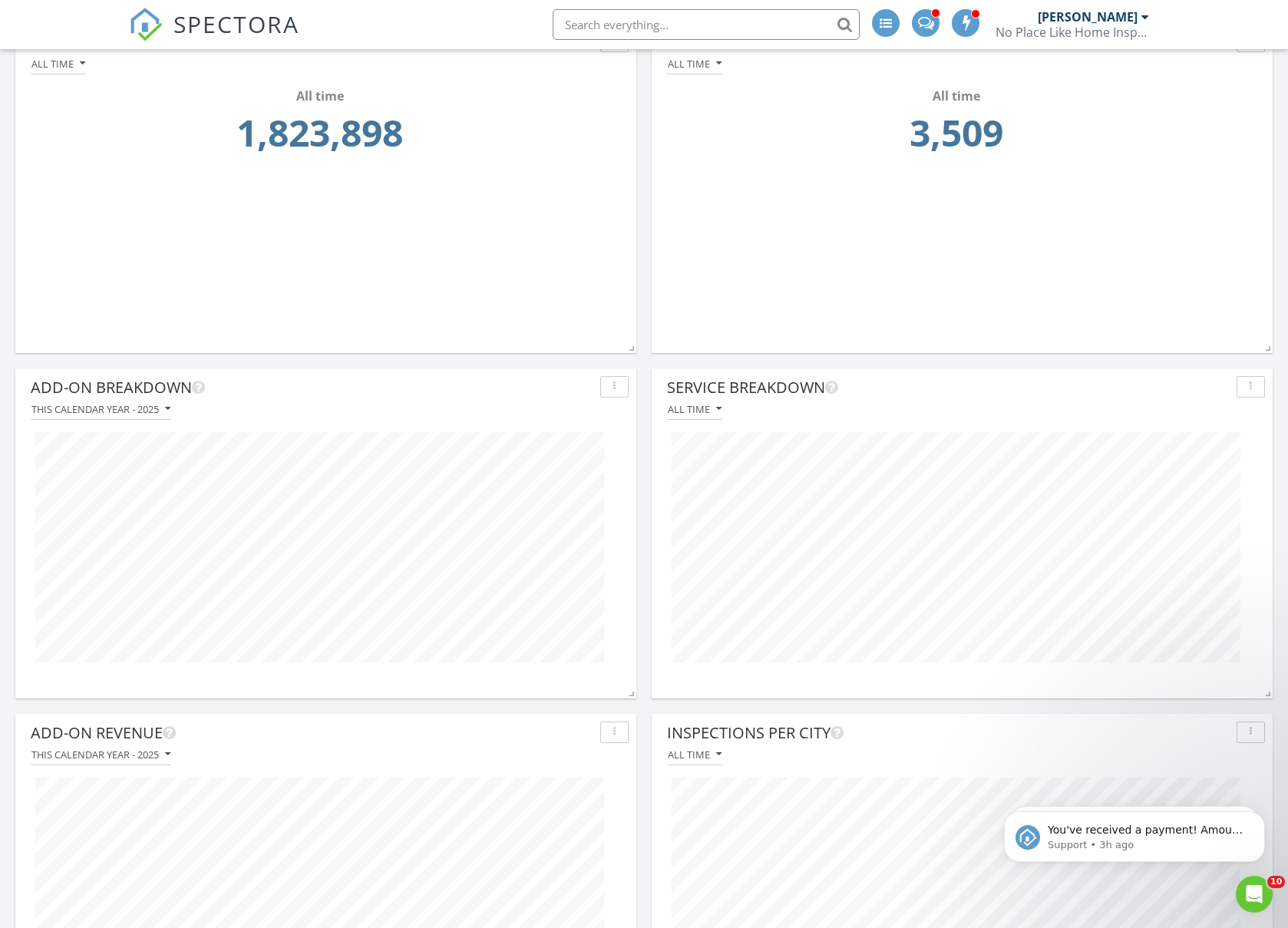
scroll to position [0, 0]
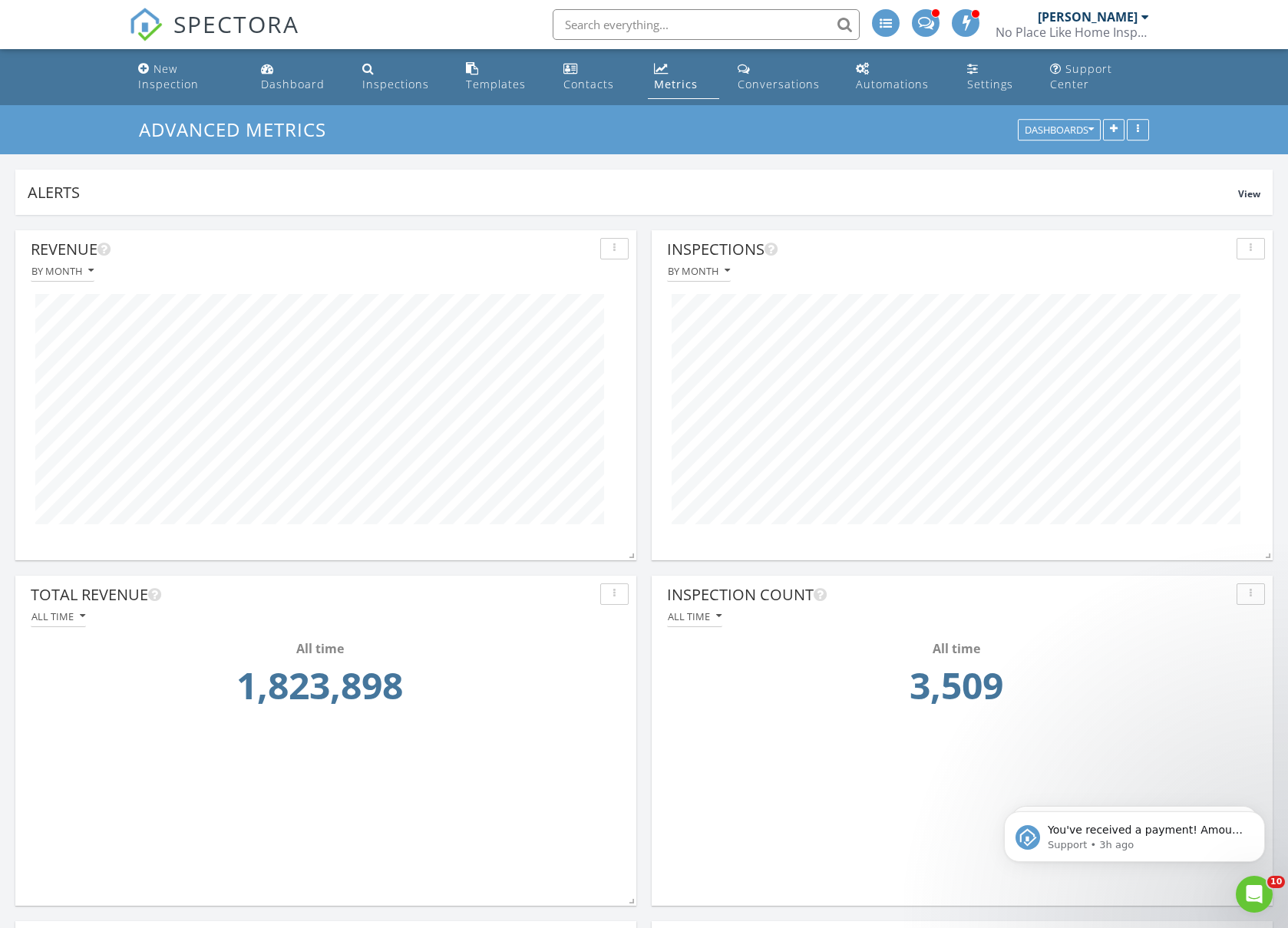
click at [262, 64] on div "Dashboard" at bounding box center [268, 68] width 13 height 12
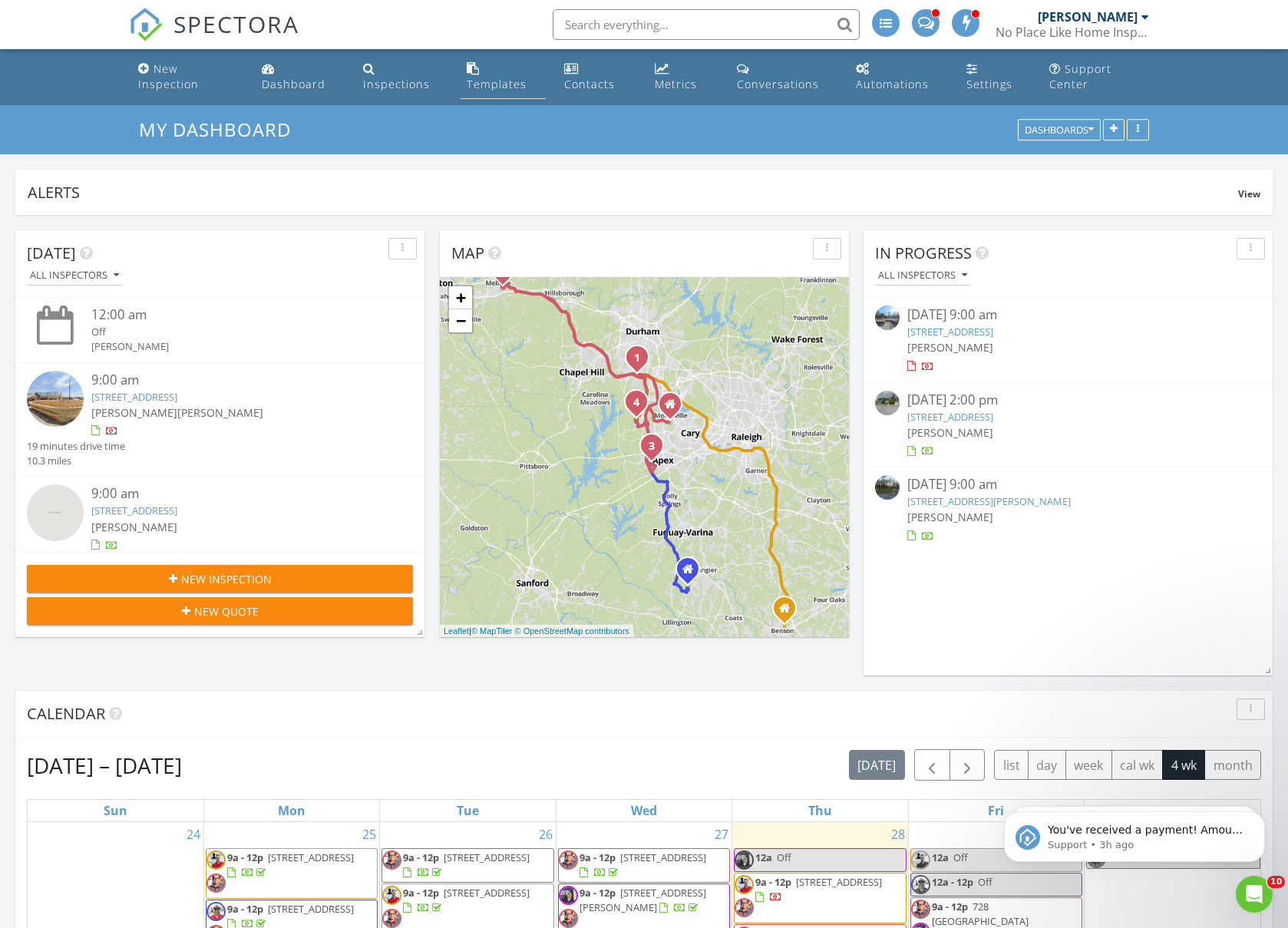
click at [514, 81] on div "Templates" at bounding box center [496, 83] width 60 height 14
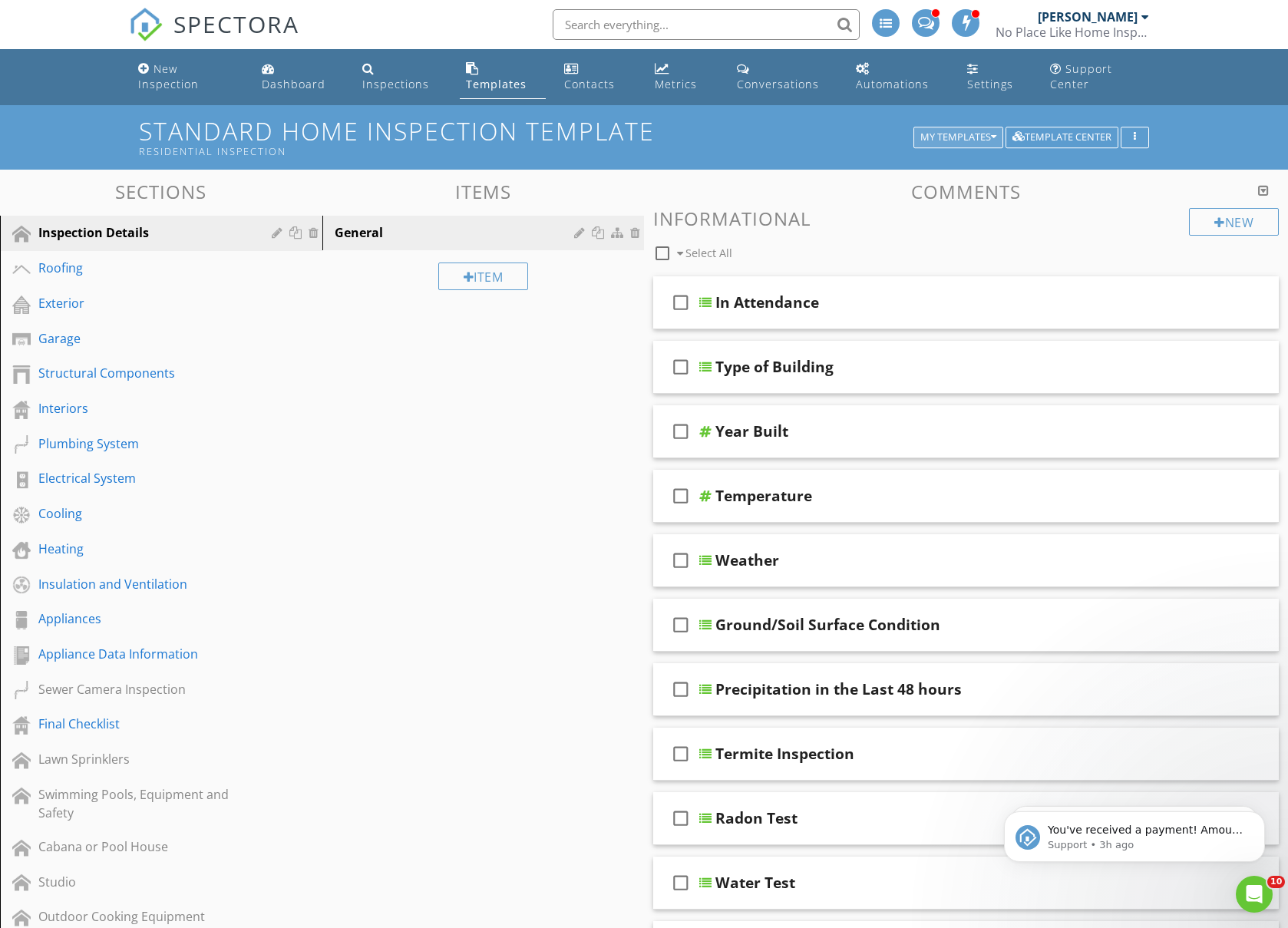
click at [966, 135] on div "My Templates" at bounding box center [958, 137] width 76 height 11
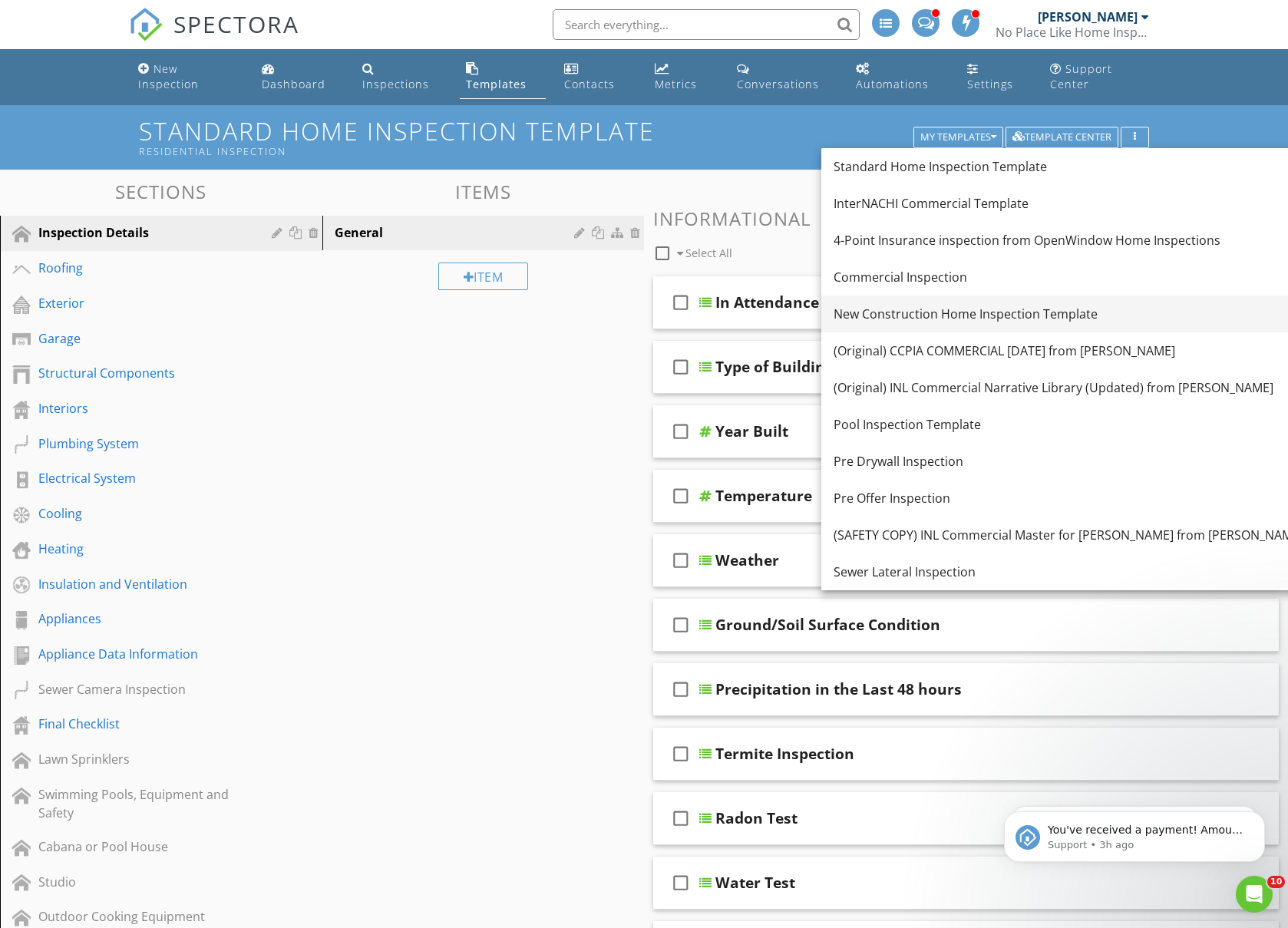
click at [965, 306] on div "New Construction Home Inspection Template" at bounding box center [1068, 313] width 470 height 18
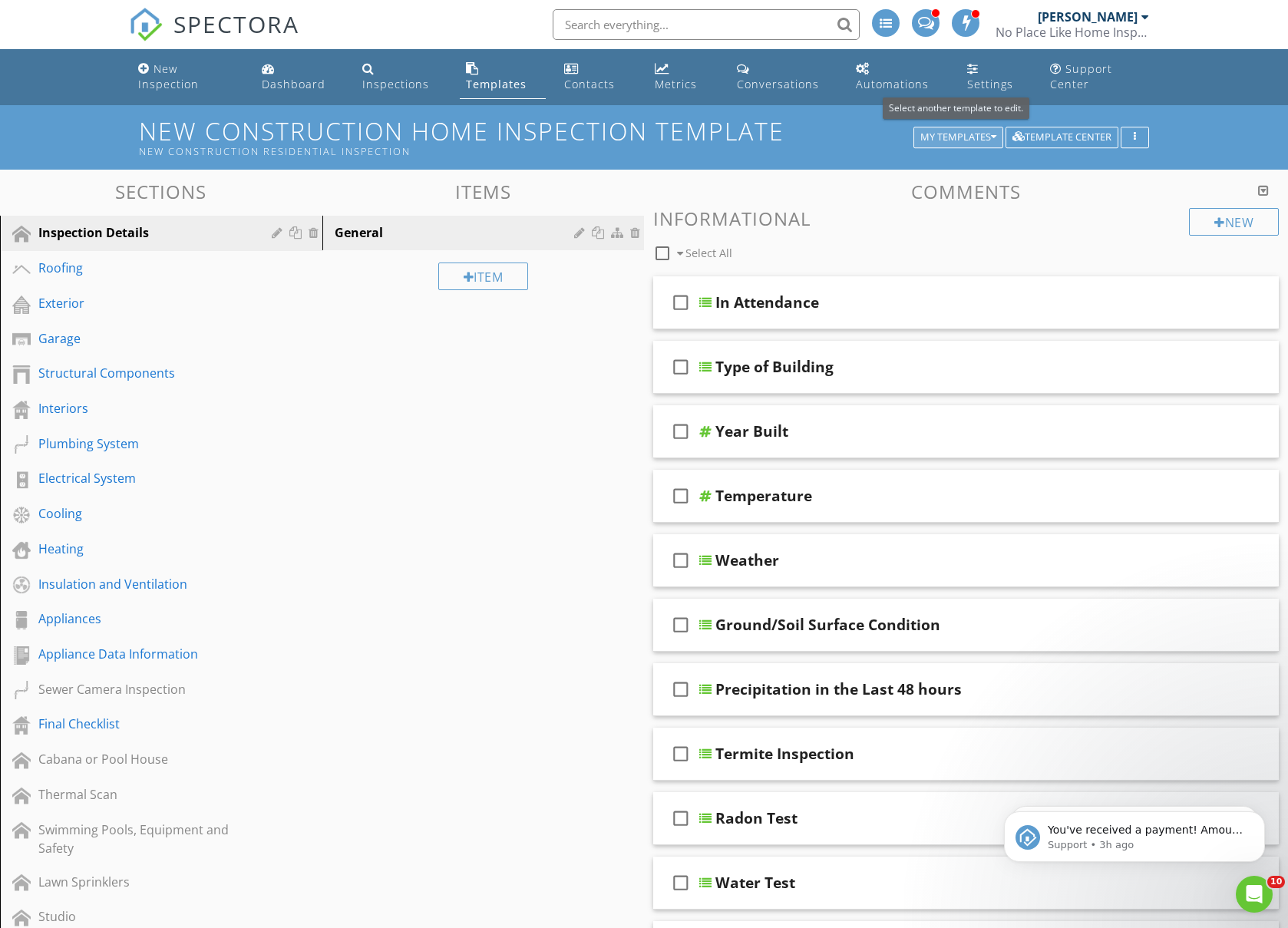
click at [934, 138] on div "My Templates" at bounding box center [958, 137] width 76 height 11
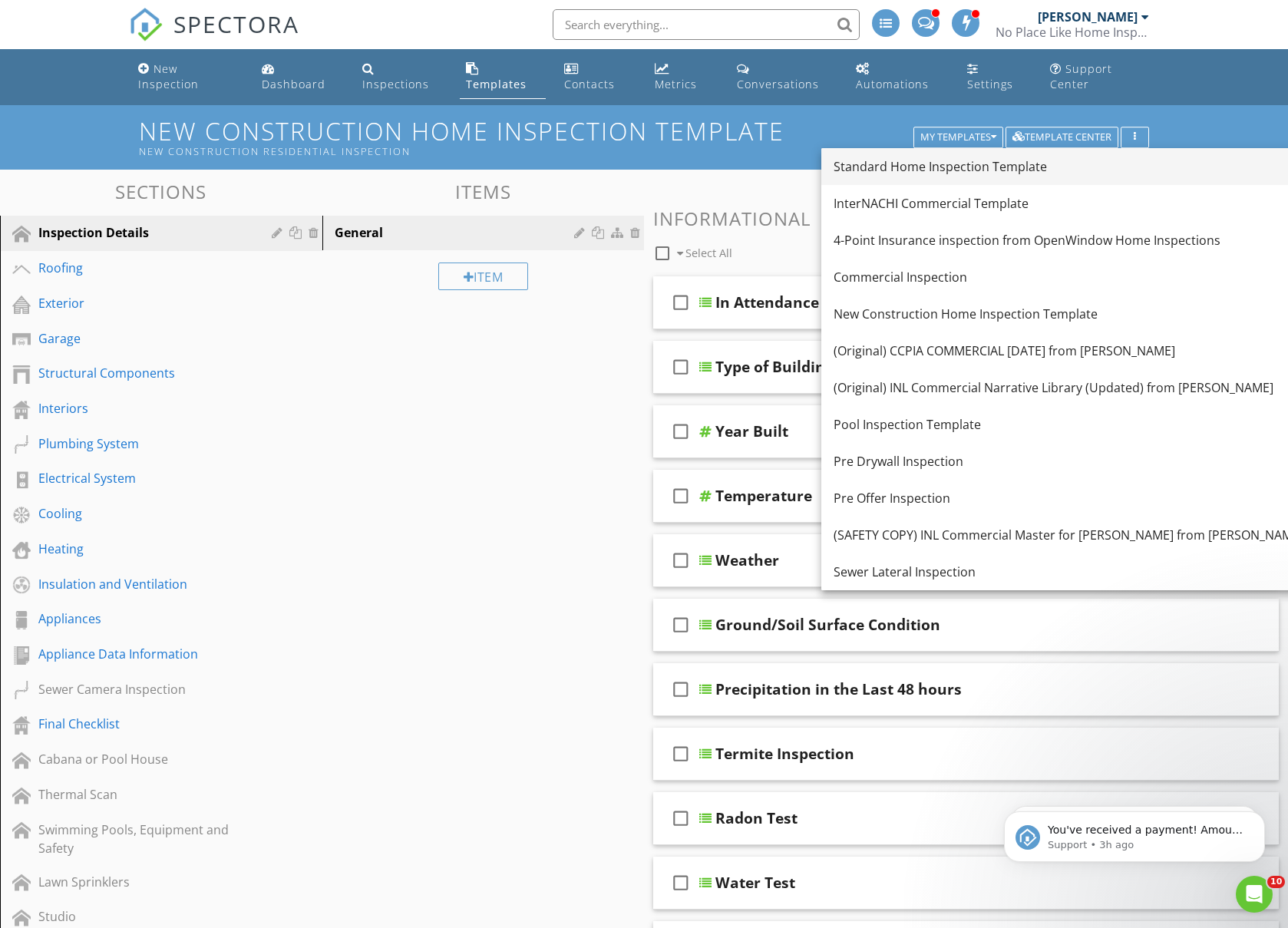
click at [928, 160] on div "Standard Home Inspection Template" at bounding box center [1068, 166] width 470 height 18
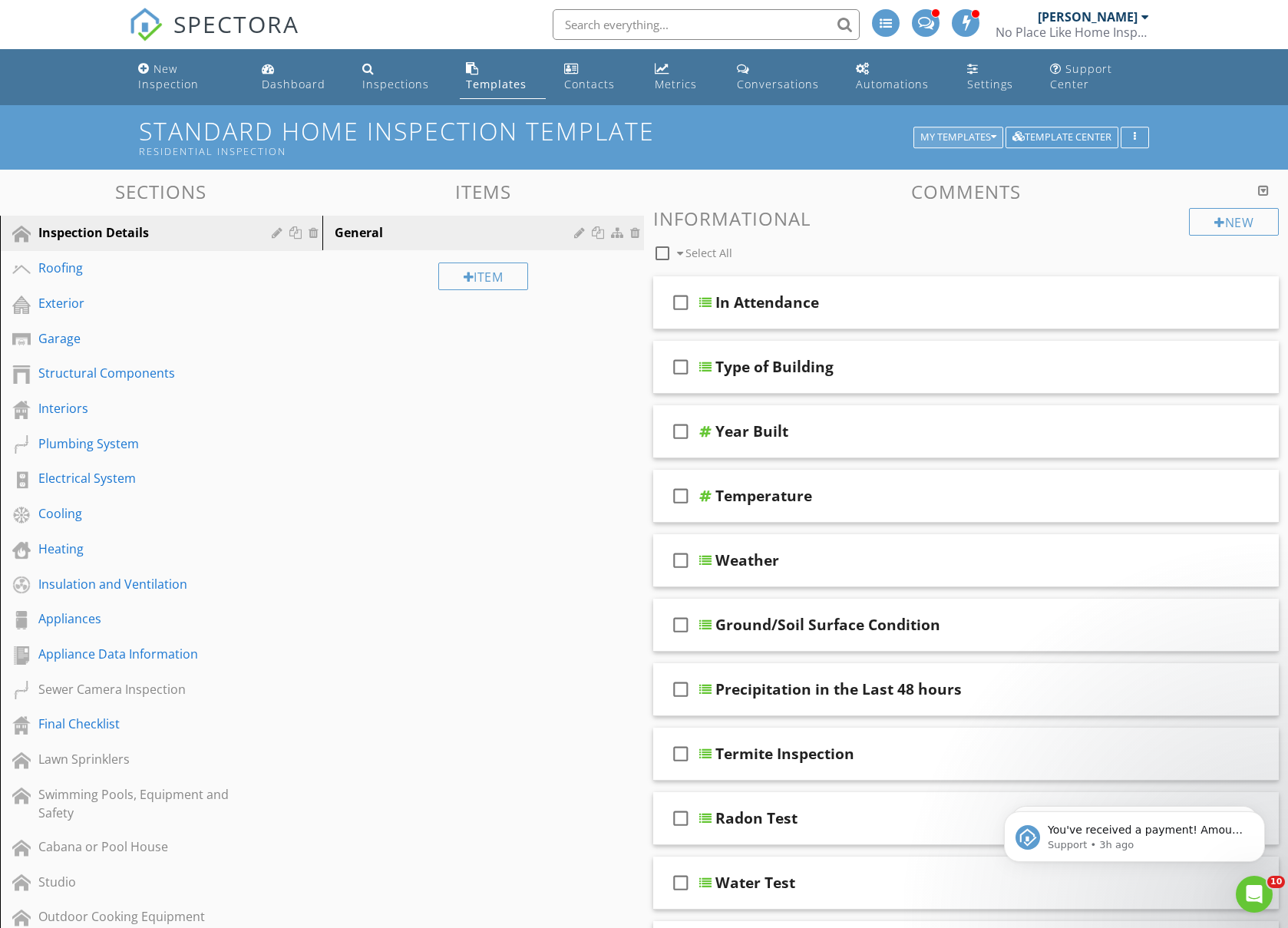
click at [997, 127] on button "My Templates" at bounding box center [958, 138] width 90 height 21
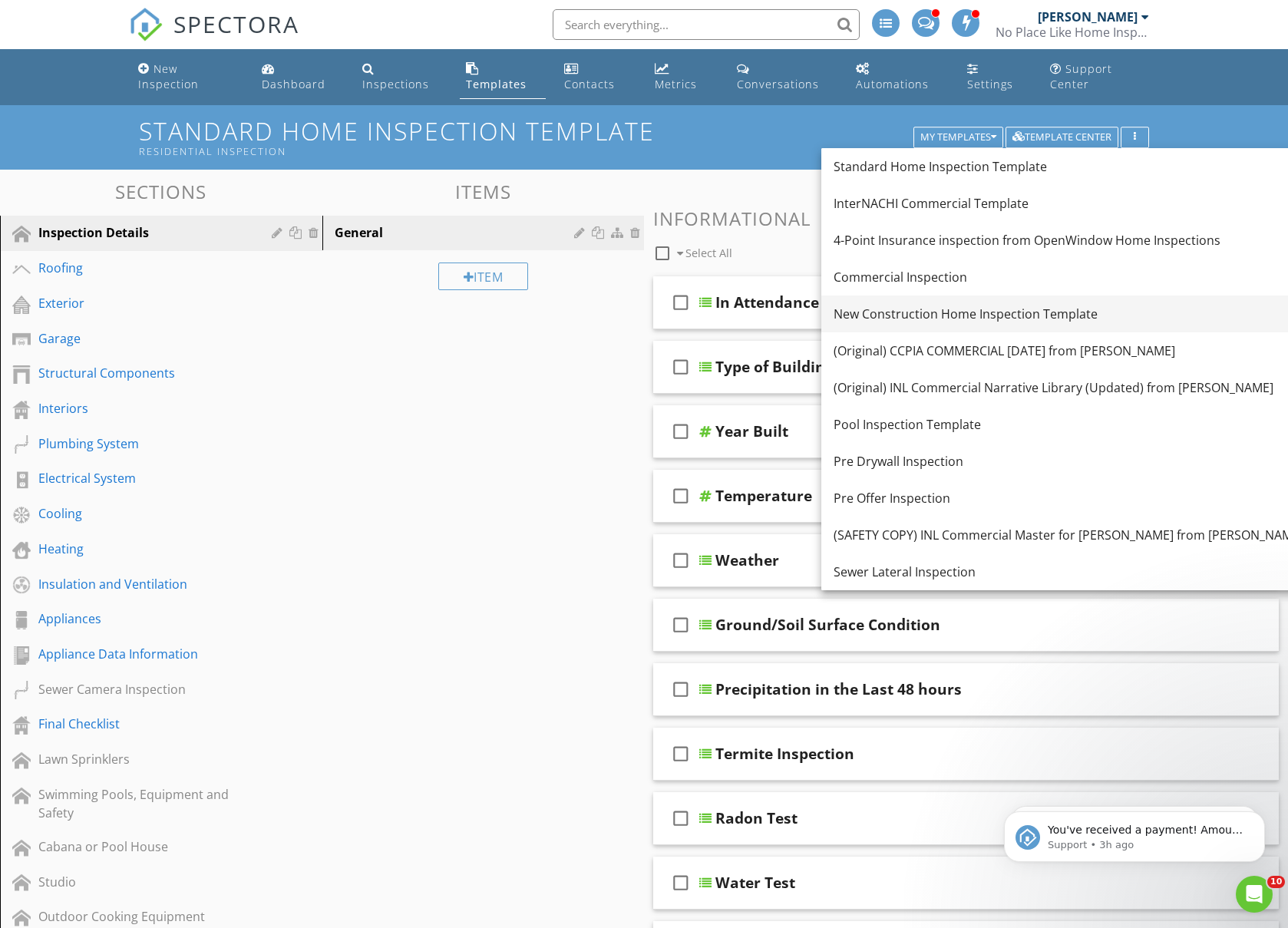
click at [910, 303] on link "New Construction Home Inspection Template" at bounding box center [1067, 313] width 494 height 37
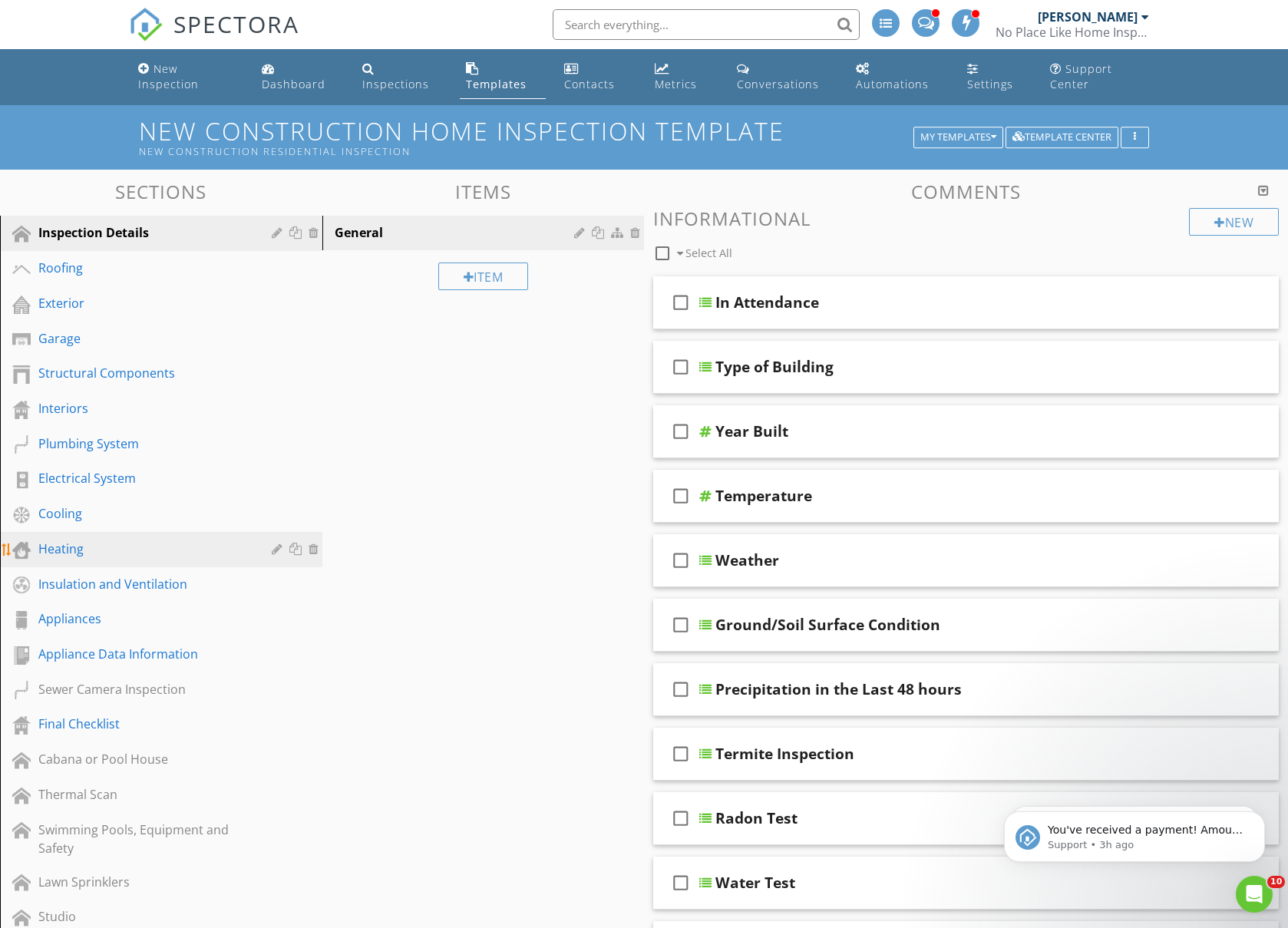
click at [74, 558] on div "Heating" at bounding box center [172, 550] width 268 height 20
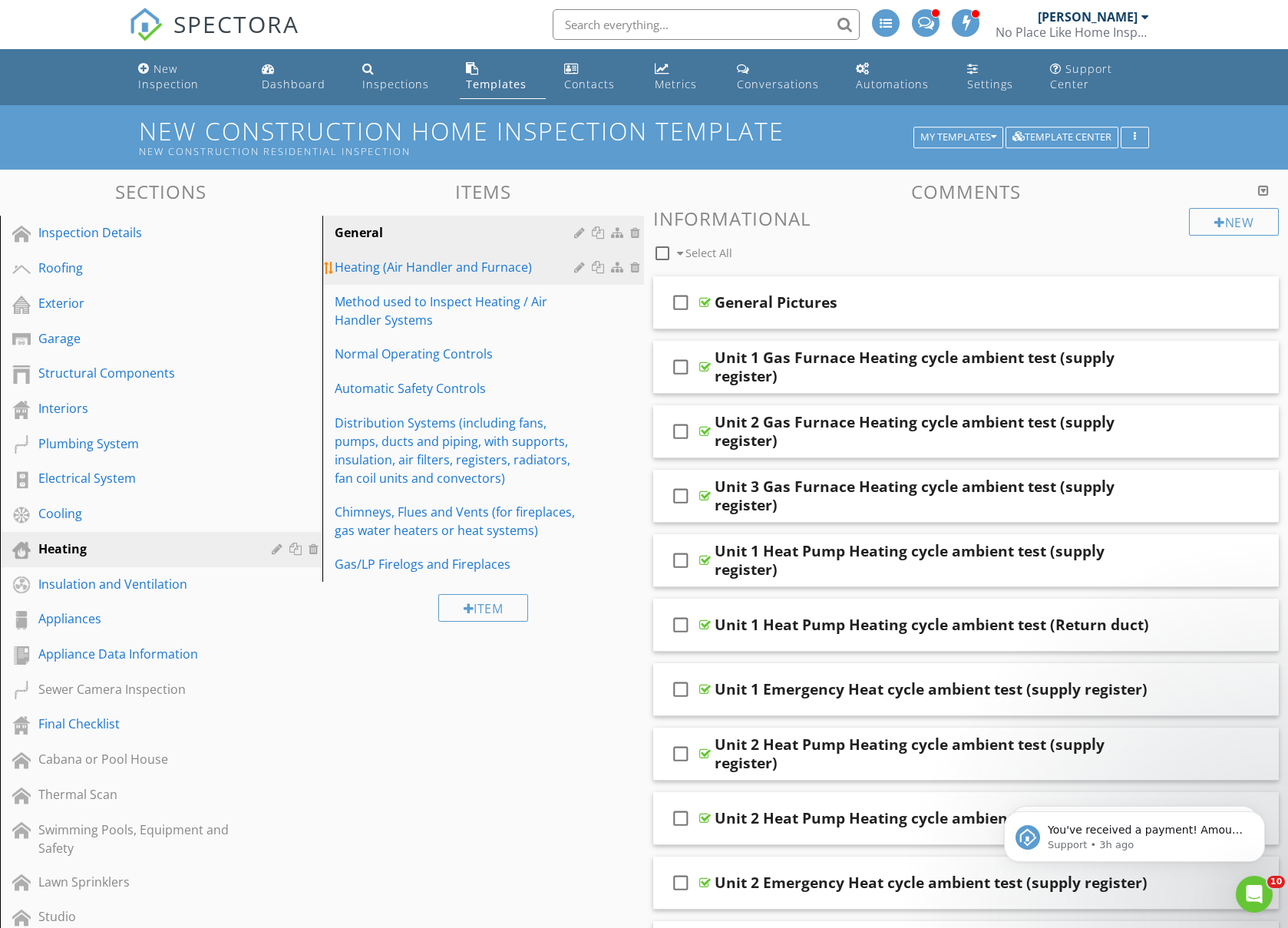
click at [355, 277] on link "Heating (Air Handler and Furnace)" at bounding box center [485, 267] width 318 height 33
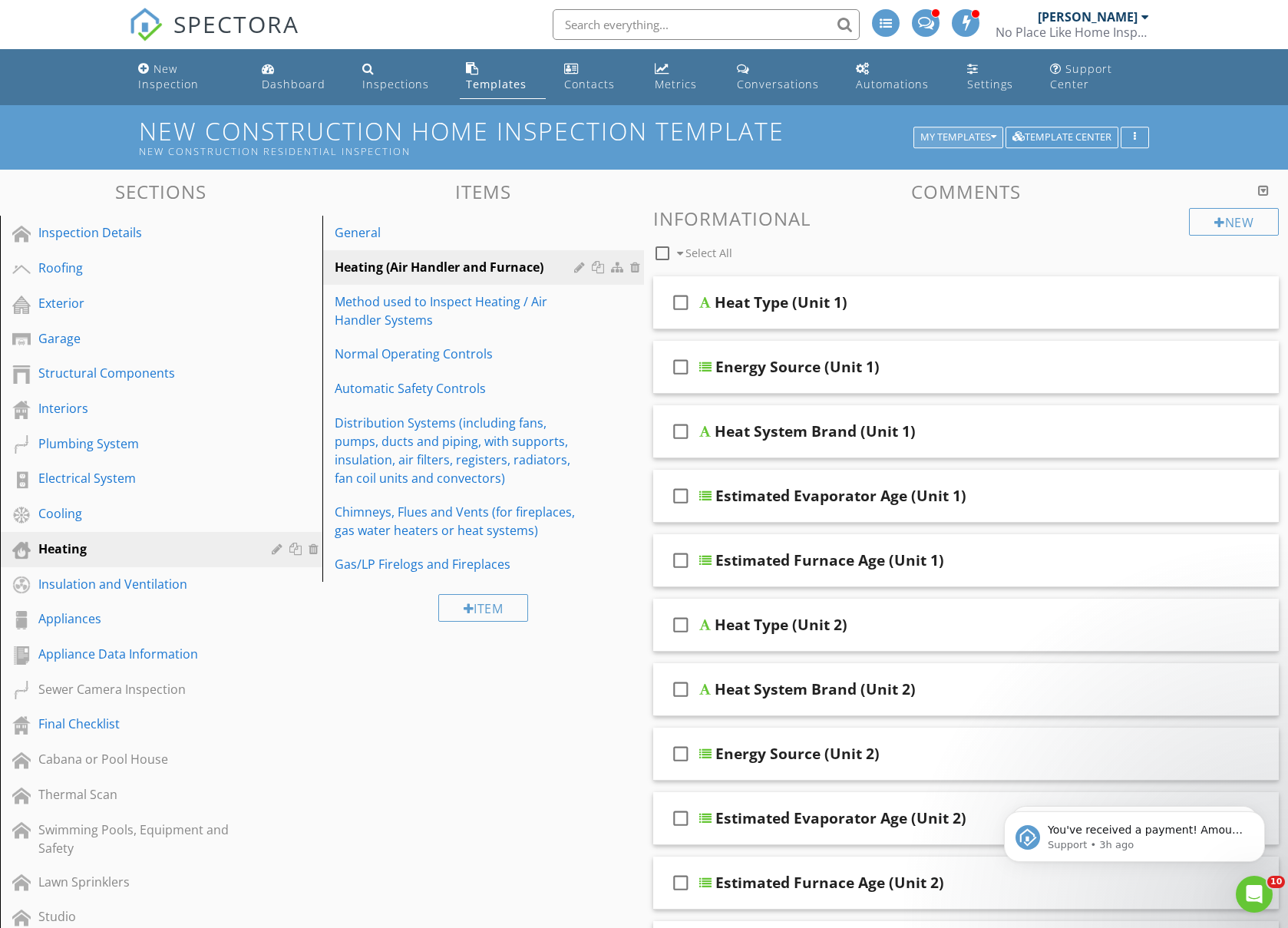
click at [950, 132] on div "My Templates" at bounding box center [958, 137] width 76 height 11
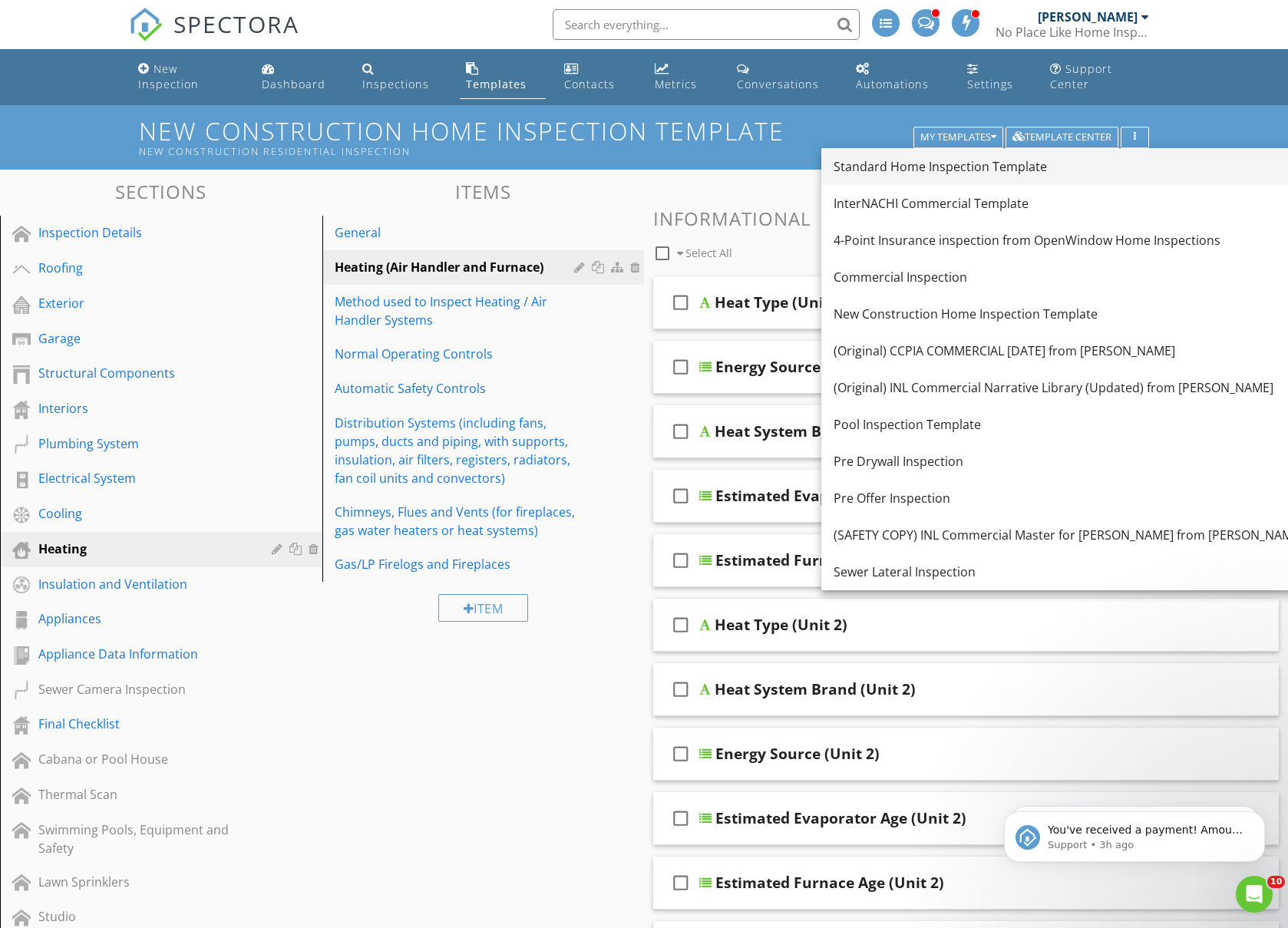
click at [942, 160] on div "Standard Home Inspection Template" at bounding box center [1068, 166] width 470 height 18
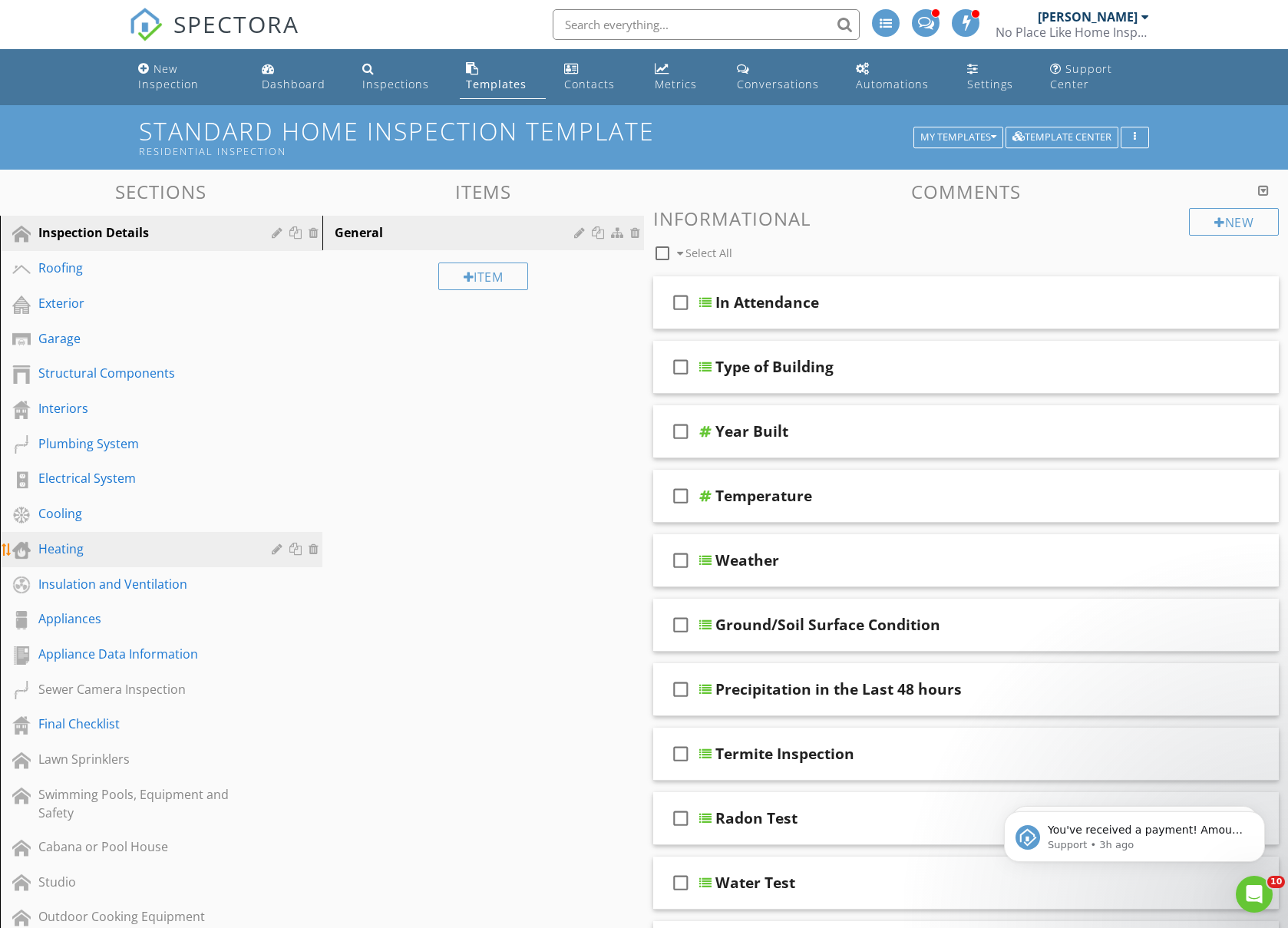
click at [83, 548] on div "Heating" at bounding box center [143, 549] width 211 height 18
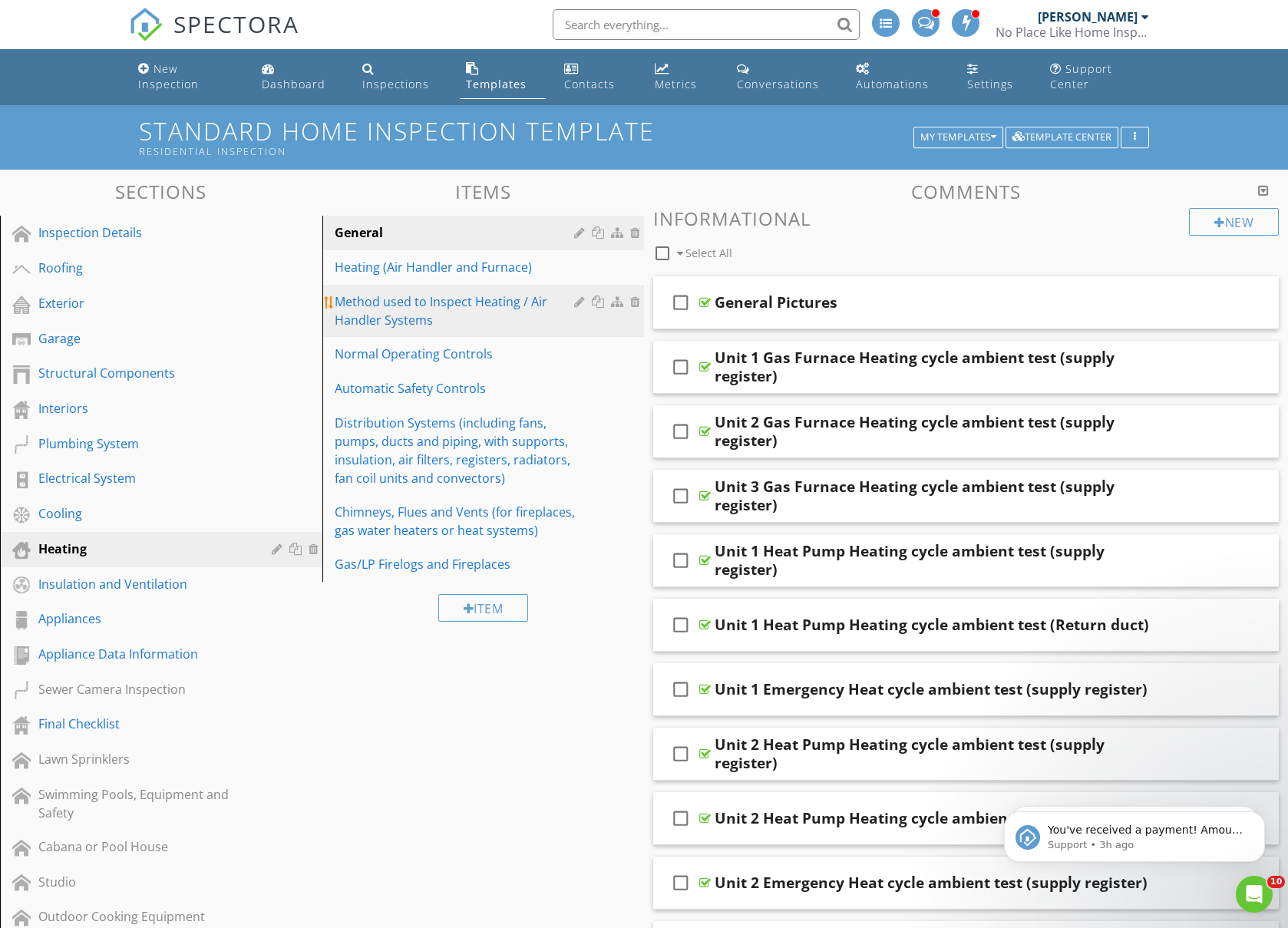
drag, startPoint x: 379, startPoint y: 276, endPoint x: 388, endPoint y: 293, distance: 19.2
click at [379, 276] on div "Heating (Air Handler and Furnace)" at bounding box center [457, 267] width 245 height 18
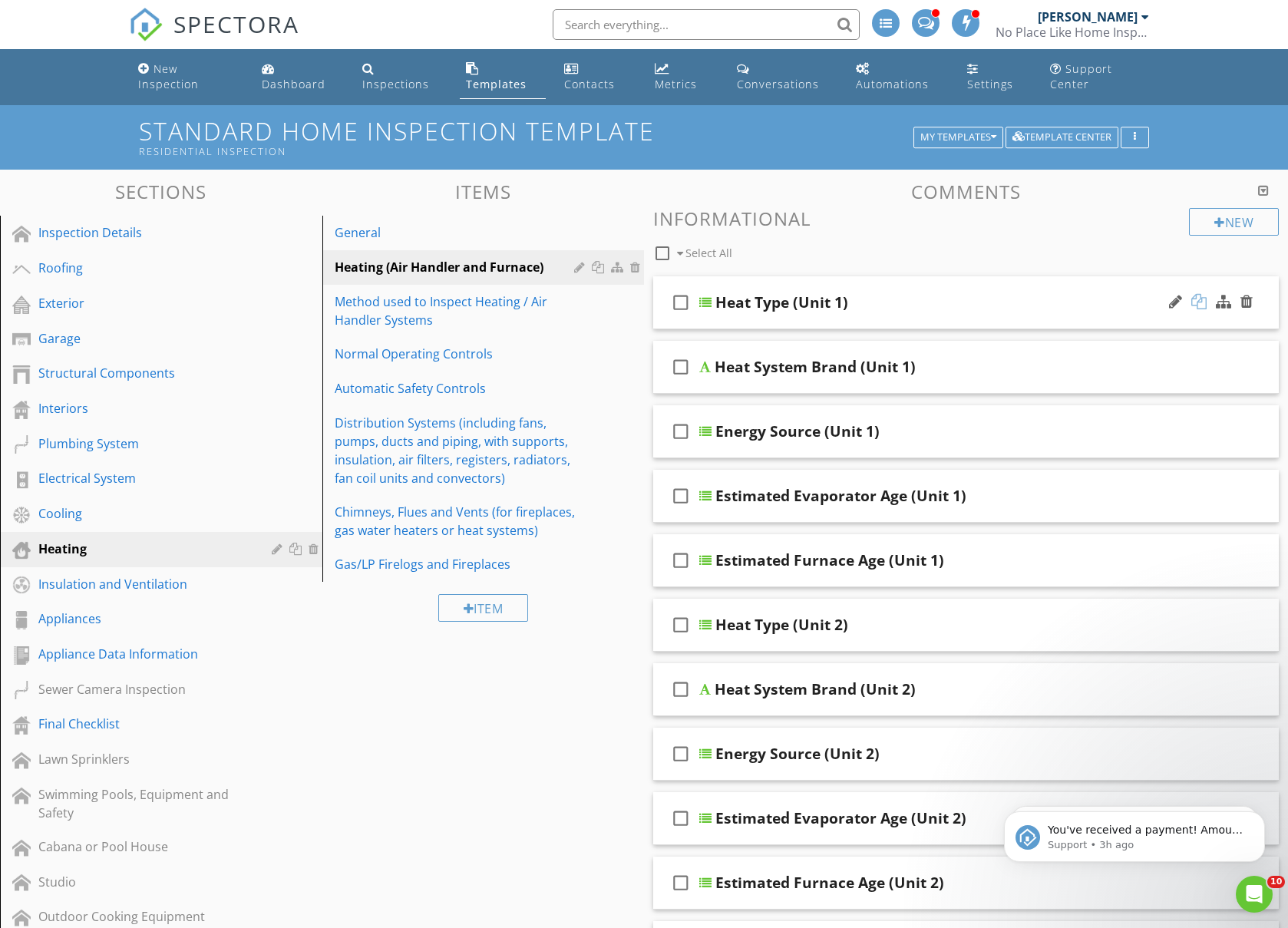
click at [1197, 302] on div at bounding box center [1199, 302] width 15 height 15
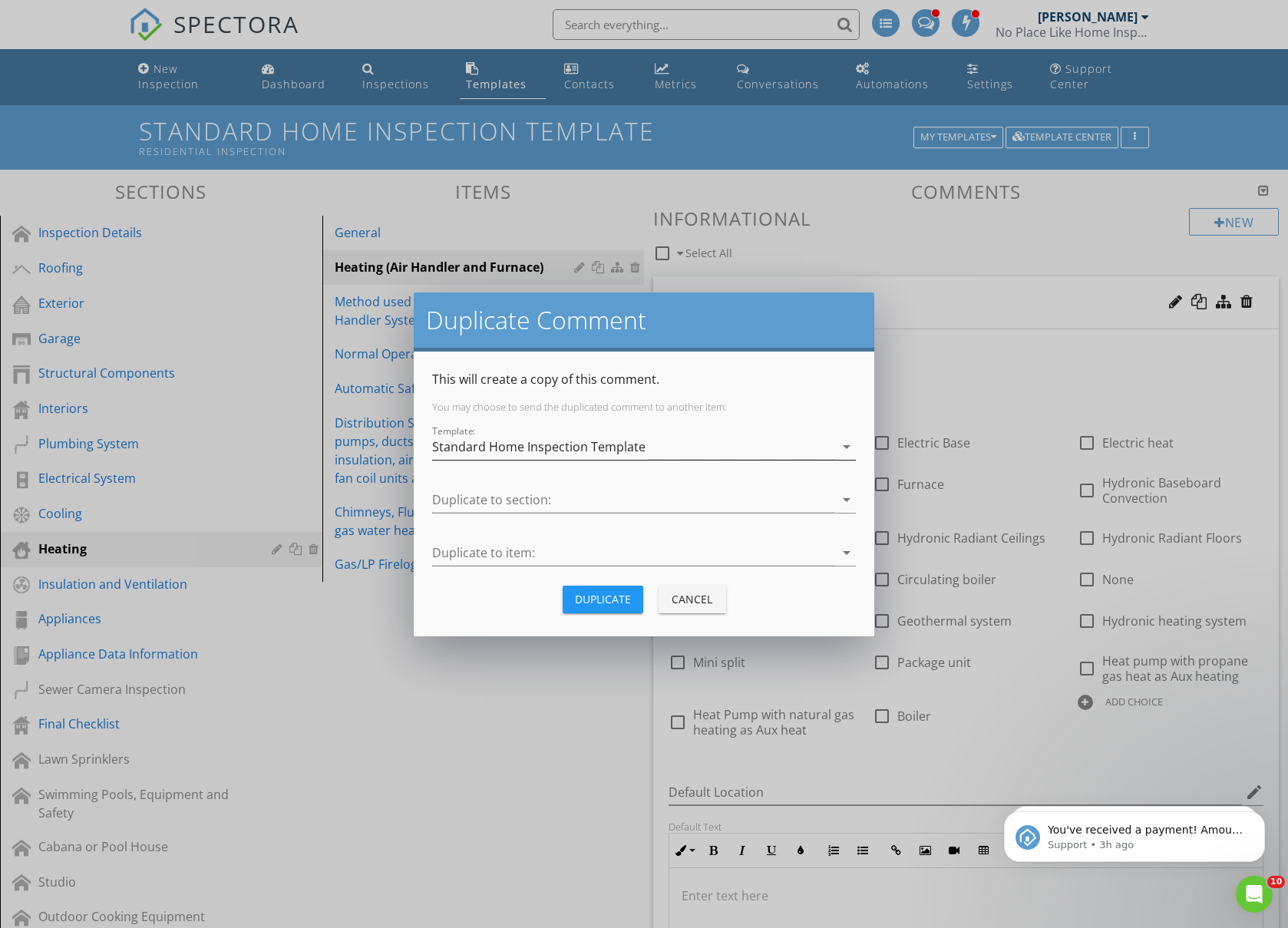
click at [550, 446] on div "Standard Home Inspection Template" at bounding box center [538, 446] width 213 height 13
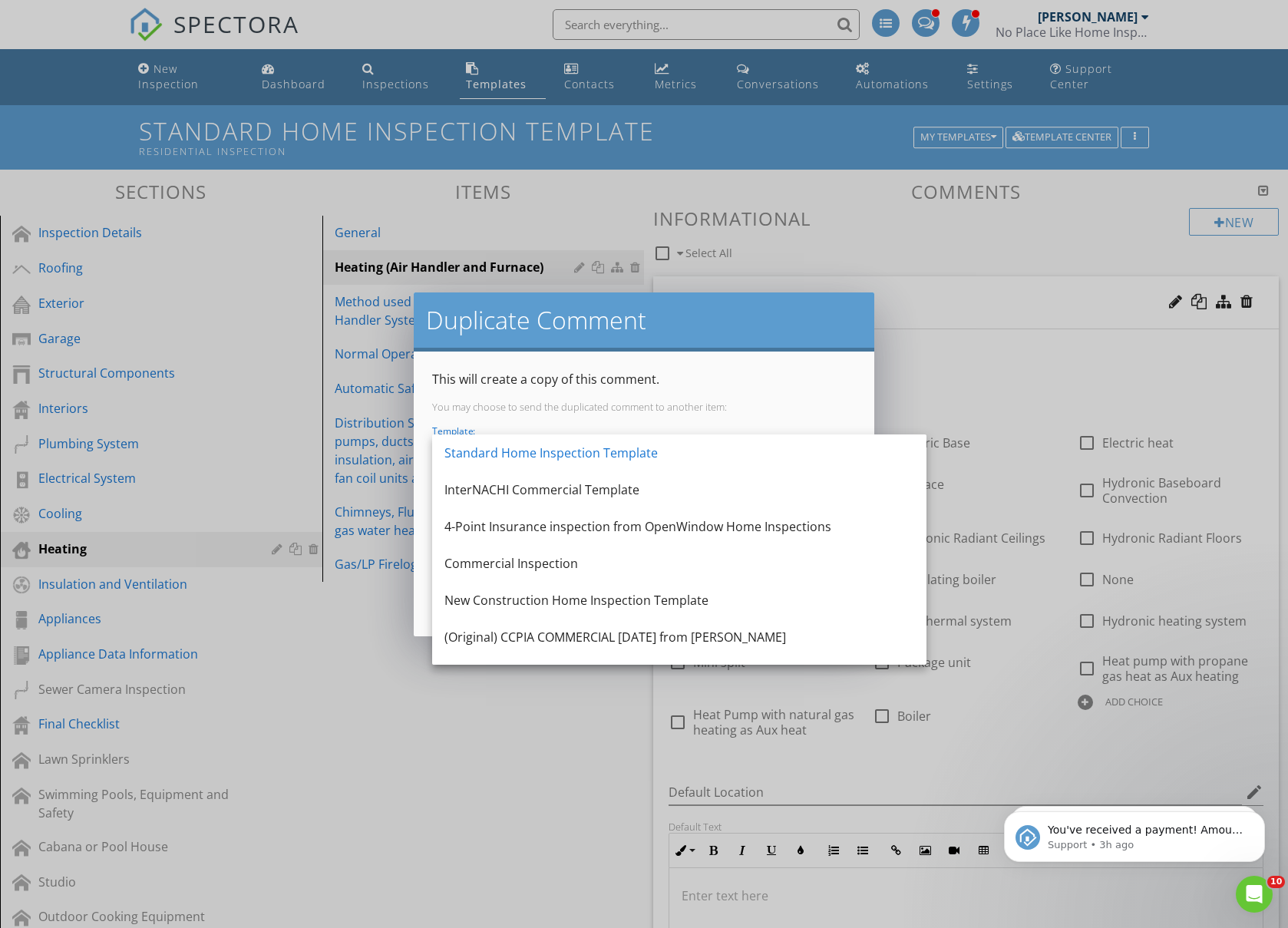
click at [521, 593] on div "New Construction Home Inspection Template" at bounding box center [679, 599] width 470 height 18
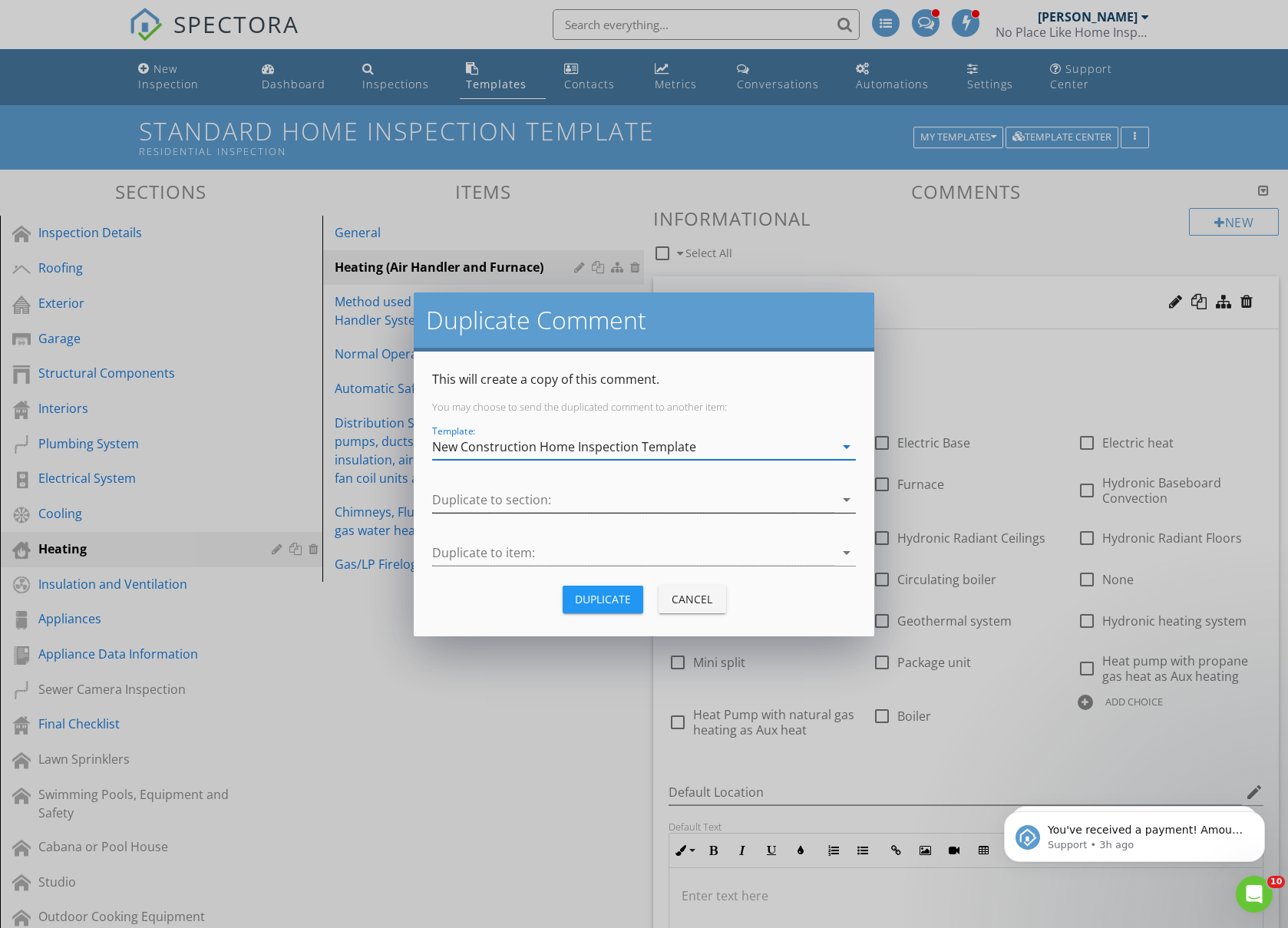
click at [503, 502] on div at bounding box center [633, 500] width 402 height 26
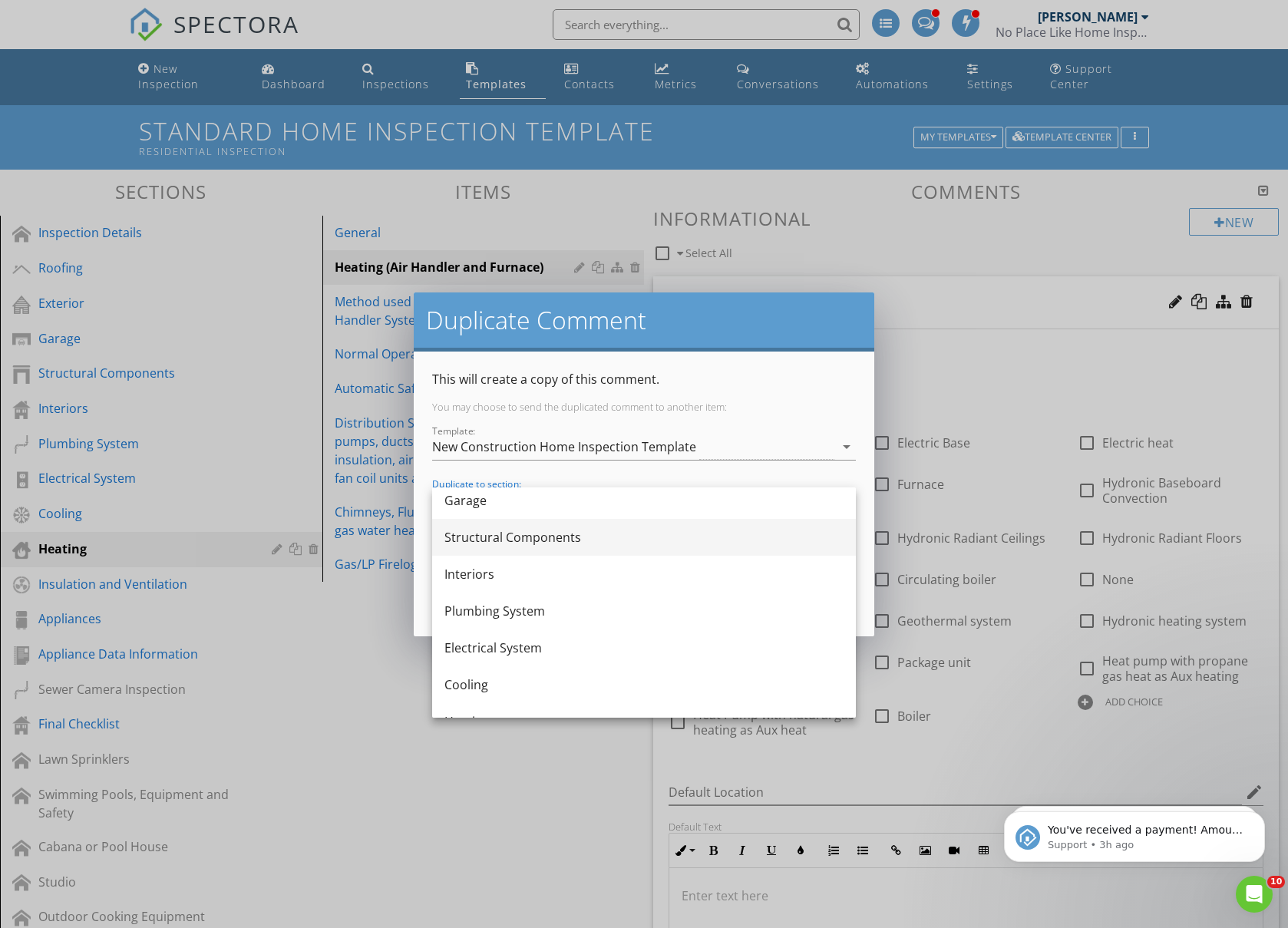
scroll to position [127, 0]
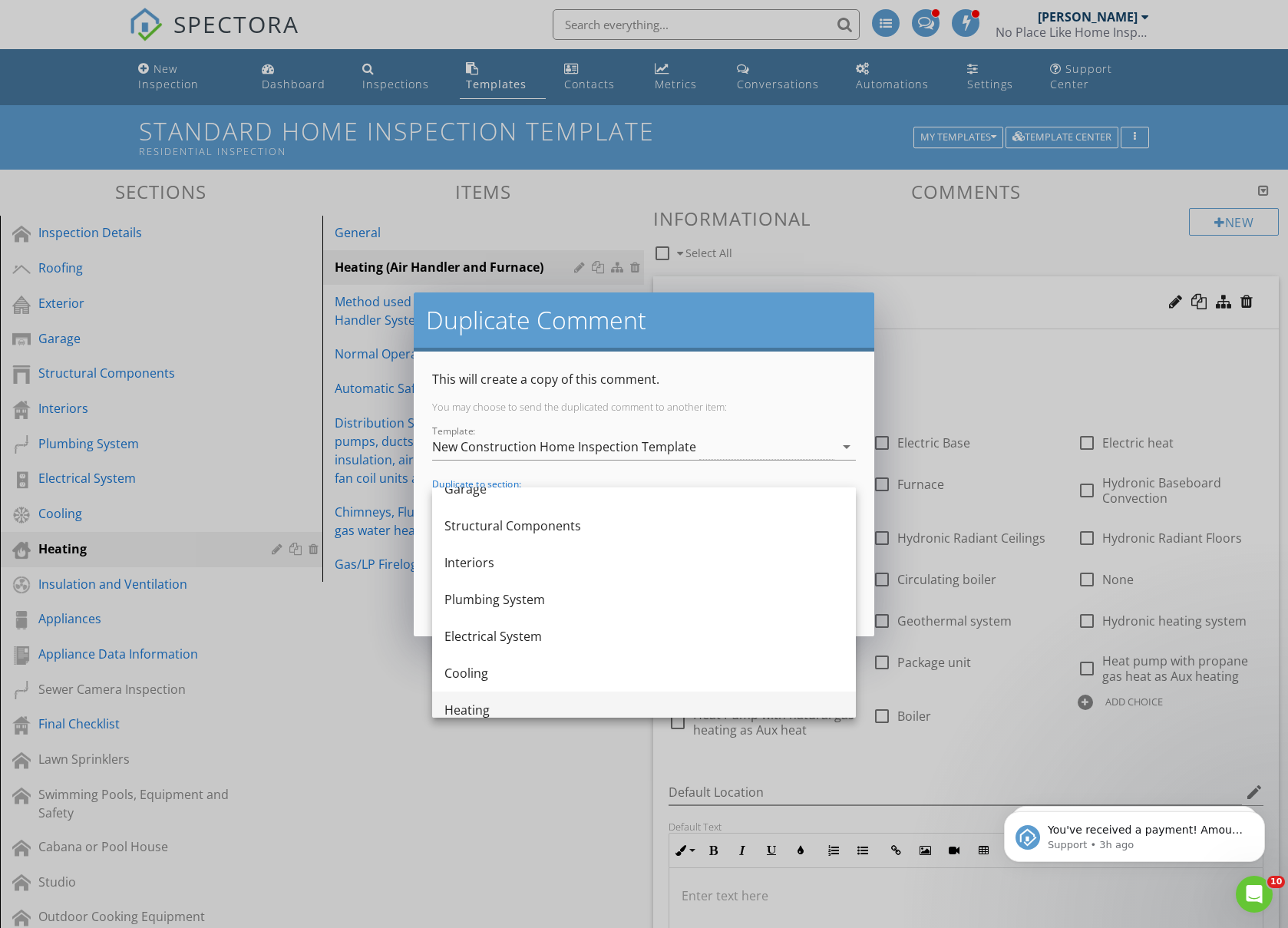
click at [489, 712] on div "Heating" at bounding box center [644, 709] width 399 height 18
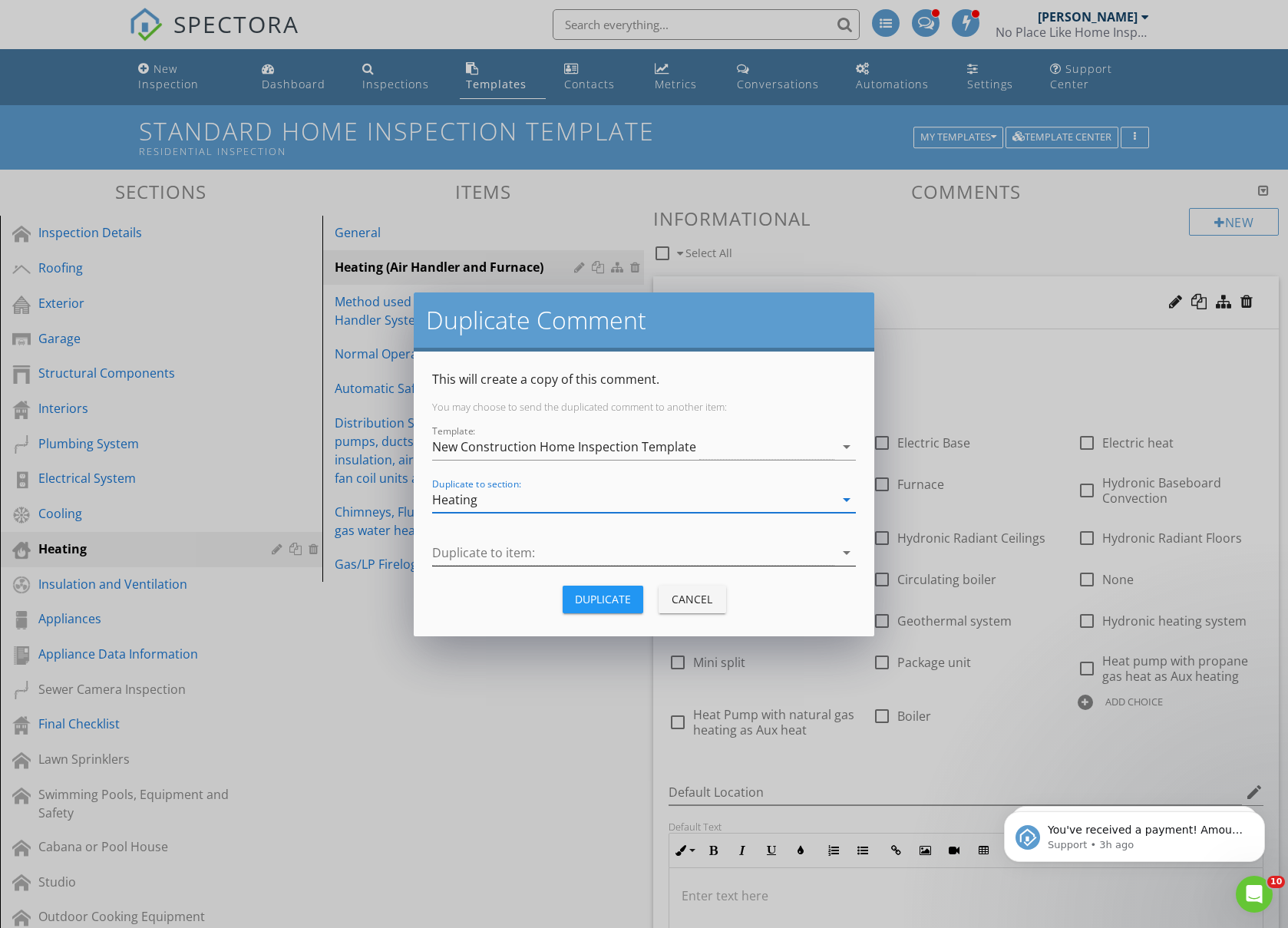
click at [509, 563] on div at bounding box center [633, 552] width 402 height 26
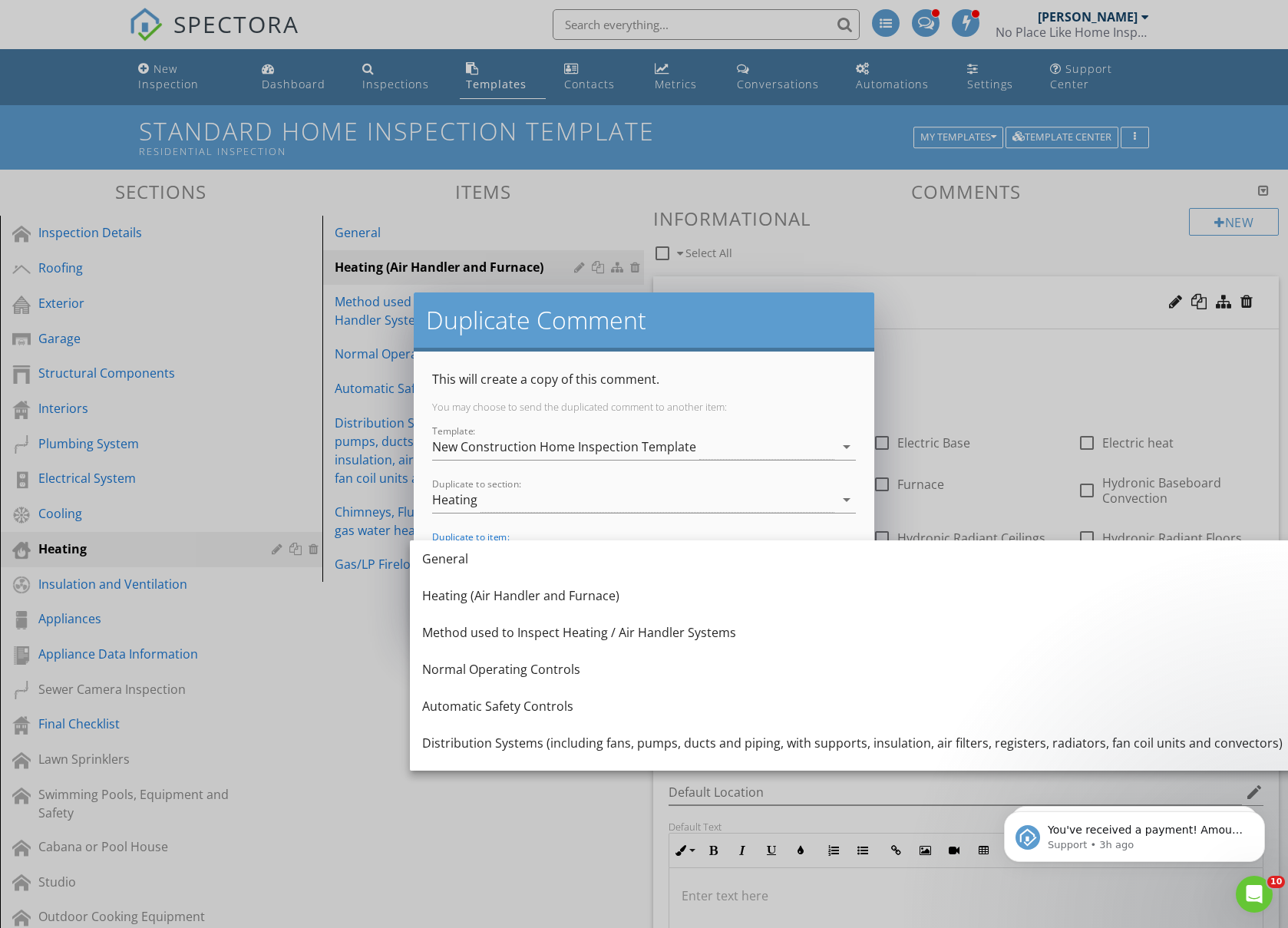
click at [505, 583] on div "Heating (Air Handler and Furnace)" at bounding box center [852, 595] width 860 height 37
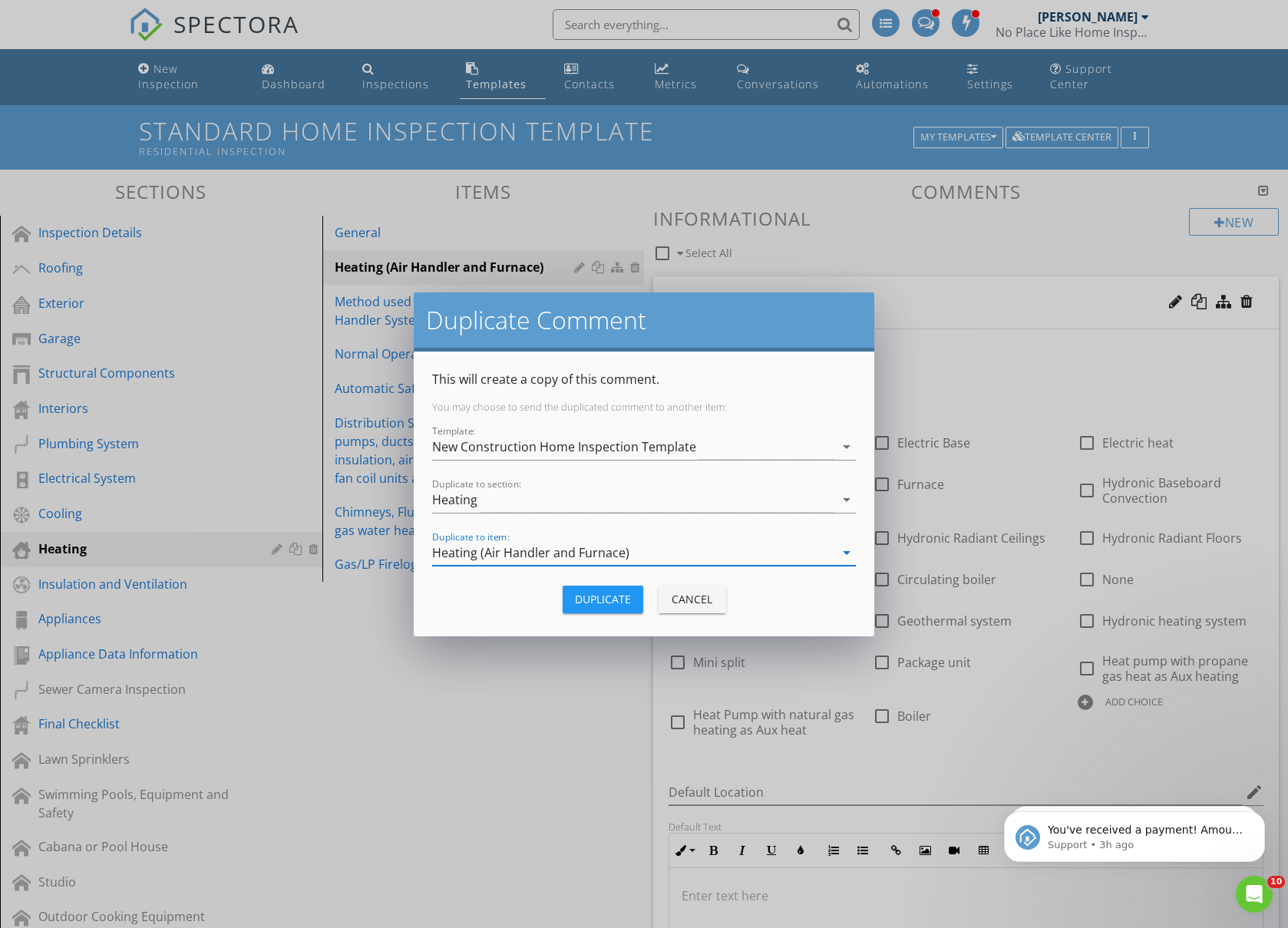
click at [622, 597] on div "Duplicate" at bounding box center [603, 598] width 56 height 16
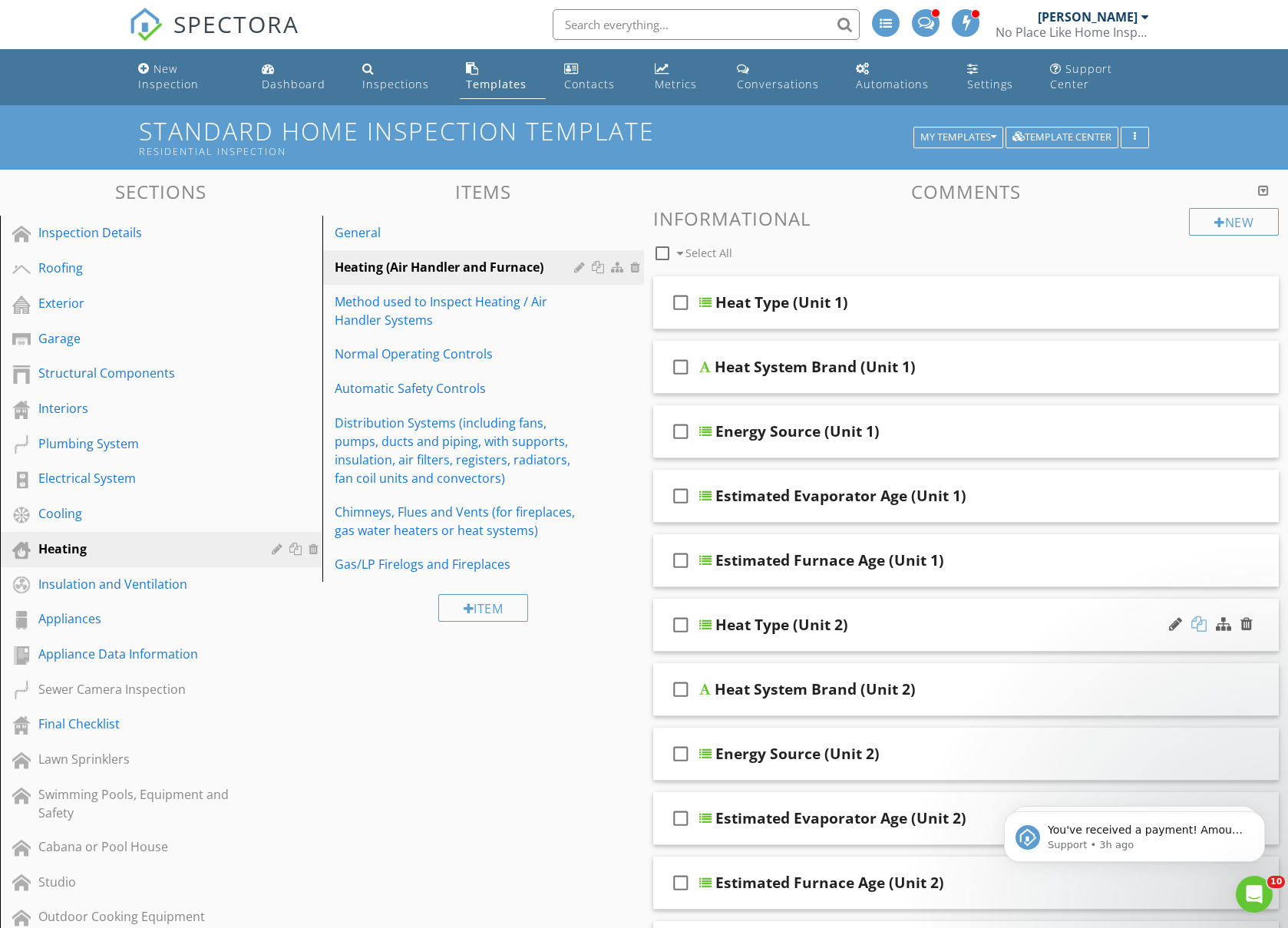
click at [1196, 625] on div at bounding box center [1199, 624] width 15 height 15
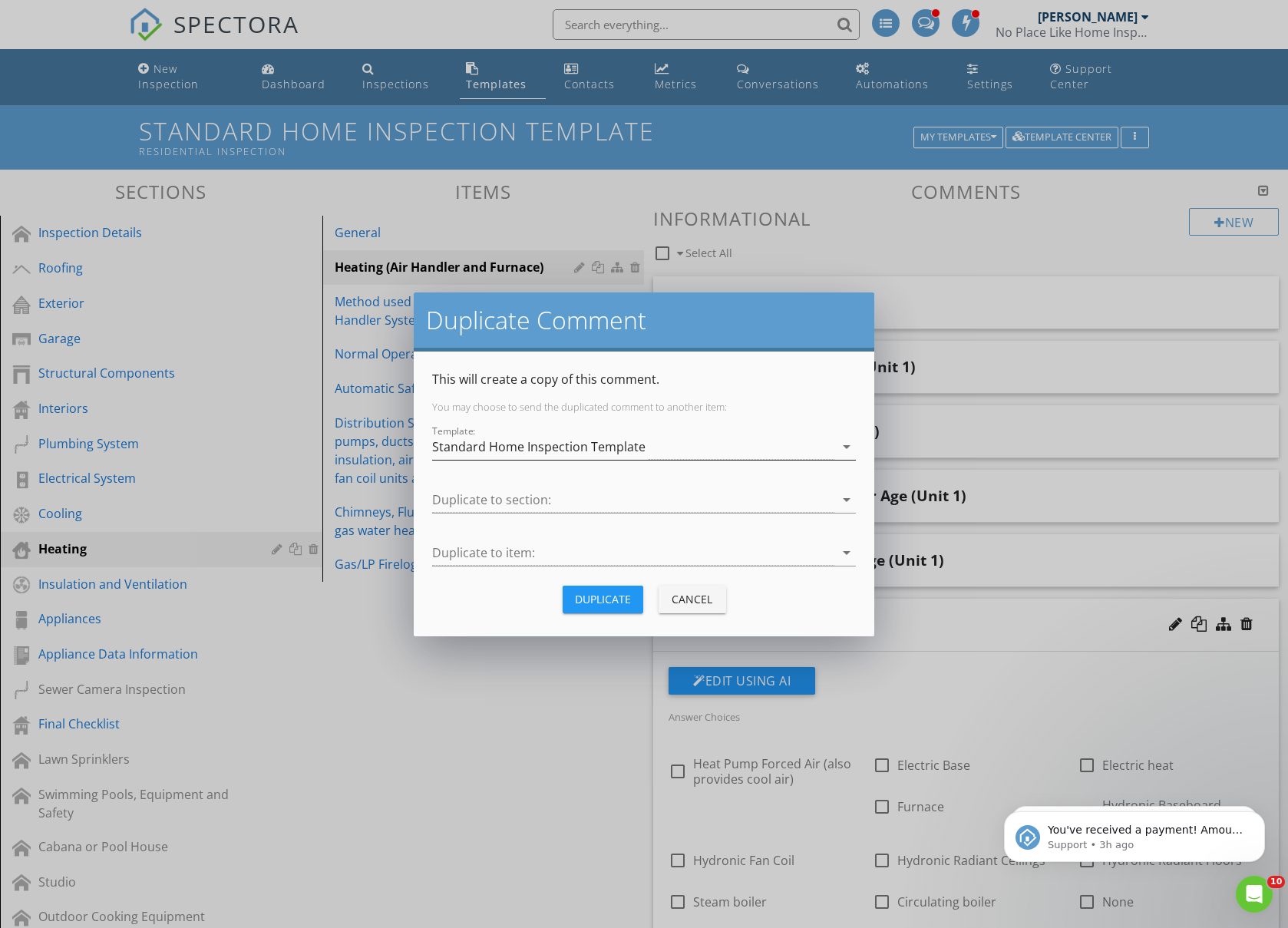
click at [571, 442] on div "Standard Home Inspection Template" at bounding box center [538, 446] width 213 height 13
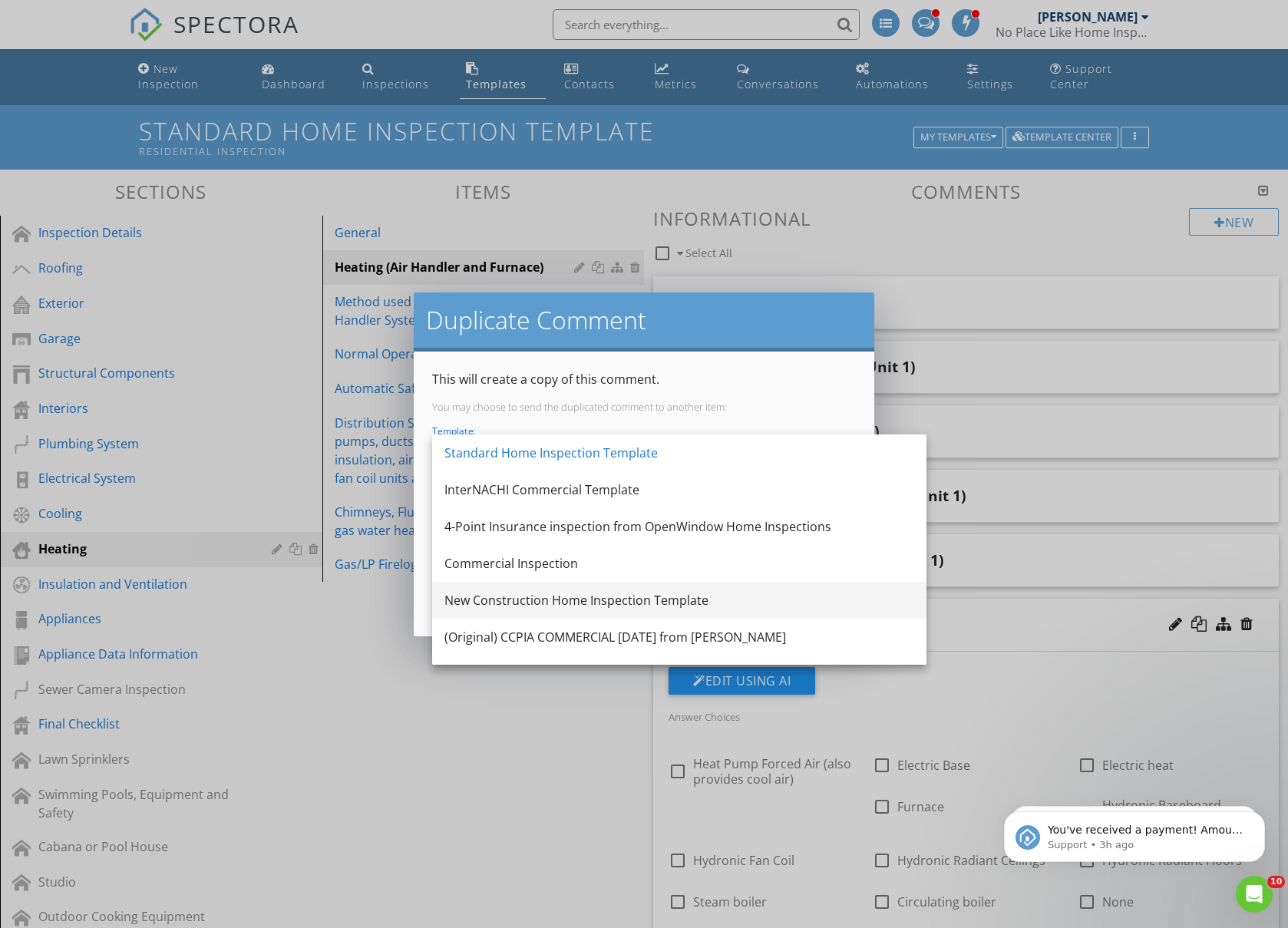
click at [507, 595] on div "New Construction Home Inspection Template" at bounding box center [679, 599] width 470 height 18
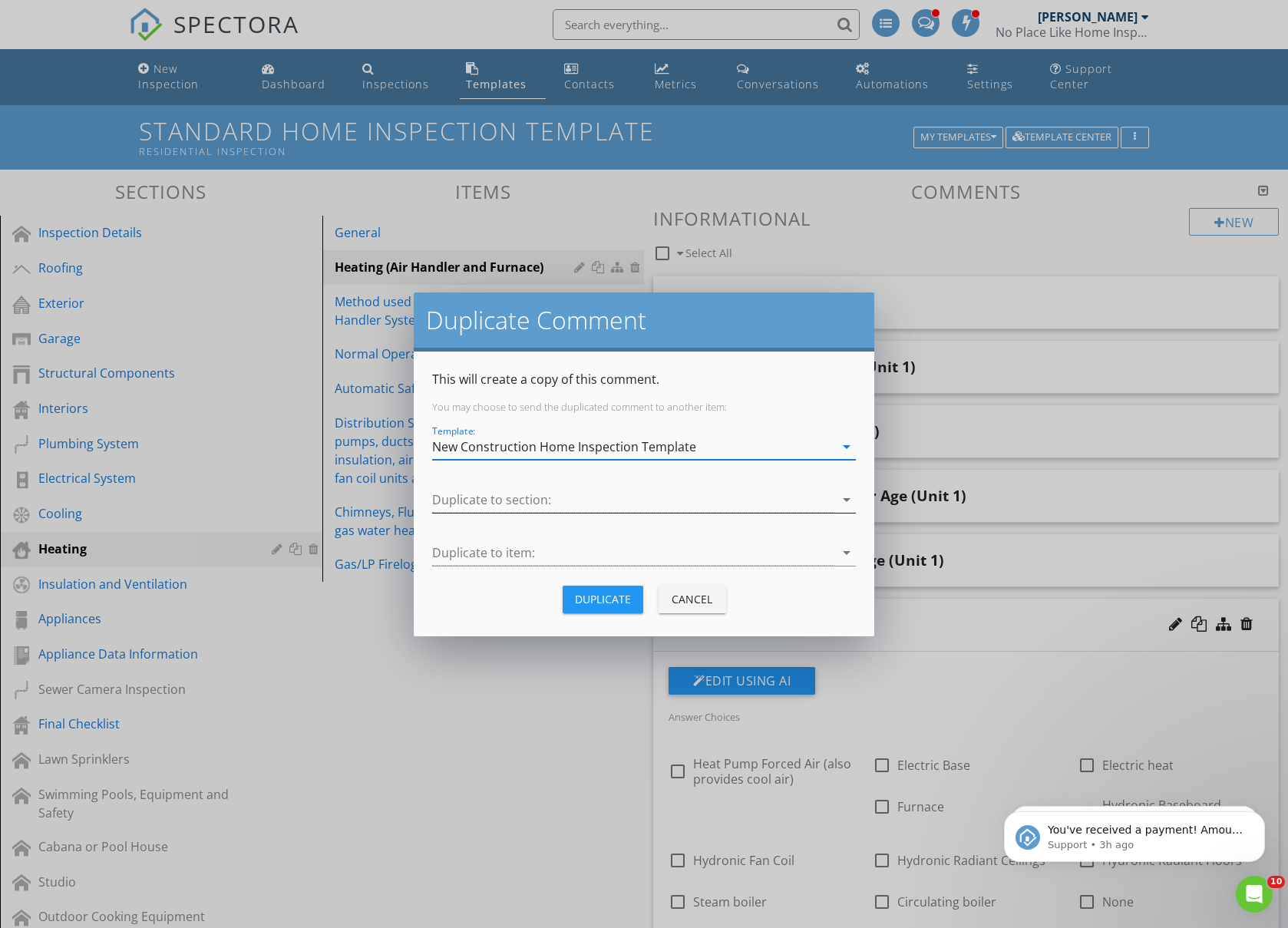
click at [508, 504] on div at bounding box center [633, 500] width 402 height 26
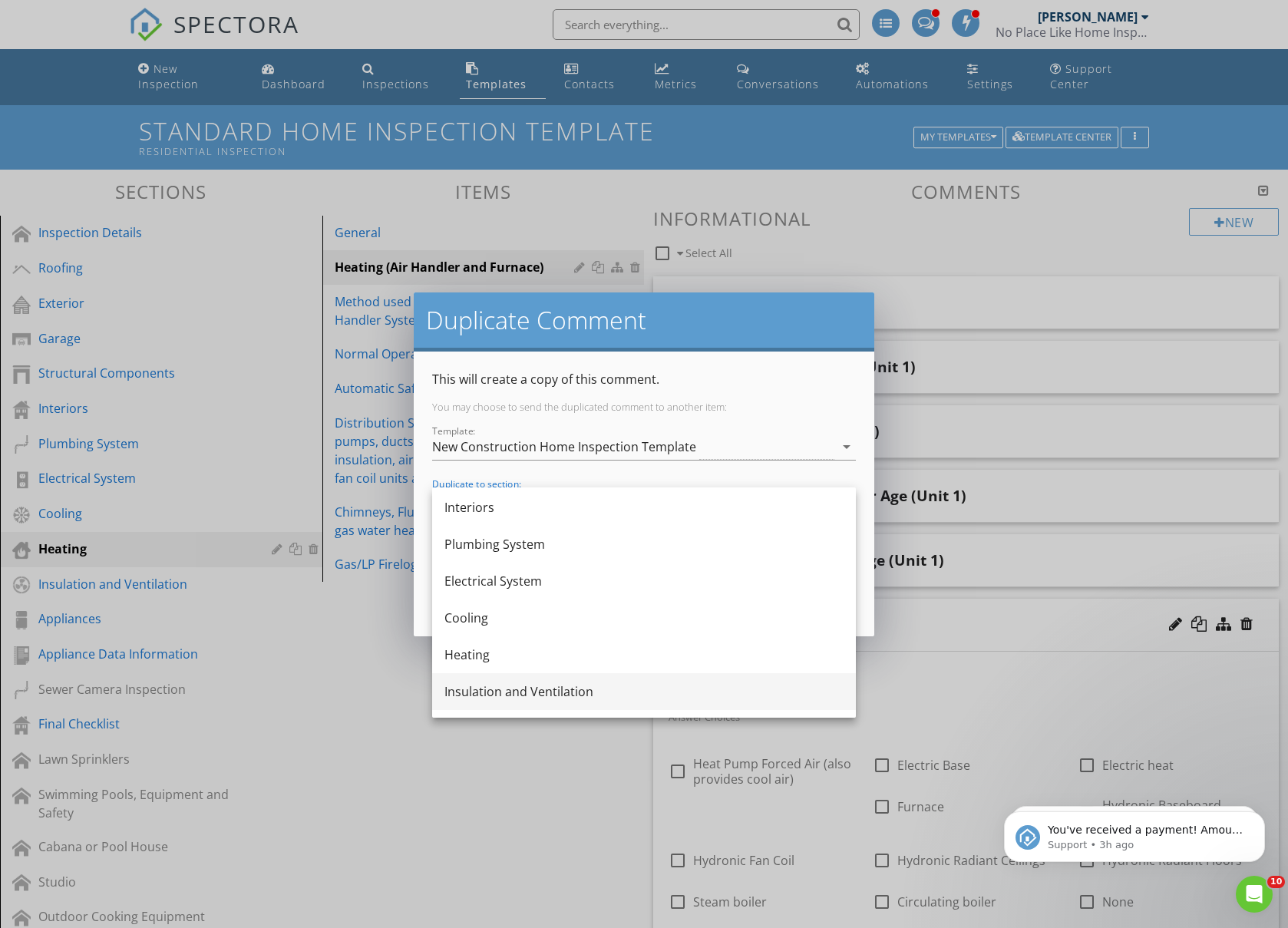
scroll to position [189, 0]
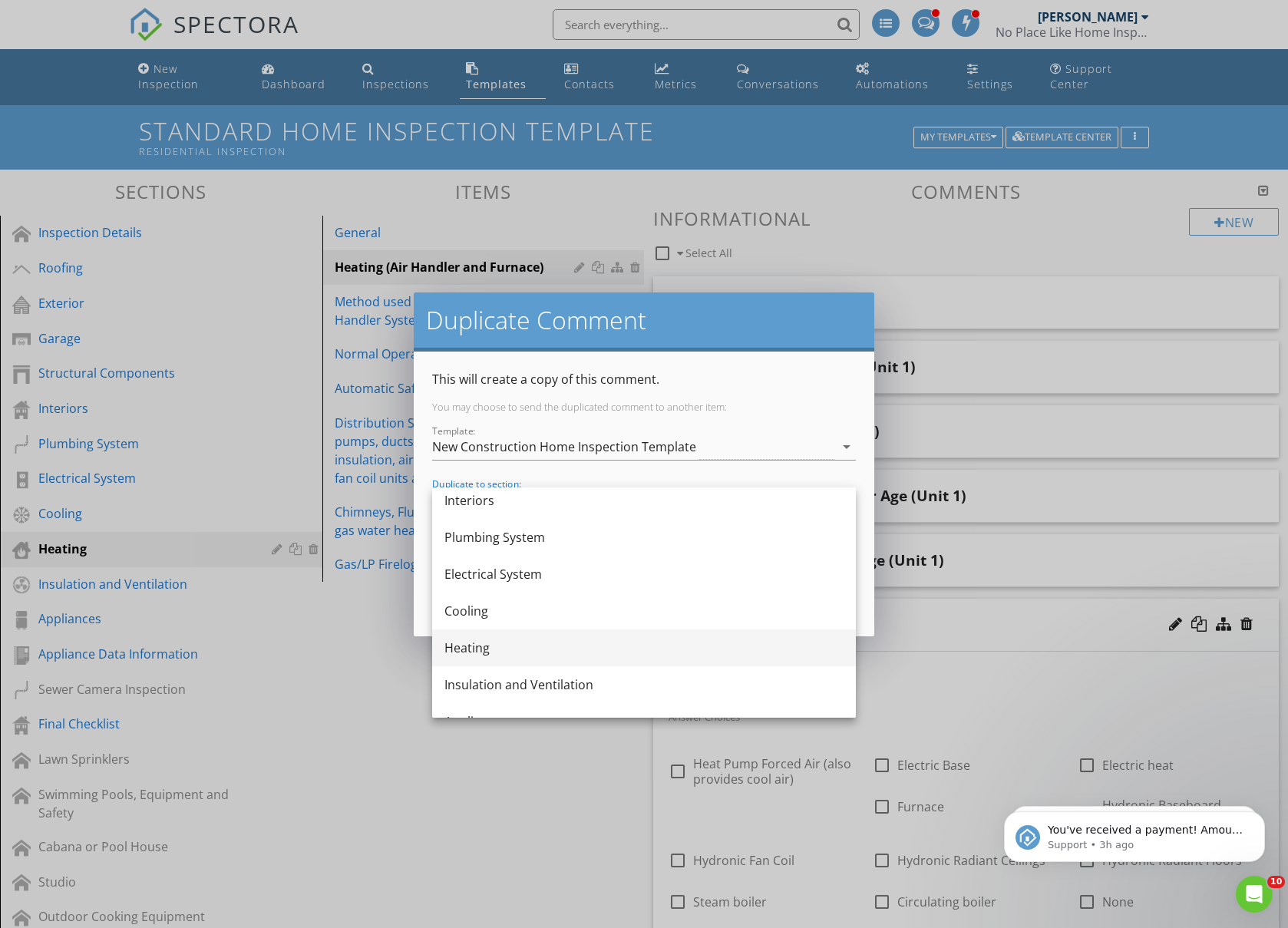
click at [509, 658] on div "Heating" at bounding box center [644, 648] width 399 height 37
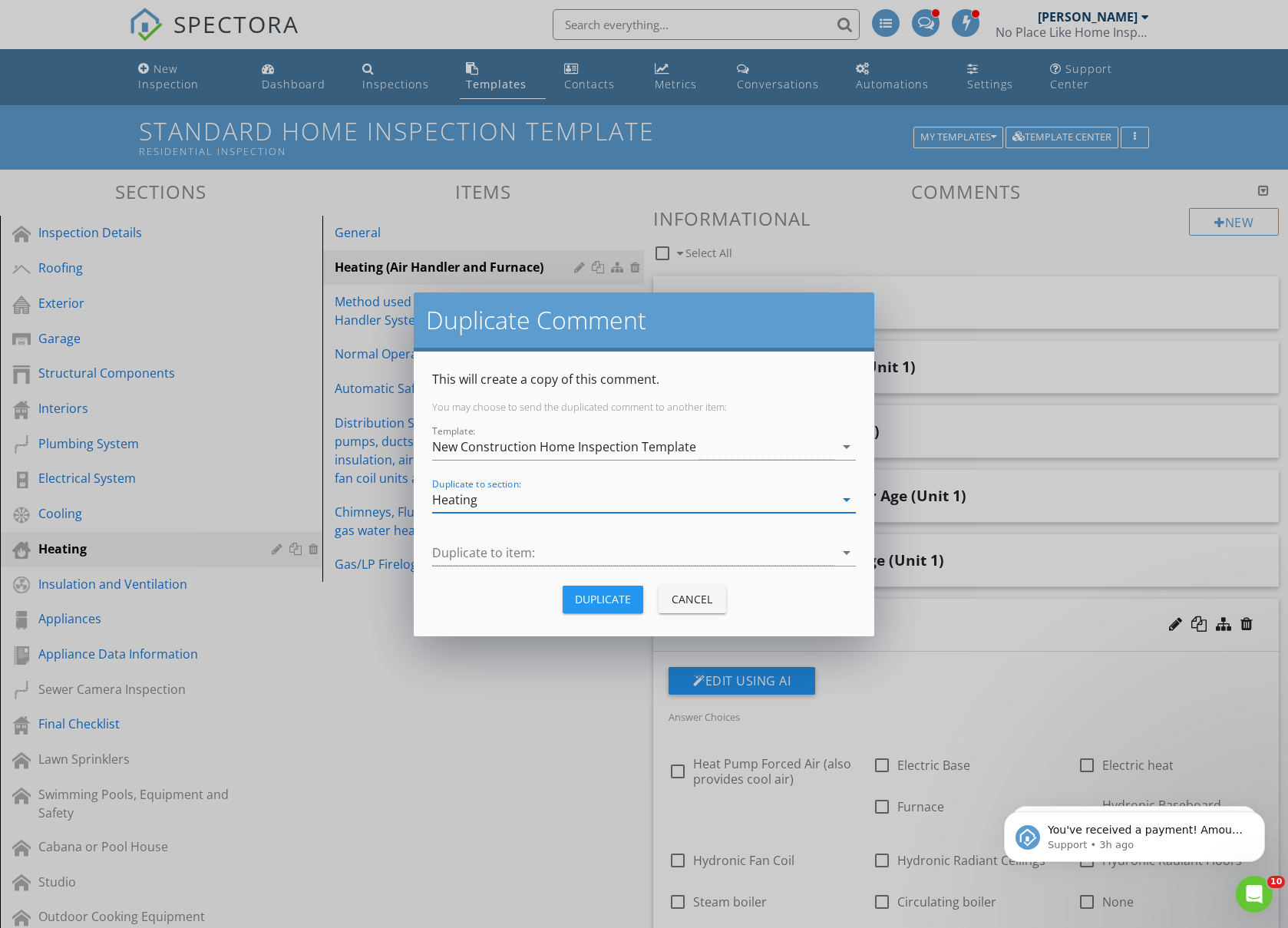
click at [497, 572] on div at bounding box center [643, 576] width 423 height 10
click at [496, 563] on div at bounding box center [633, 552] width 402 height 26
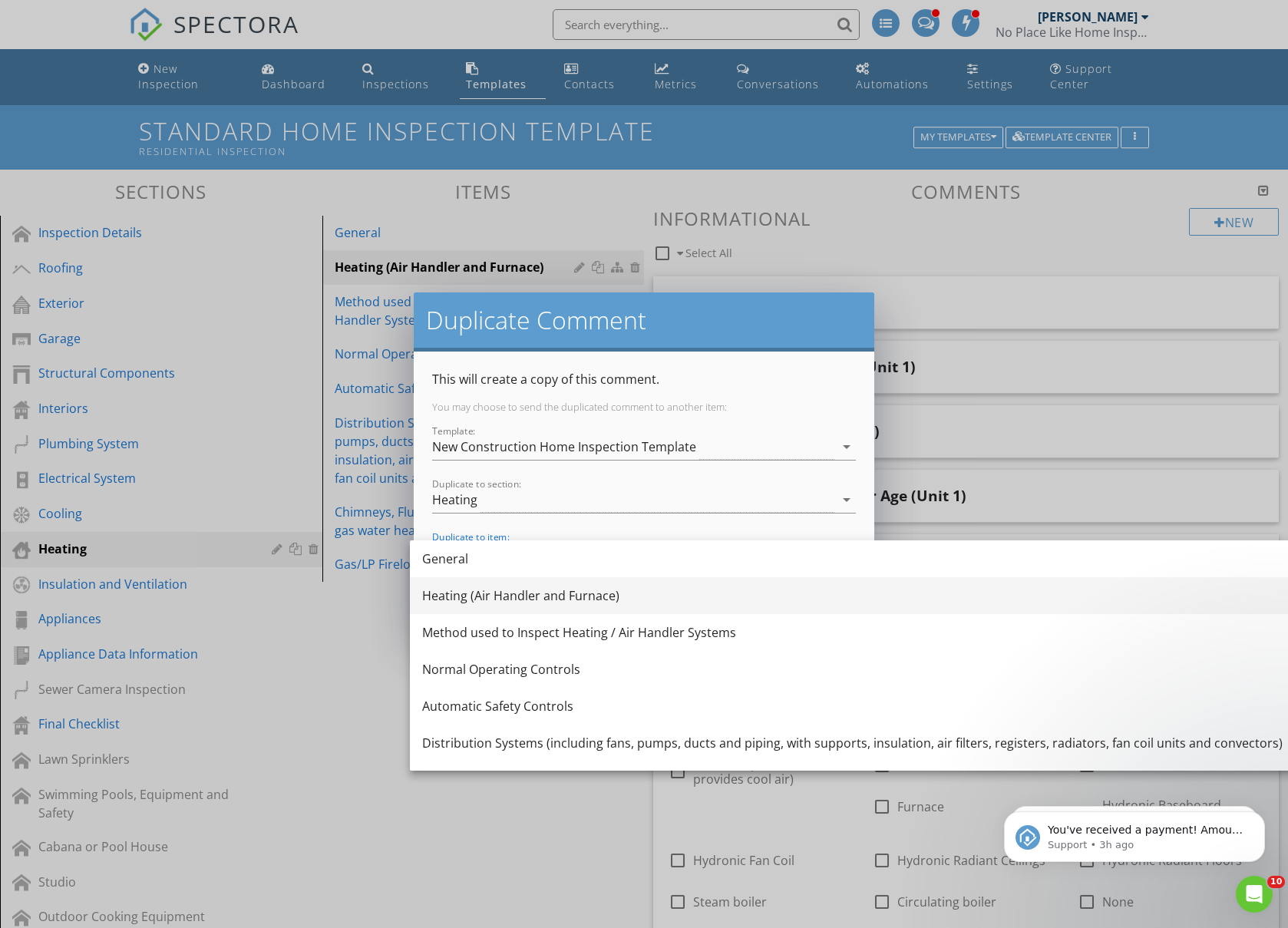
click at [496, 597] on div "Heating (Air Handler and Furnace)" at bounding box center [852, 595] width 860 height 18
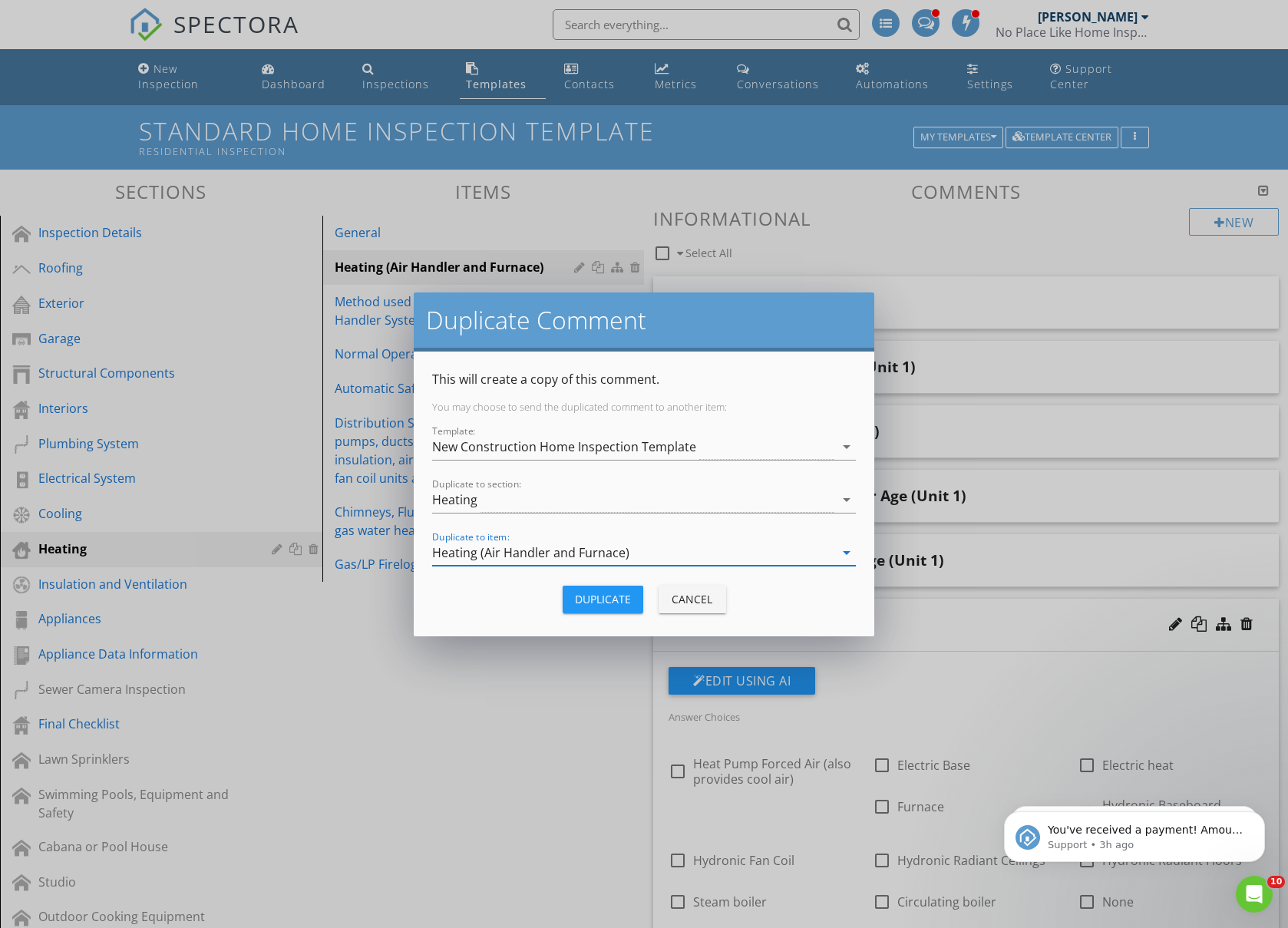
click at [621, 599] on div "Duplicate" at bounding box center [603, 598] width 56 height 16
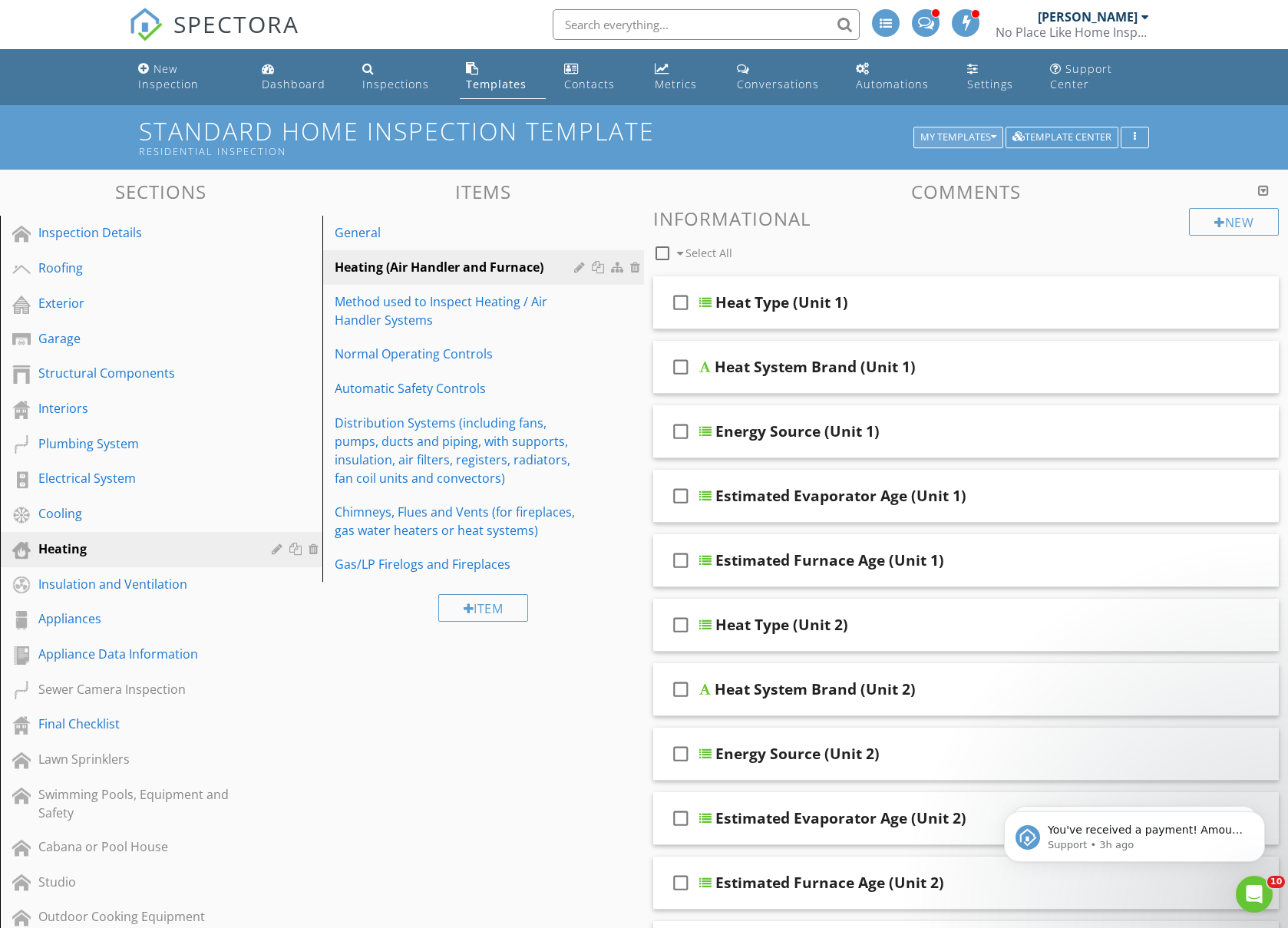
click at [951, 142] on div "My Templates" at bounding box center [958, 137] width 76 height 11
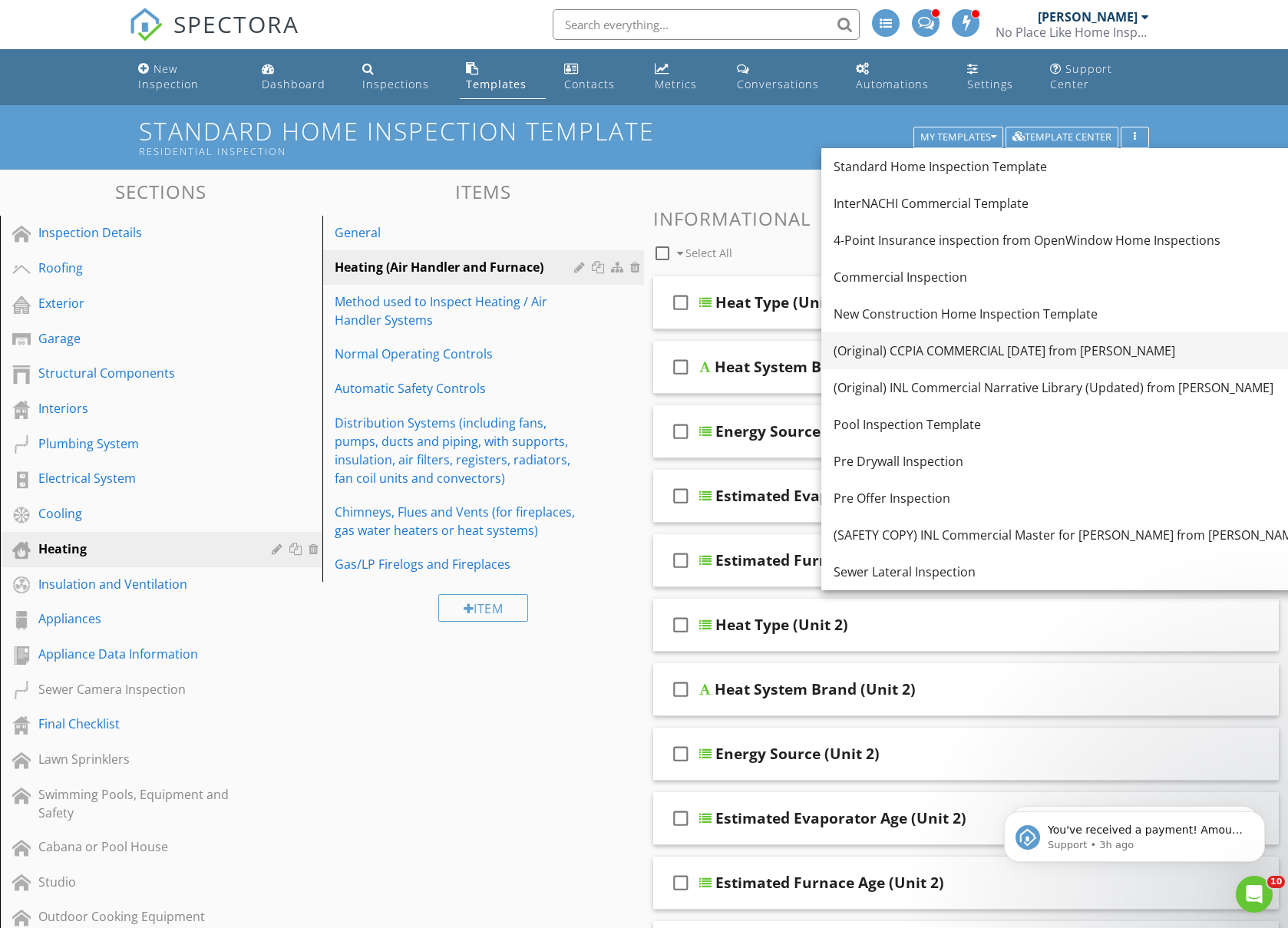
scroll to position [2, 0]
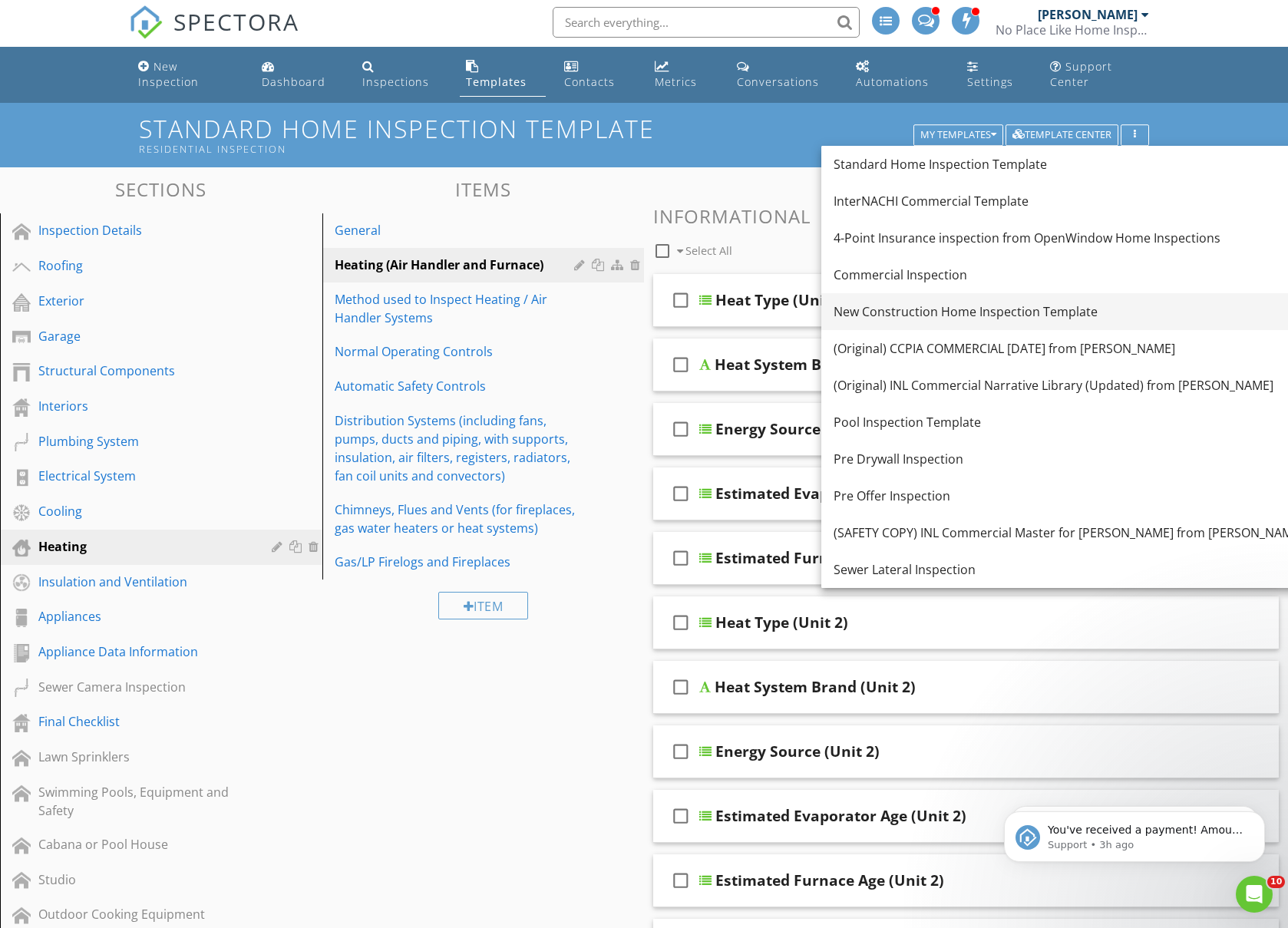
click at [971, 312] on div "New Construction Home Inspection Template" at bounding box center [1068, 311] width 470 height 18
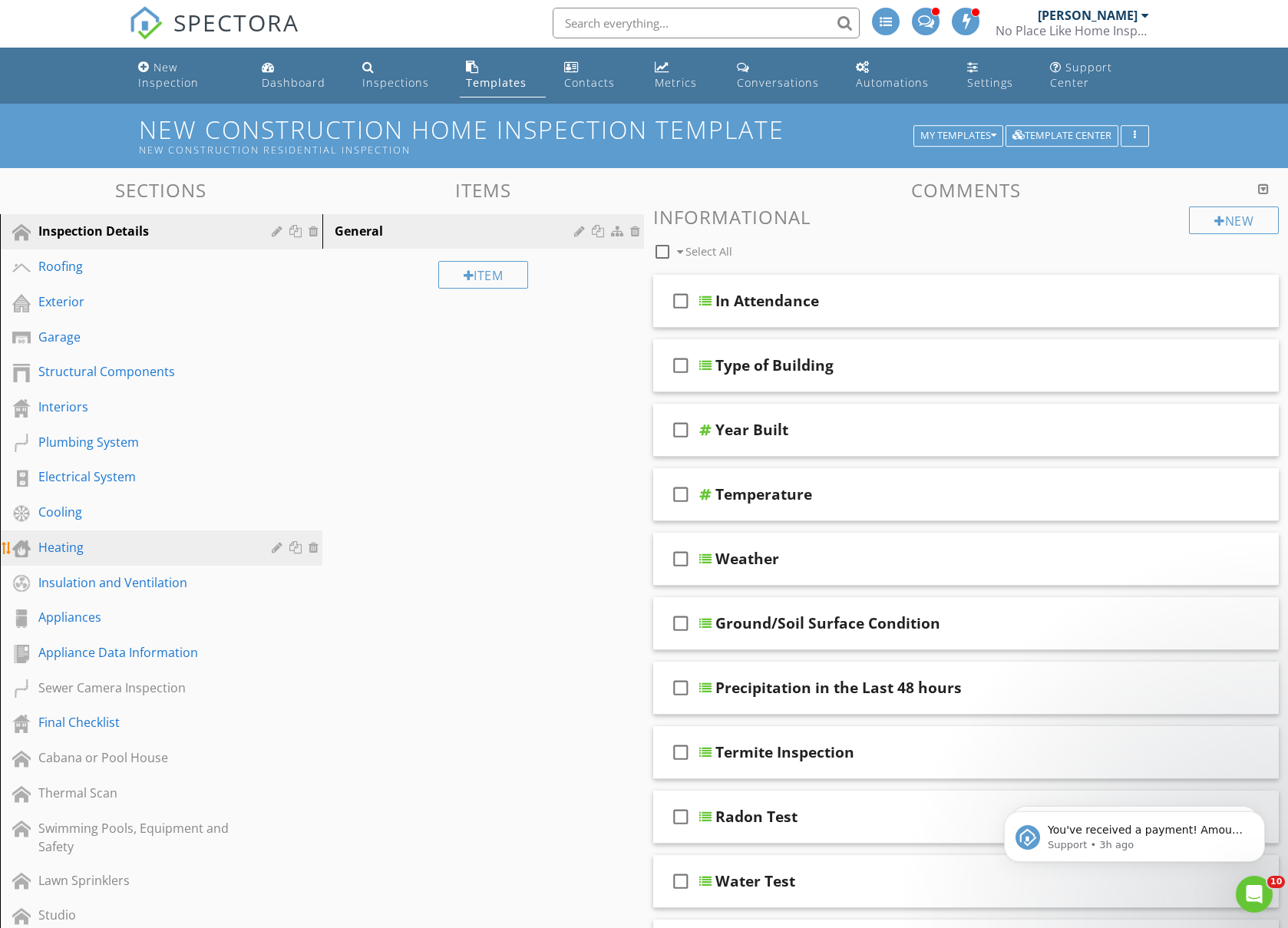
click at [63, 554] on div "Heating" at bounding box center [143, 547] width 211 height 18
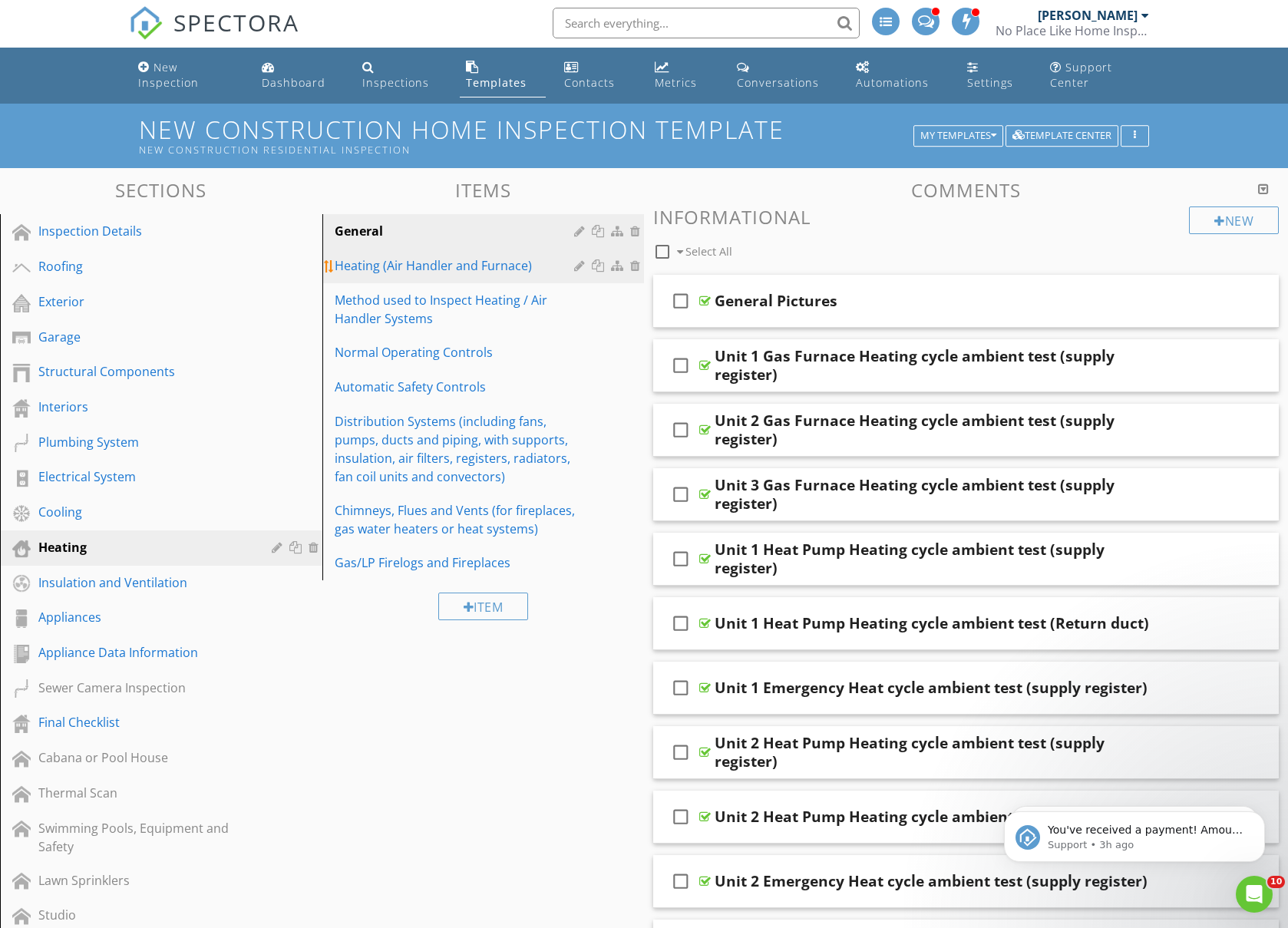
click at [384, 275] on link "Heating (Air Handler and Furnace)" at bounding box center [485, 265] width 318 height 33
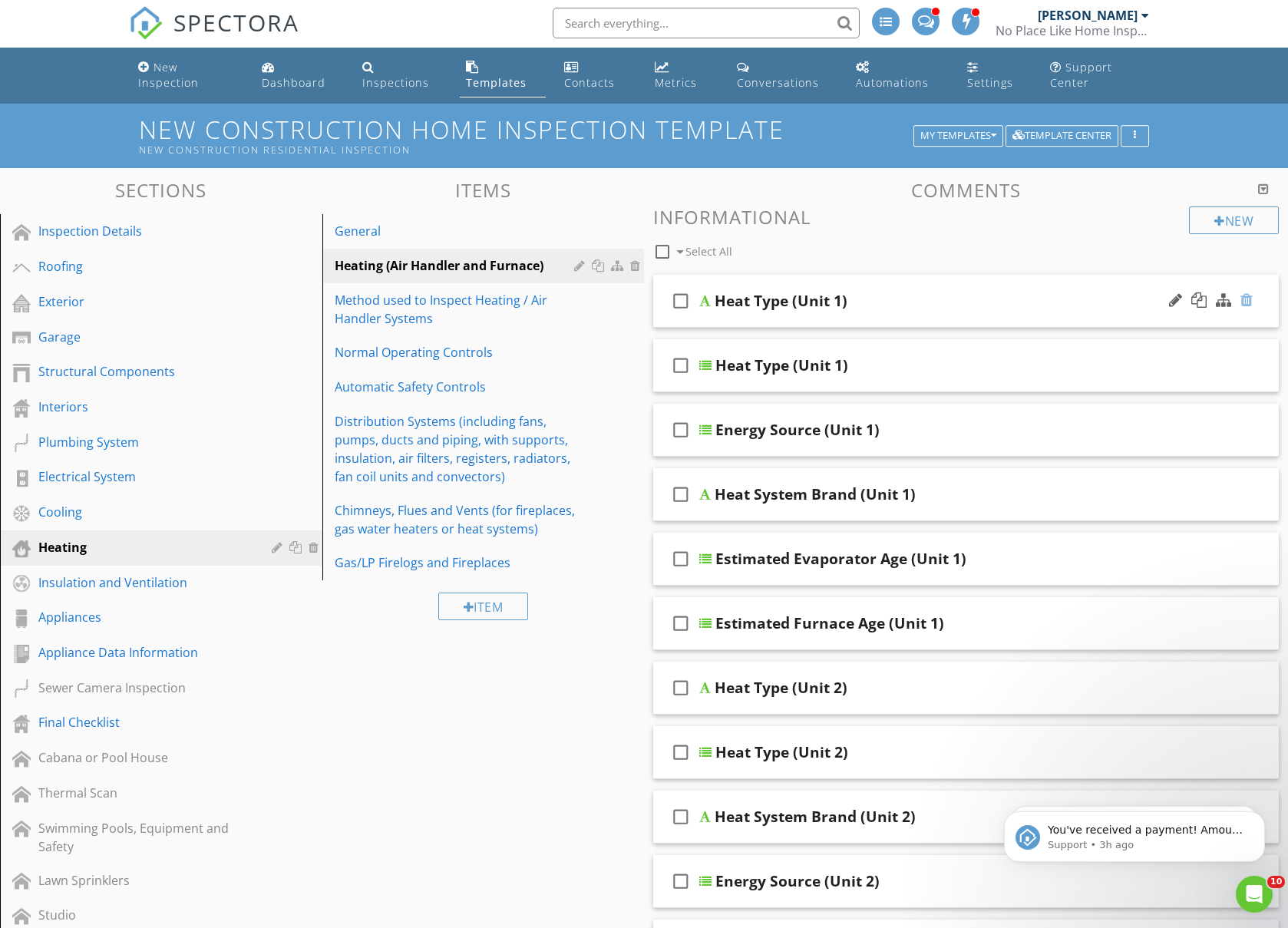
click at [1242, 296] on div at bounding box center [1246, 300] width 12 height 15
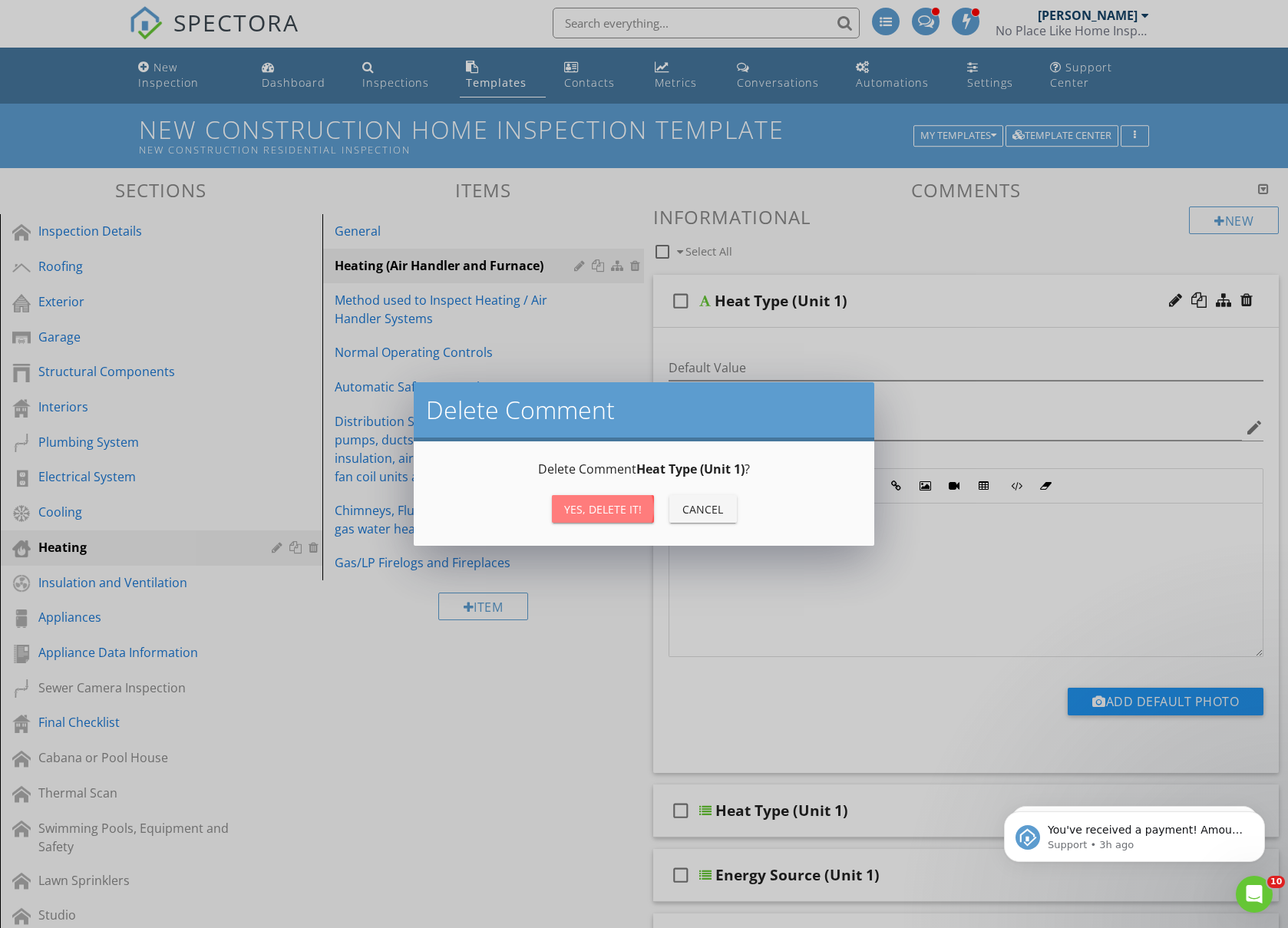
click at [607, 508] on div "Yes, Delete it!" at bounding box center [602, 508] width 77 height 16
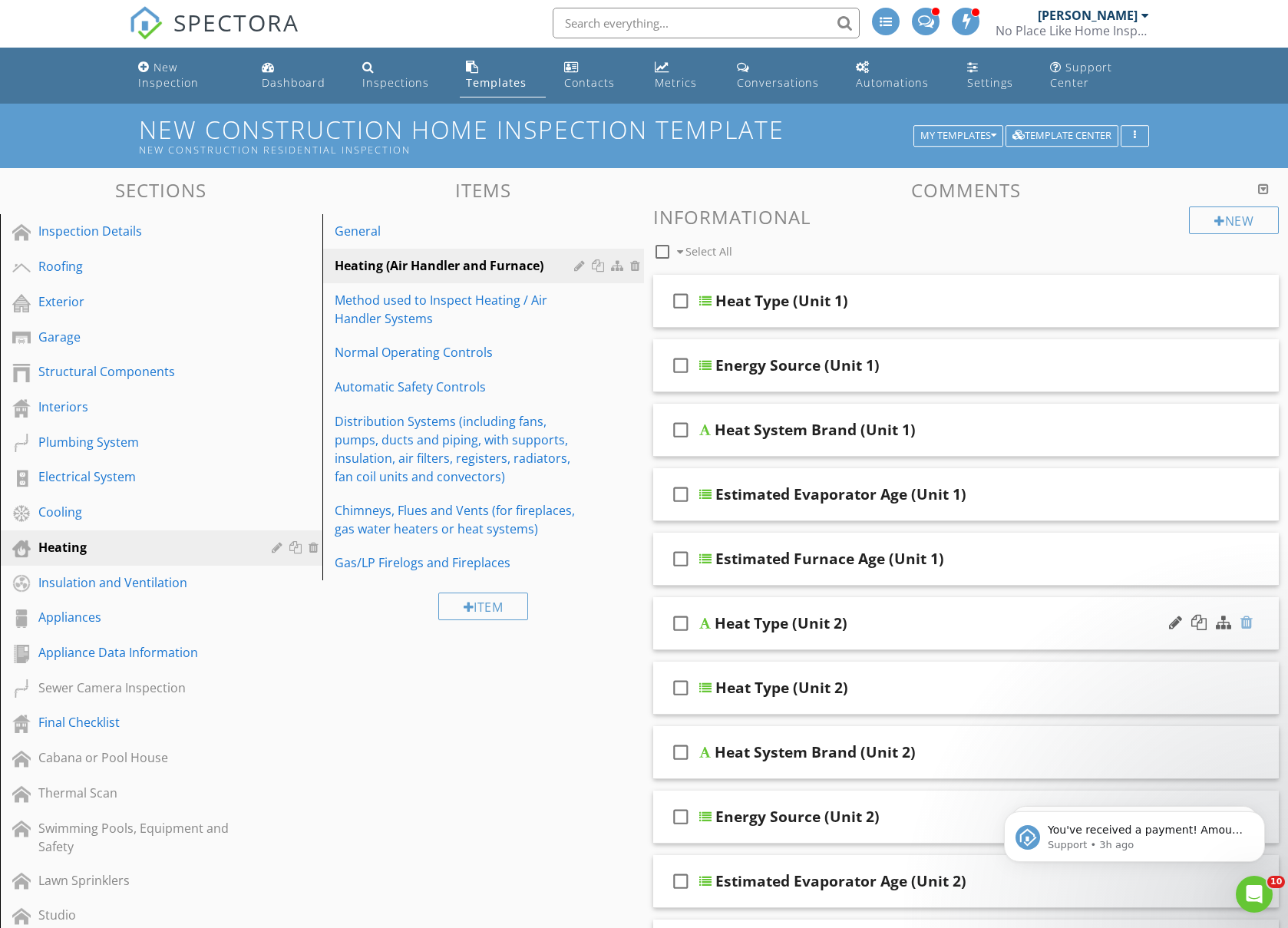
click at [1250, 625] on div at bounding box center [1246, 622] width 12 height 15
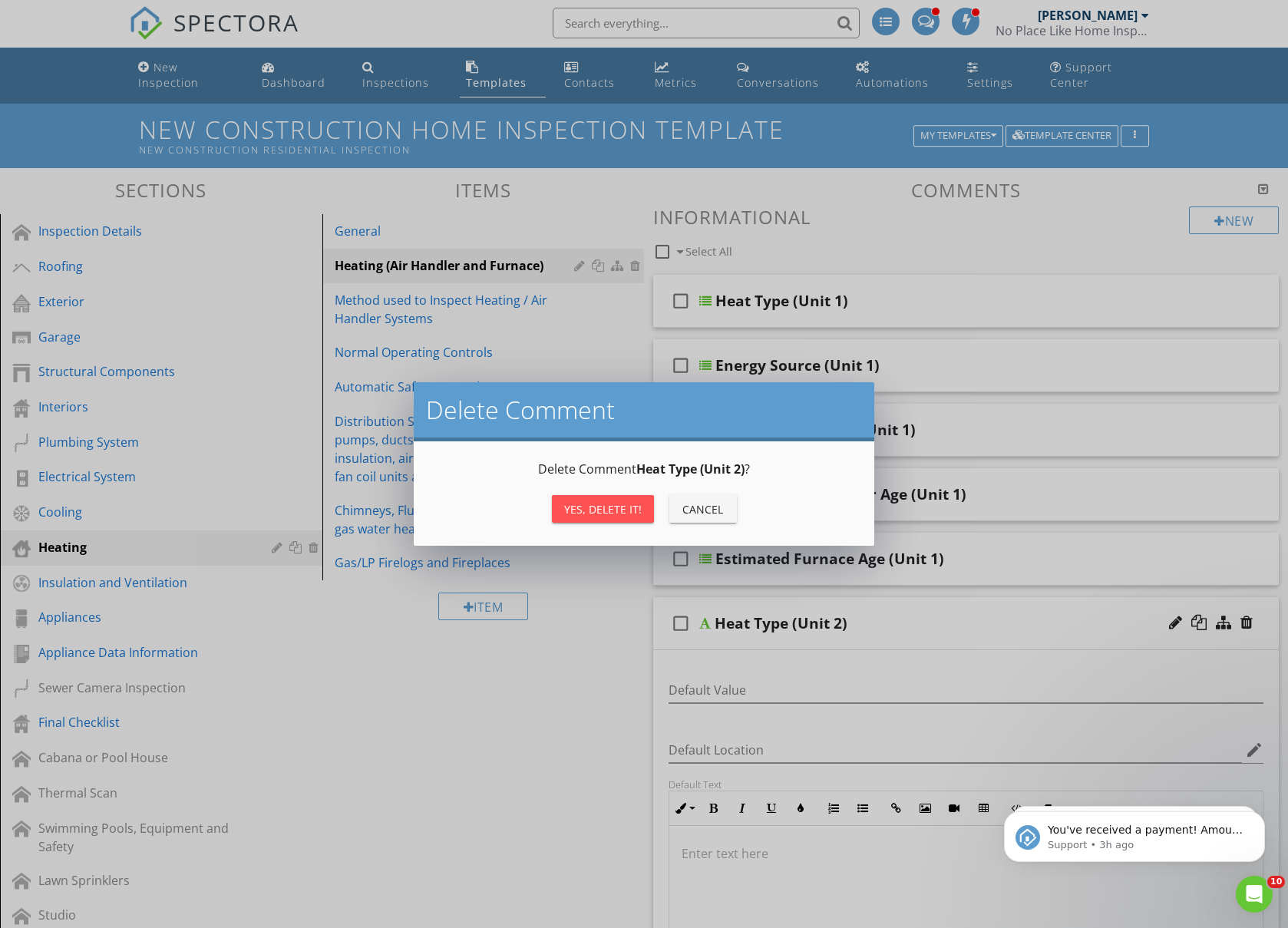
click at [622, 513] on div "Yes, Delete it!" at bounding box center [602, 508] width 77 height 16
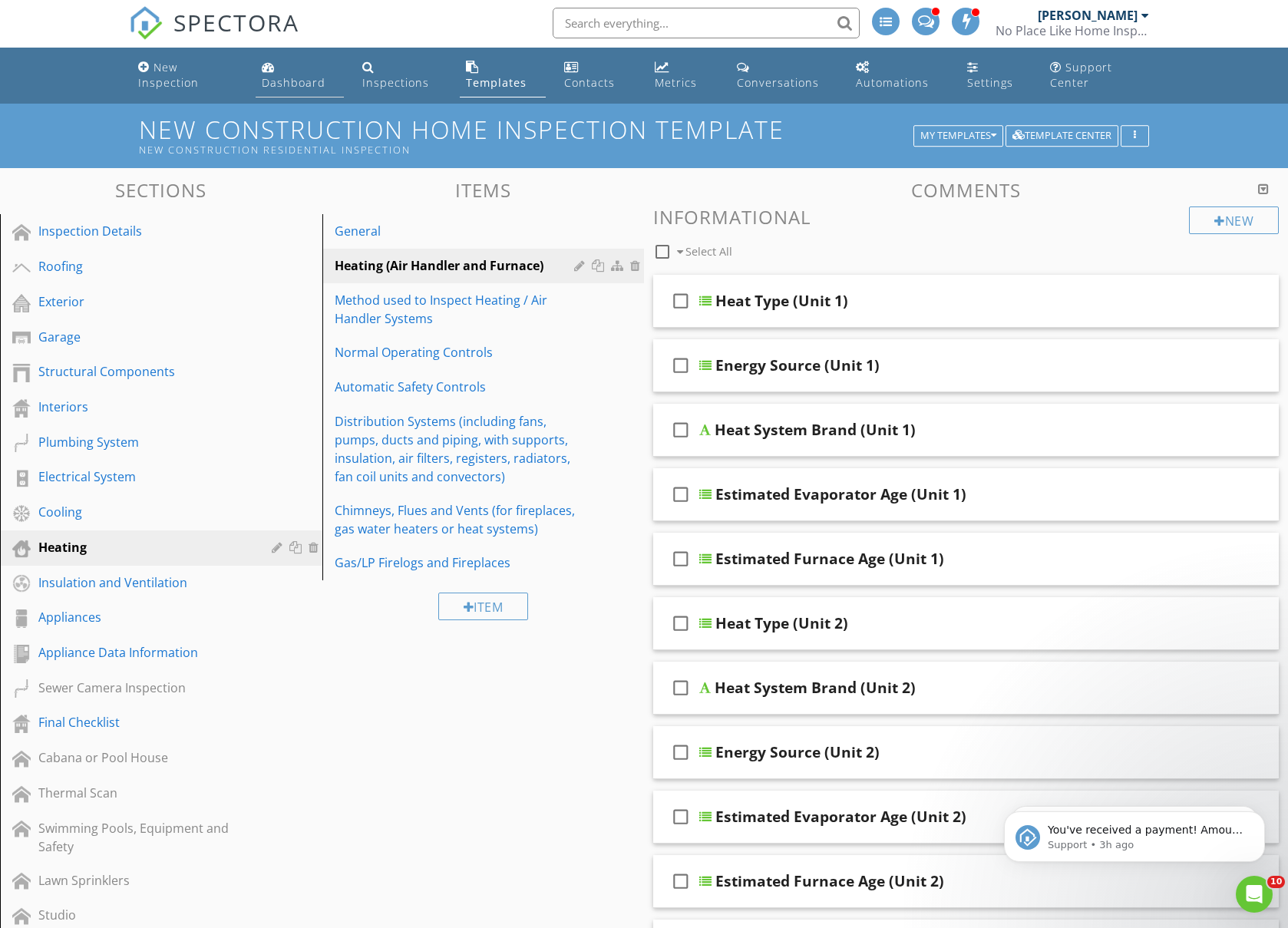
click at [259, 79] on link "Dashboard" at bounding box center [299, 76] width 89 height 44
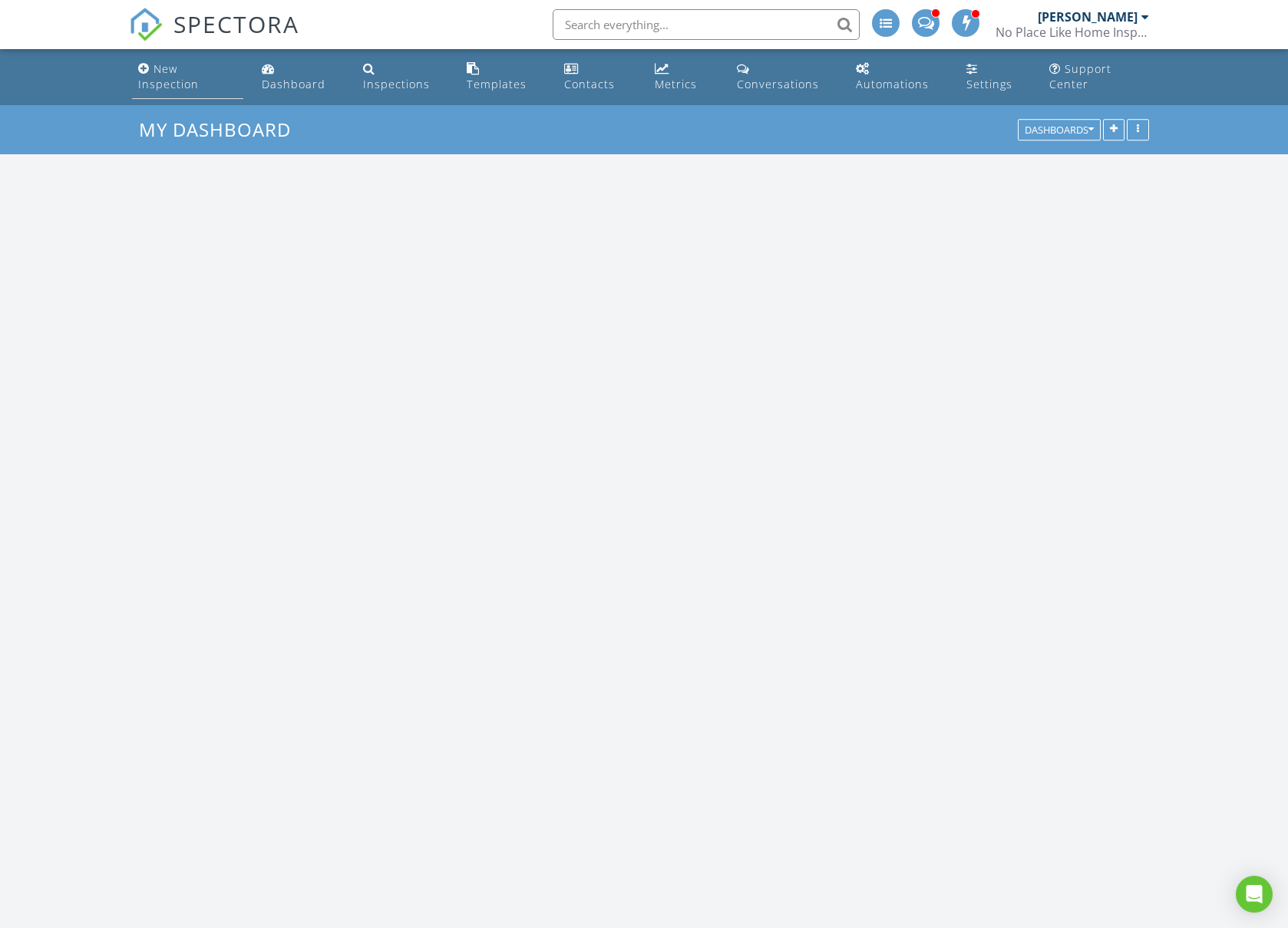
scroll to position [1398, 1289]
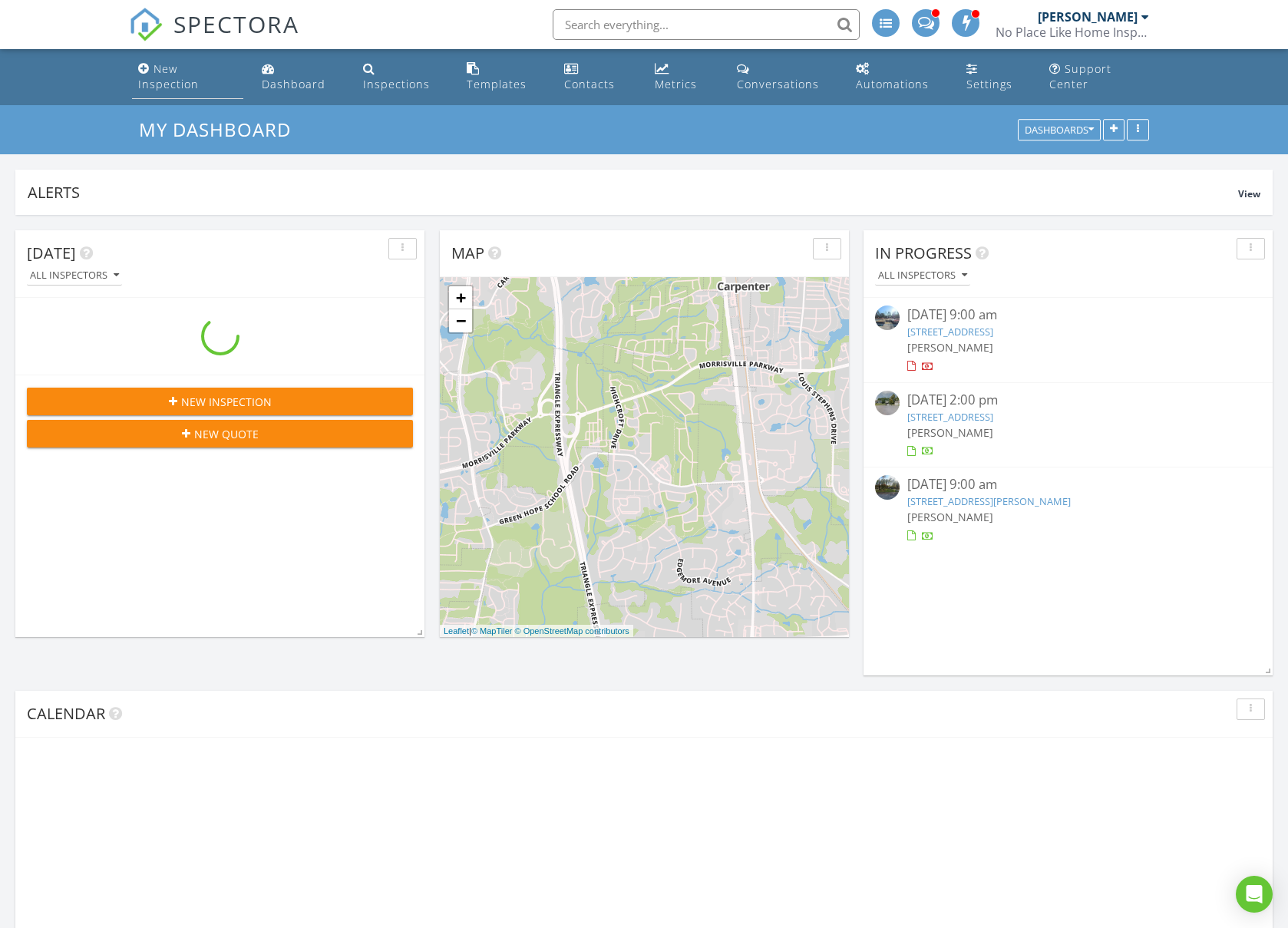
click at [145, 79] on div "New Inspection" at bounding box center [168, 76] width 60 height 30
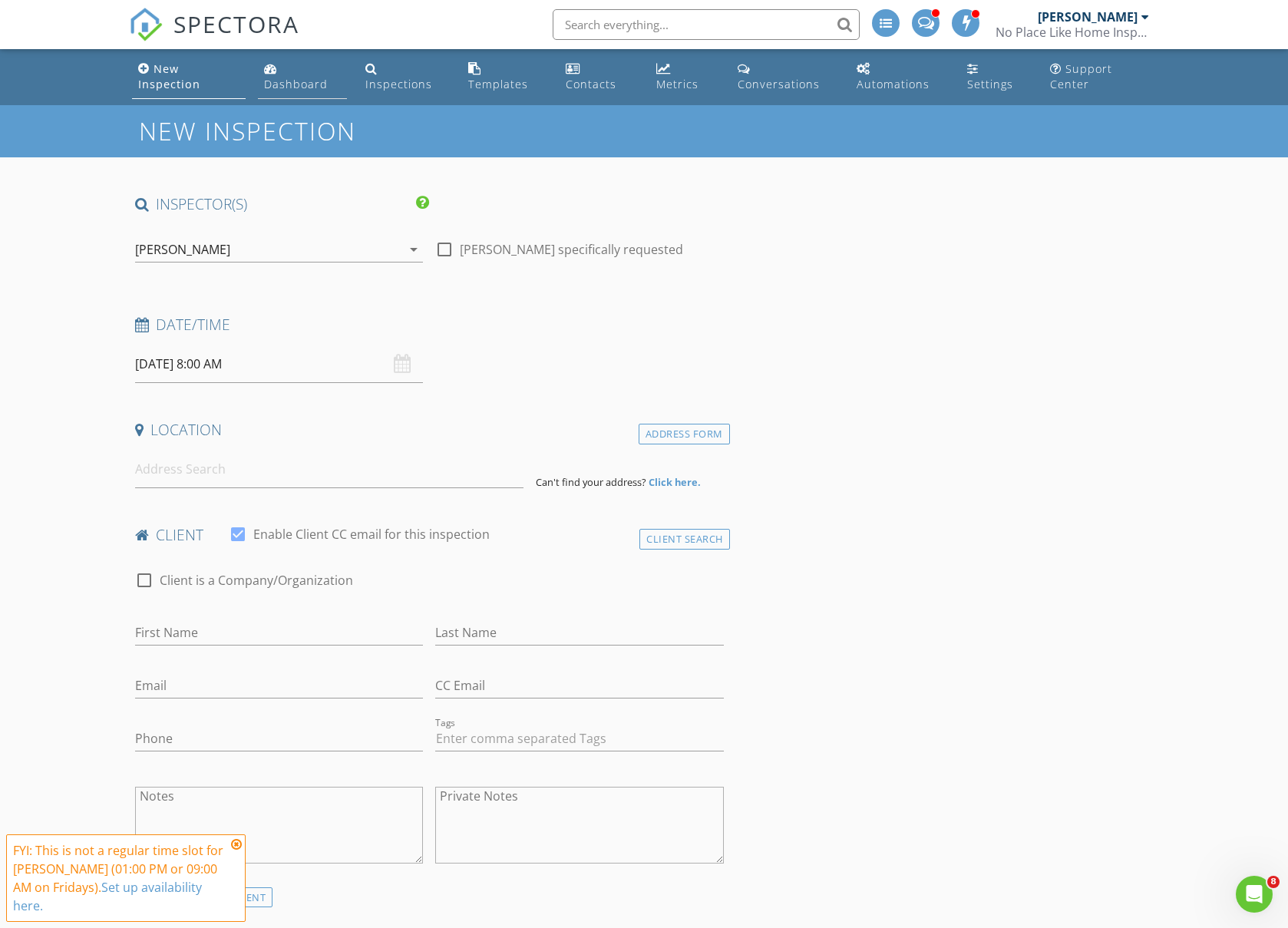
click at [325, 90] on div "Dashboard" at bounding box center [295, 83] width 64 height 14
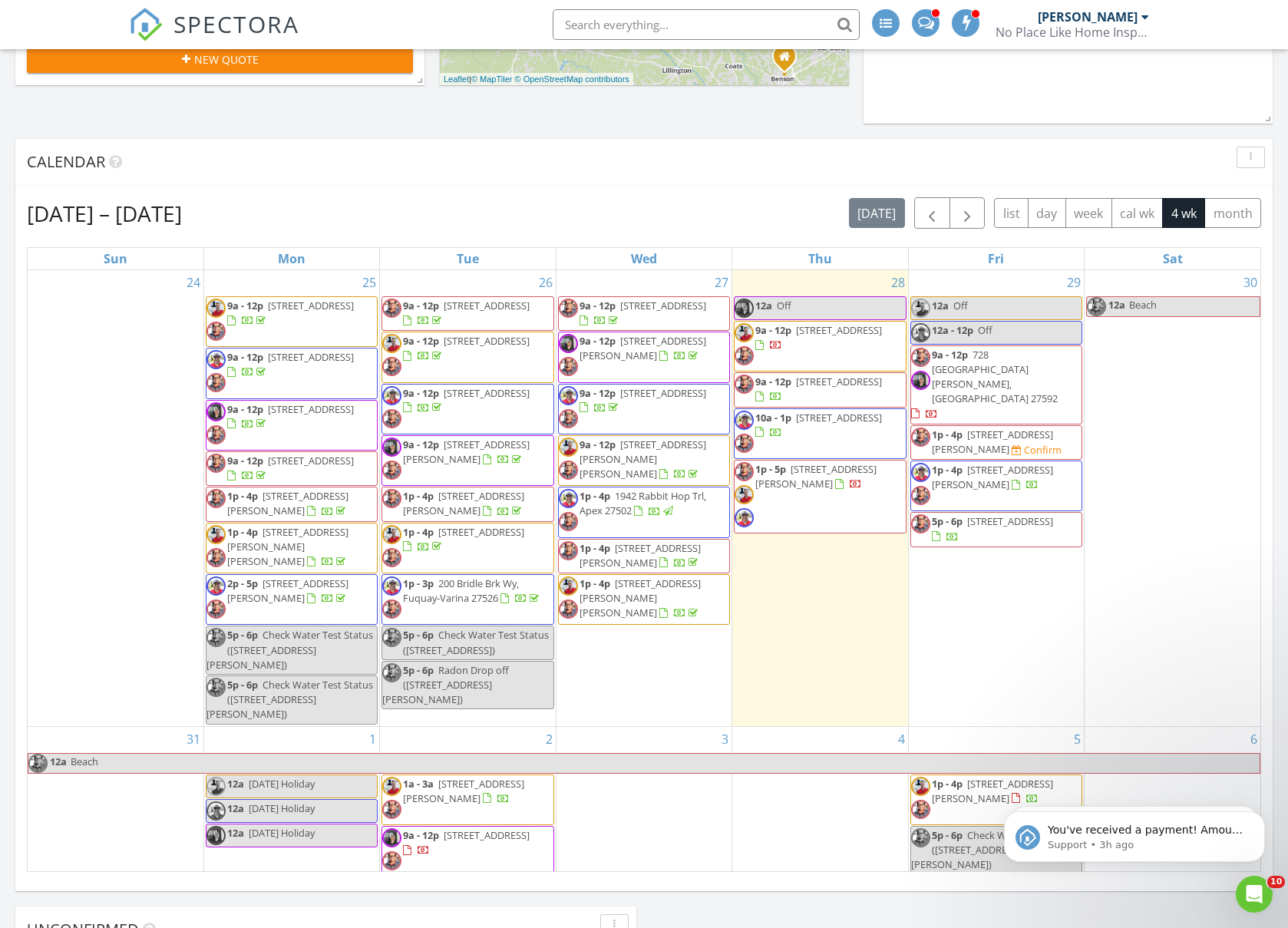
scroll to position [302, 0]
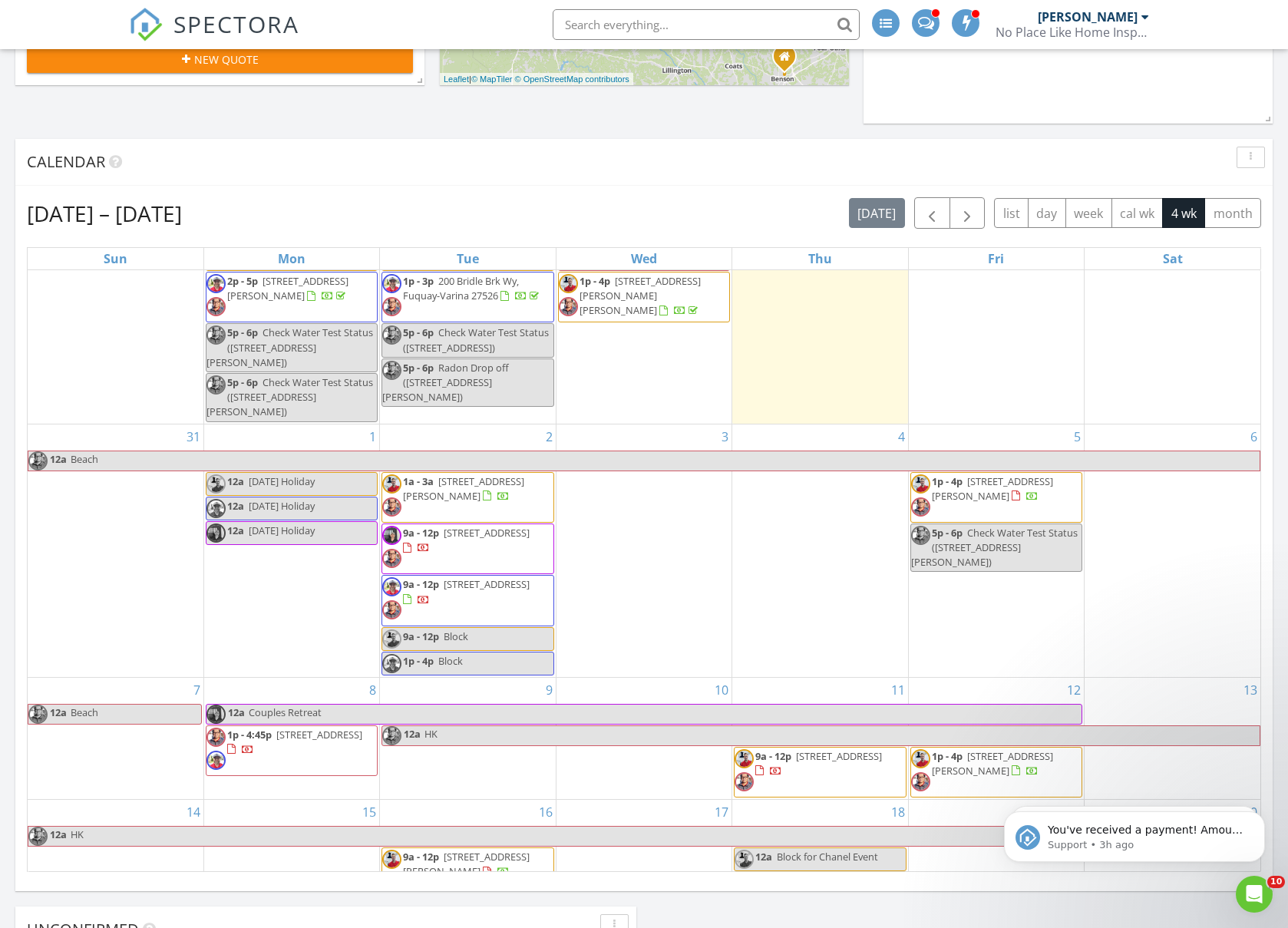
click at [537, 504] on span "1a - 3a [STREET_ADDRESS][PERSON_NAME]" at bounding box center [467, 497] width 170 height 46
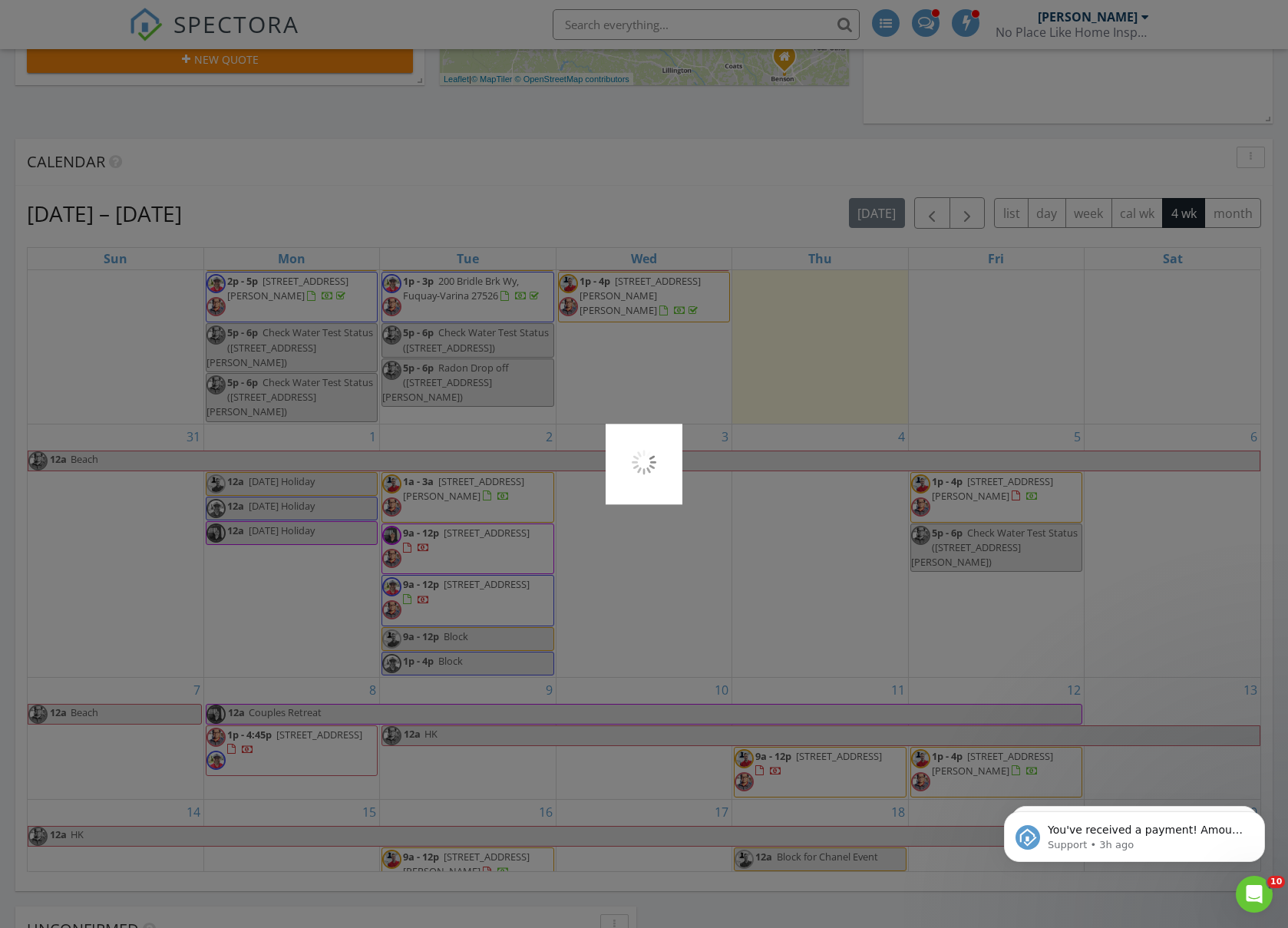
scroll to position [554, 0]
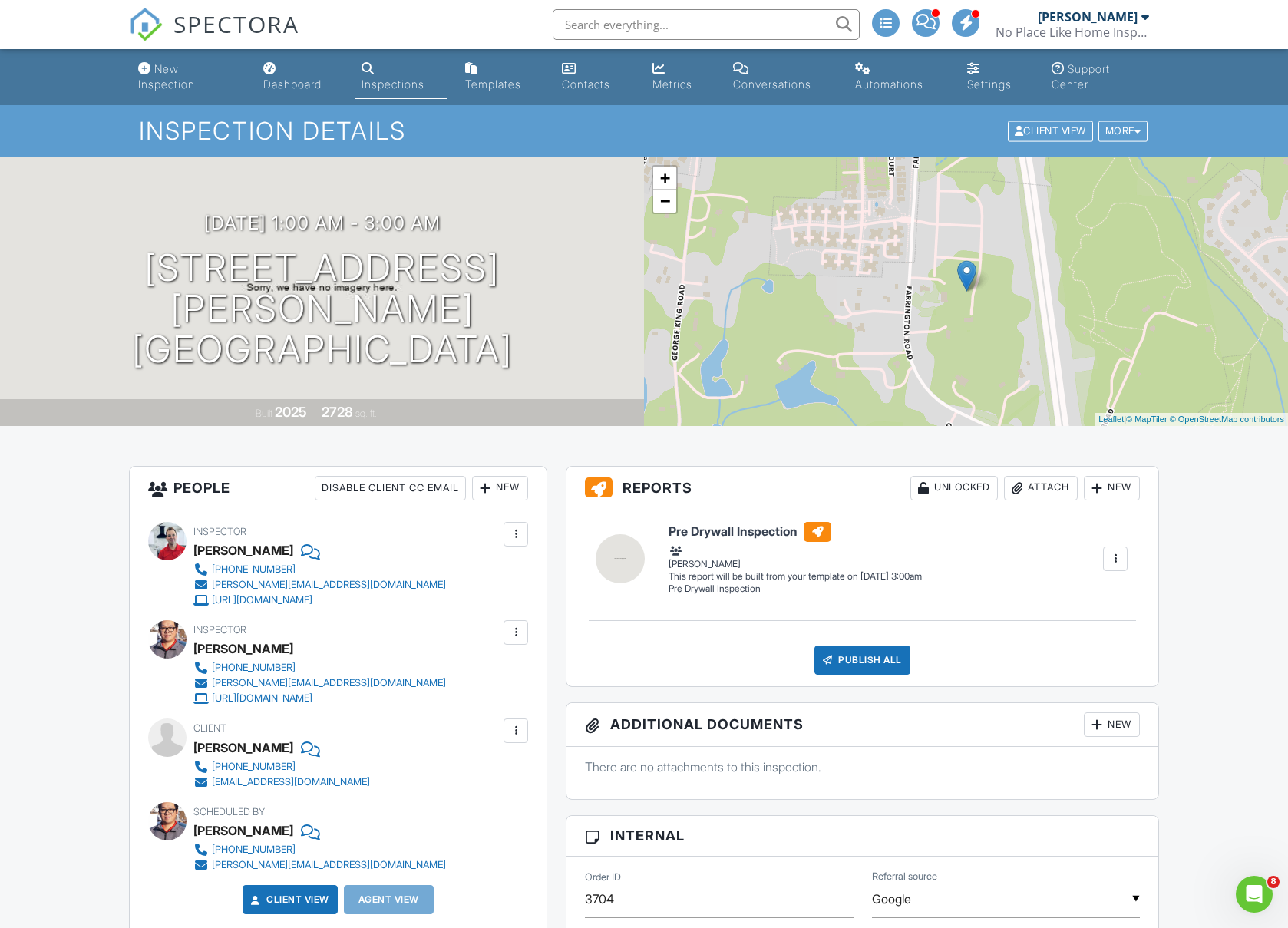
click at [513, 539] on div at bounding box center [516, 534] width 15 height 15
click at [452, 663] on li "Remove" at bounding box center [451, 658] width 135 height 38
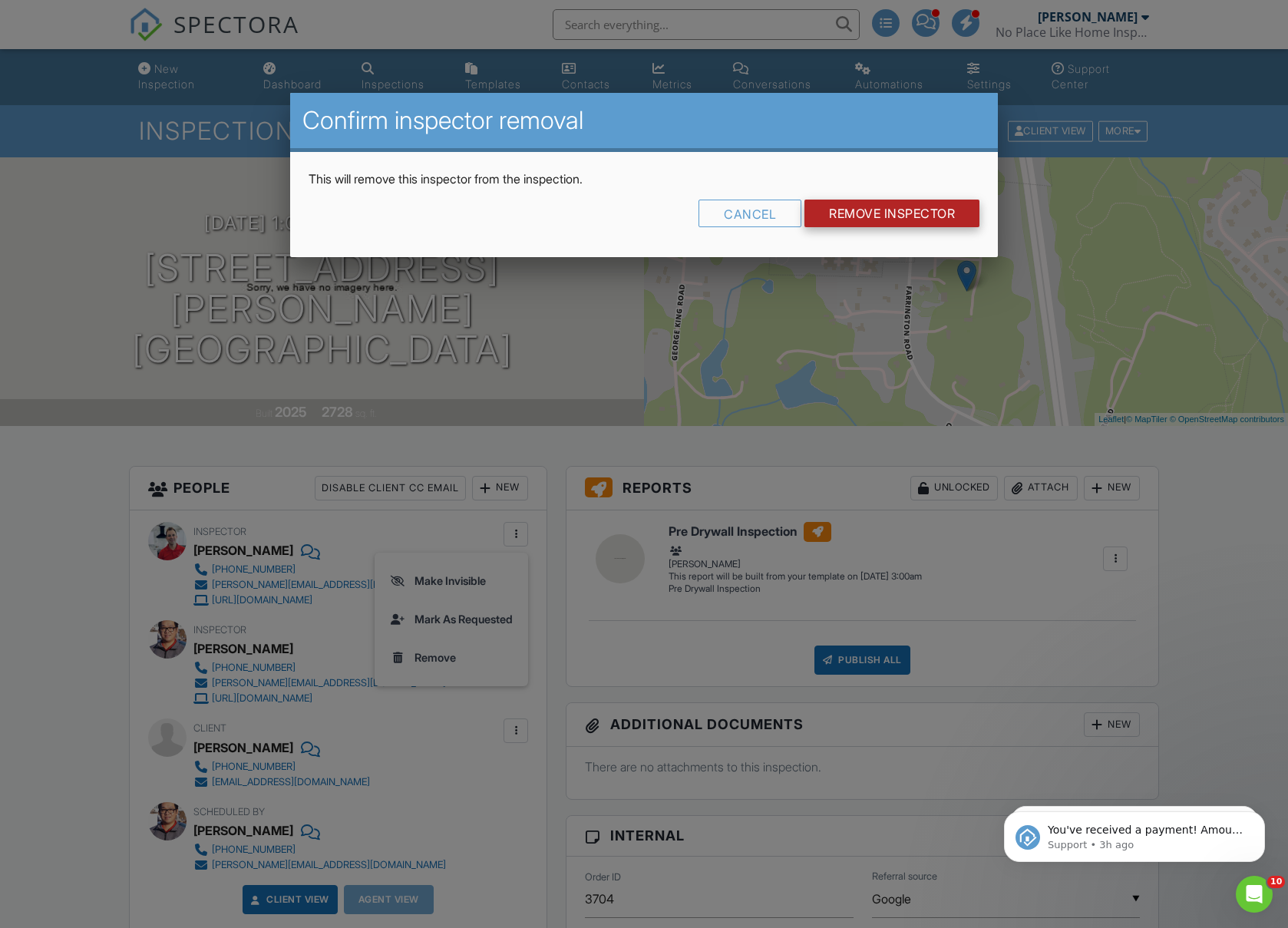
click at [832, 217] on input "Remove Inspector" at bounding box center [891, 213] width 175 height 28
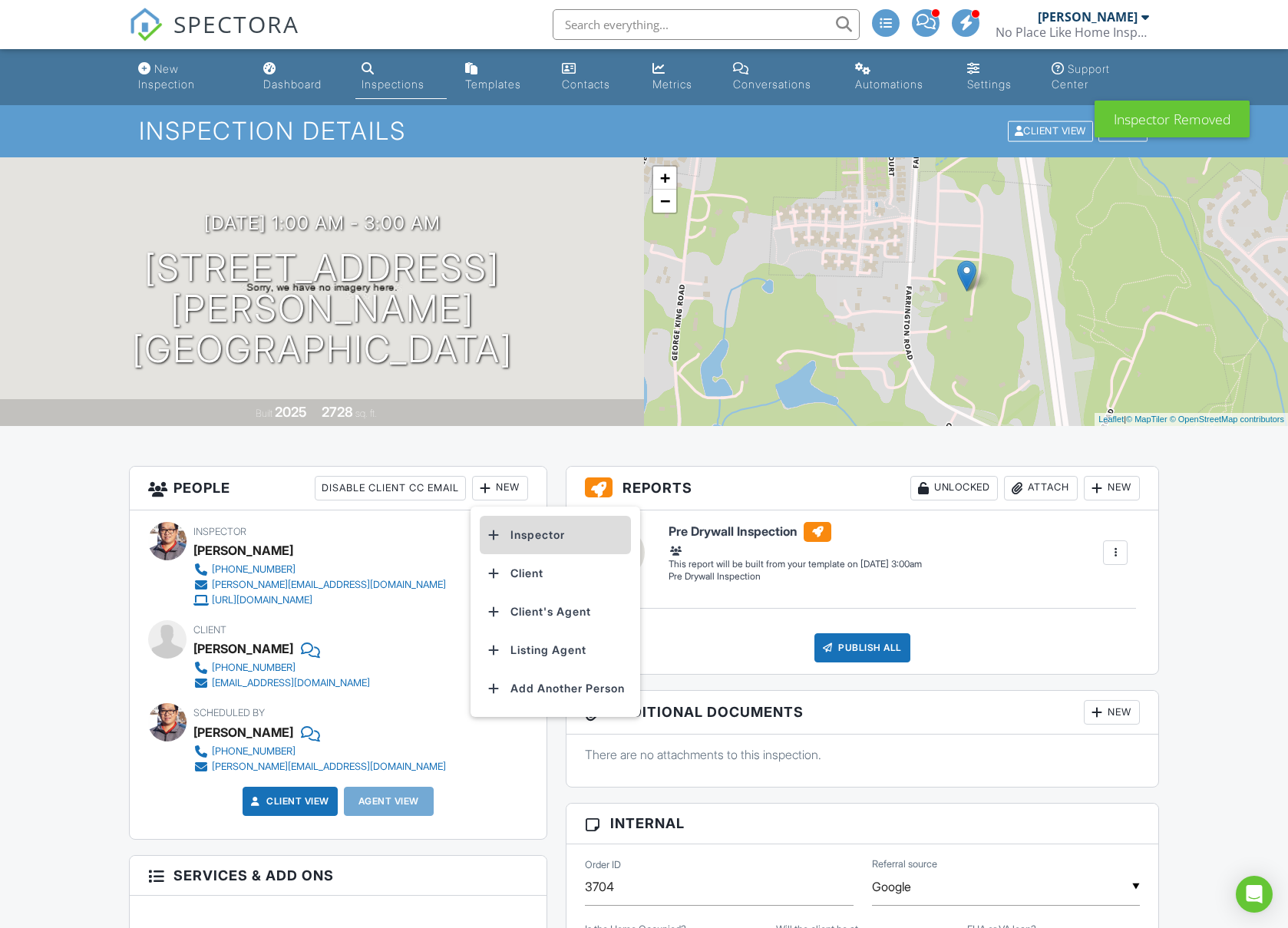
click at [571, 531] on li "Inspector" at bounding box center [555, 535] width 151 height 38
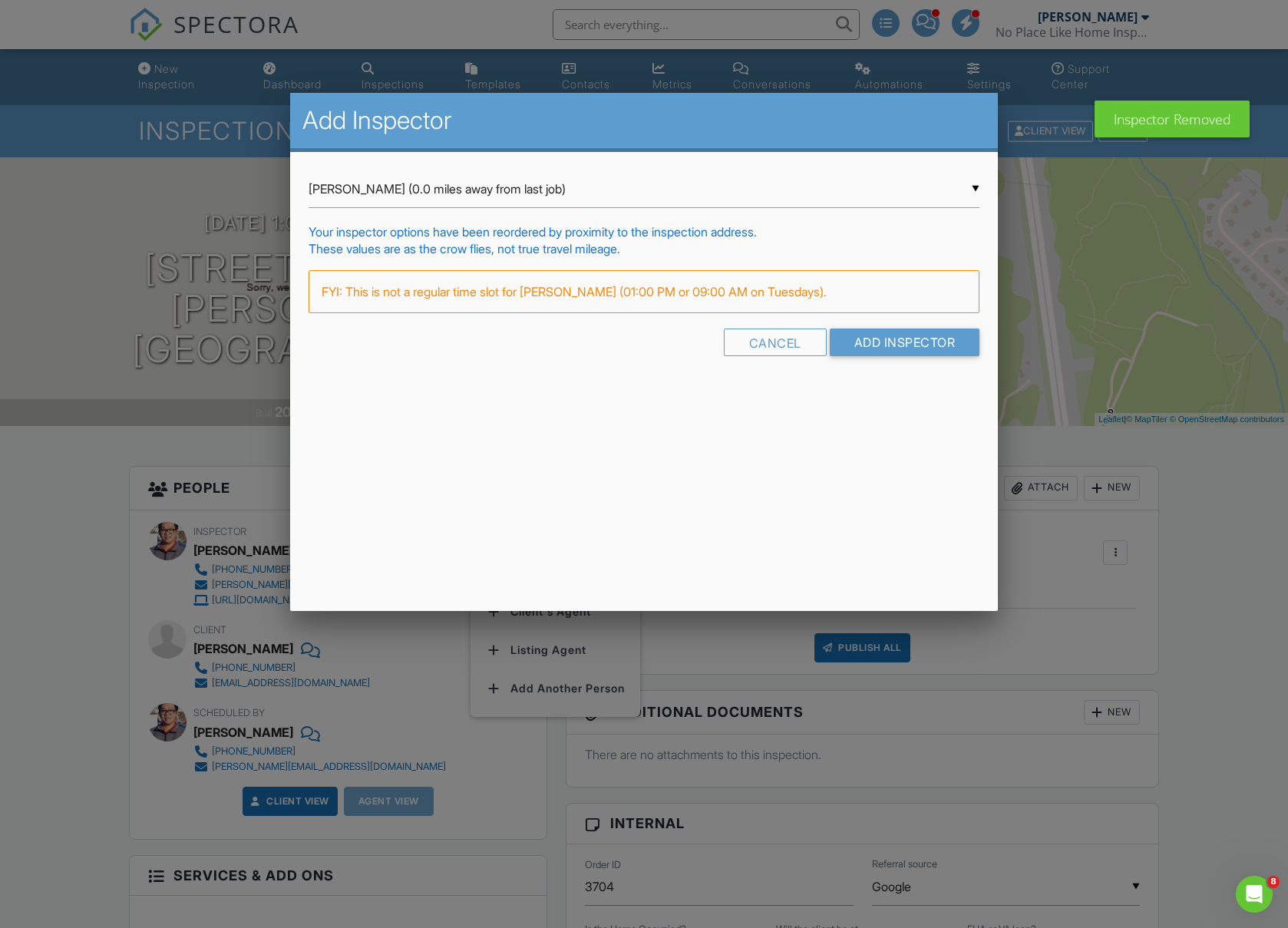
click at [360, 192] on div "▼ [PERSON_NAME] (0.0 miles away from last job) [PERSON_NAME] (0.0 miles away fr…" at bounding box center [644, 188] width 672 height 37
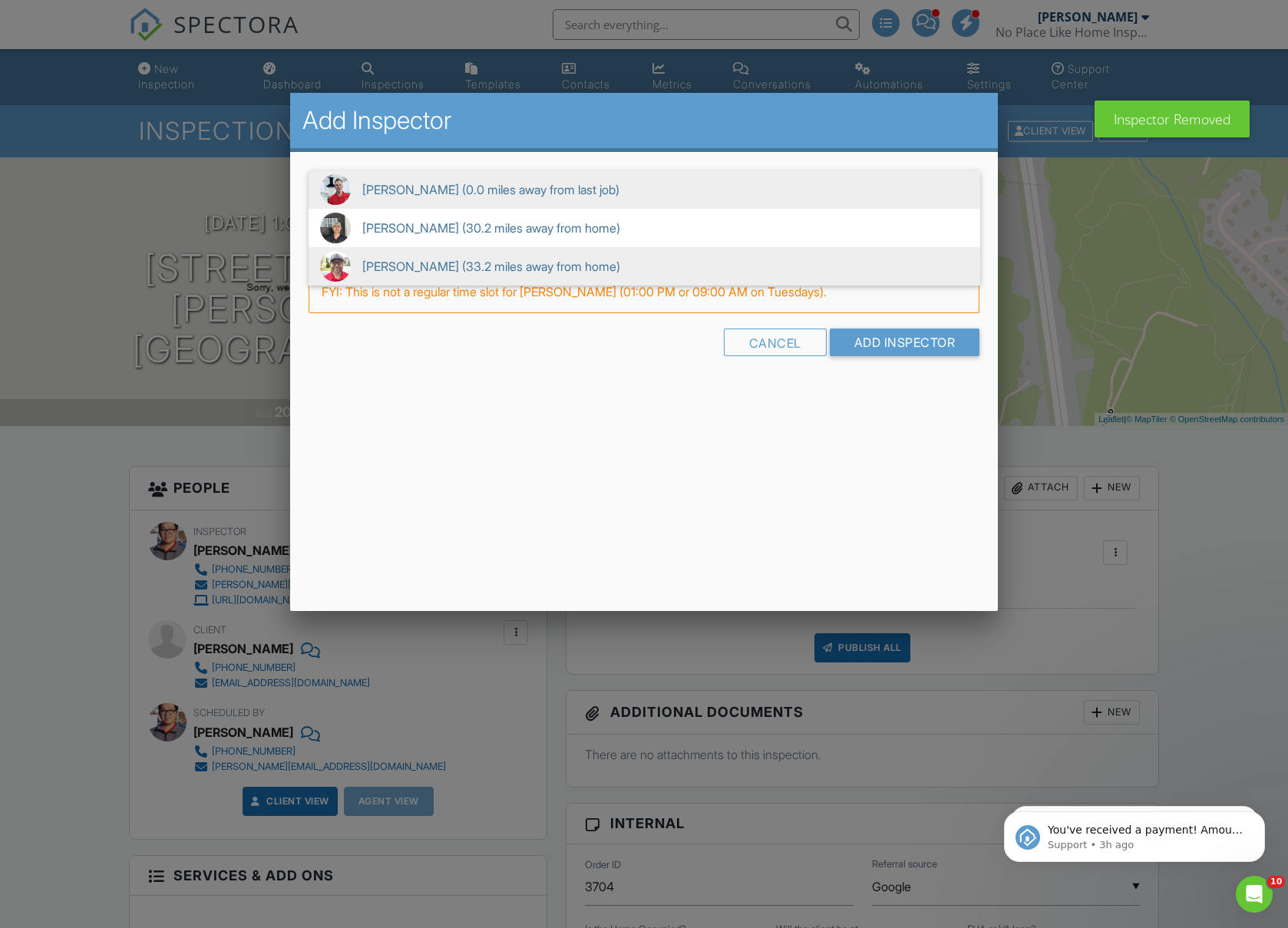
click at [400, 258] on span "[PERSON_NAME] (33.2 miles away from home)" at bounding box center [644, 267] width 672 height 38
type input "[PERSON_NAME] (33.2 miles away from home)"
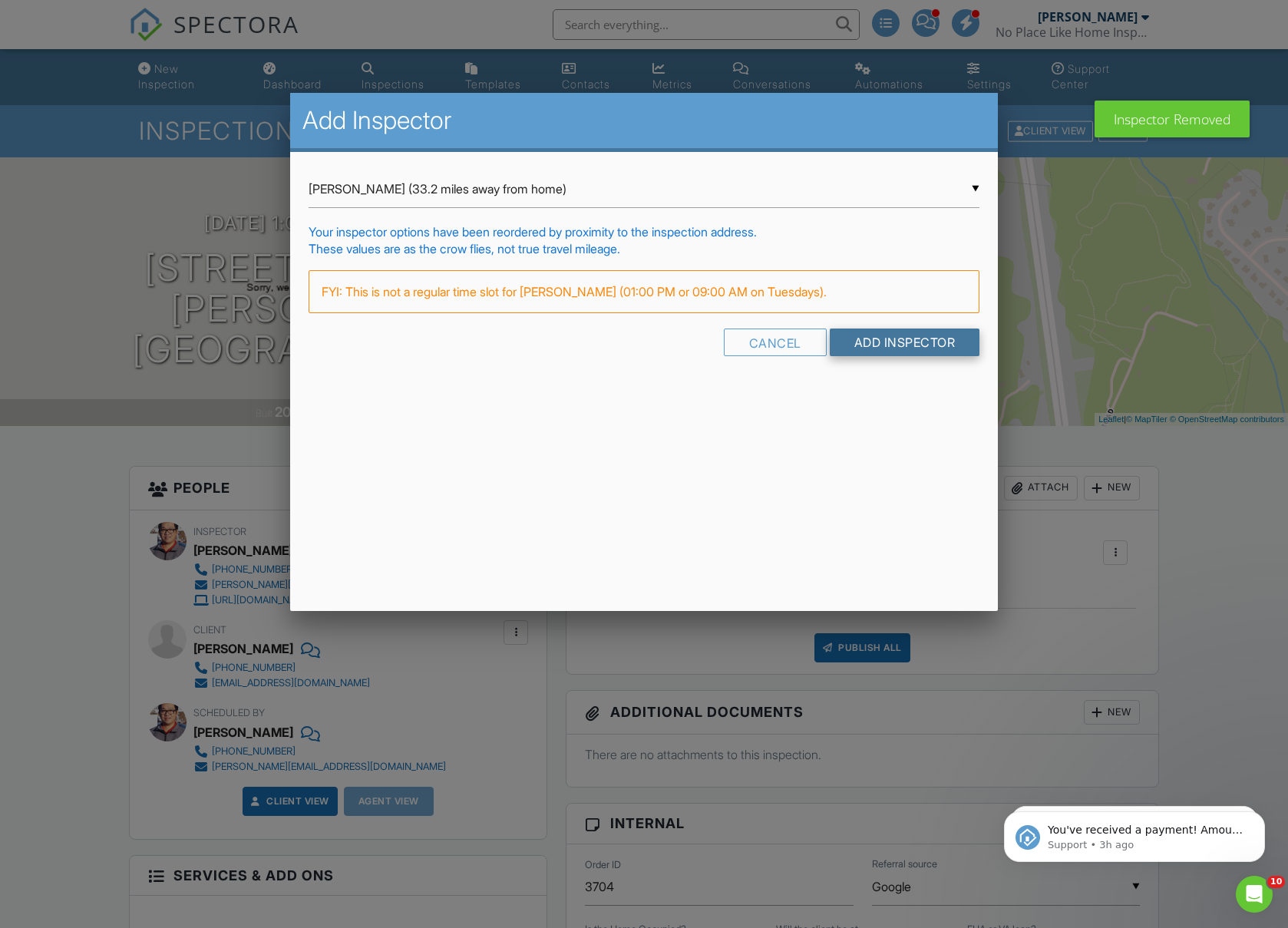
click at [903, 336] on input "Add Inspector" at bounding box center [904, 342] width 150 height 28
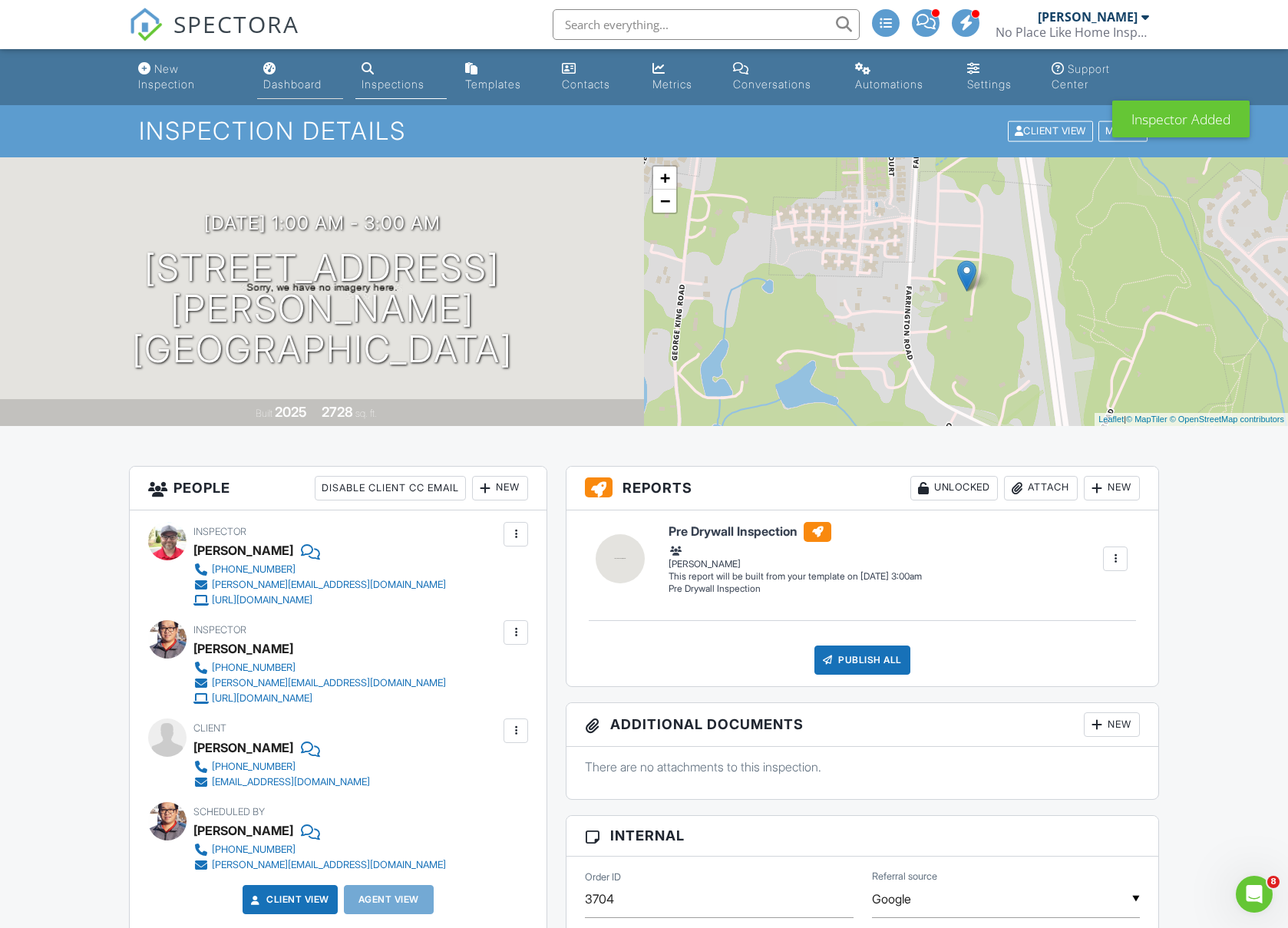
click at [280, 89] on div "Dashboard" at bounding box center [292, 84] width 58 height 13
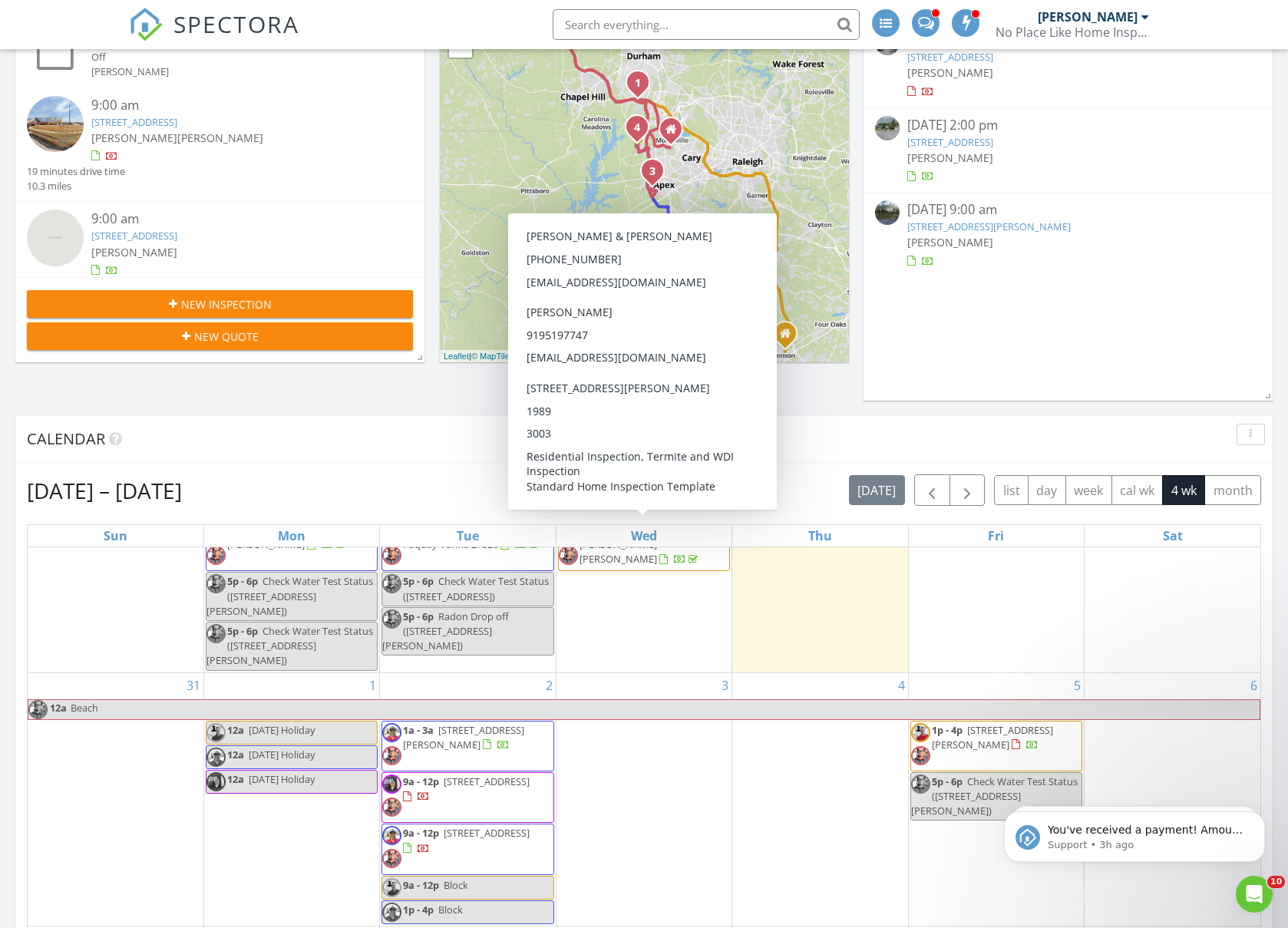
scroll to position [388, 0]
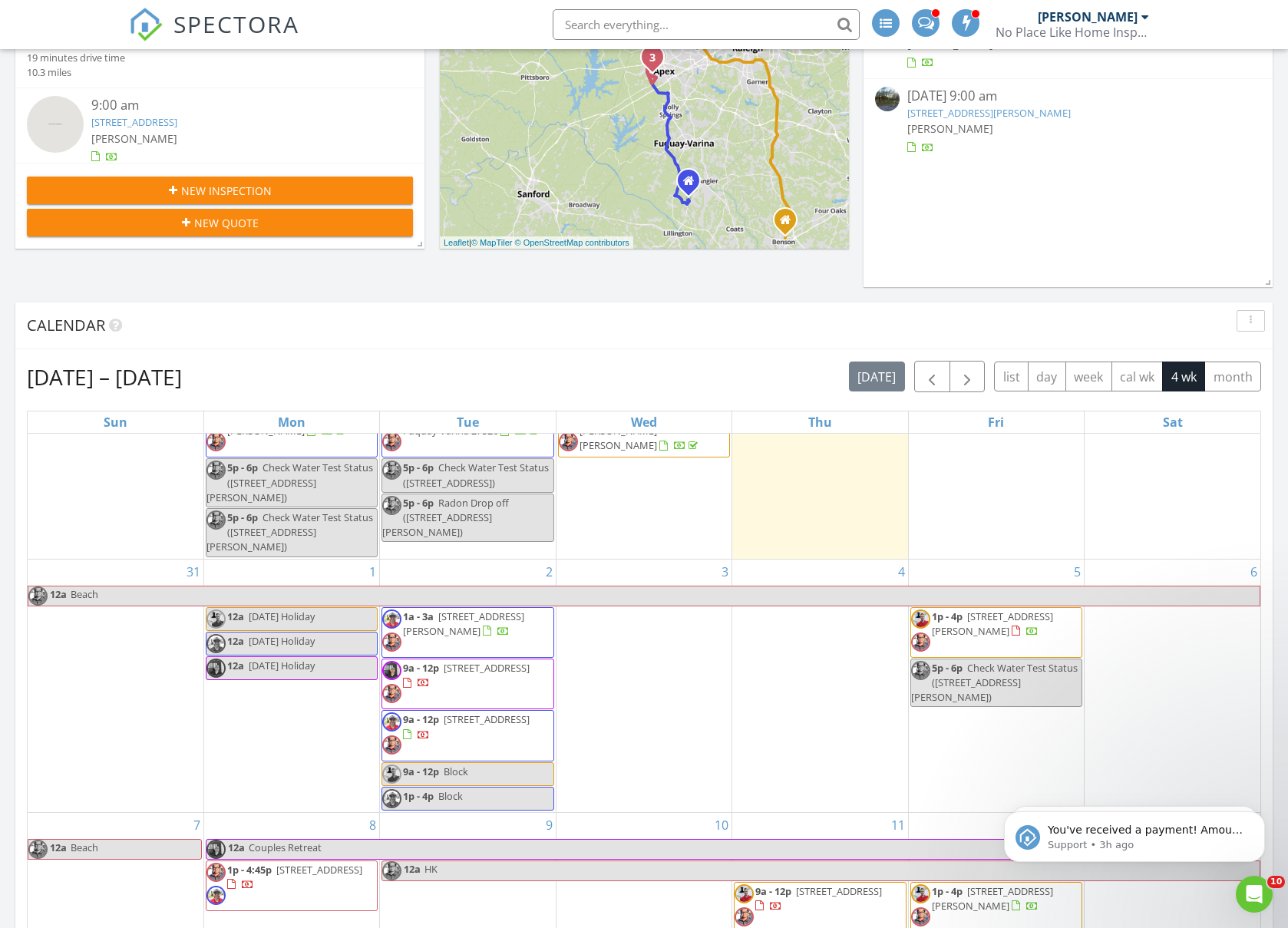
click at [464, 574] on div "2 1a - 3a 1212 Bridgeforth Ln , Chapel Hill 27517 9a - 12p 121 Blue Gulf Trl, R…" at bounding box center [467, 686] width 175 height 252
click at [469, 513] on link "Inspection" at bounding box center [464, 506] width 79 height 25
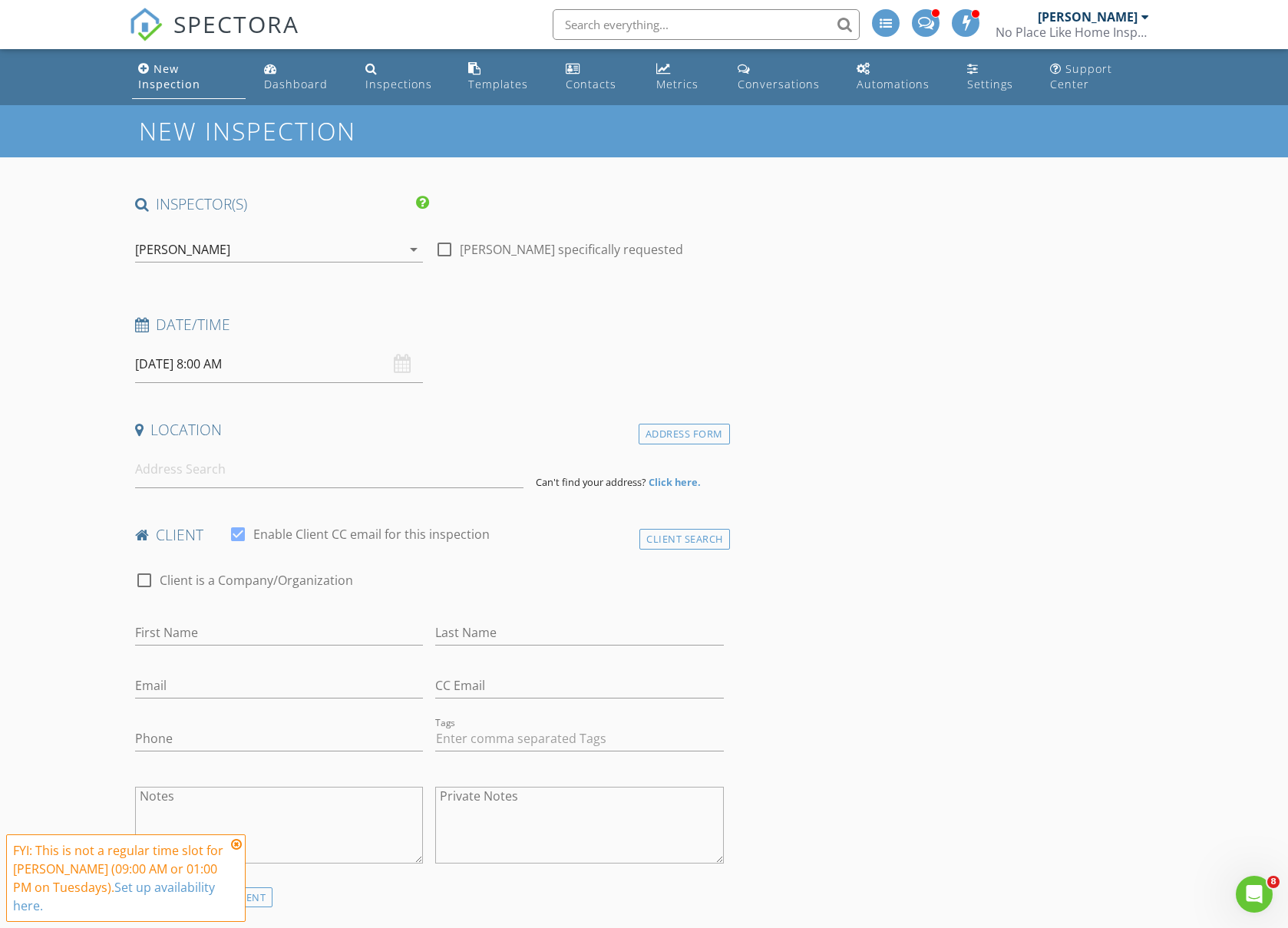
click at [161, 243] on div "[PERSON_NAME]" at bounding box center [182, 249] width 96 height 13
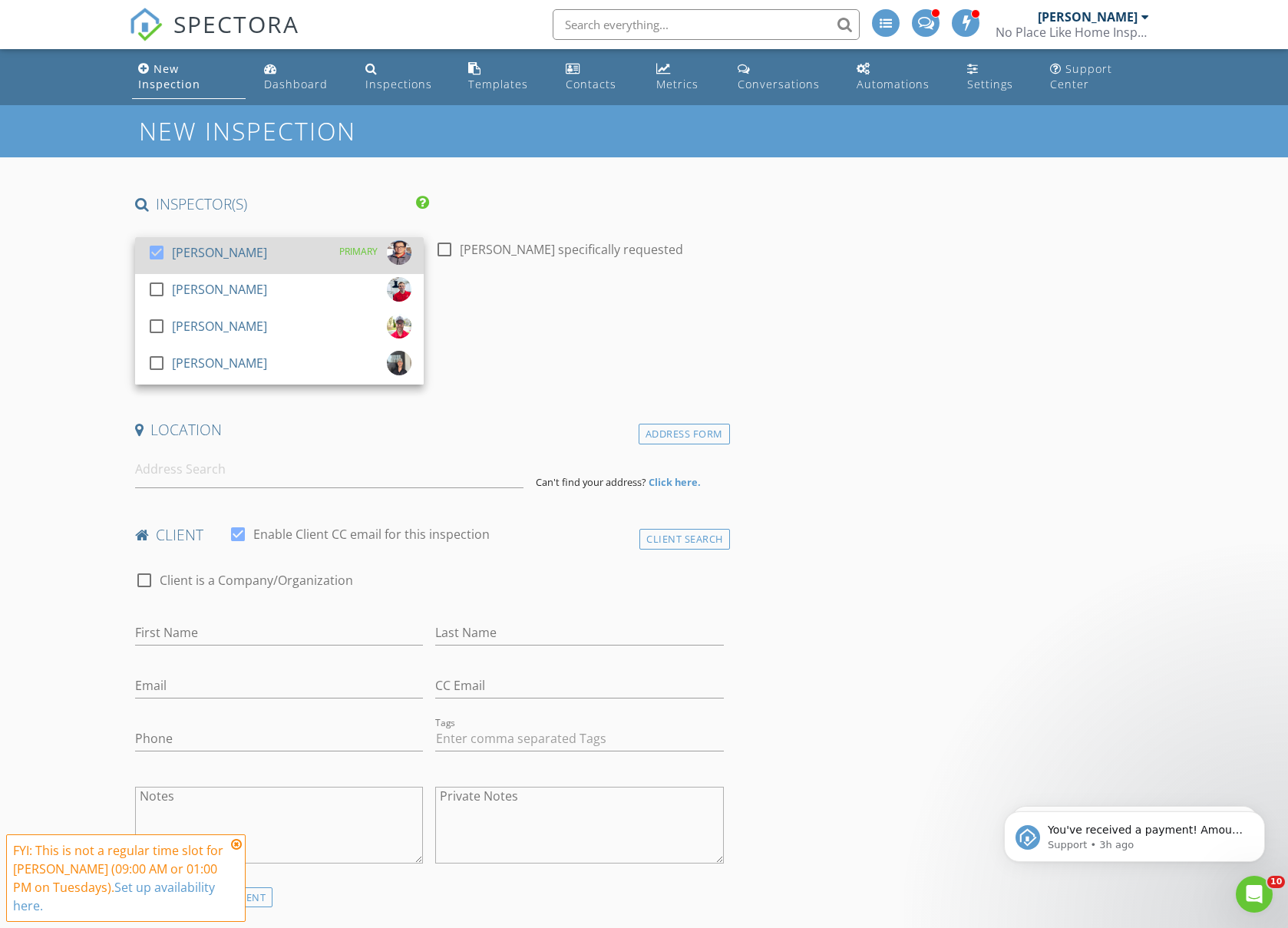
drag, startPoint x: 215, startPoint y: 294, endPoint x: 216, endPoint y: 259, distance: 35.0
click at [215, 294] on div "[PERSON_NAME]" at bounding box center [220, 290] width 96 height 25
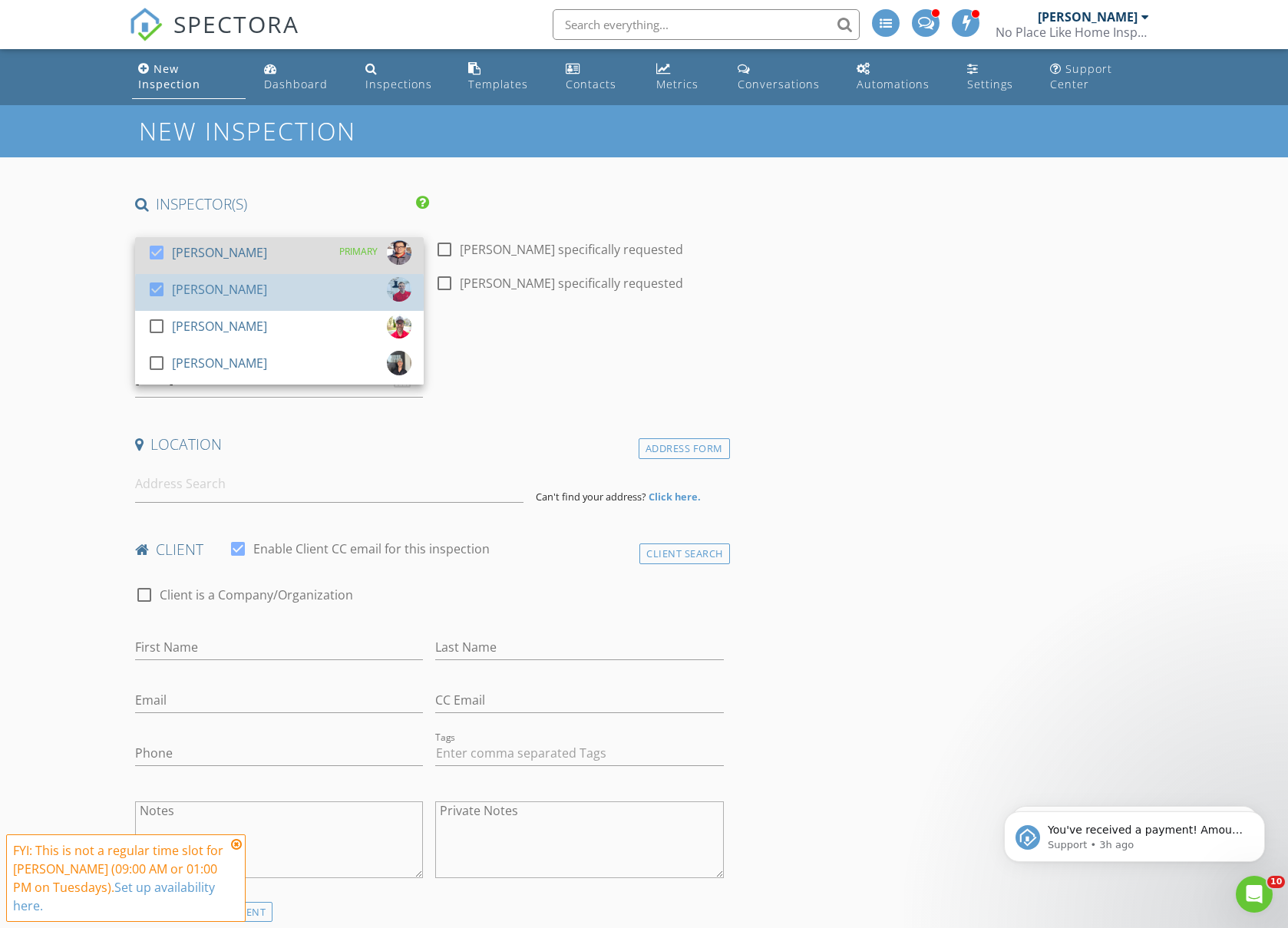
click at [216, 251] on div "[PERSON_NAME]" at bounding box center [220, 252] width 96 height 25
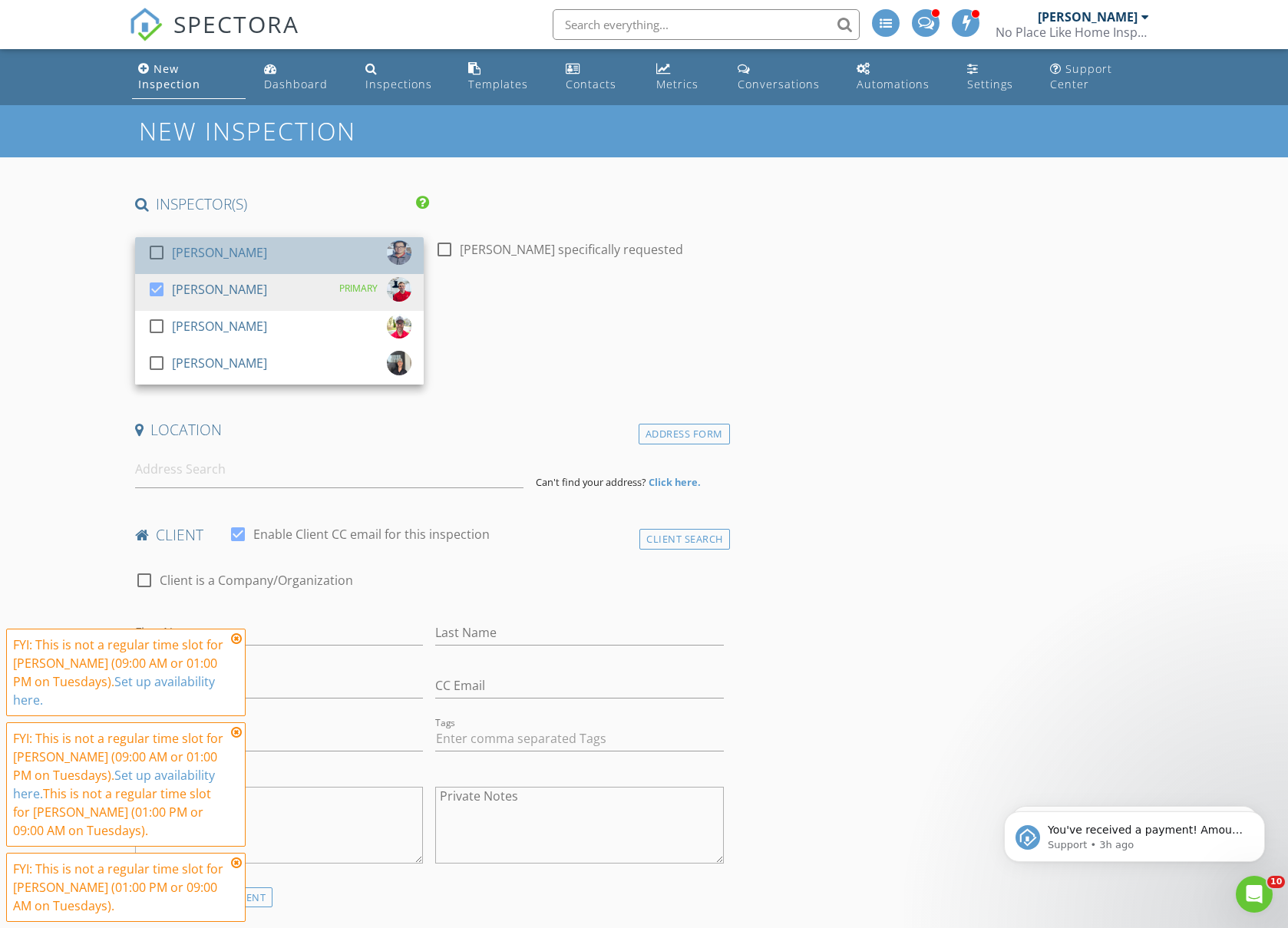
click at [216, 251] on div "[PERSON_NAME]" at bounding box center [220, 252] width 96 height 25
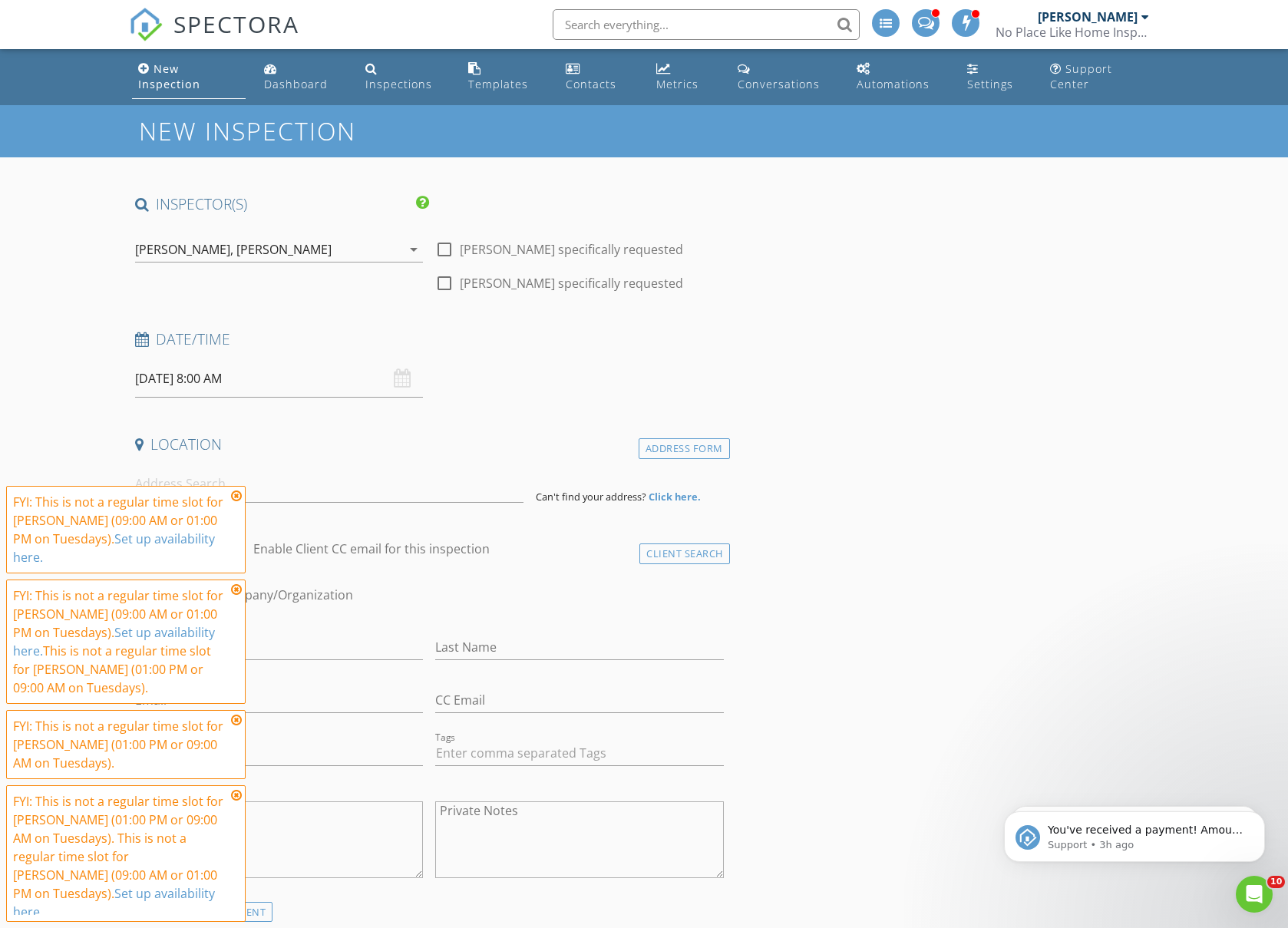
click at [289, 372] on input "09/02/2025 8:00 AM" at bounding box center [279, 378] width 289 height 37
click at [238, 502] on icon at bounding box center [236, 495] width 11 height 12
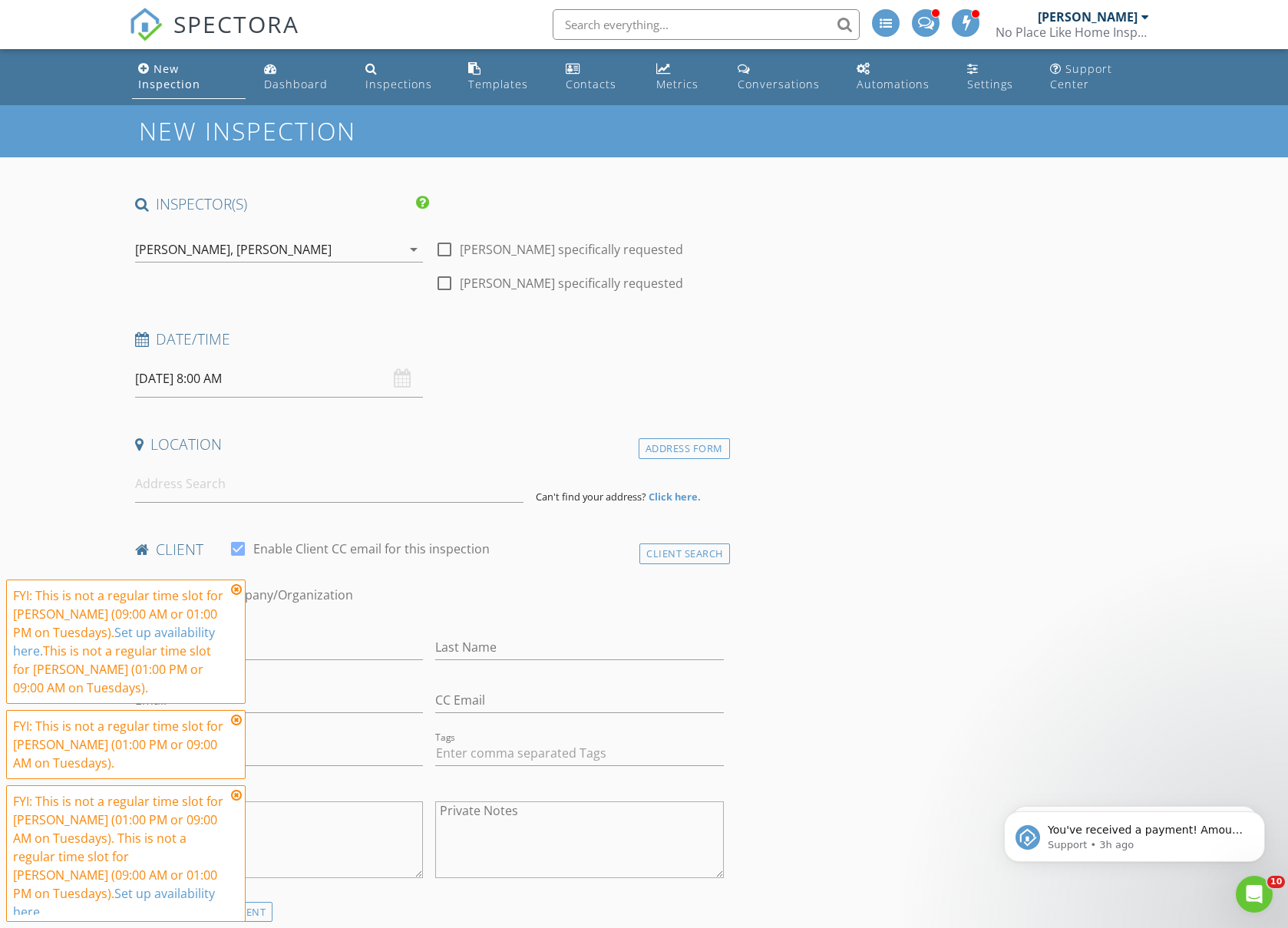
click at [236, 595] on icon at bounding box center [236, 589] width 11 height 12
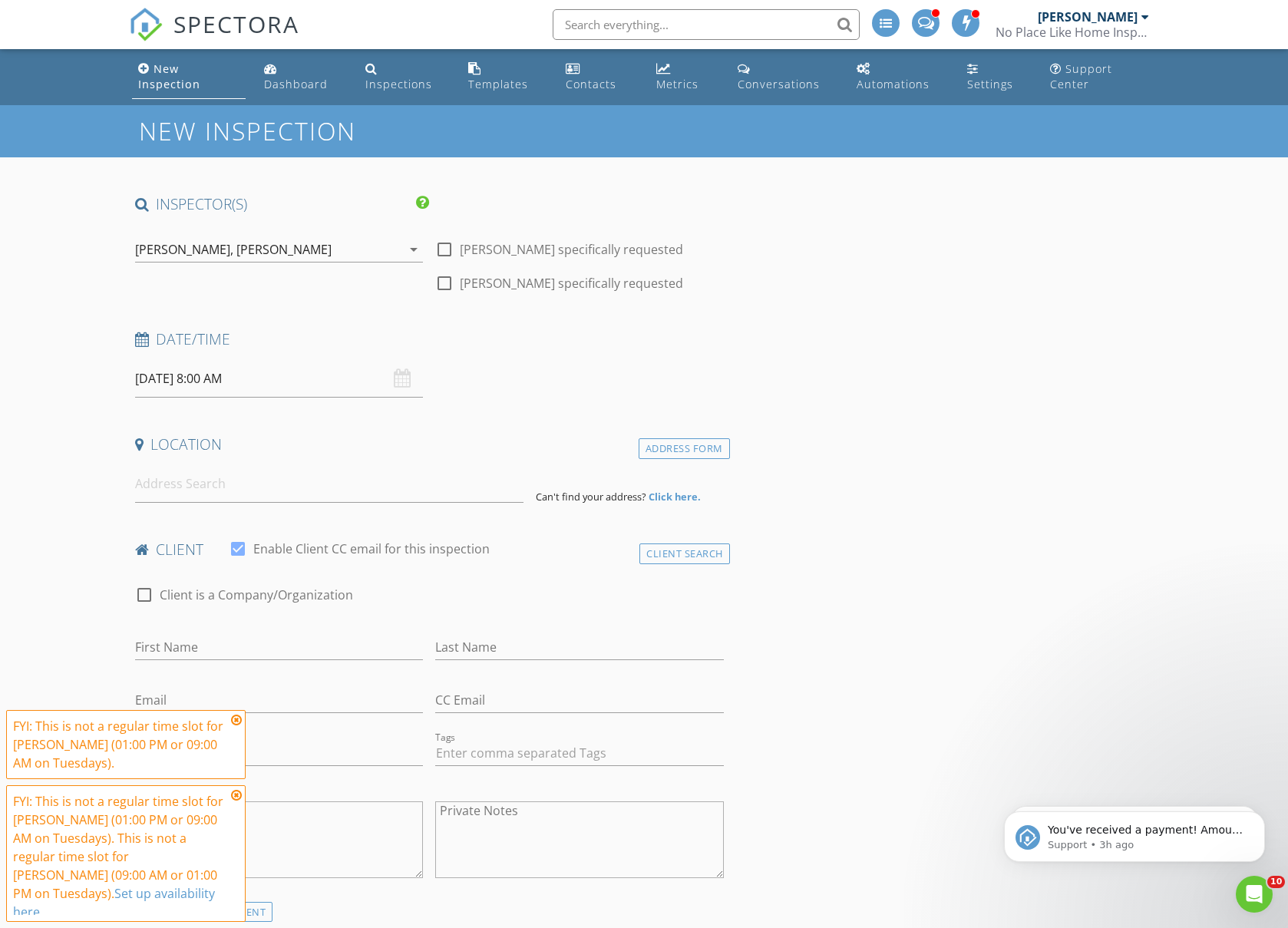
click at [238, 726] on icon at bounding box center [236, 720] width 11 height 12
click at [251, 384] on input "09/02/2025 8:00 AM" at bounding box center [279, 378] width 289 height 37
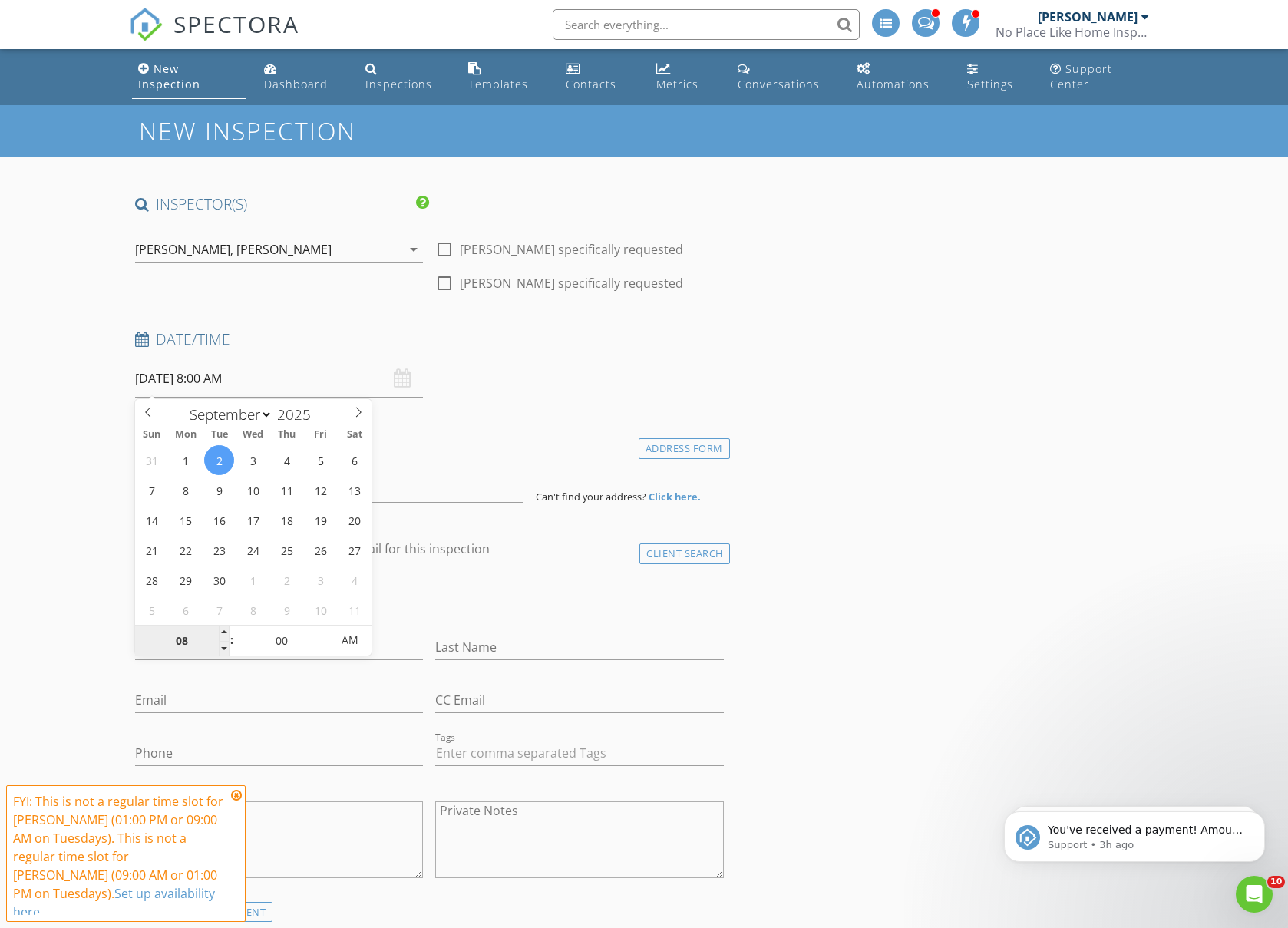
click at [182, 649] on input "08" at bounding box center [182, 641] width 95 height 31
type input "01"
type input "[DATE] 1:00 PM"
click at [341, 627] on span "PM" at bounding box center [350, 640] width 42 height 31
drag, startPoint x: 1039, startPoint y: 611, endPoint x: 636, endPoint y: 523, distance: 412.5
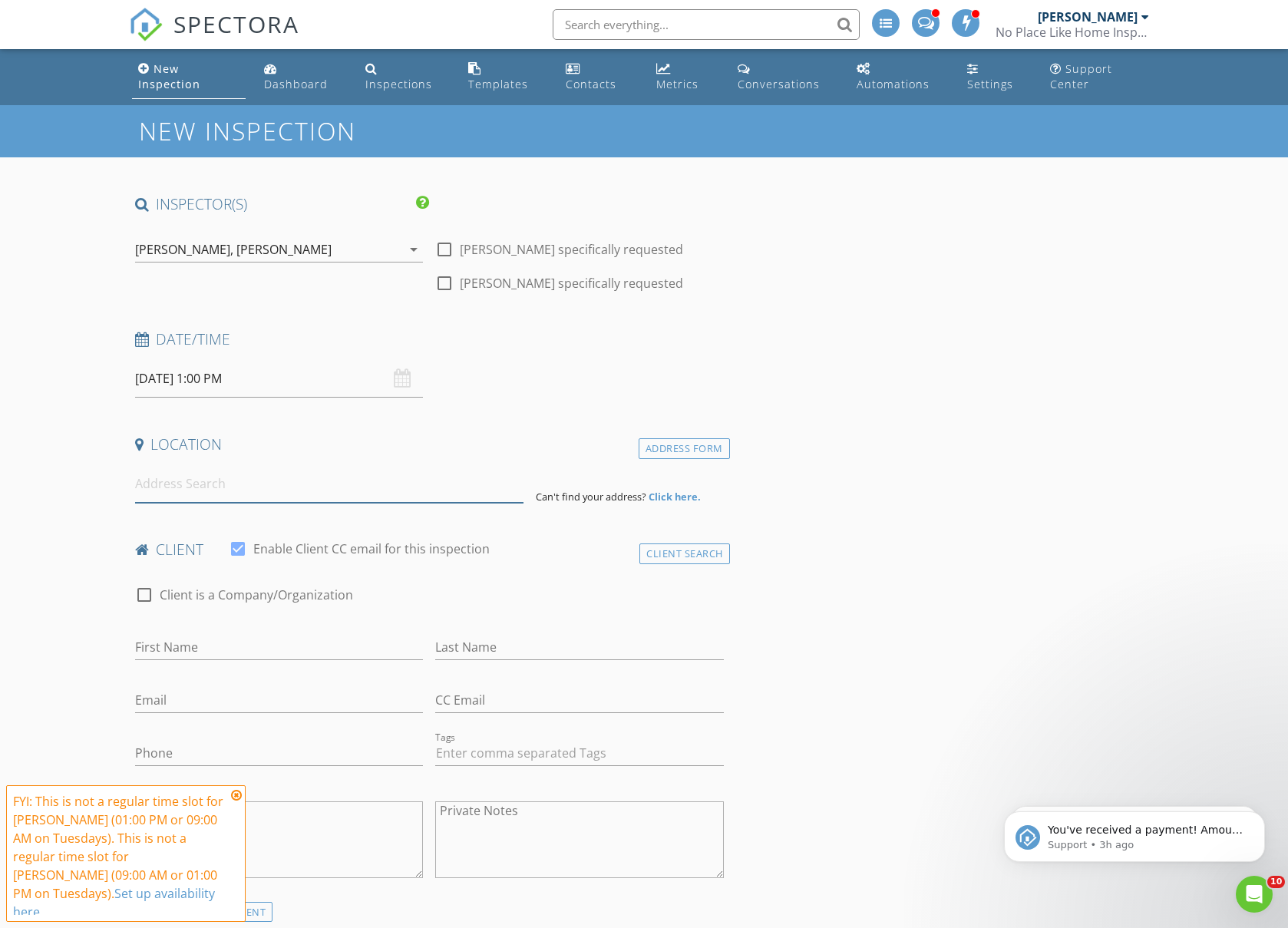
click at [333, 484] on input at bounding box center [329, 484] width 388 height 37
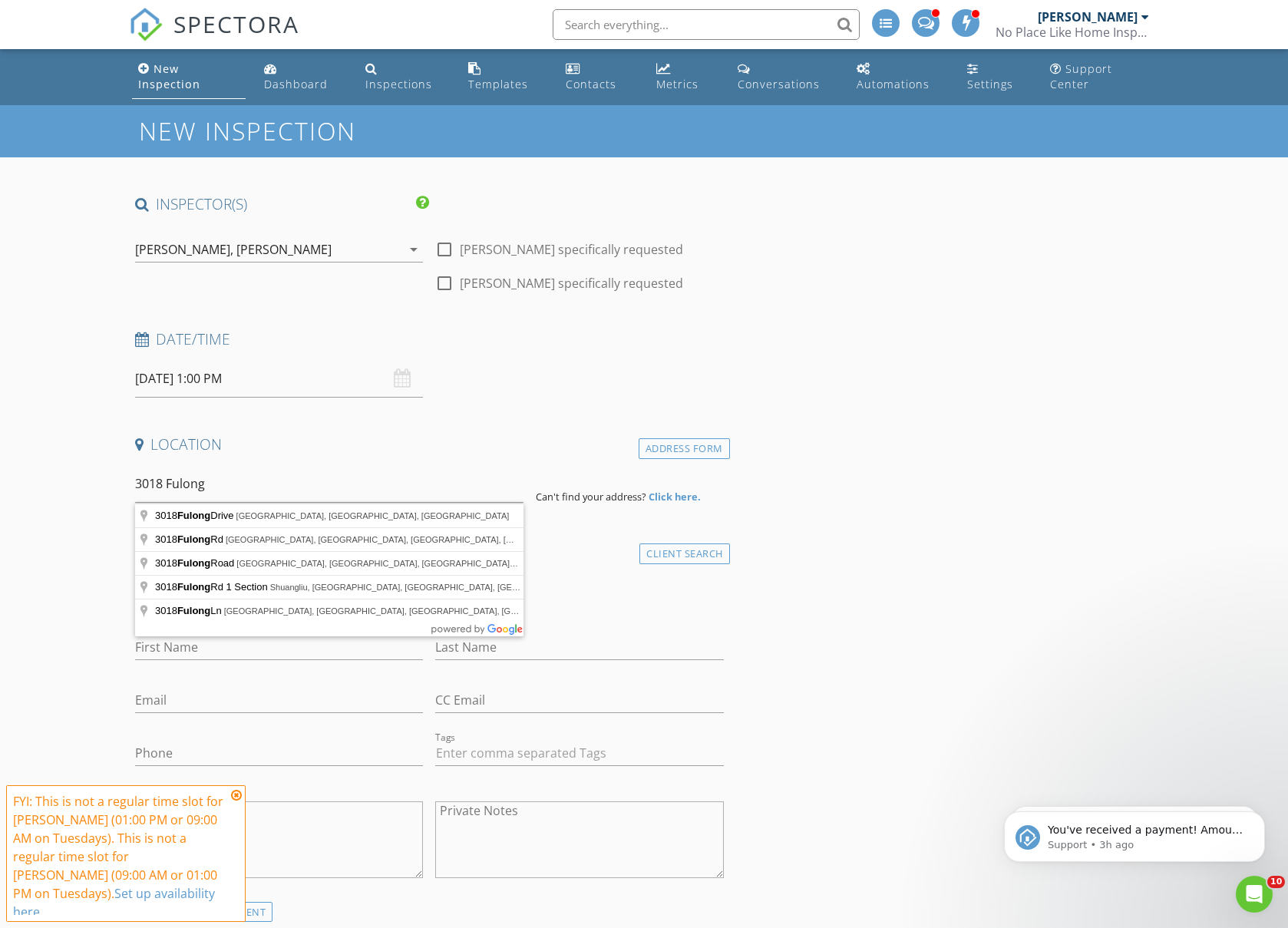
type input "3018 Fulong Drive, Durham, NC, USA"
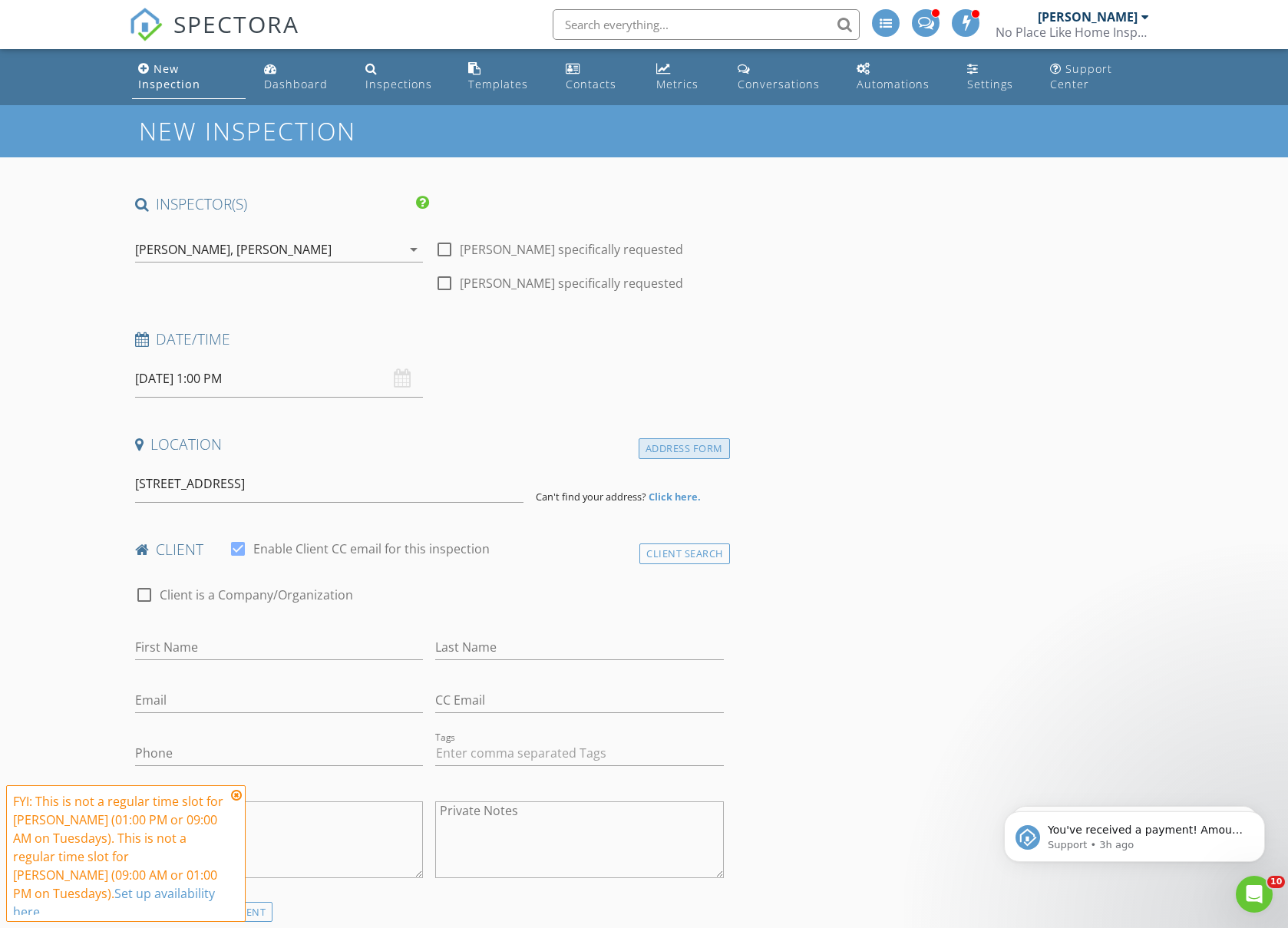
click at [711, 454] on div "Address Form" at bounding box center [684, 449] width 92 height 21
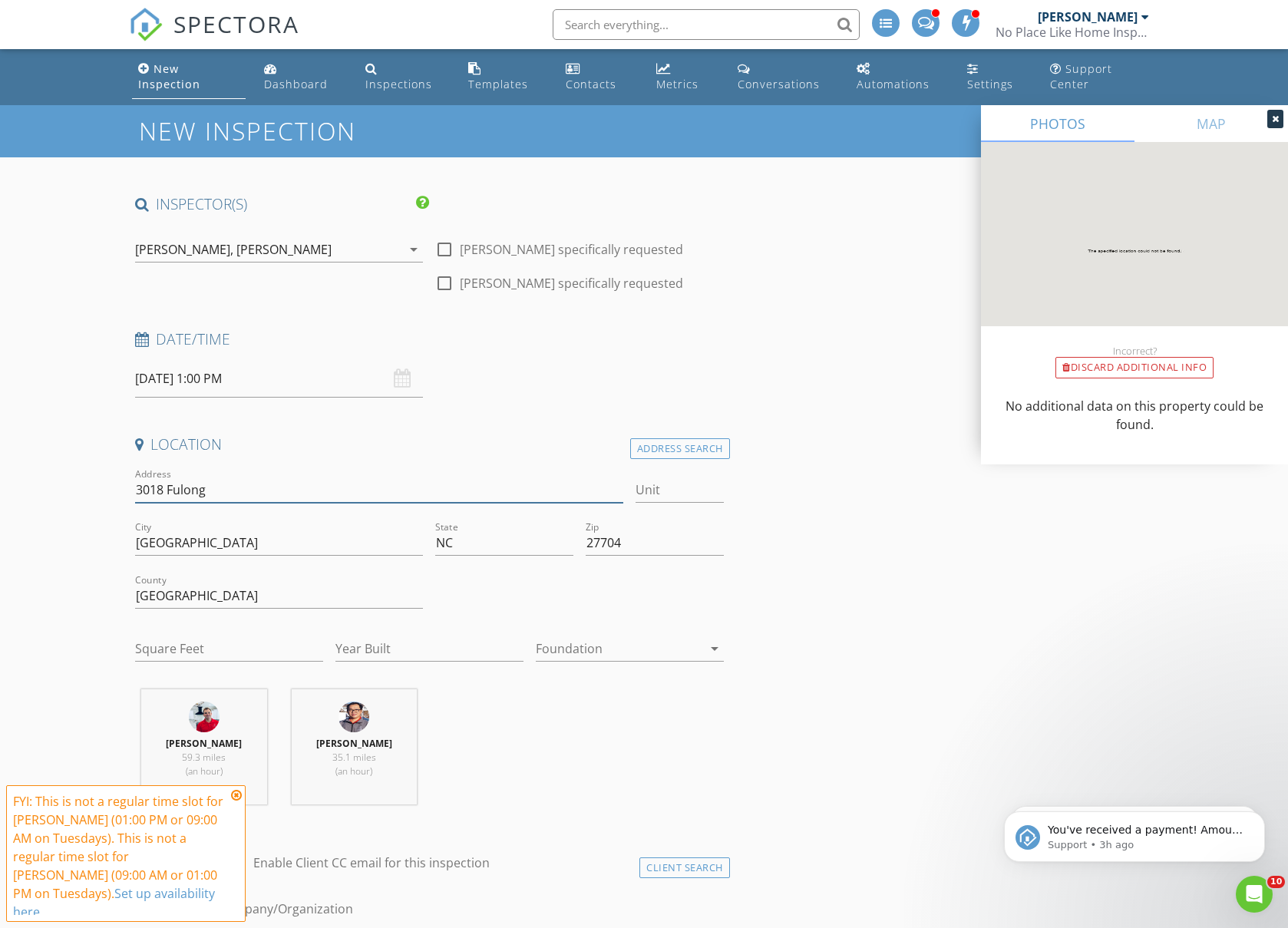
click at [346, 485] on input "3018 Fulong" at bounding box center [379, 490] width 489 height 26
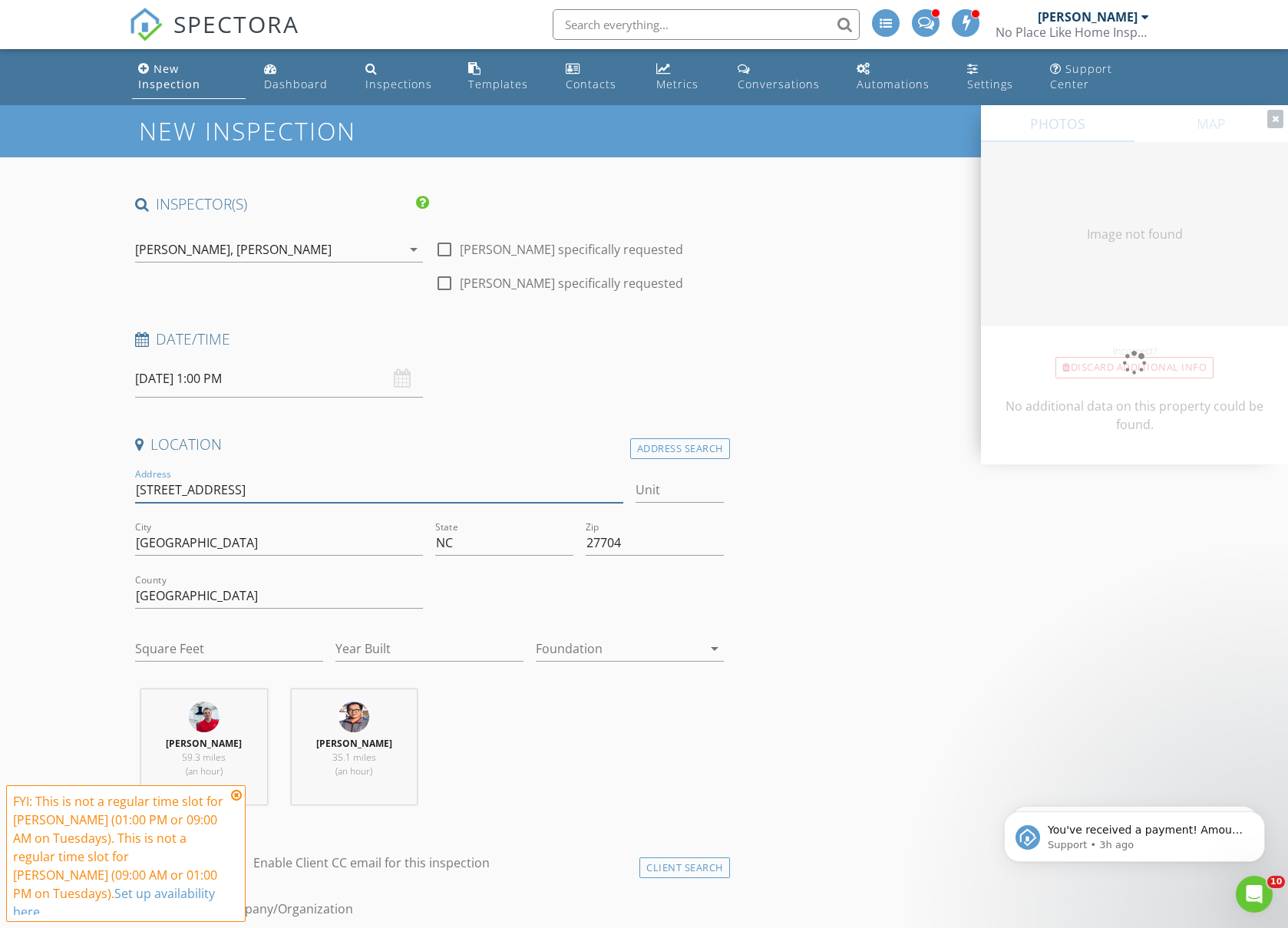
type input "[STREET_ADDRESS]"
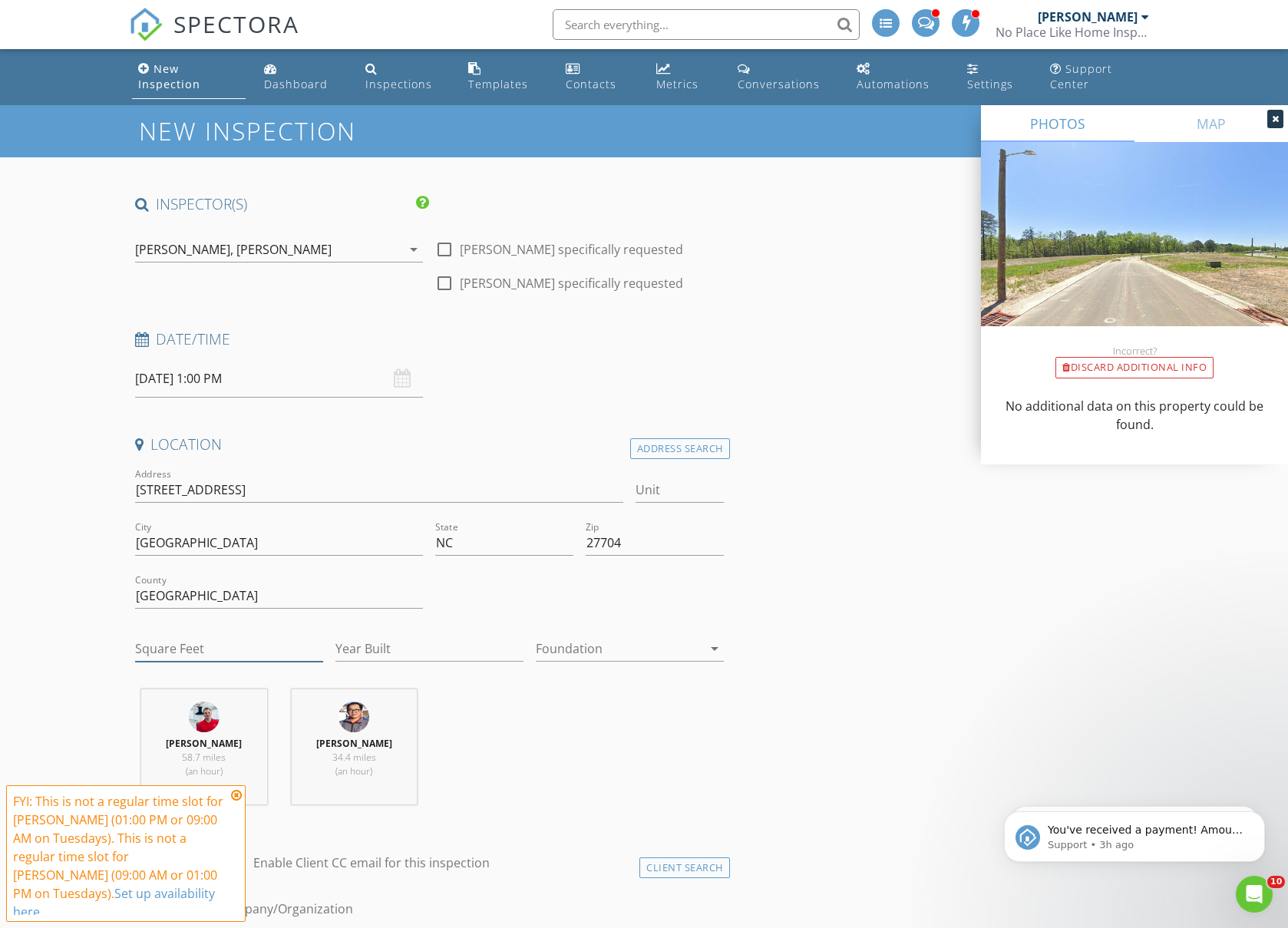
click at [193, 645] on input "Square Feet" at bounding box center [228, 649] width 188 height 26
type input "1594"
type input "2025"
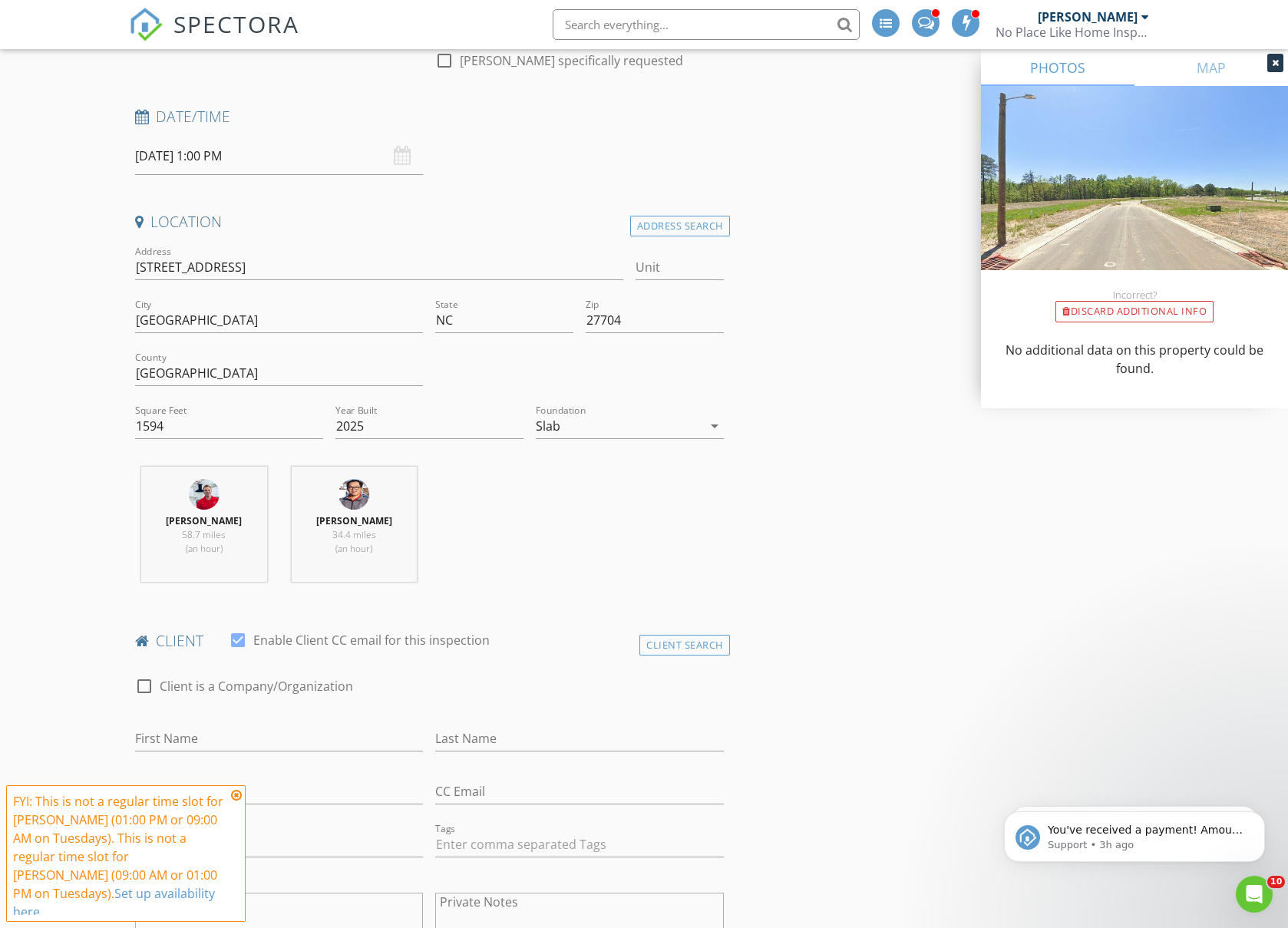
scroll to position [497, 0]
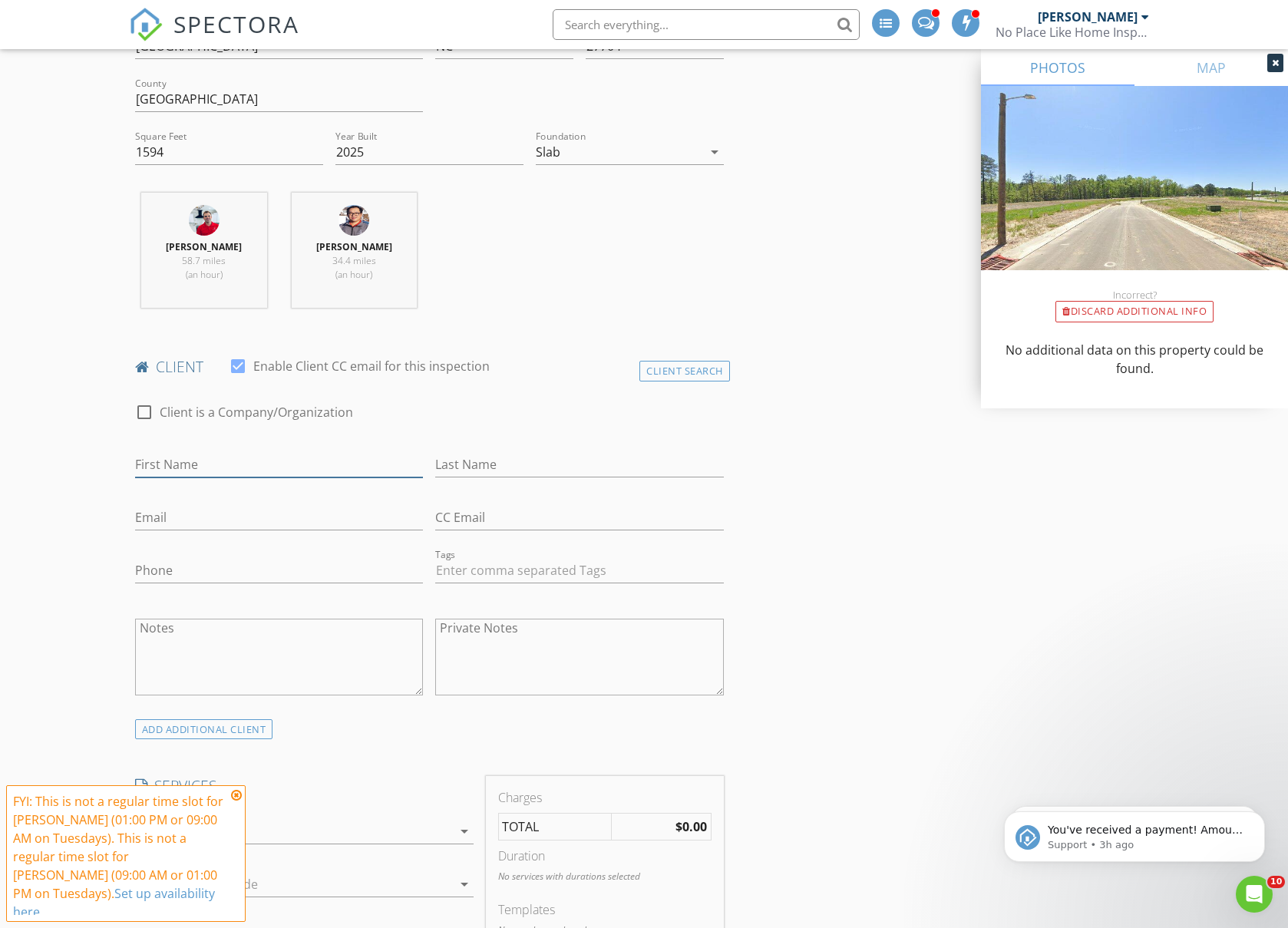
click at [202, 459] on input "First Name" at bounding box center [279, 464] width 289 height 26
type input "[PERSON_NAME]"
type input "[EMAIL_ADDRESS][DOMAIN_NAME]"
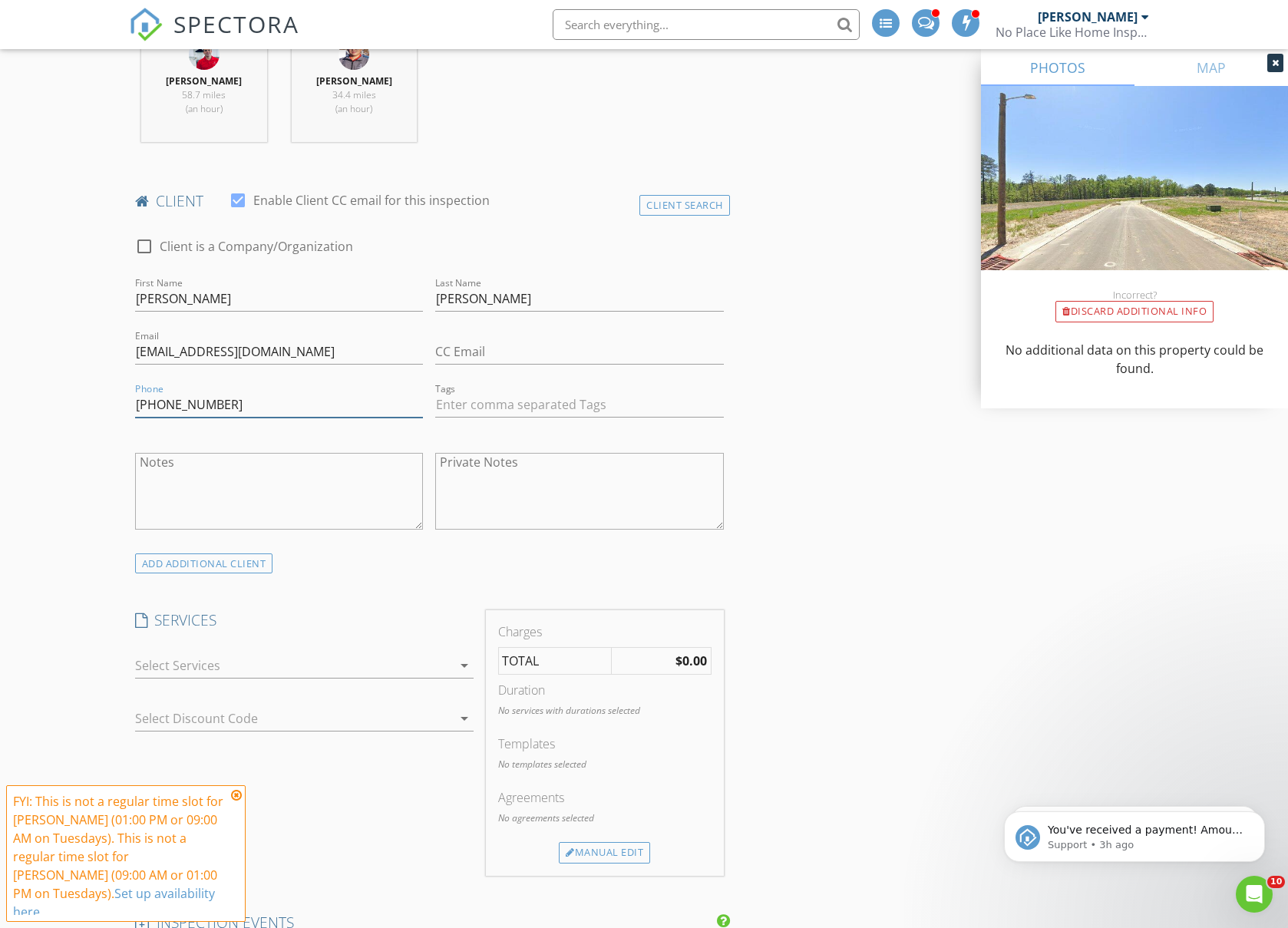
scroll to position [688, 0]
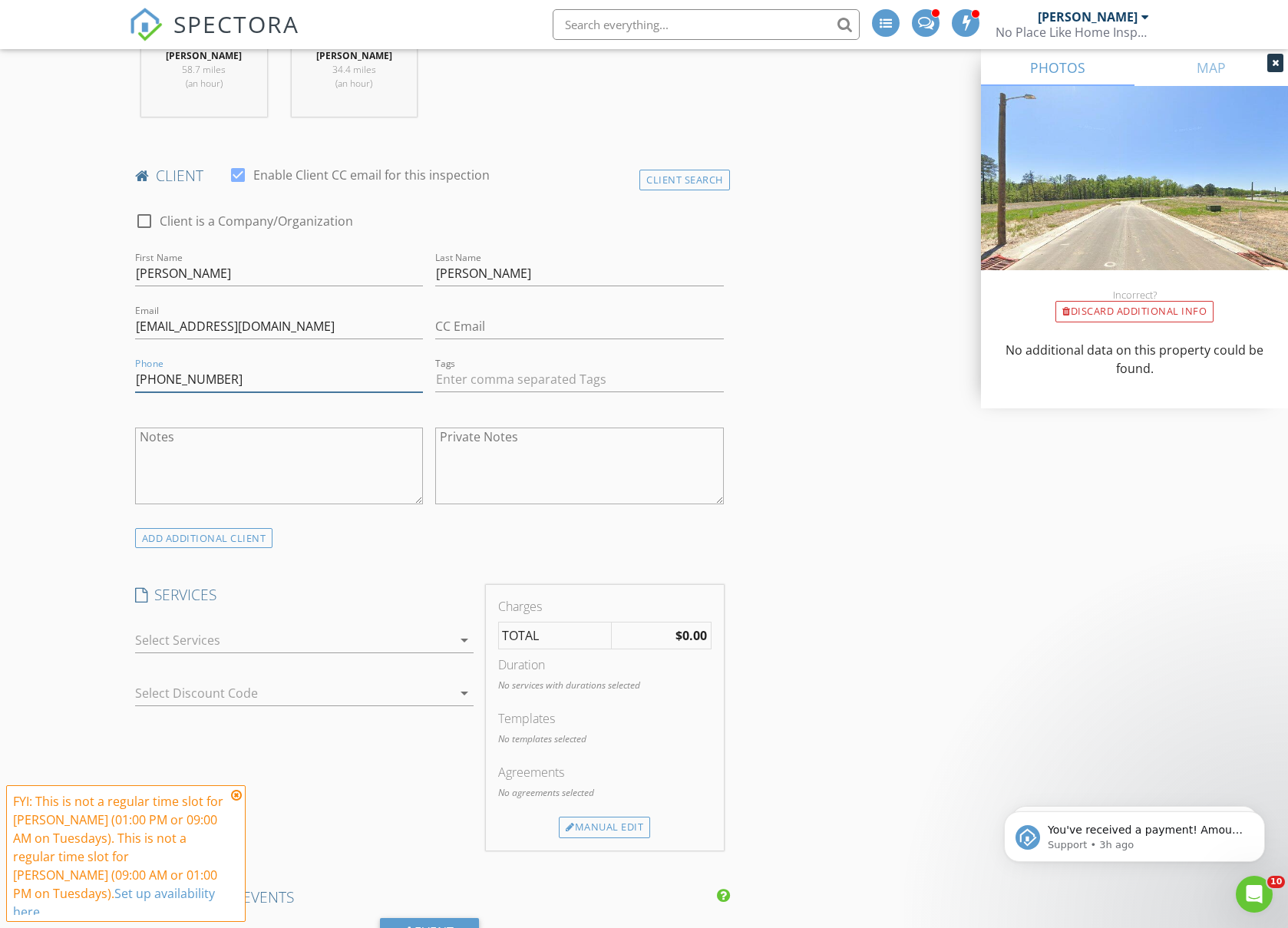
type input "[PHONE_NUMBER]"
click at [236, 641] on div at bounding box center [293, 640] width 317 height 25
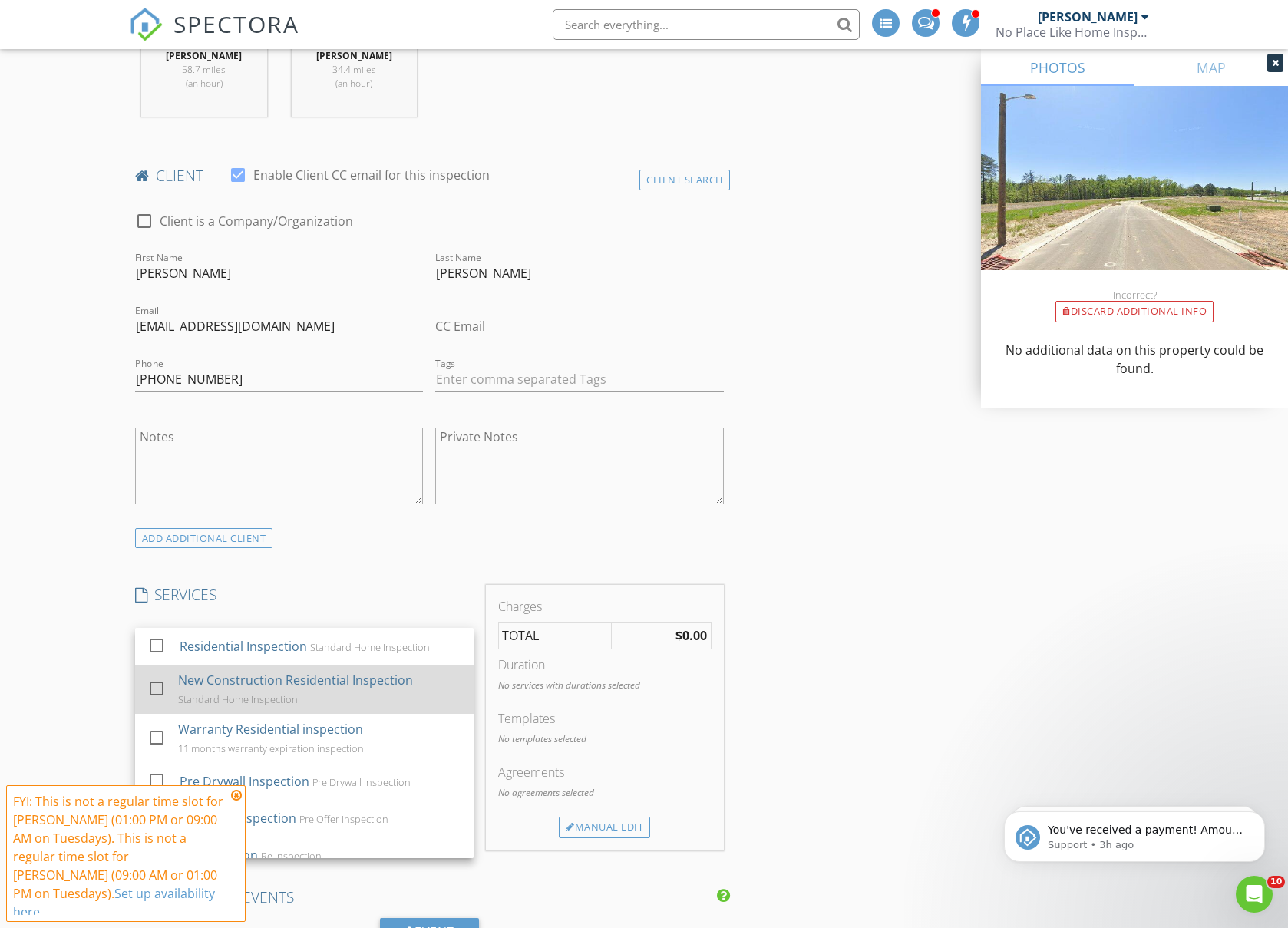
click at [231, 677] on div "New Construction Residential Inspection" at bounding box center [295, 680] width 235 height 18
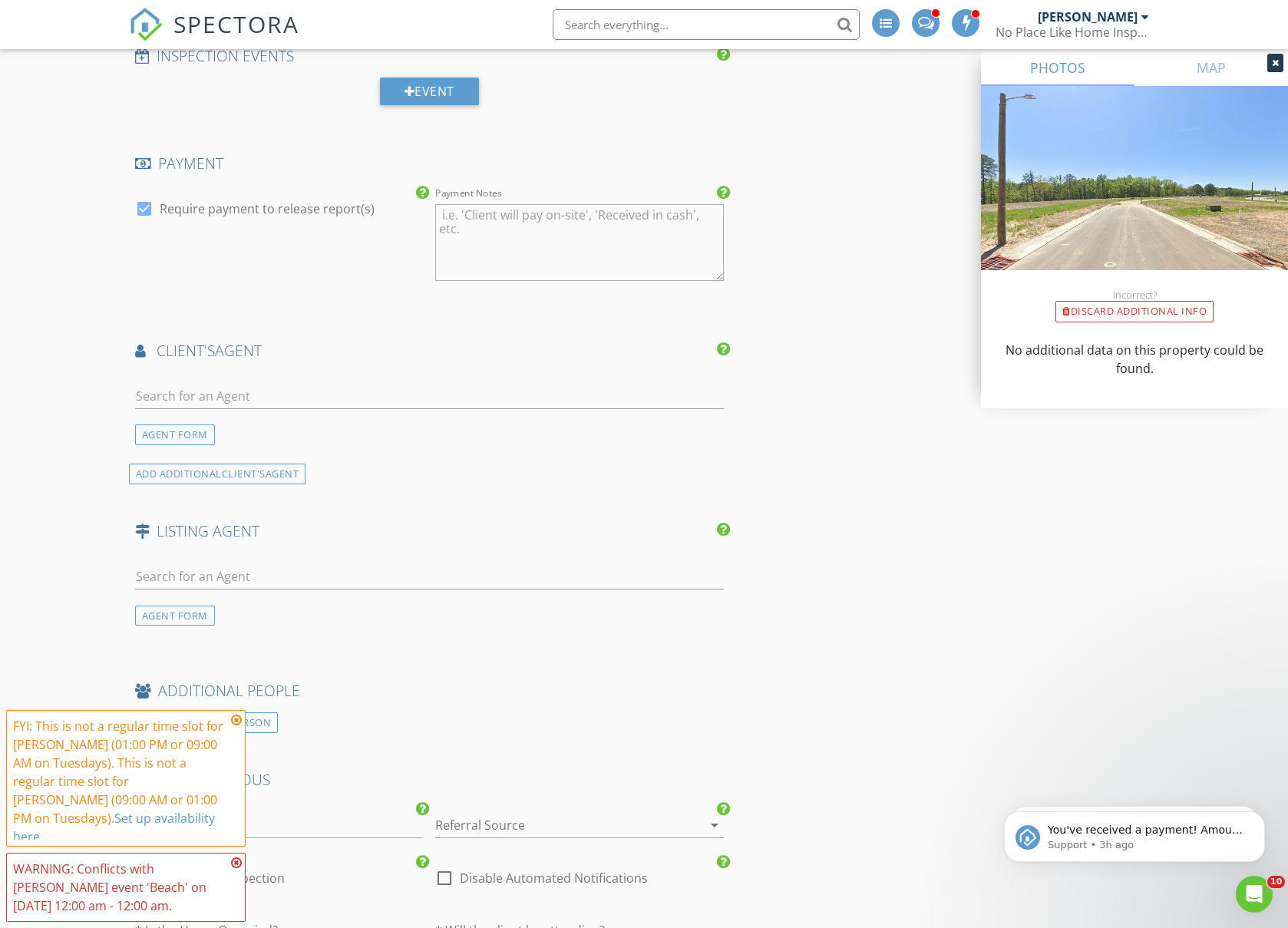
scroll to position [1715, 0]
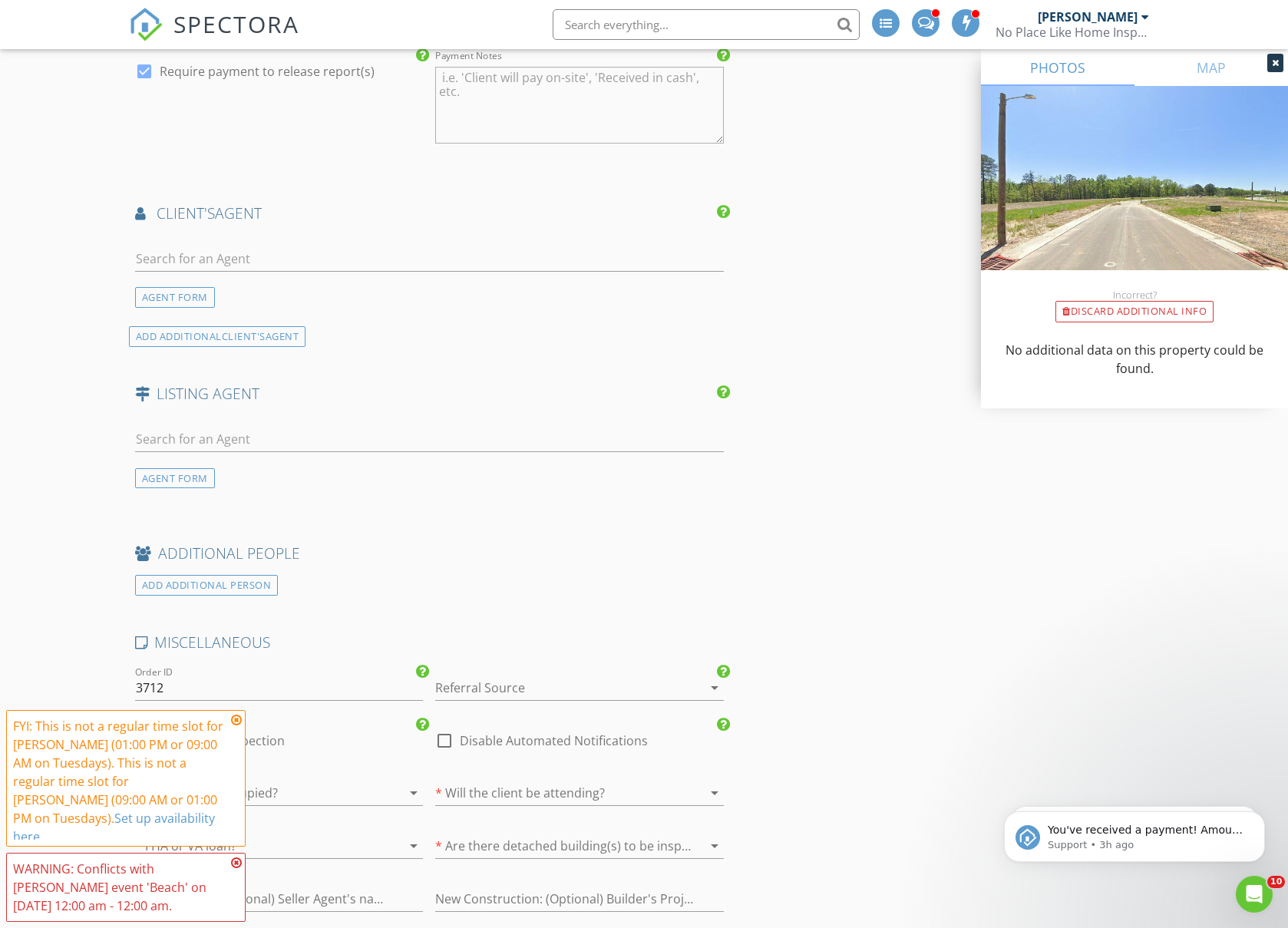
click at [488, 685] on div at bounding box center [557, 688] width 246 height 25
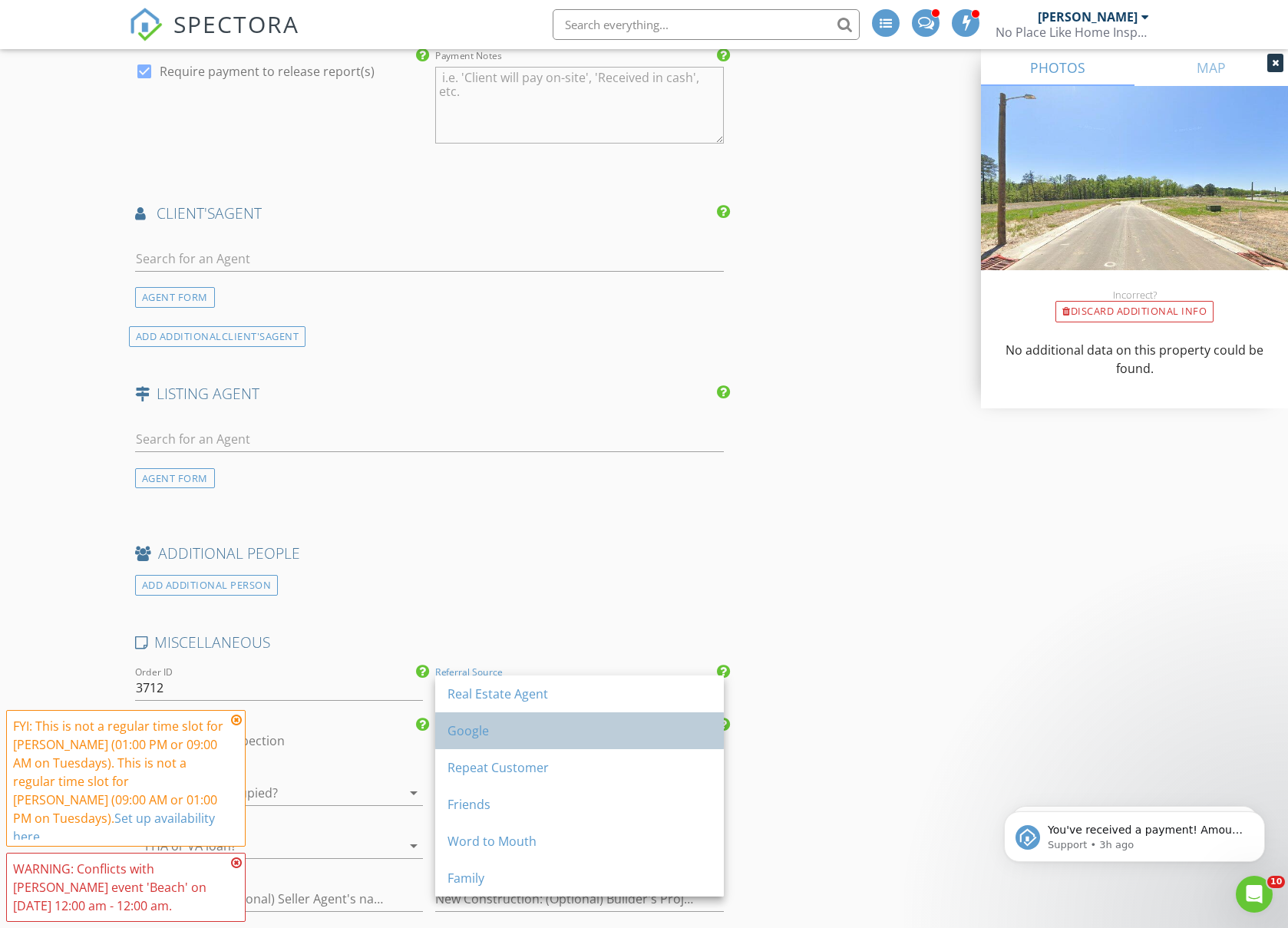
click at [489, 731] on div "Google" at bounding box center [579, 730] width 264 height 18
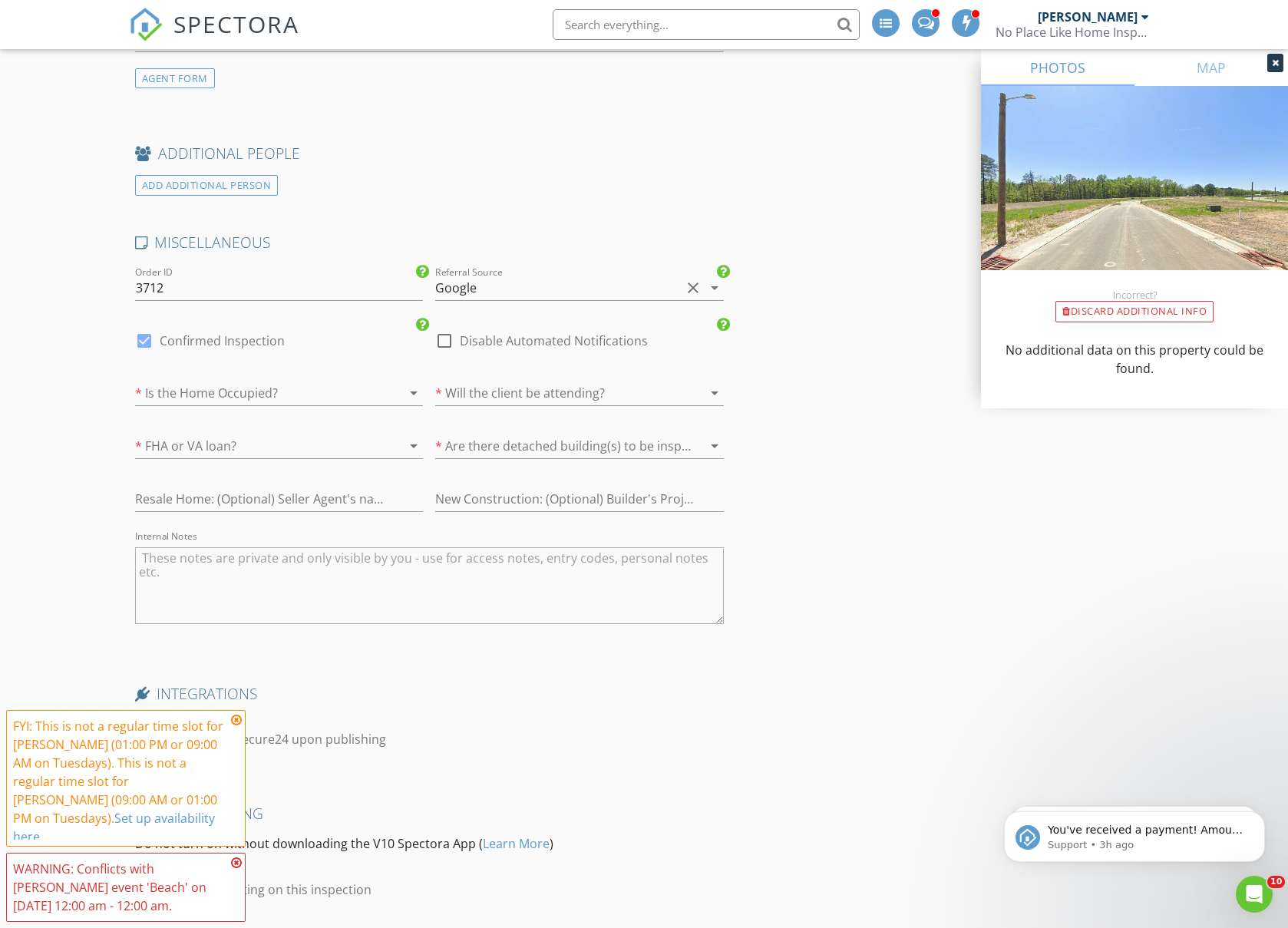
scroll to position [2212, 0]
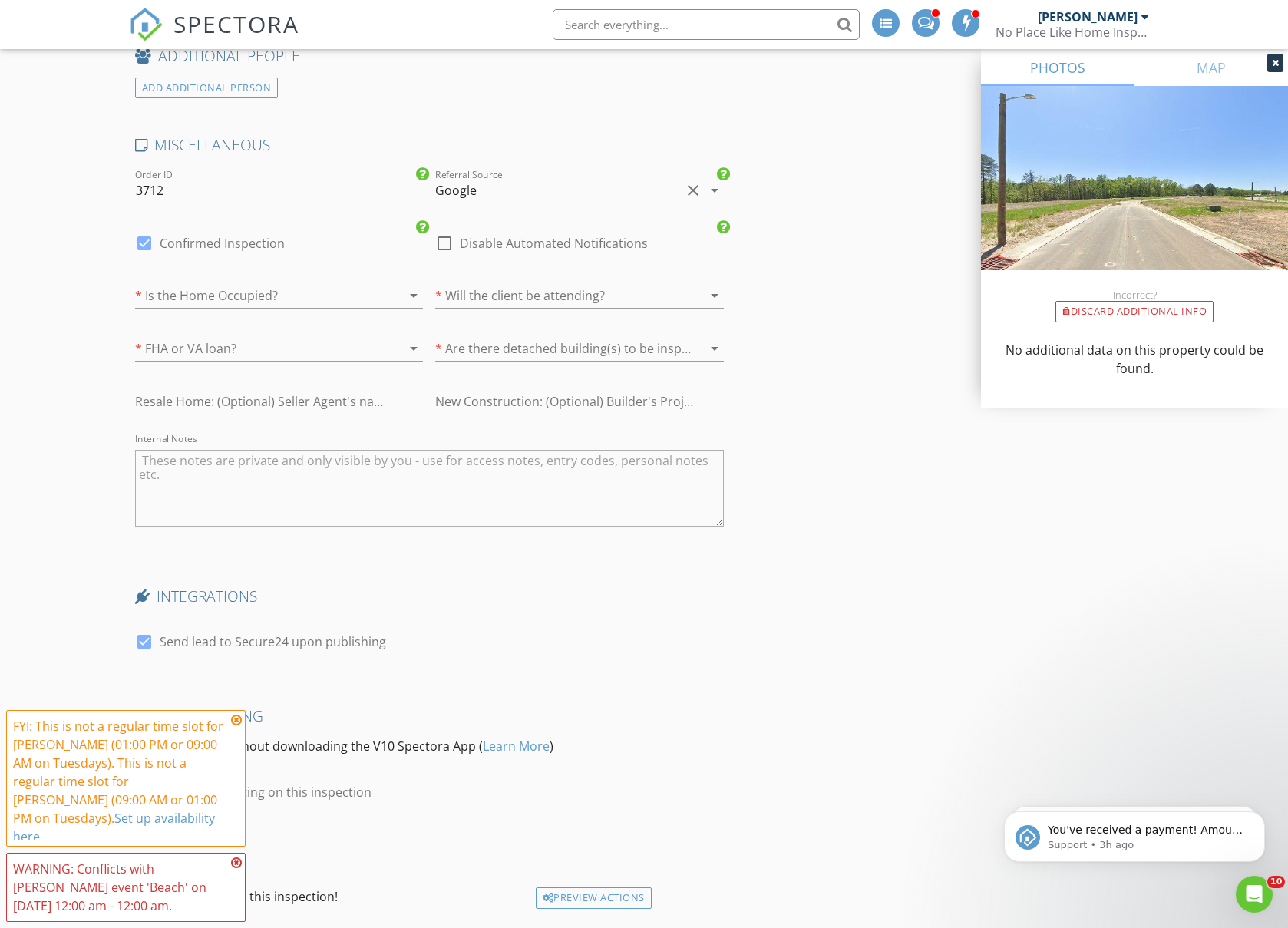
drag, startPoint x: 244, startPoint y: 301, endPoint x: 235, endPoint y: 315, distance: 16.6
click at [244, 301] on div at bounding box center [257, 295] width 246 height 25
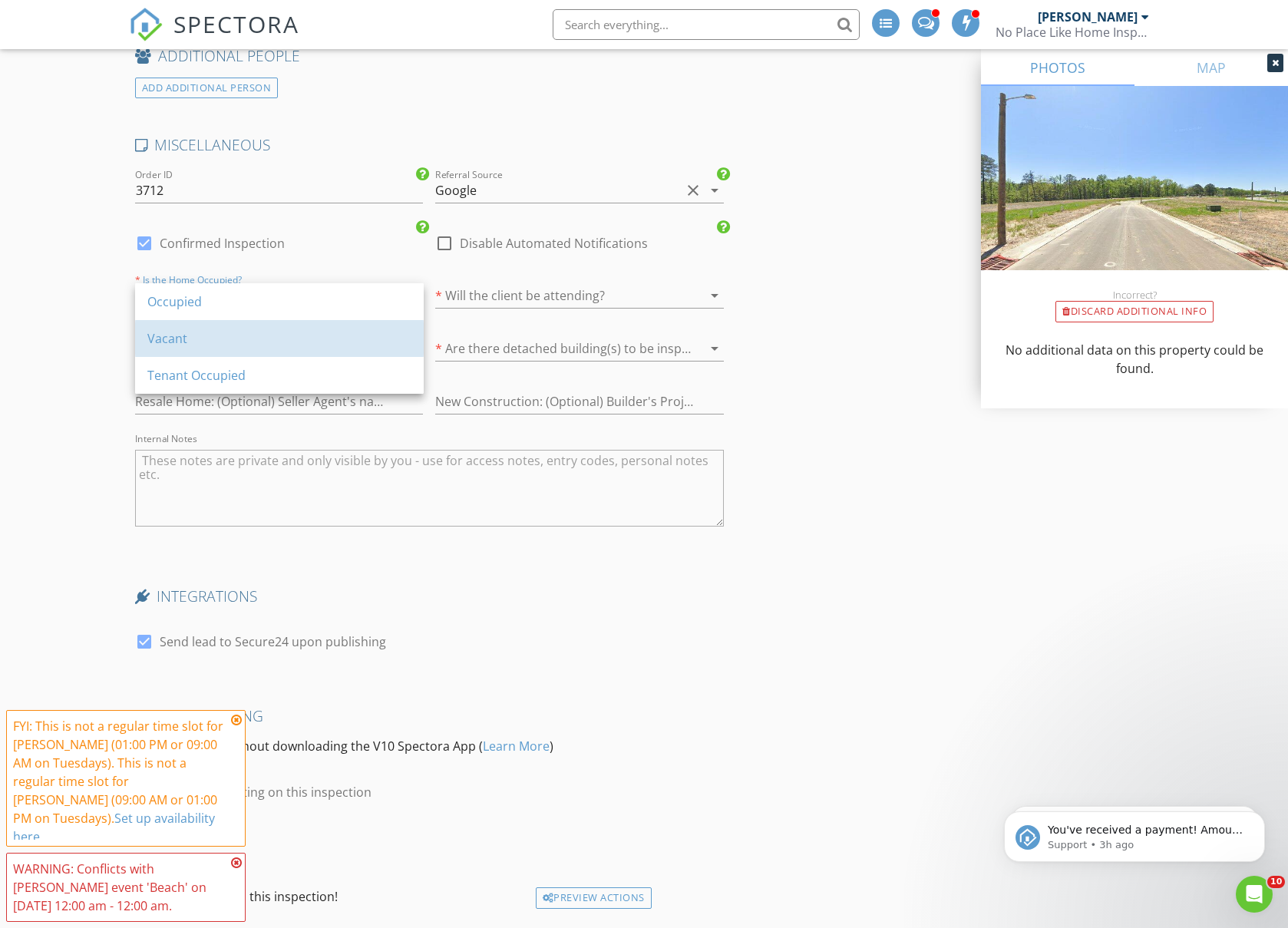
drag, startPoint x: 225, startPoint y: 330, endPoint x: 245, endPoint y: 328, distance: 20.1
click at [225, 330] on div "Vacant" at bounding box center [279, 338] width 264 height 18
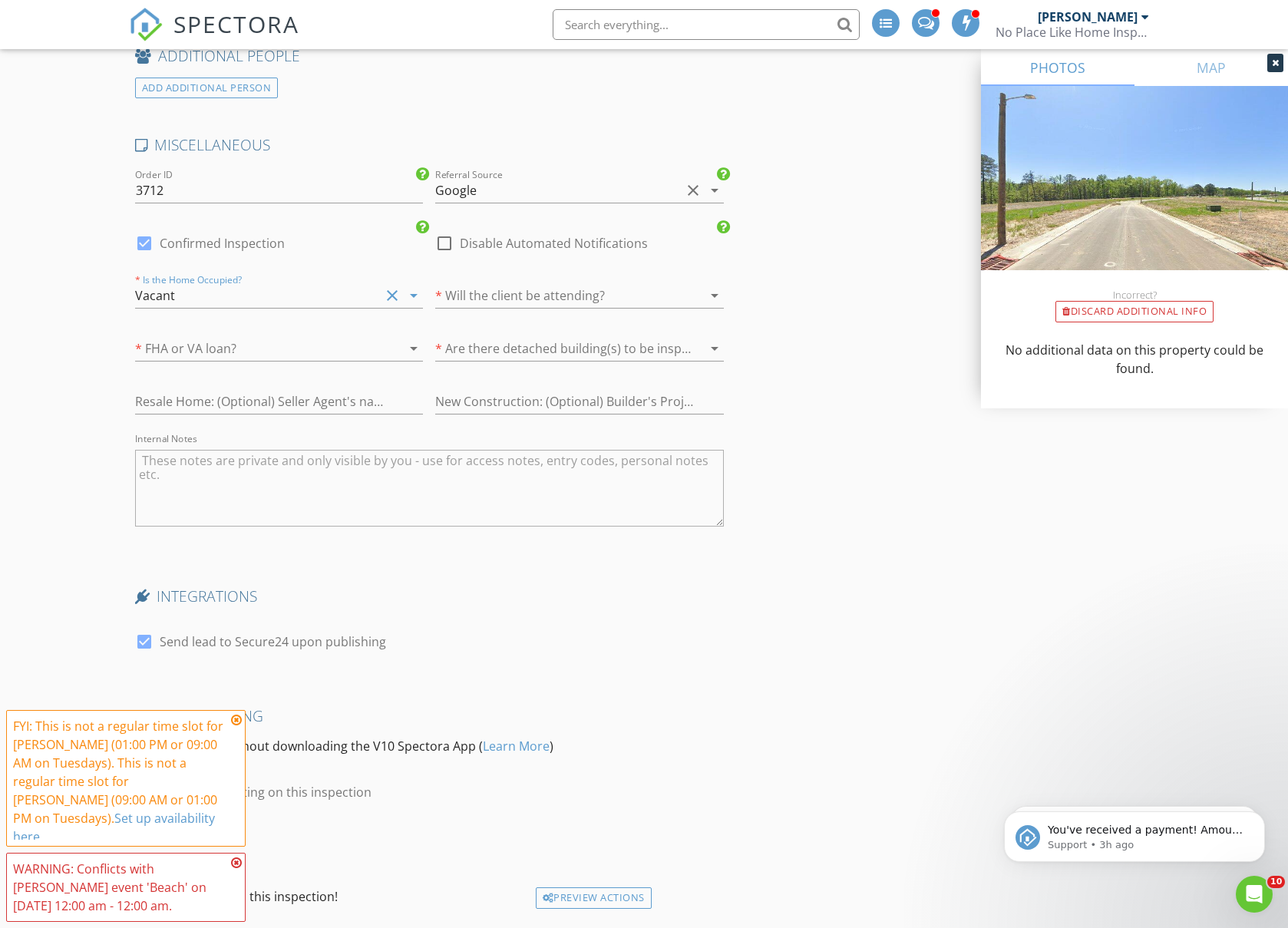
click at [450, 295] on div at bounding box center [557, 295] width 246 height 25
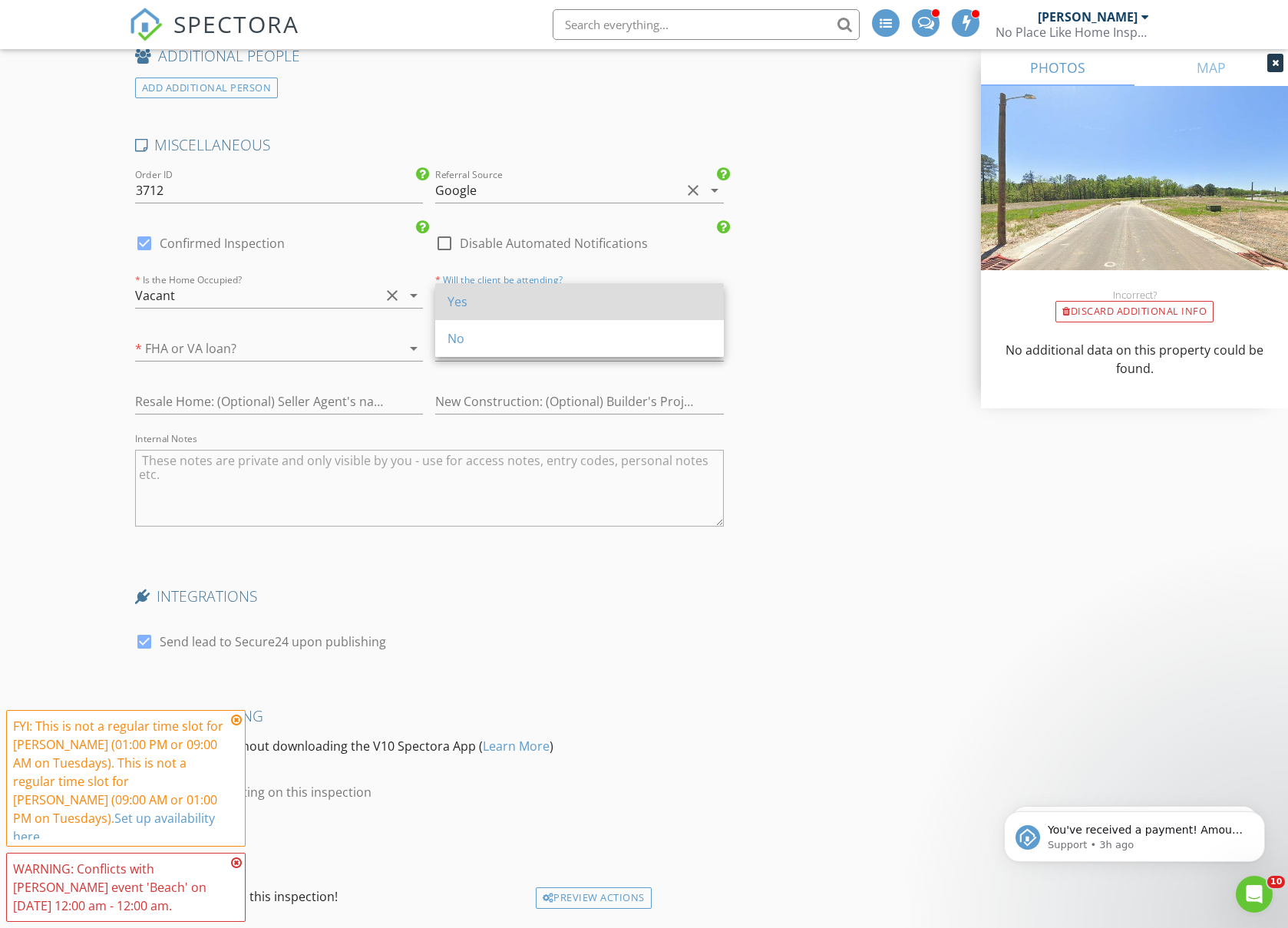
click at [454, 307] on div "Yes" at bounding box center [579, 301] width 264 height 18
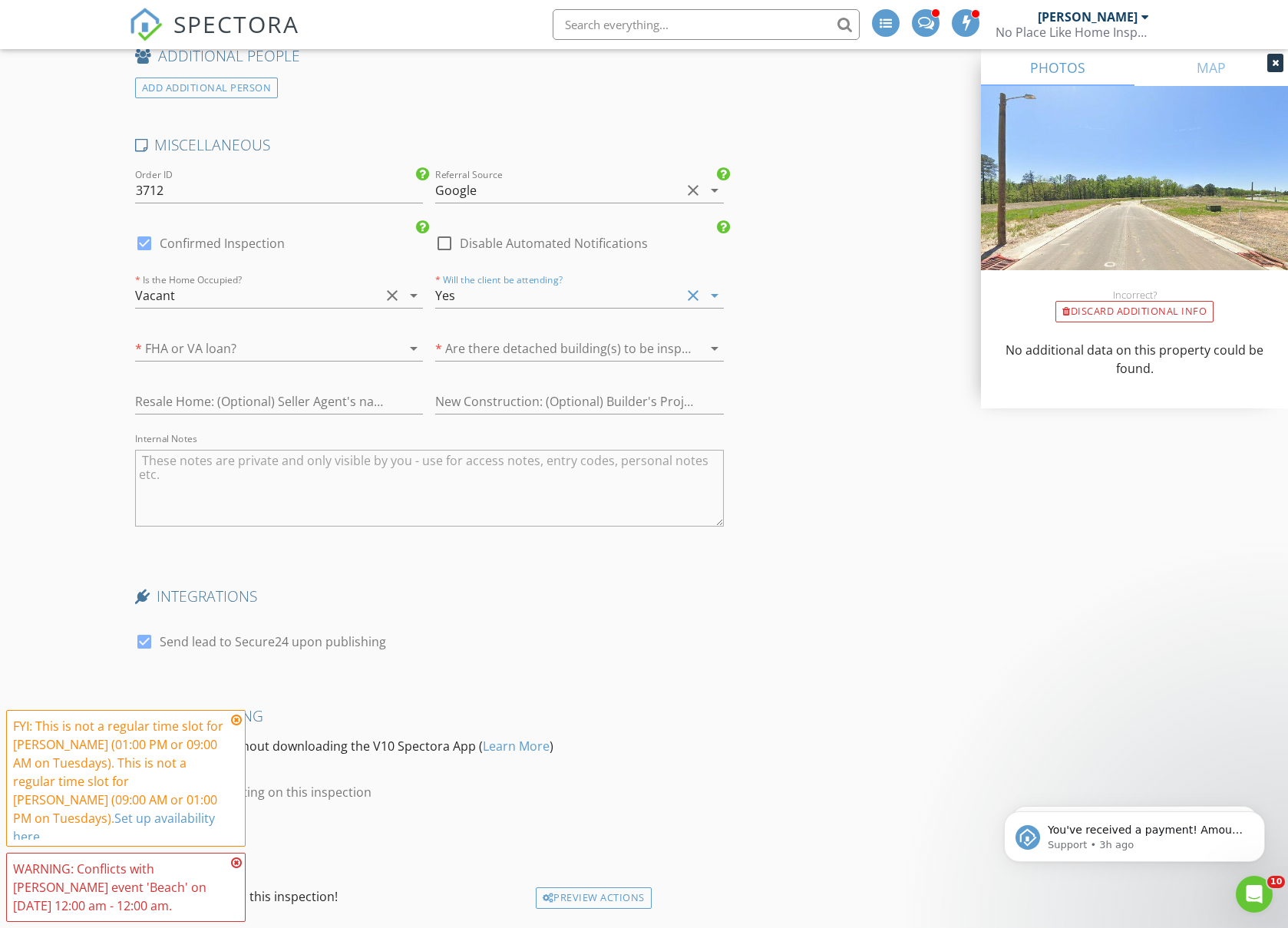
click at [322, 353] on div at bounding box center [257, 349] width 246 height 25
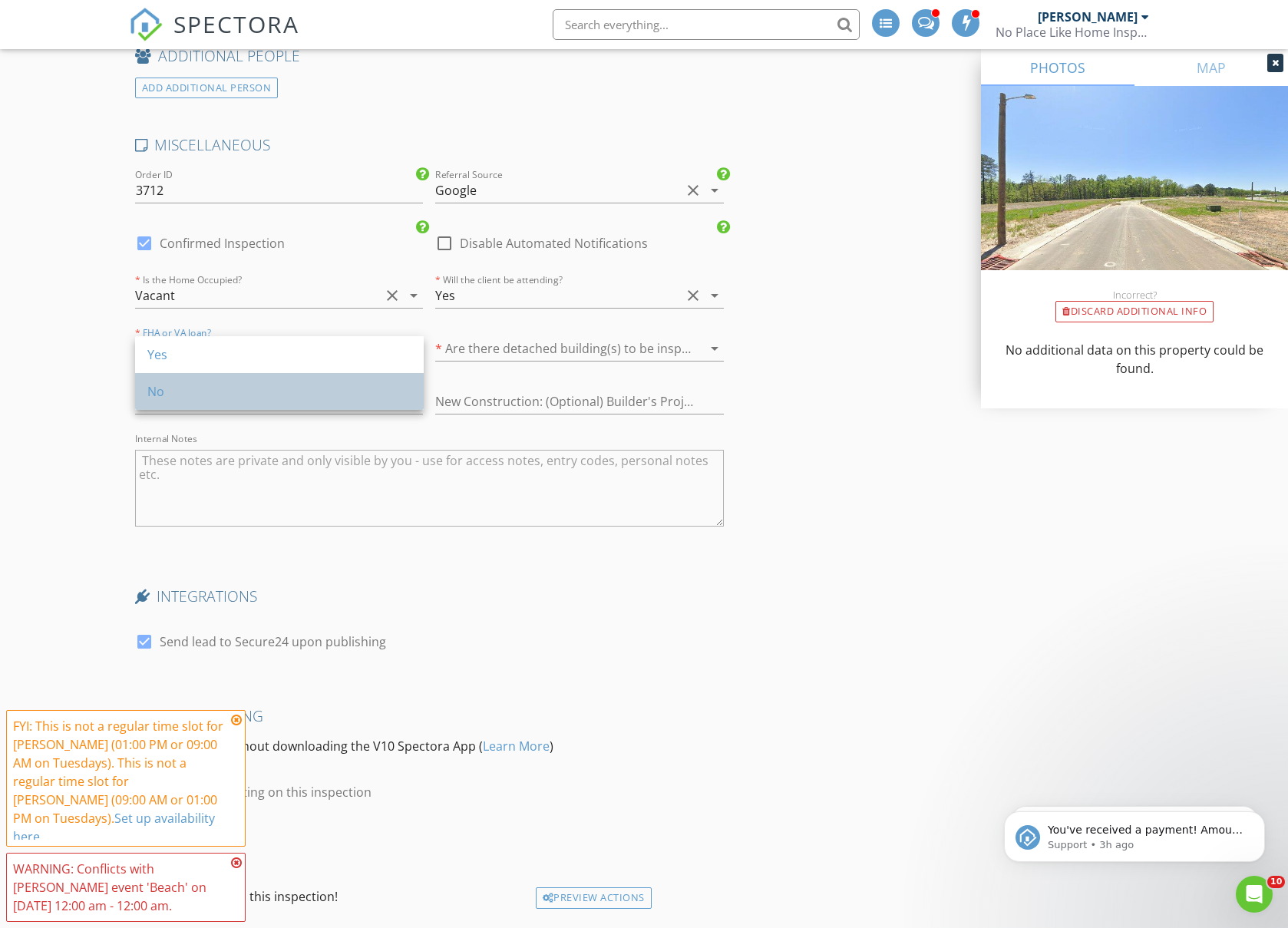
drag, startPoint x: 297, startPoint y: 390, endPoint x: 409, endPoint y: 368, distance: 114.1
click at [298, 390] on div "No" at bounding box center [279, 391] width 264 height 18
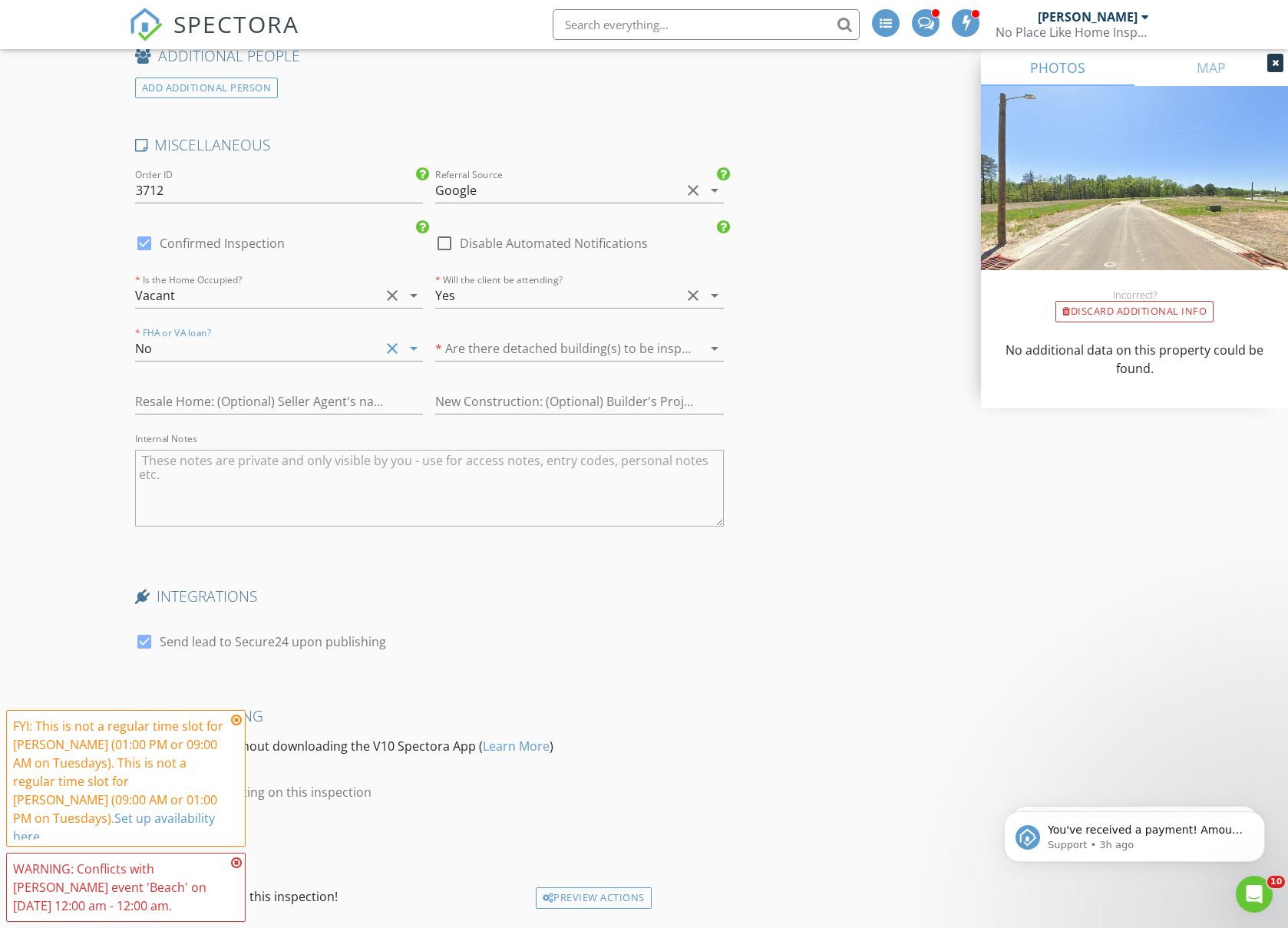
click at [474, 353] on div at bounding box center [557, 349] width 246 height 25
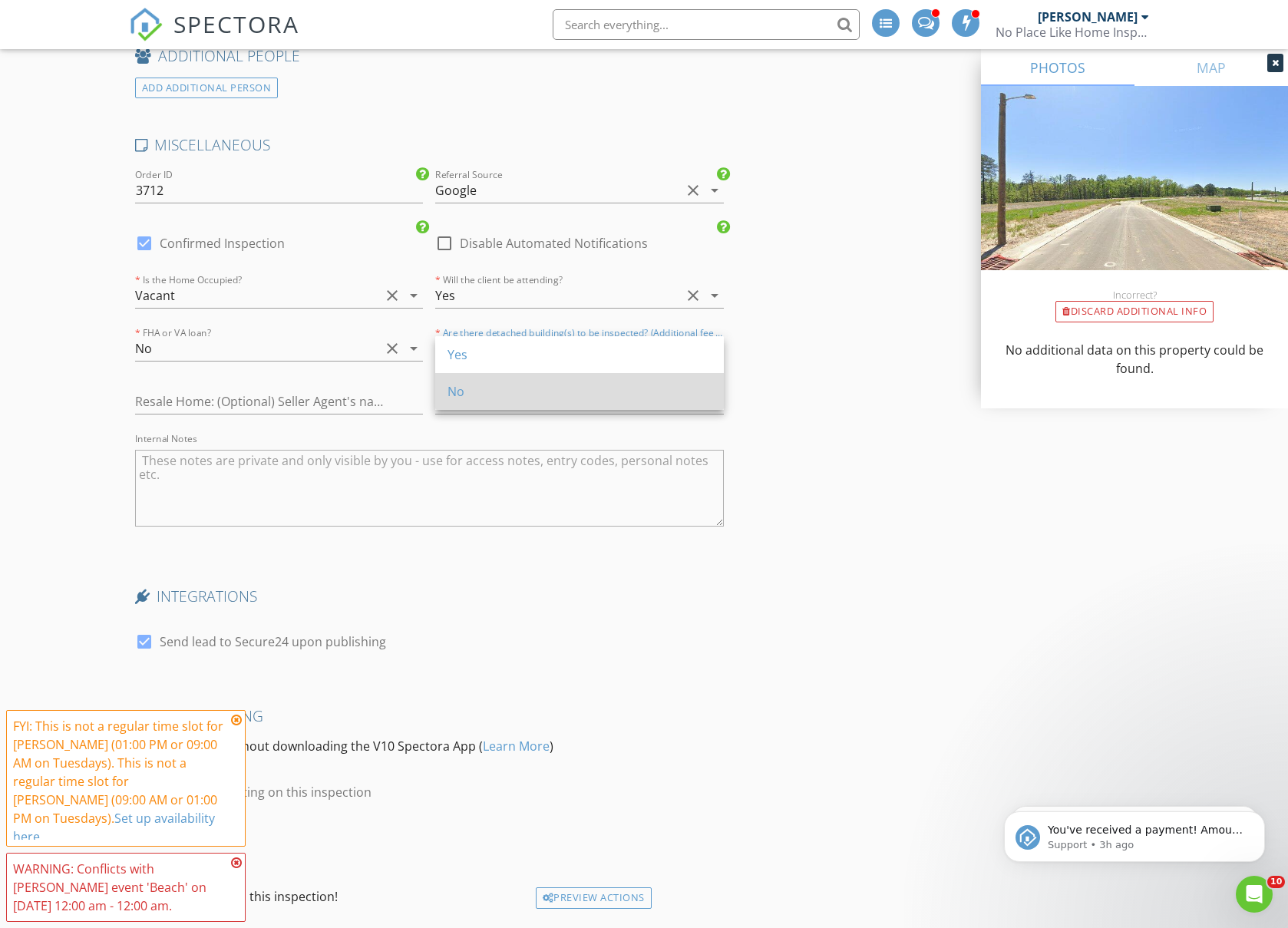
click at [470, 390] on div "No" at bounding box center [579, 391] width 264 height 18
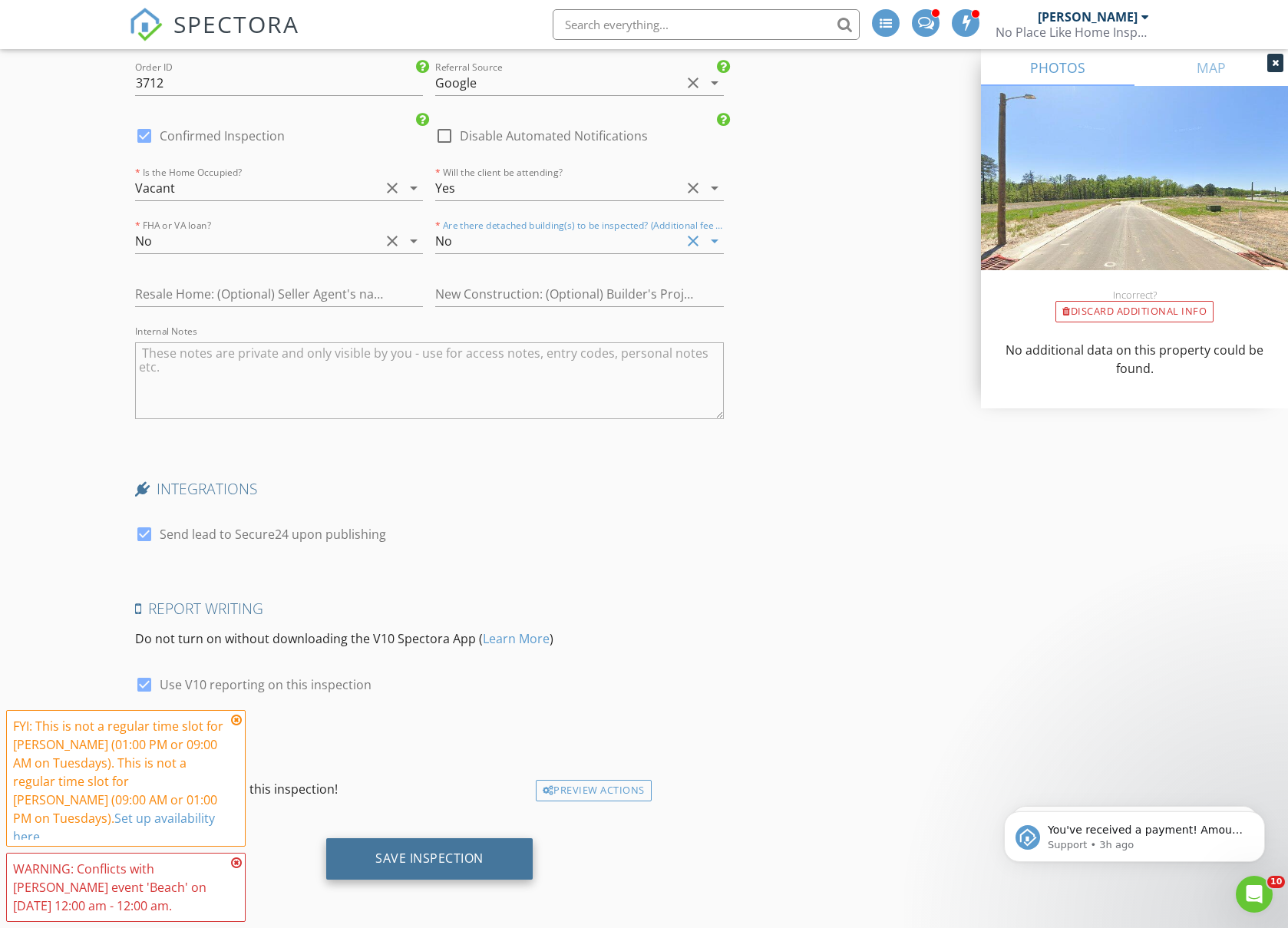
click at [425, 874] on div "Save Inspection" at bounding box center [429, 858] width 206 height 41
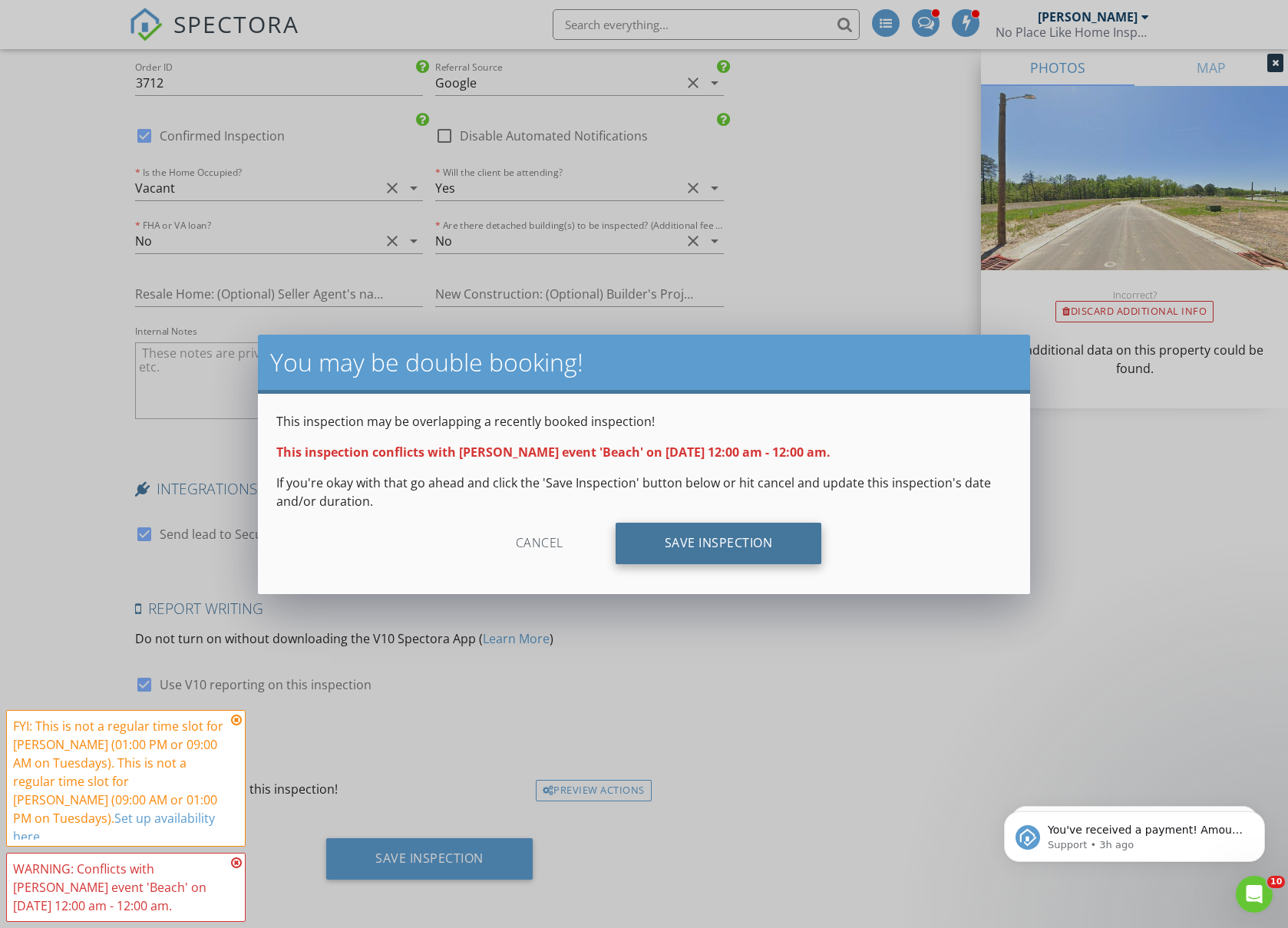
click at [770, 549] on div "Save Inspection" at bounding box center [719, 543] width 206 height 41
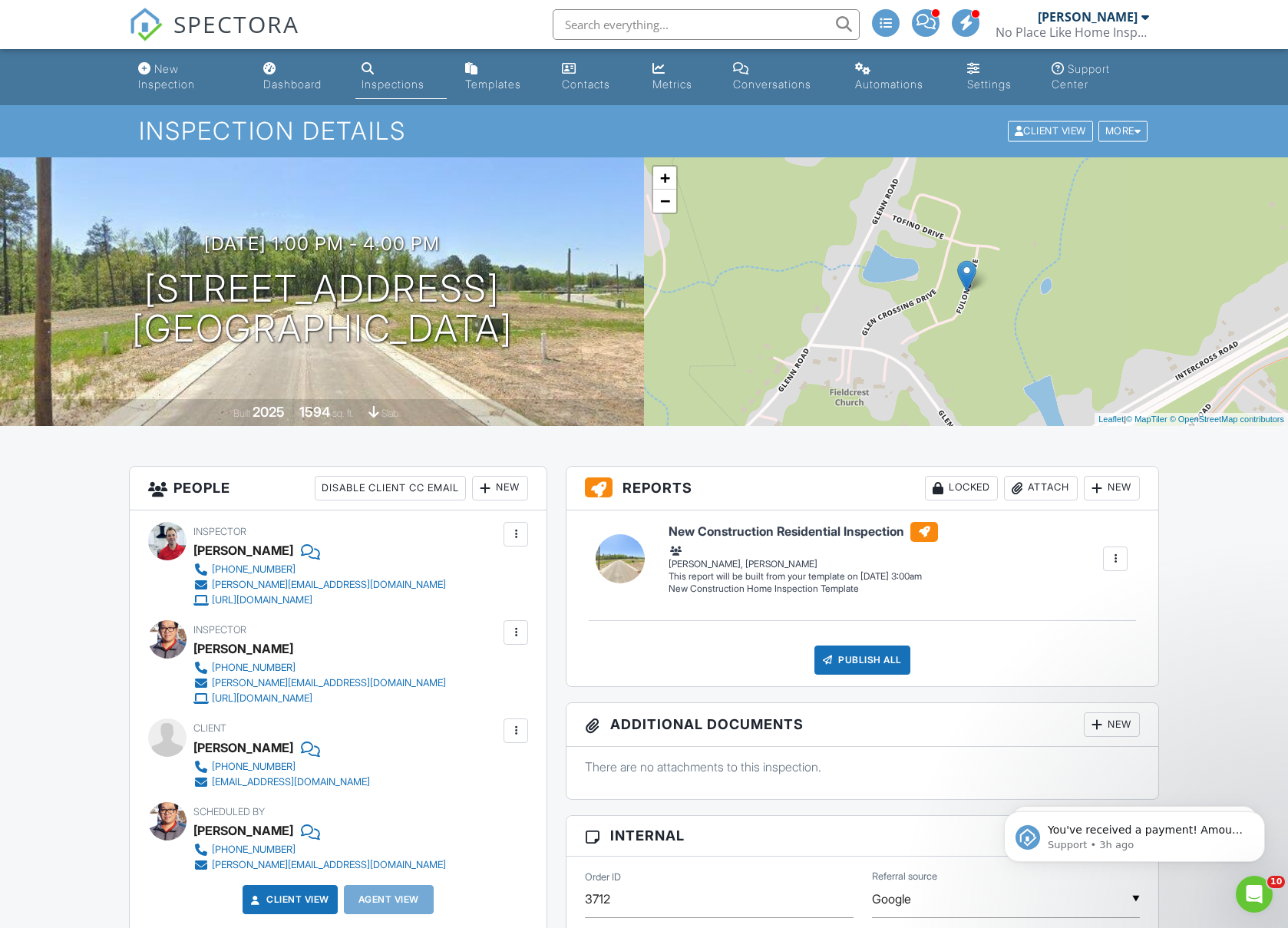
click at [515, 632] on div at bounding box center [516, 633] width 15 height 15
click at [430, 720] on li "Make Invisible" at bounding box center [440, 718] width 157 height 38
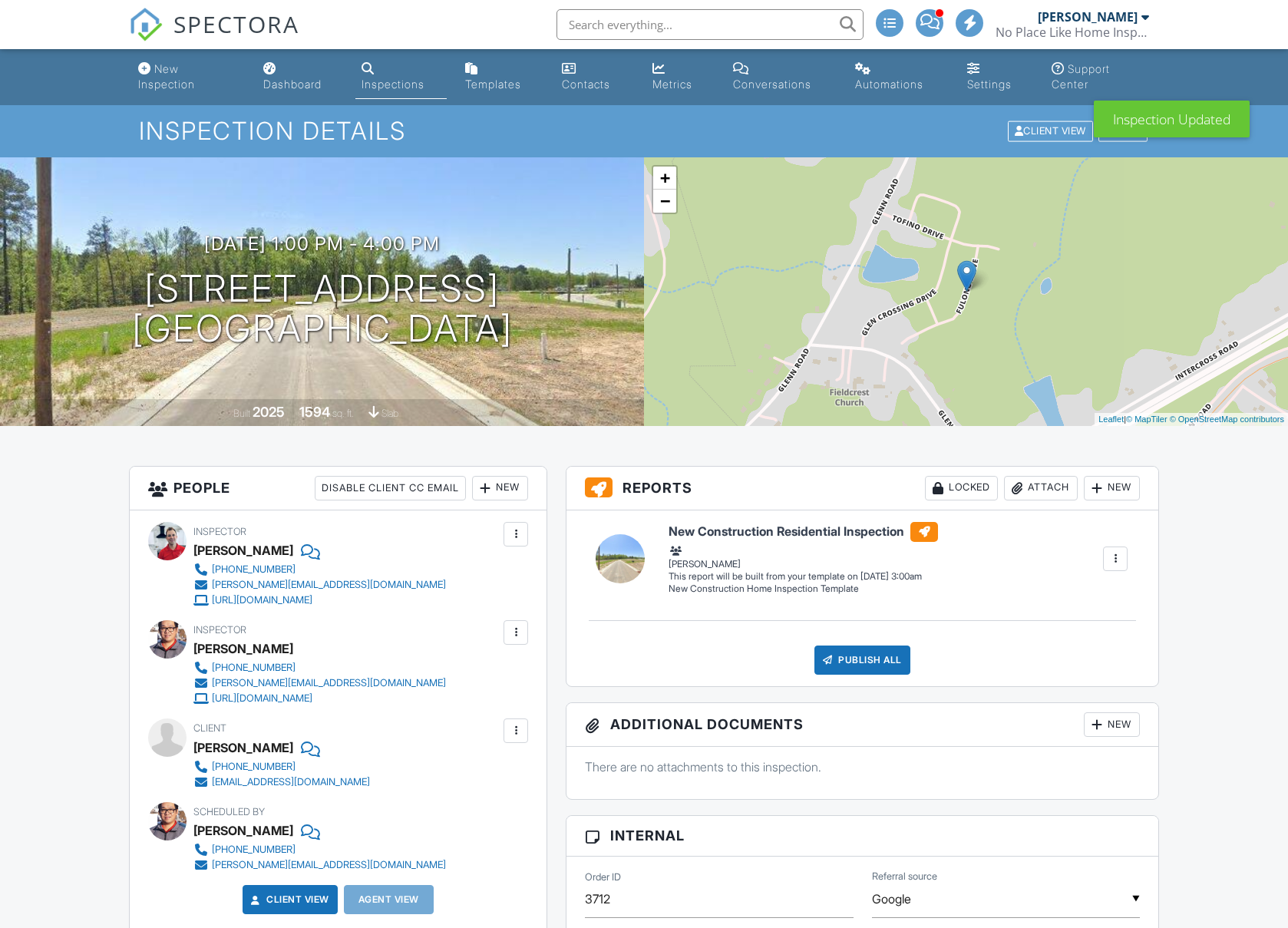
click at [297, 81] on div "Dashboard" at bounding box center [292, 84] width 58 height 13
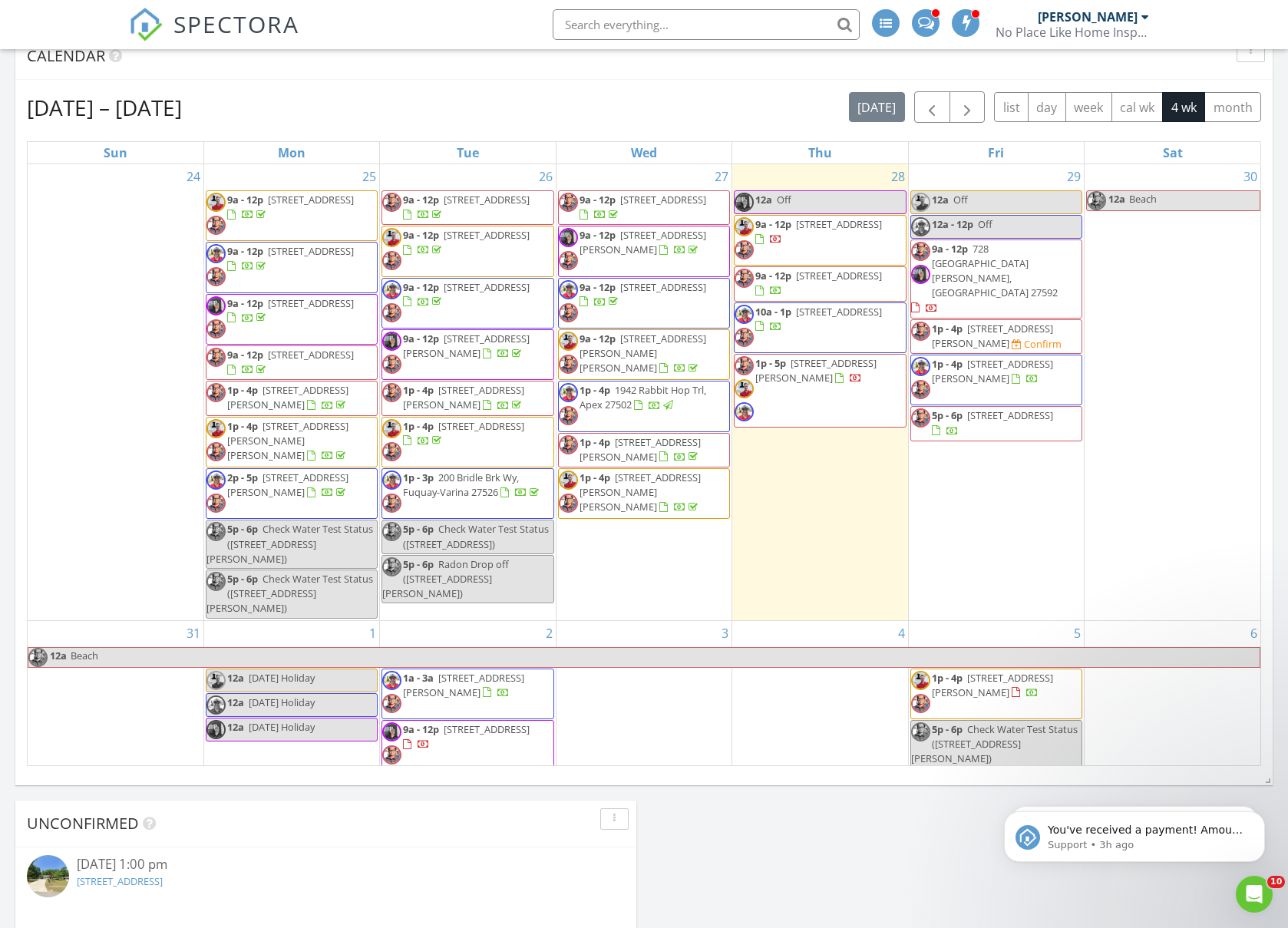
scroll to position [657, 0]
